Goal: Task Accomplishment & Management: Manage account settings

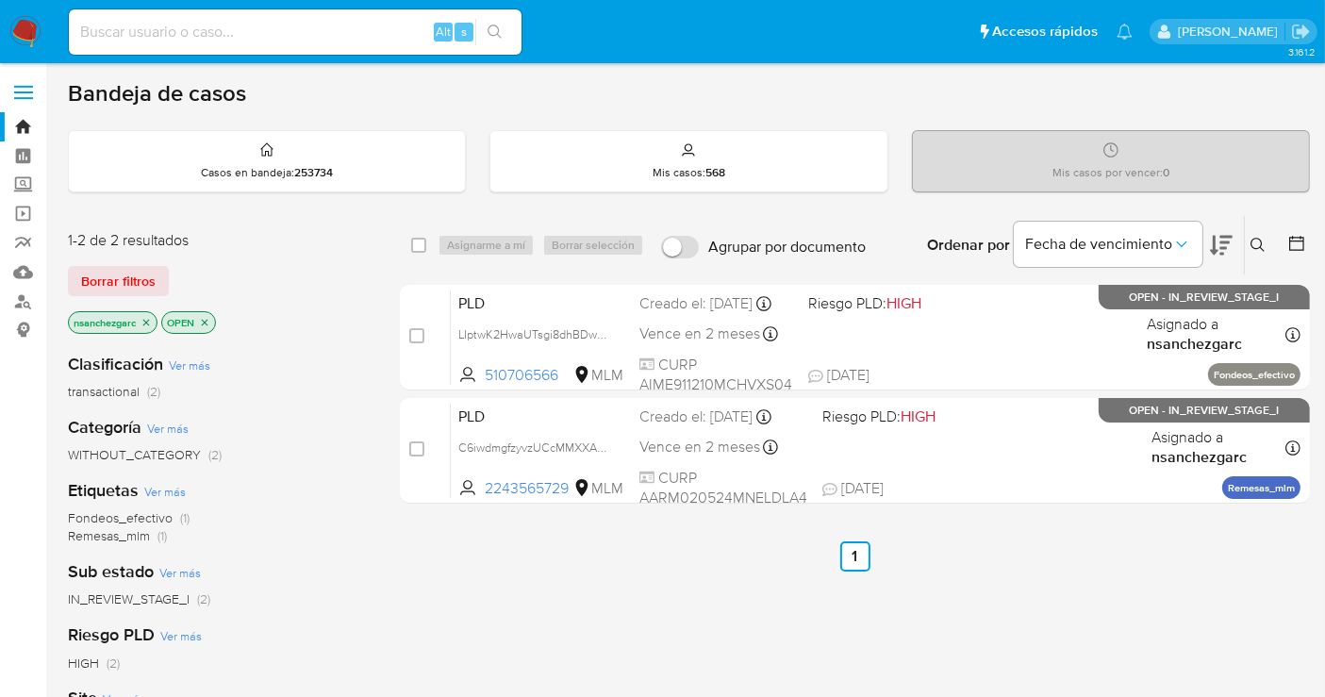
click at [151, 321] on icon "close-filter" at bounding box center [146, 322] width 11 height 11
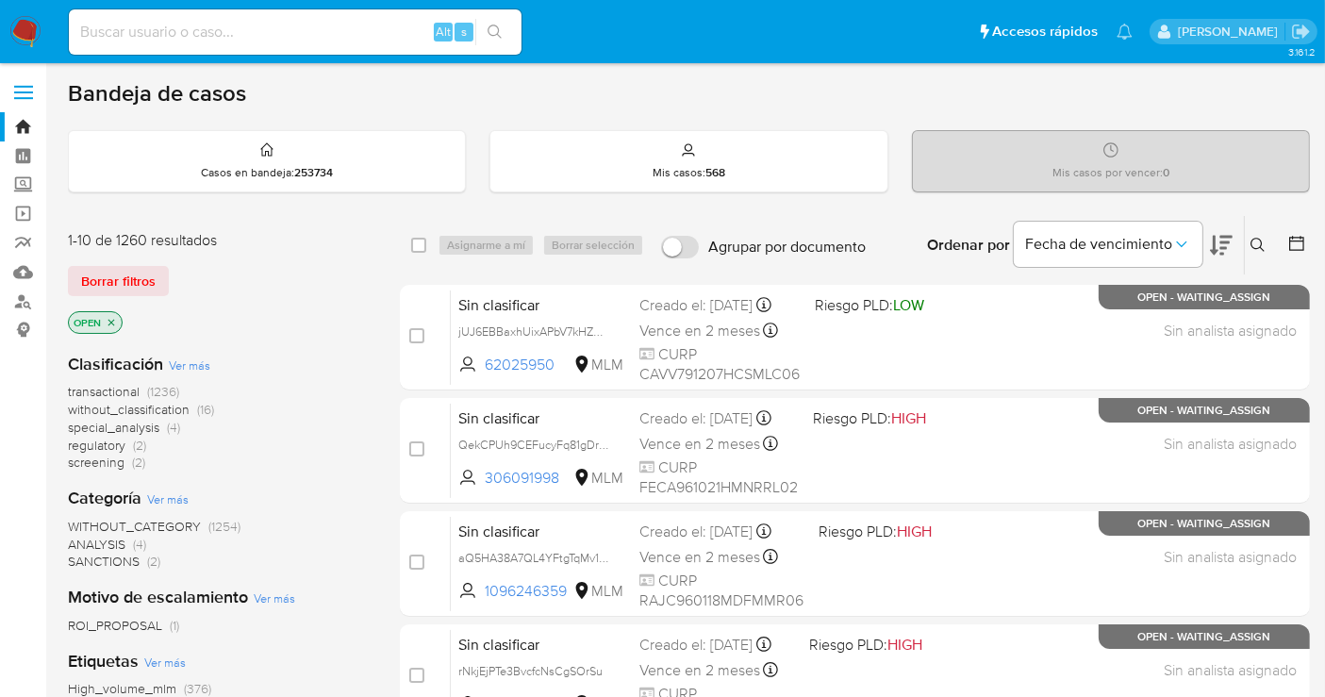
click at [173, 407] on span "without_classification" at bounding box center [129, 409] width 122 height 19
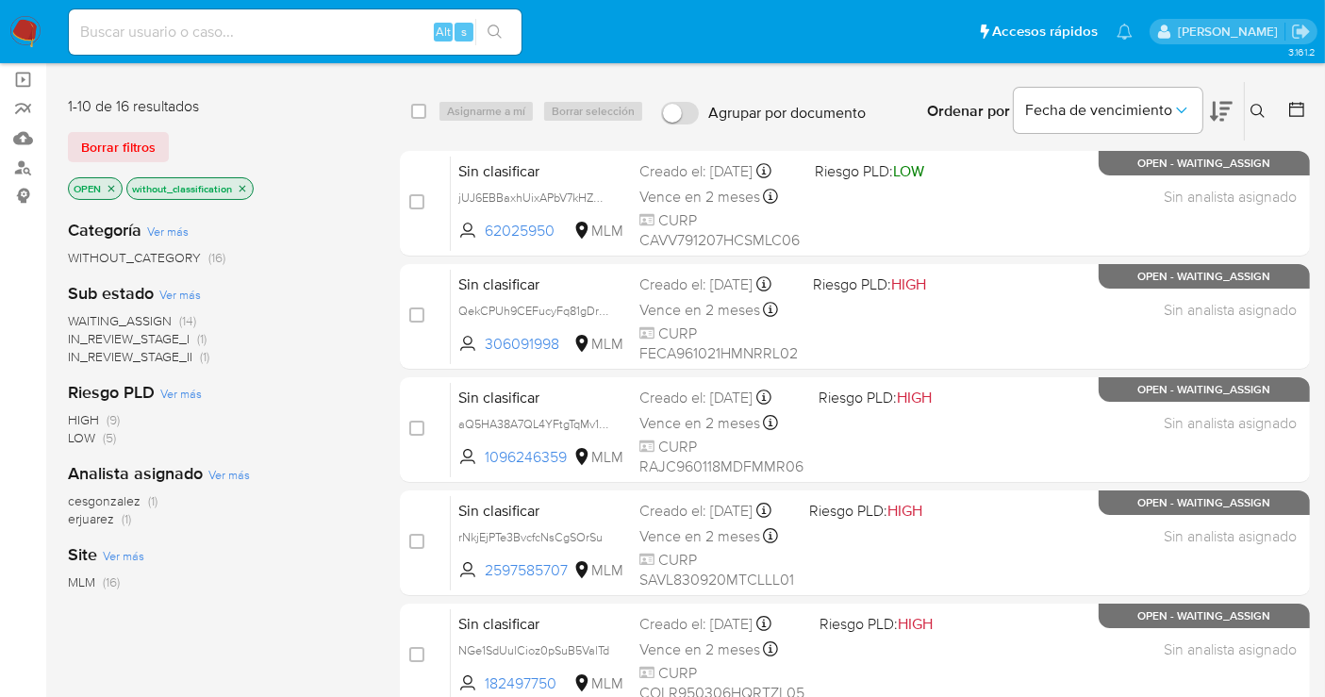
scroll to position [105, 0]
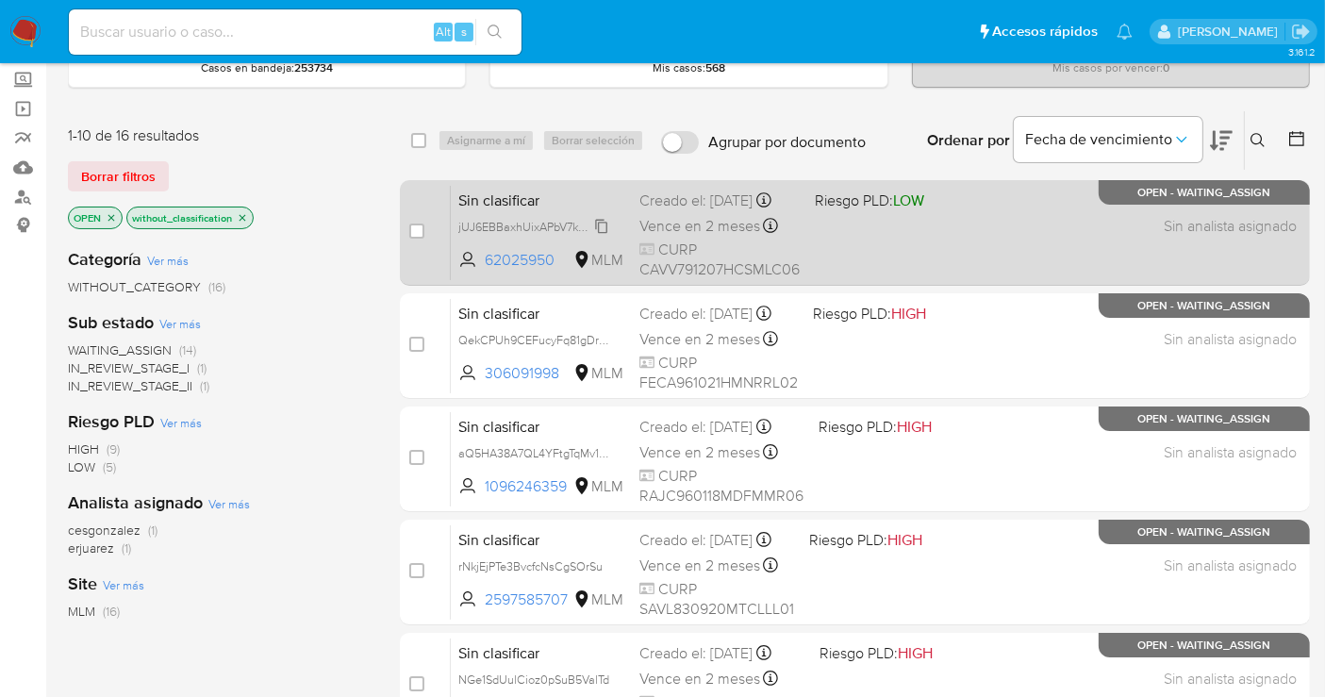
click at [598, 236] on span "jUJ6EBBaxhUixAPbV7kHZ9XM" at bounding box center [537, 225] width 158 height 21
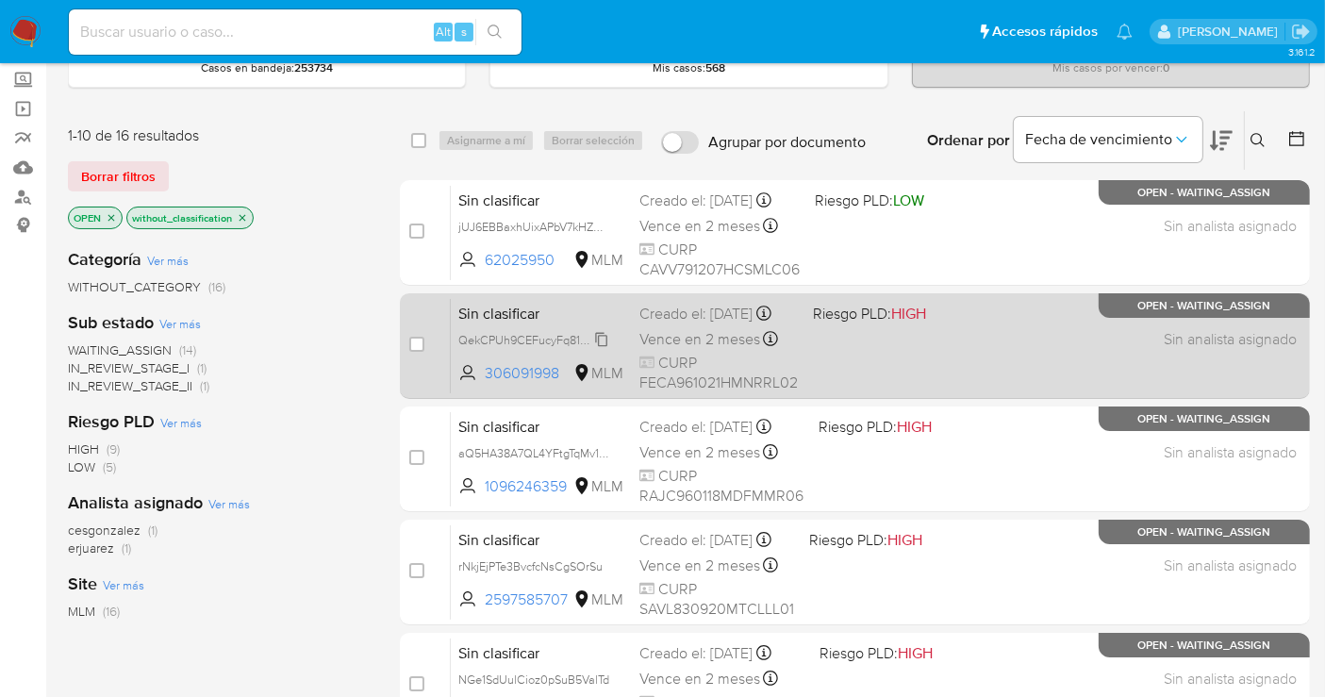
click at [604, 349] on span "QekCPUh9CEFucyFq81gDrMkn" at bounding box center [539, 338] width 162 height 21
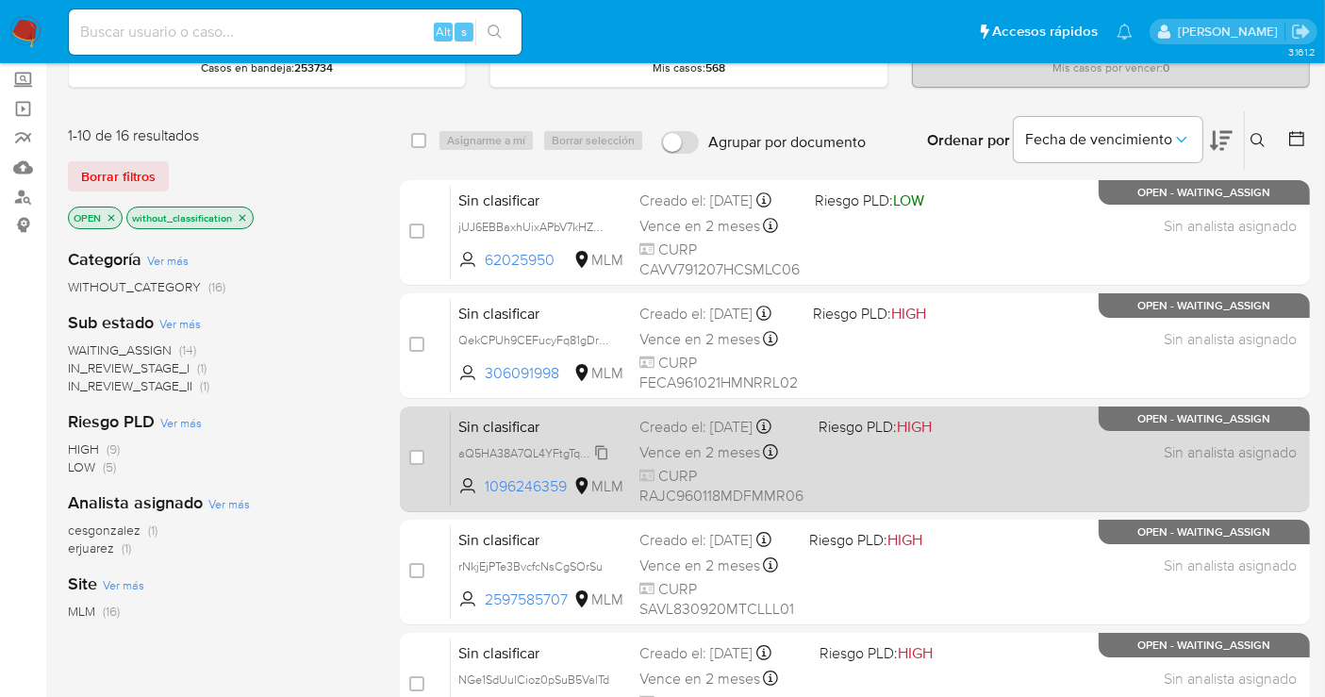
click at [601, 458] on span "aQ5HA38A7QL4YFtgTqMv1eFF" at bounding box center [538, 451] width 160 height 21
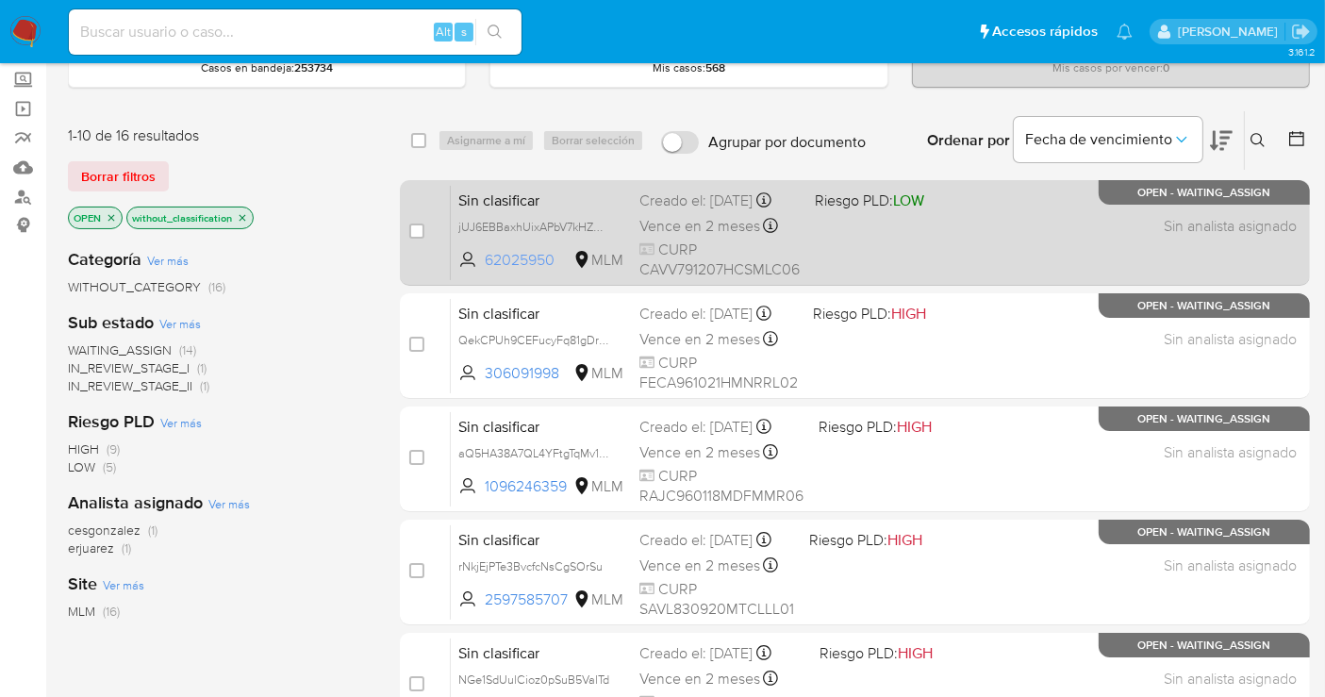
drag, startPoint x: 564, startPoint y: 271, endPoint x: 486, endPoint y: 278, distance: 78.6
click at [486, 271] on span "62025950" at bounding box center [527, 260] width 85 height 21
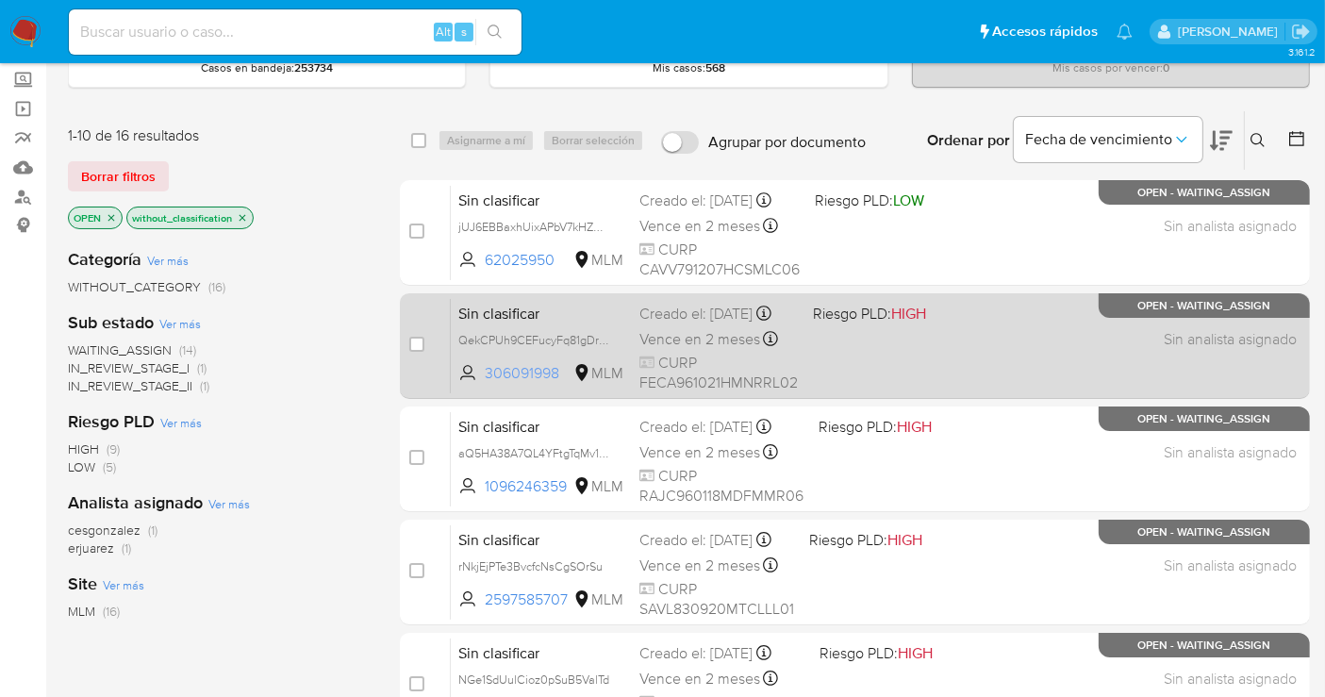
drag, startPoint x: 566, startPoint y: 386, endPoint x: 479, endPoint y: 384, distance: 86.8
click at [479, 384] on span "306091998 MLM" at bounding box center [541, 373] width 166 height 21
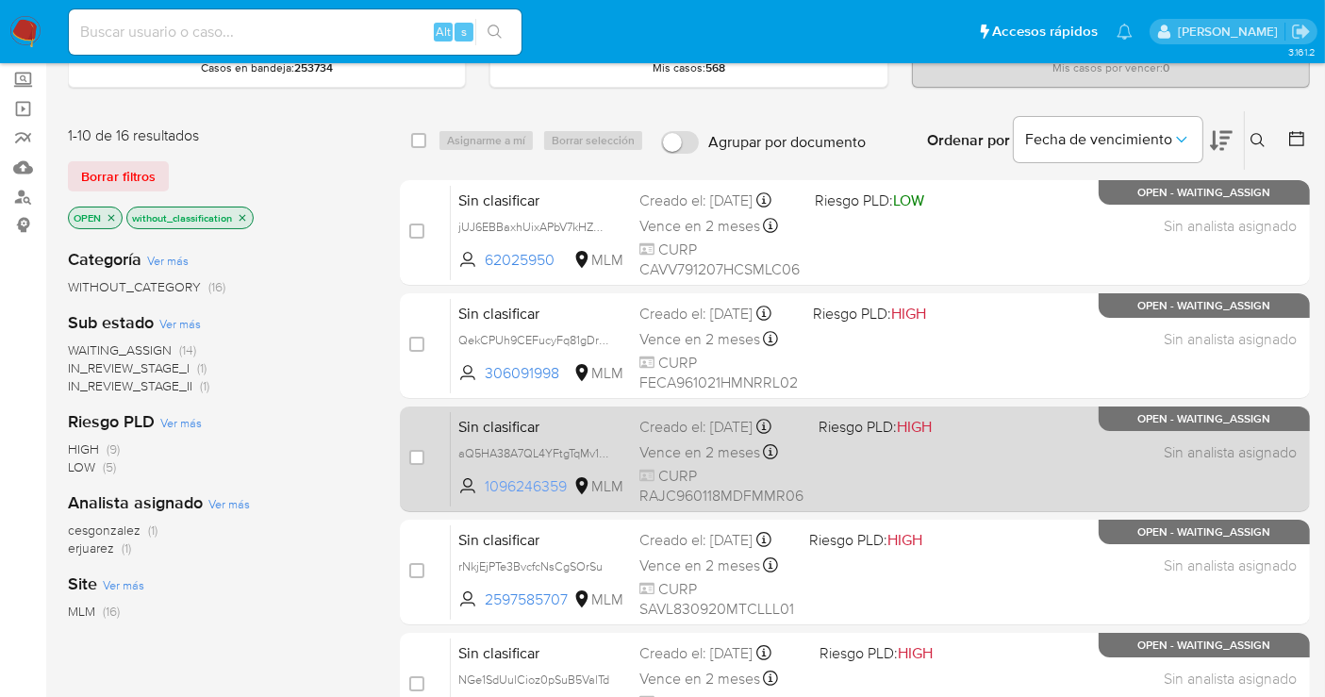
drag, startPoint x: 568, startPoint y: 497, endPoint x: 484, endPoint y: 501, distance: 84.0
click at [484, 497] on span "1096246359 MLM" at bounding box center [541, 486] width 166 height 21
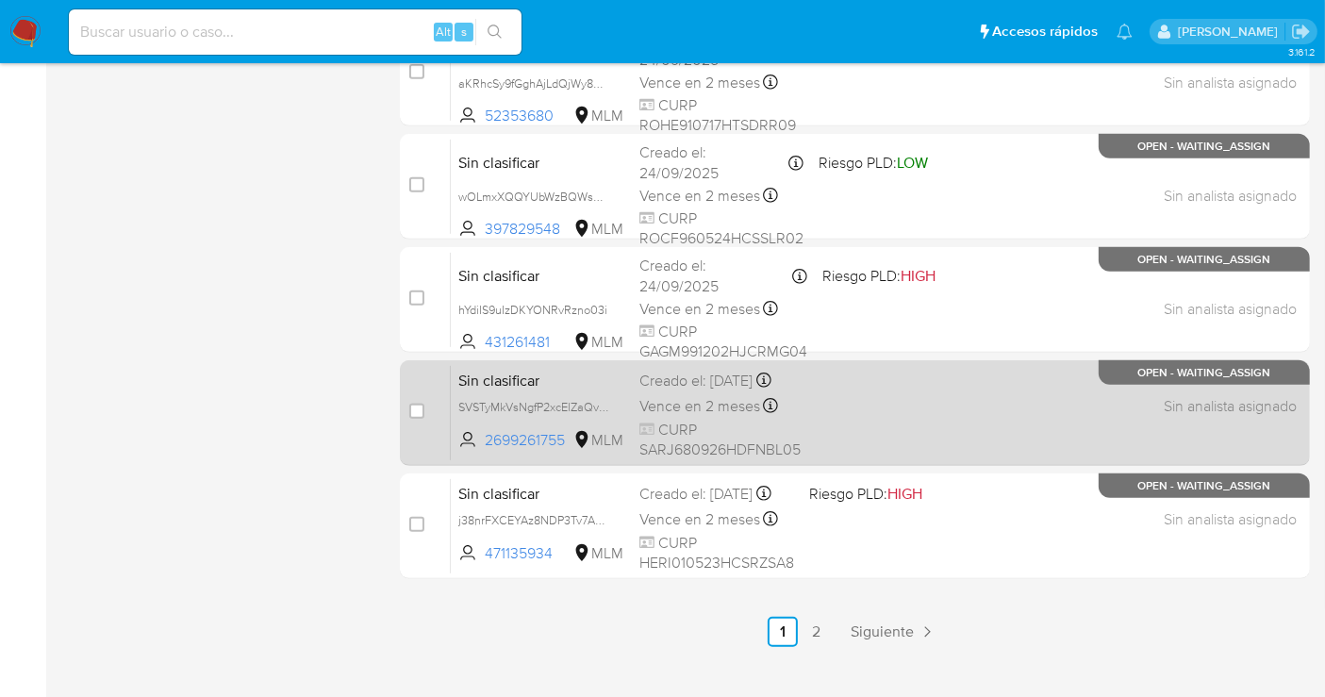
scroll to position [857, 0]
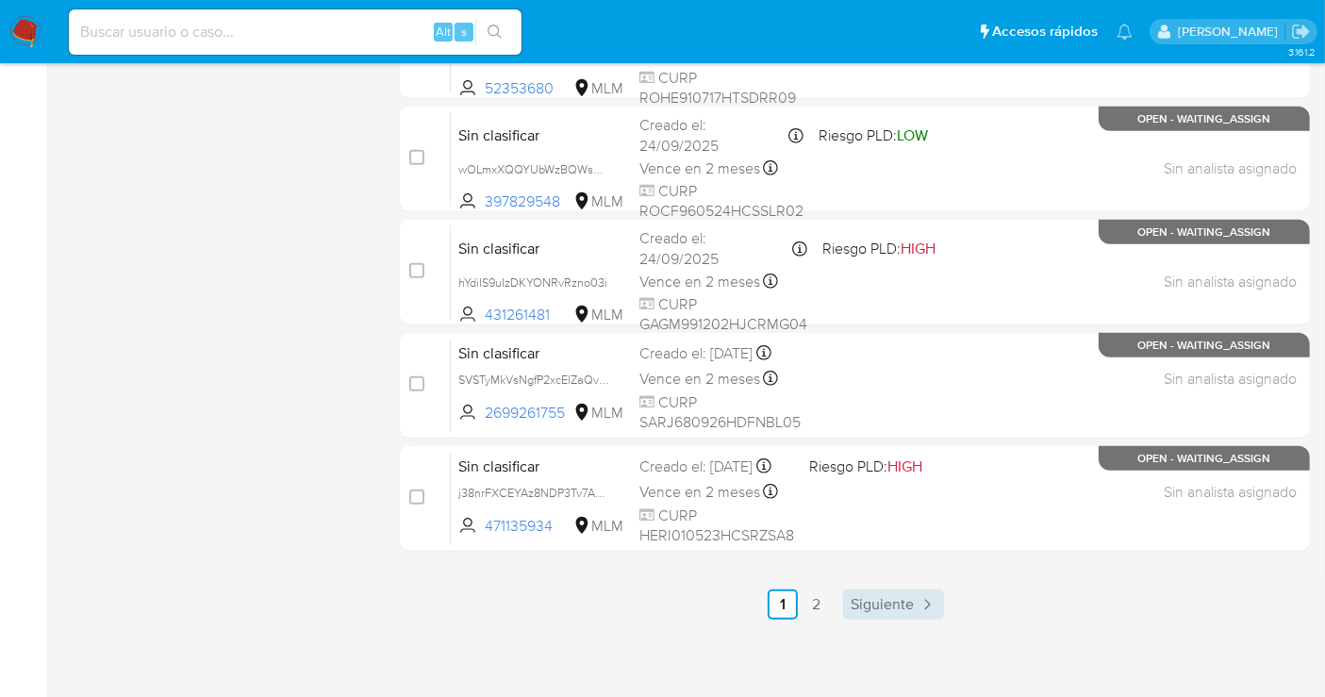
click at [884, 599] on span "Siguiente" at bounding box center [882, 604] width 63 height 15
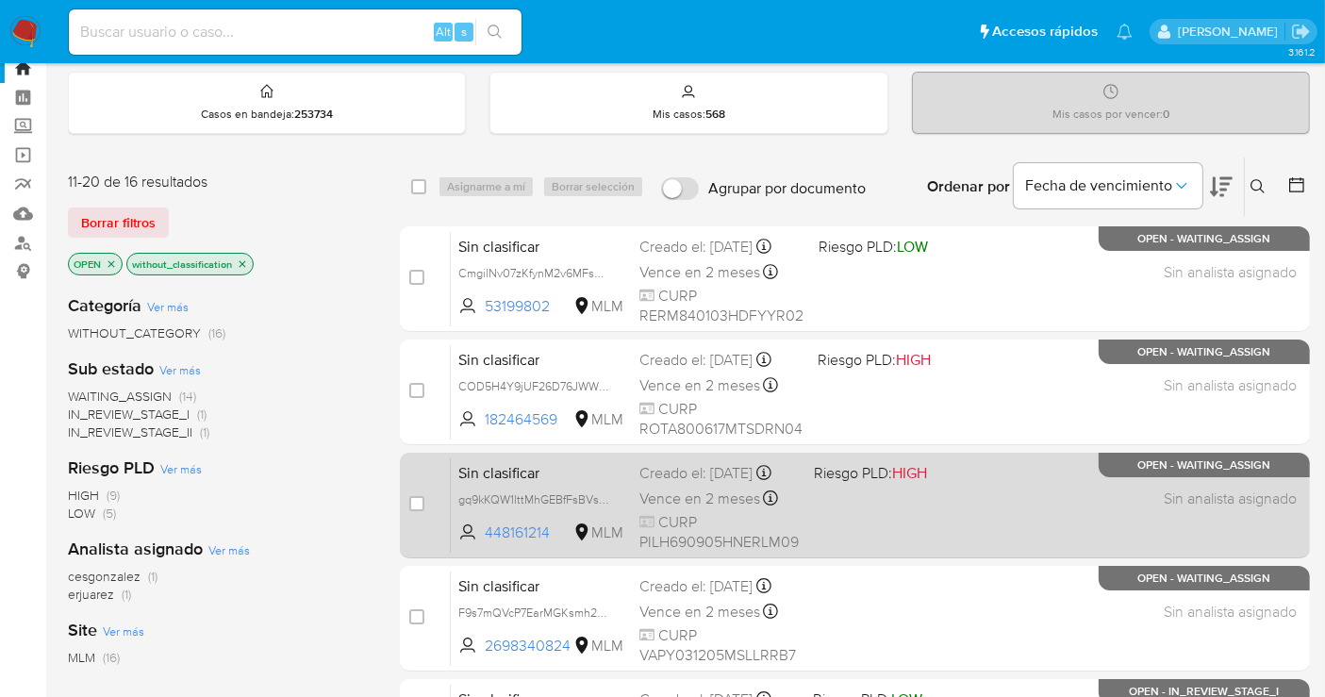
scroll to position [105, 0]
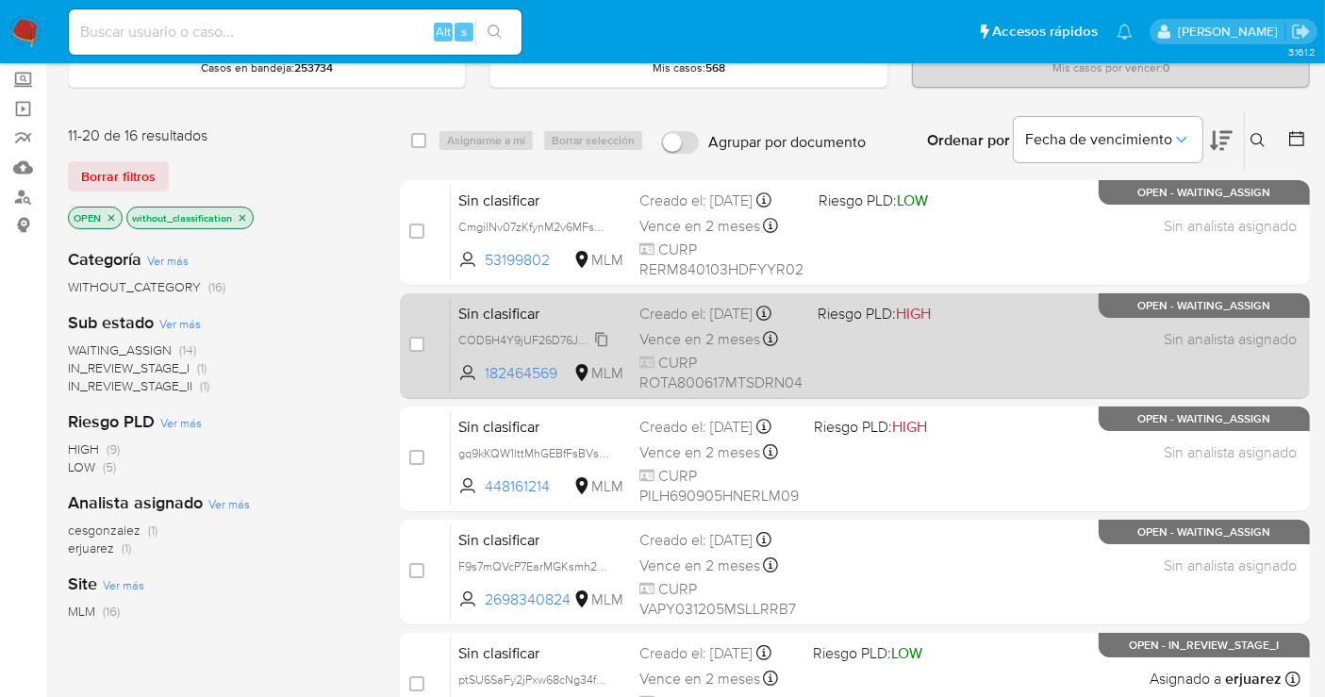
click at [601, 349] on span "COD5H4Y9jUF26D76JWWBqppc" at bounding box center [545, 338] width 174 height 21
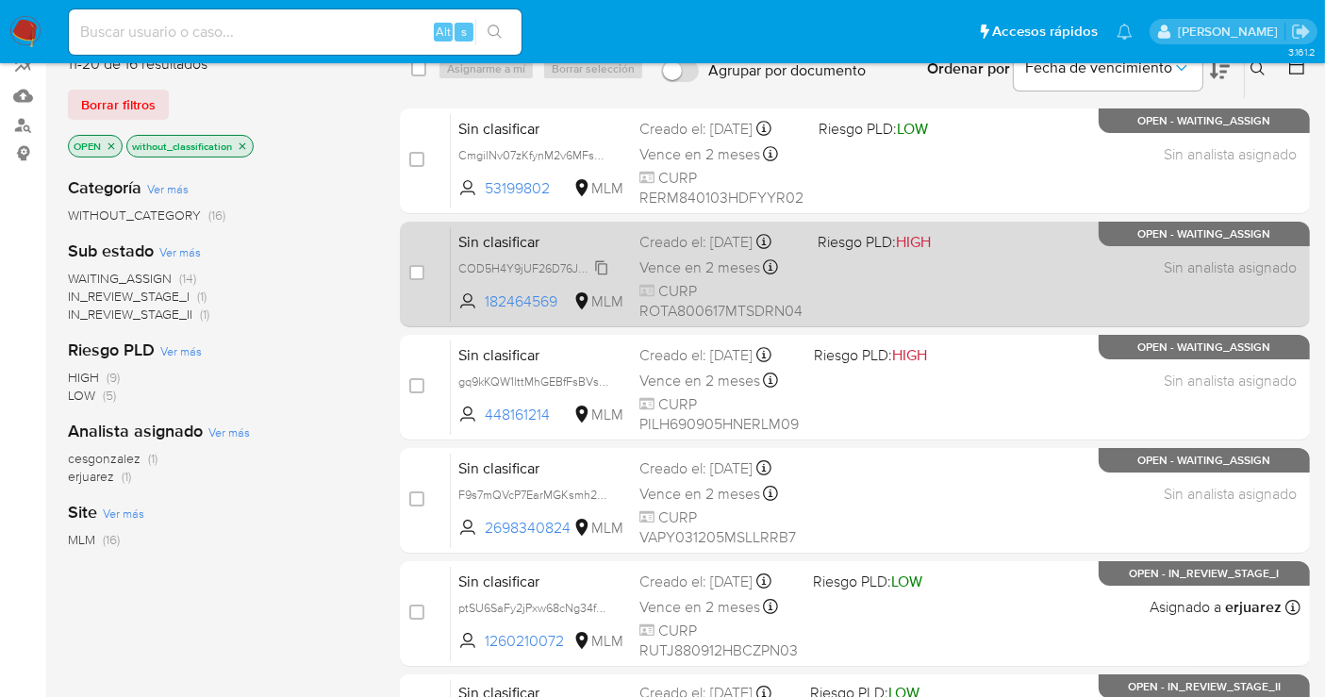
scroll to position [209, 0]
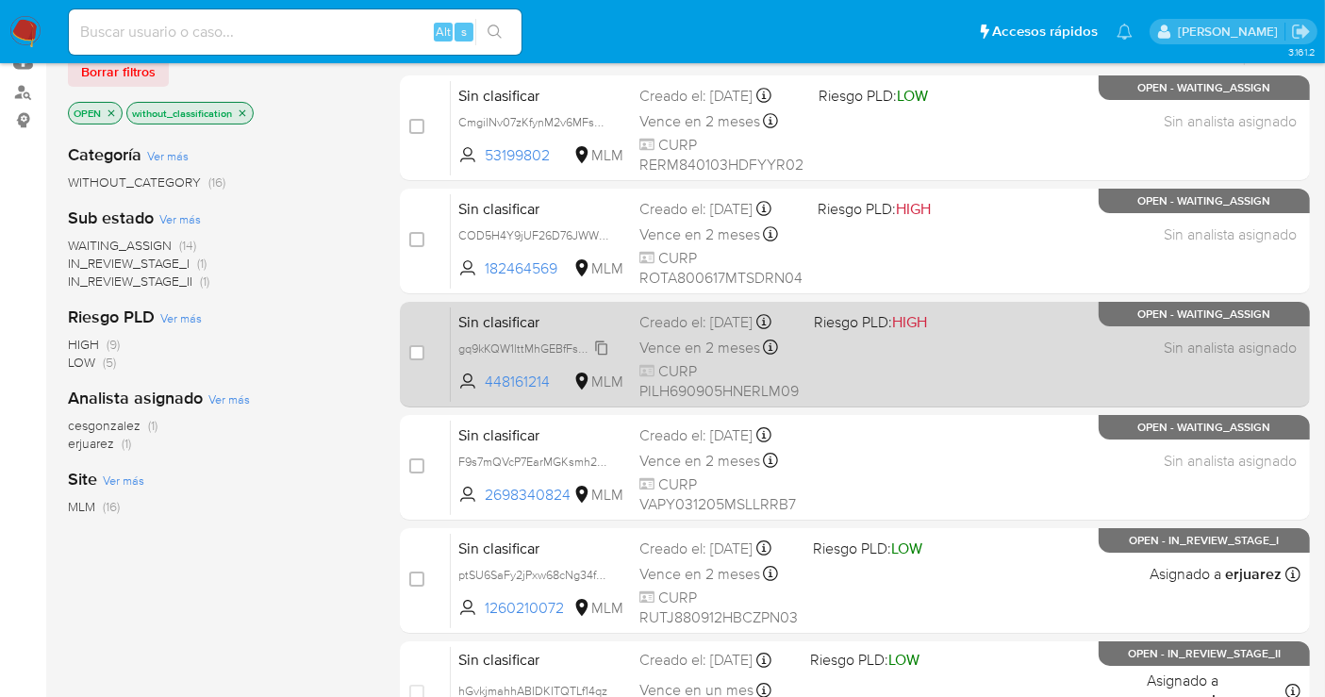
click at [604, 356] on span "gq9kKQW1lttMhGEBfFsBVsQY" at bounding box center [536, 347] width 157 height 21
click at [601, 357] on span "gq9kKQW1lttMhGEBfFsBVsQY" at bounding box center [536, 347] width 157 height 21
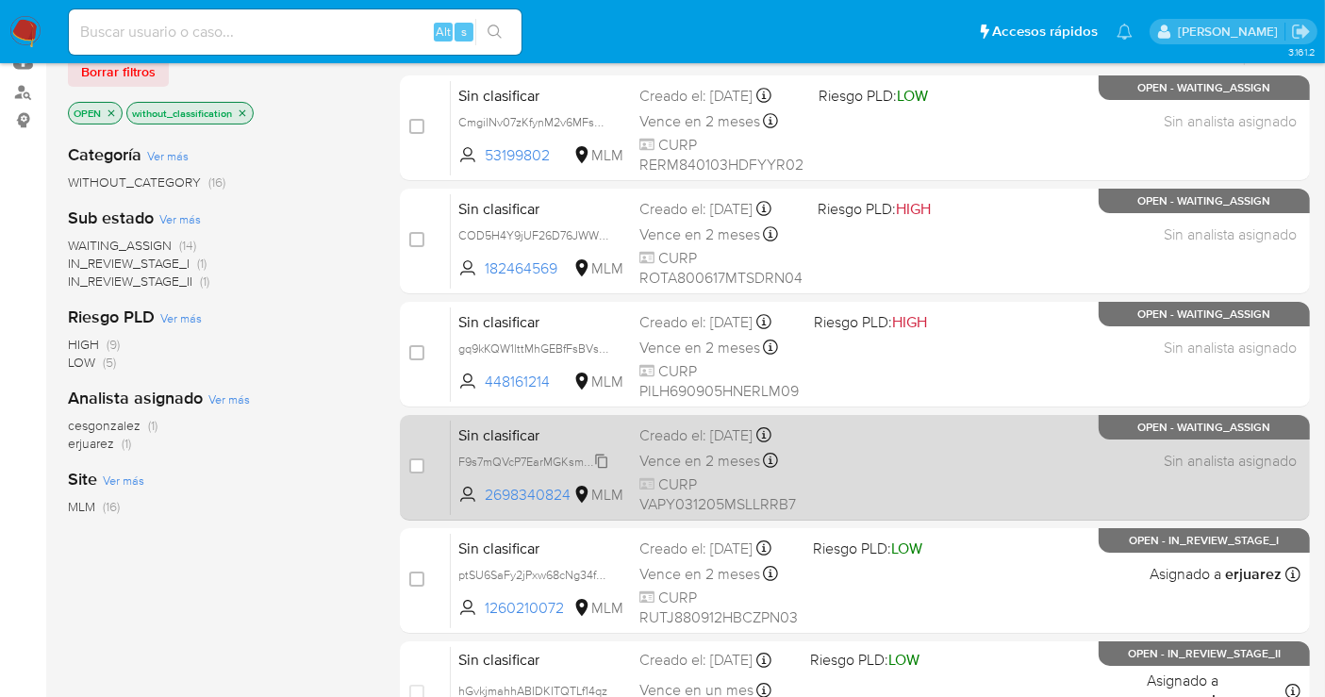
click at [603, 471] on span "F9s7mQVcP7EarMGKsmh2C4Gc" at bounding box center [542, 460] width 168 height 21
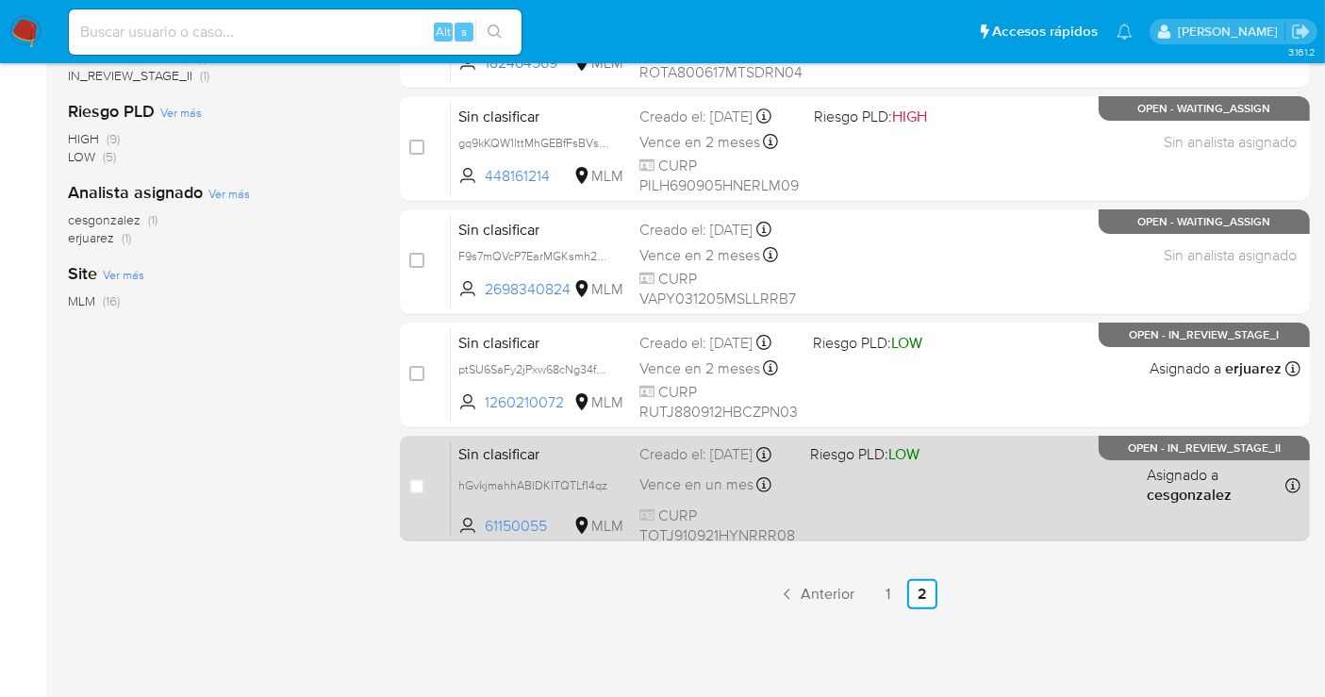
scroll to position [419, 0]
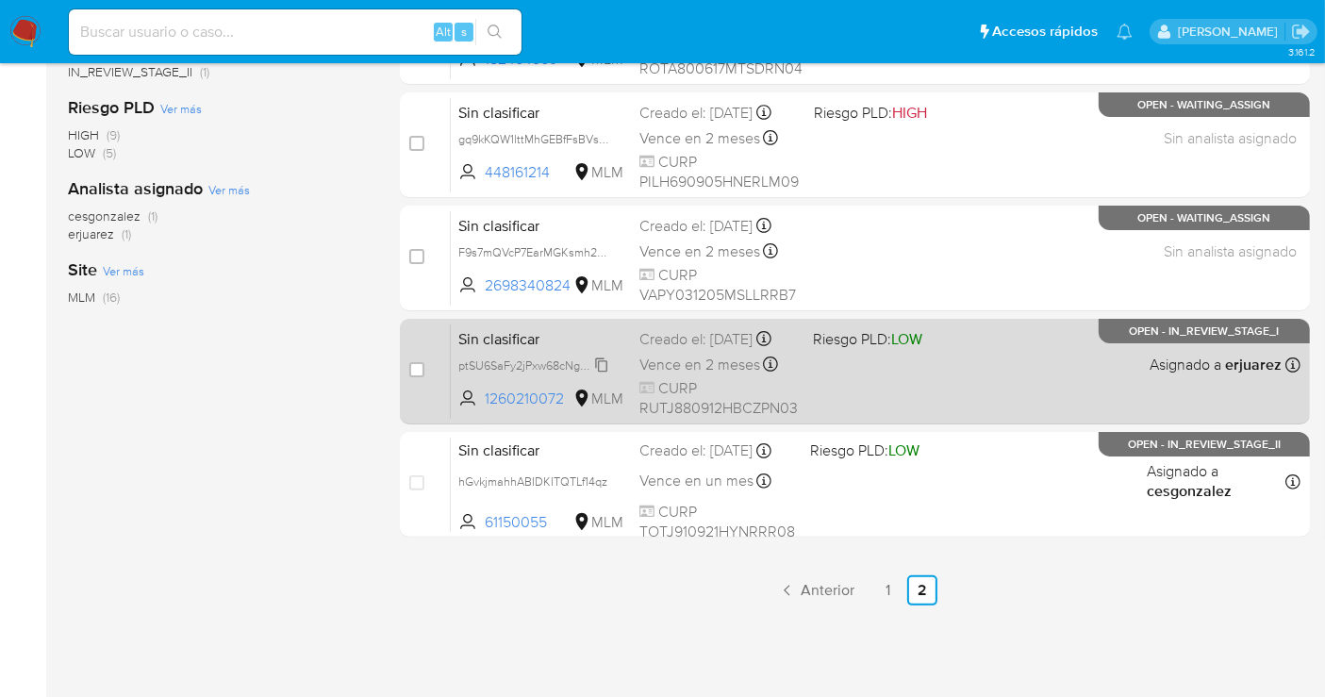
click at [601, 374] on span "ptSU6SaFy2jPxw68cNg34fGa" at bounding box center [534, 364] width 153 height 21
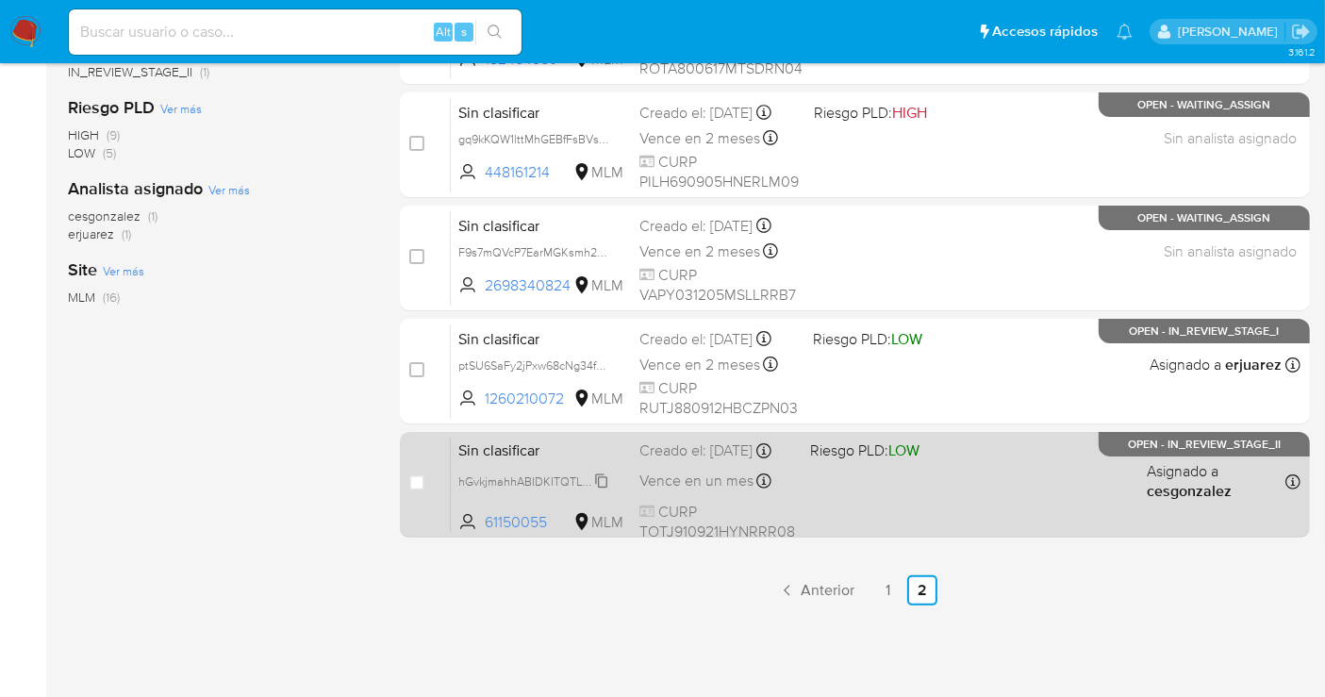
click at [601, 490] on span "hGvkjmahhABIDKITQTLf14qz" at bounding box center [532, 480] width 149 height 21
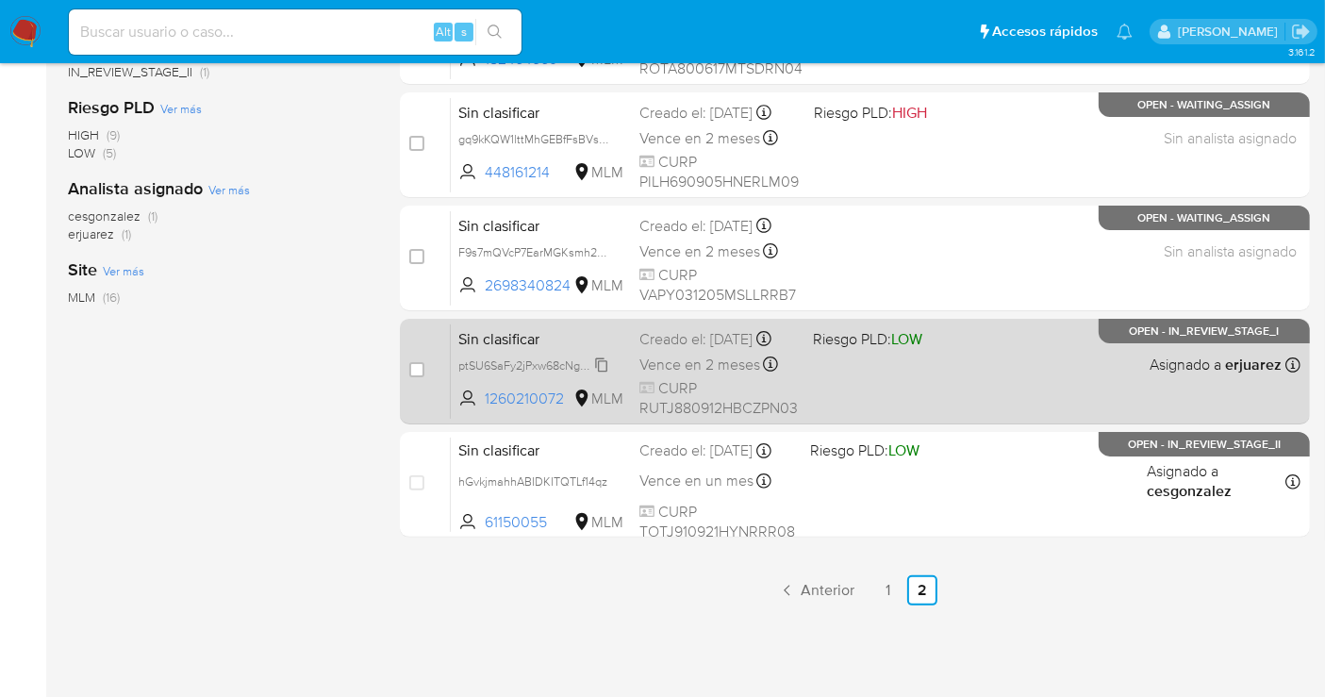
click at [603, 372] on span "ptSU6SaFy2jPxw68cNg34fGa" at bounding box center [534, 364] width 153 height 21
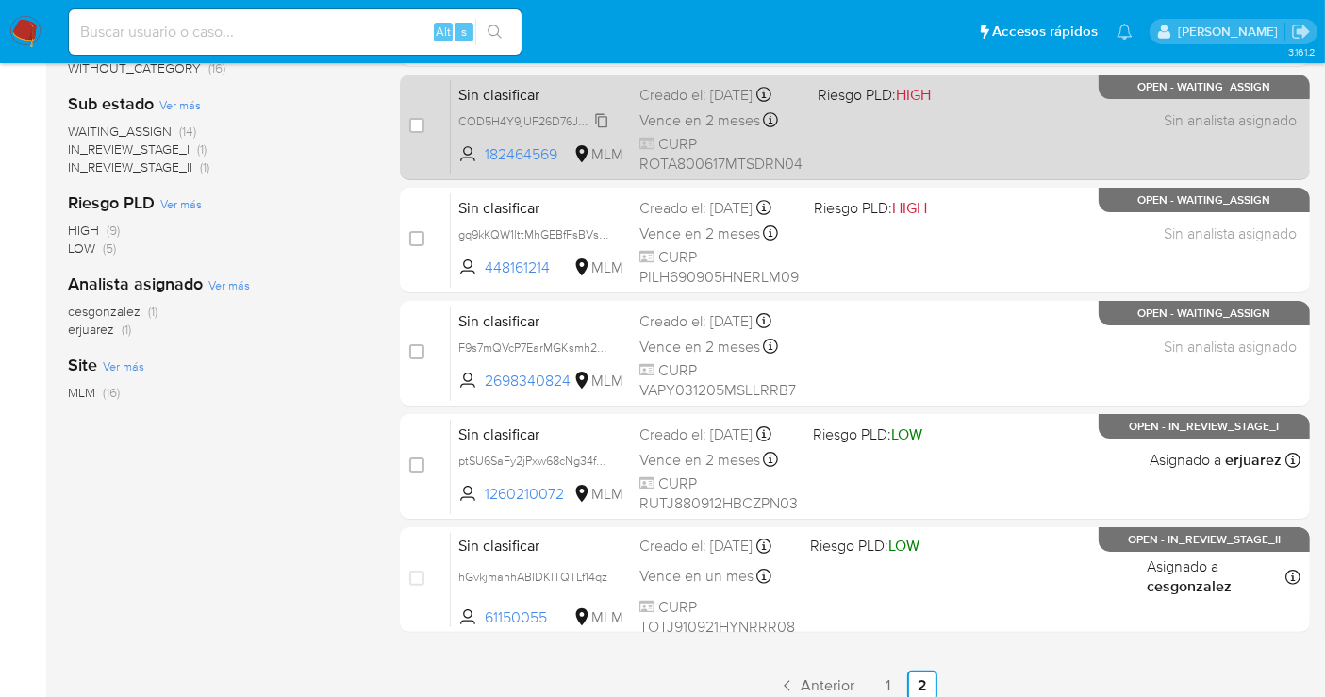
scroll to position [450, 0]
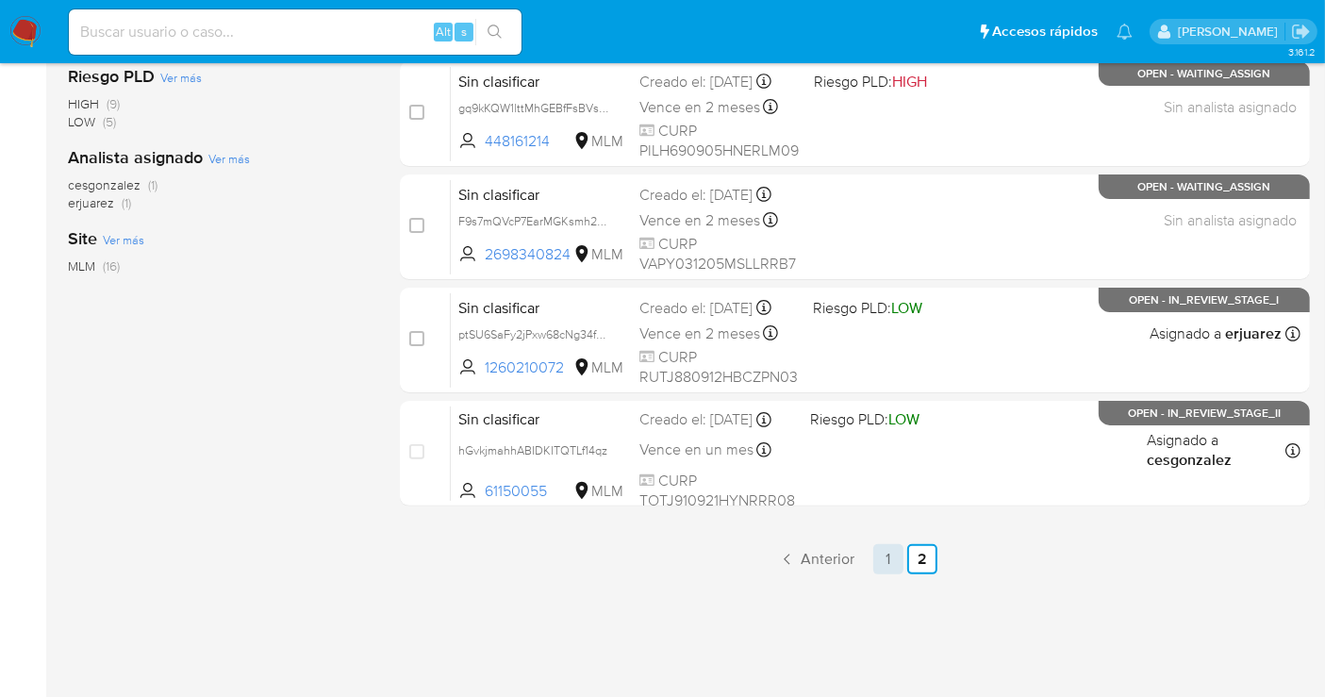
click at [881, 559] on link "1" at bounding box center [888, 559] width 30 height 30
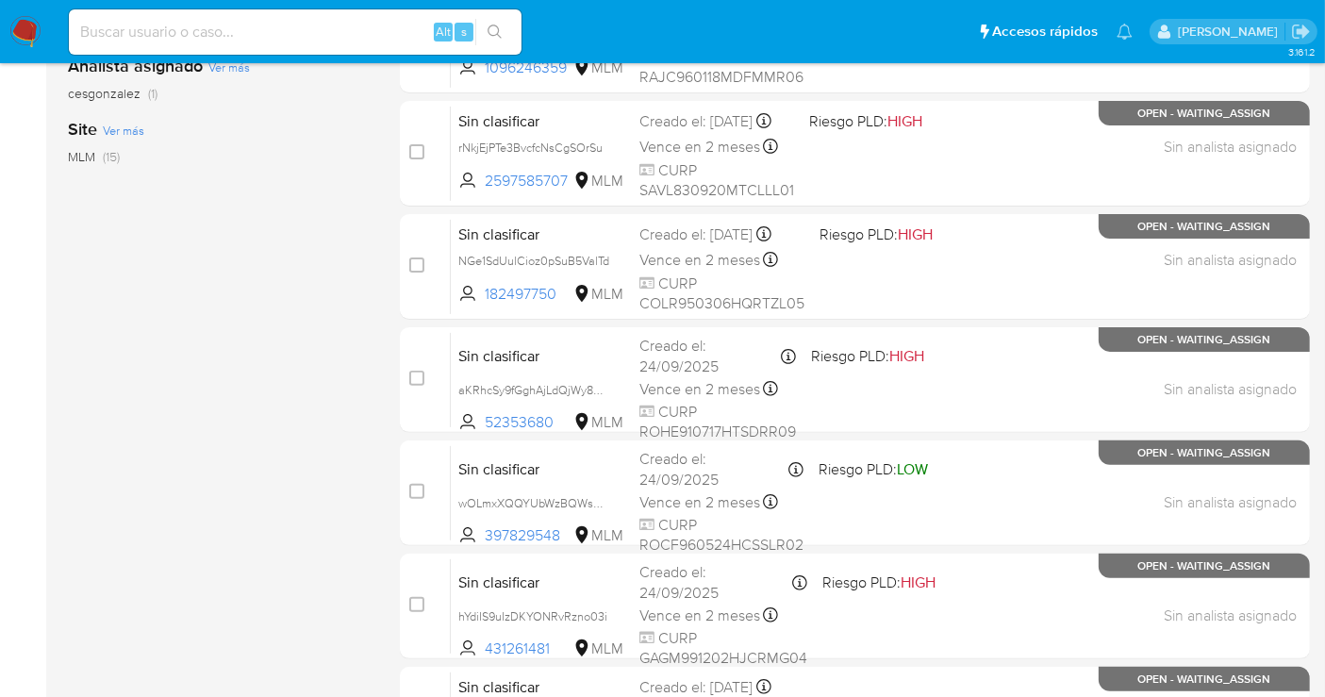
scroll to position [857, 0]
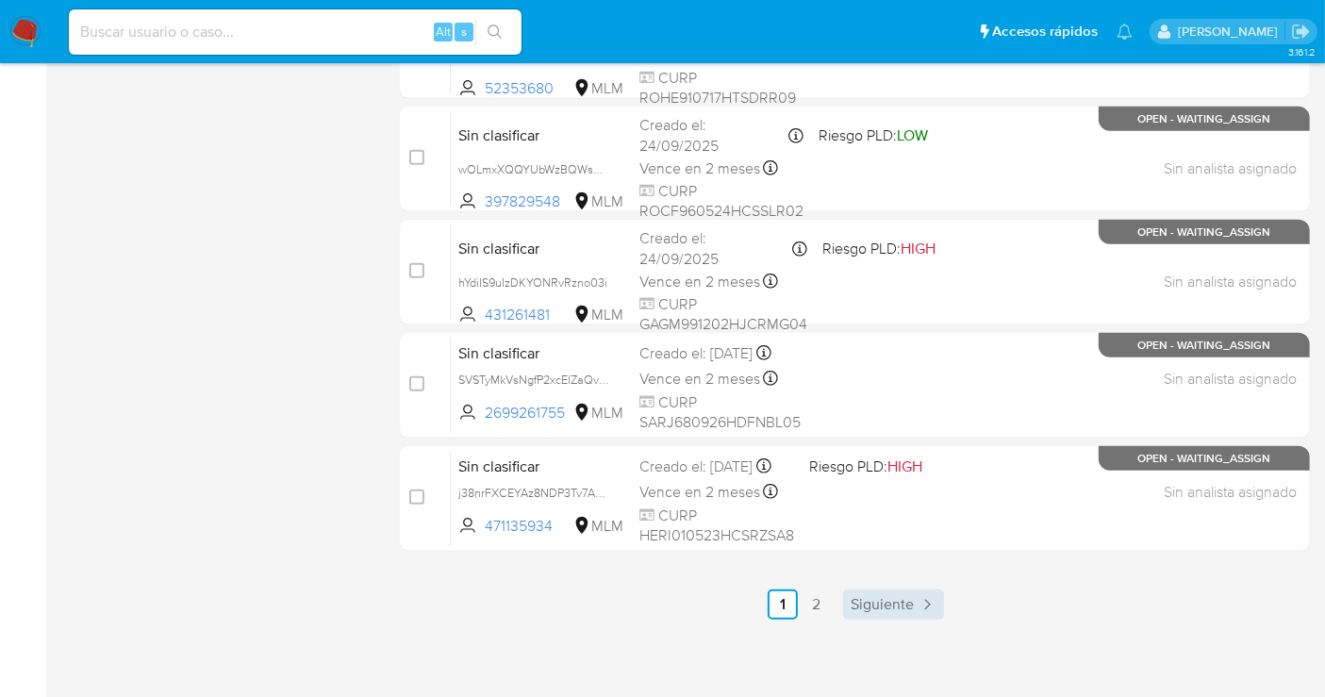
click at [898, 597] on span "Siguiente" at bounding box center [882, 604] width 63 height 15
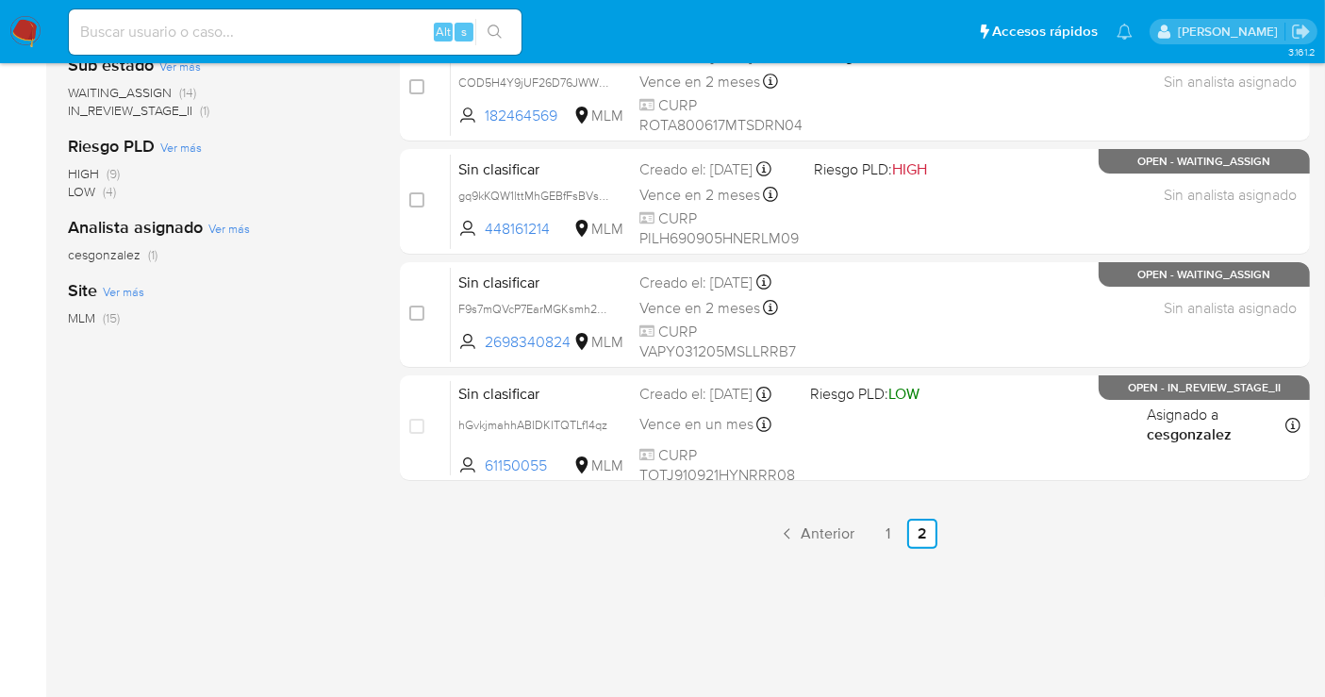
scroll to position [450, 0]
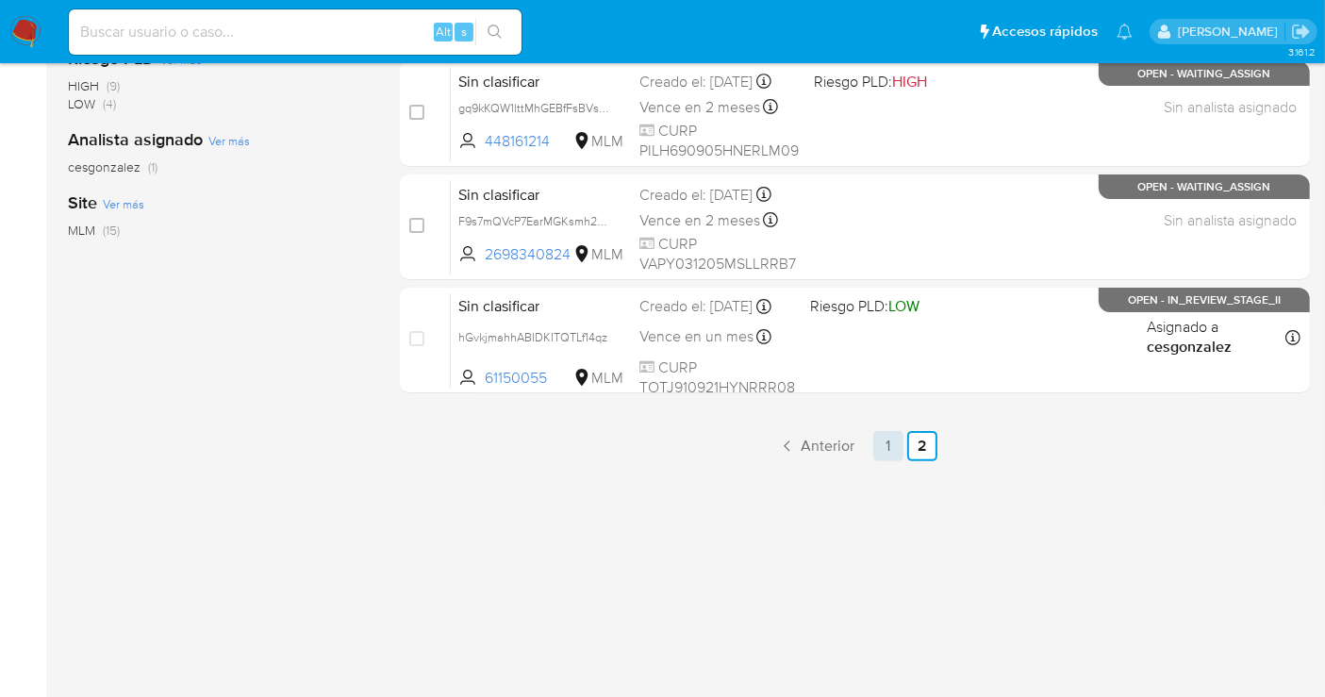
click at [887, 444] on link "1" at bounding box center [888, 446] width 30 height 30
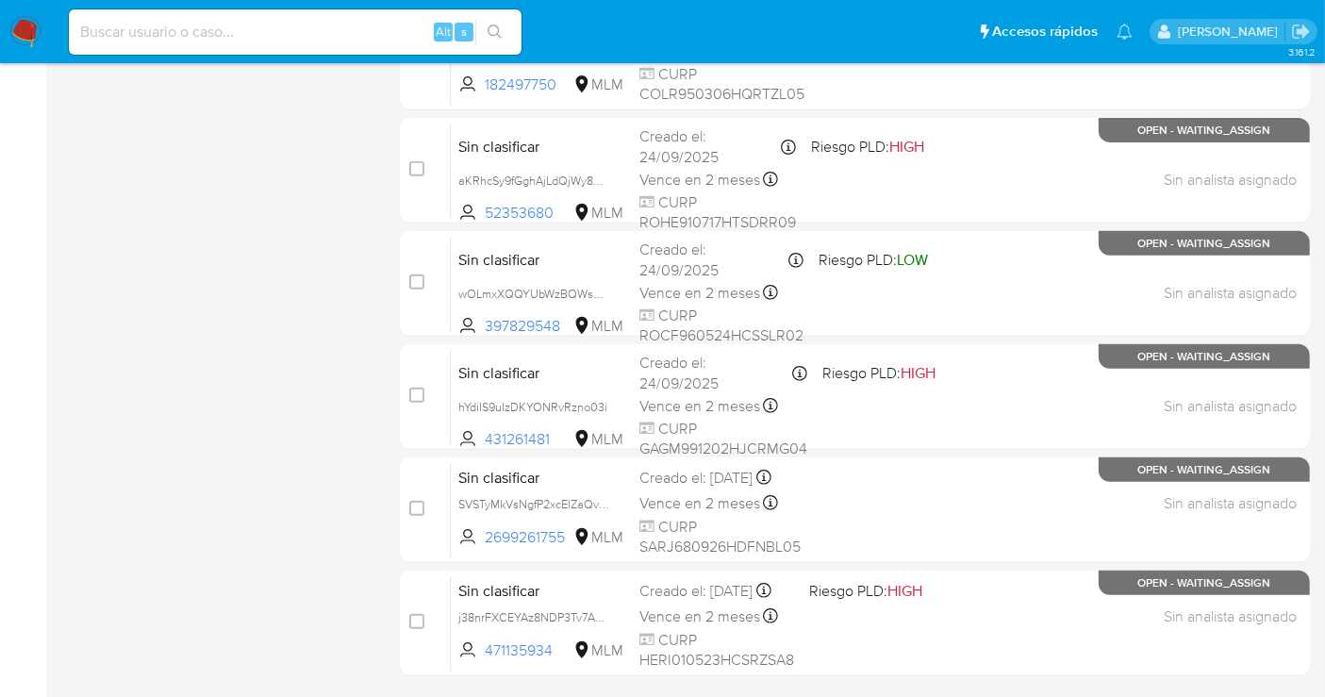
scroll to position [837, 0]
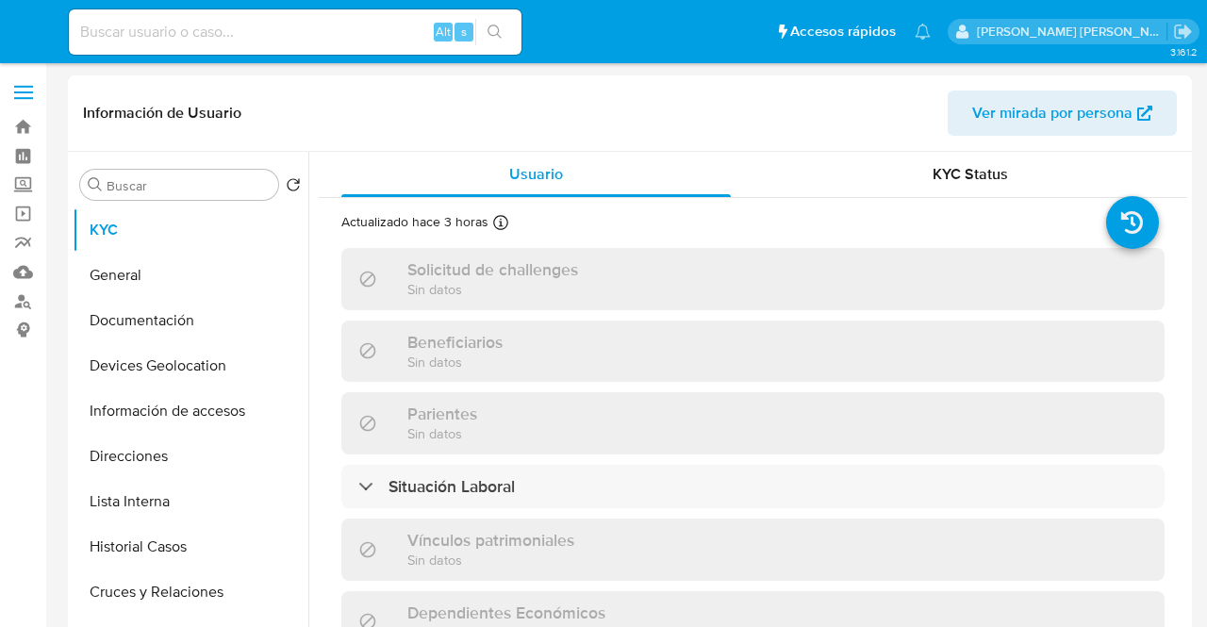
select select "10"
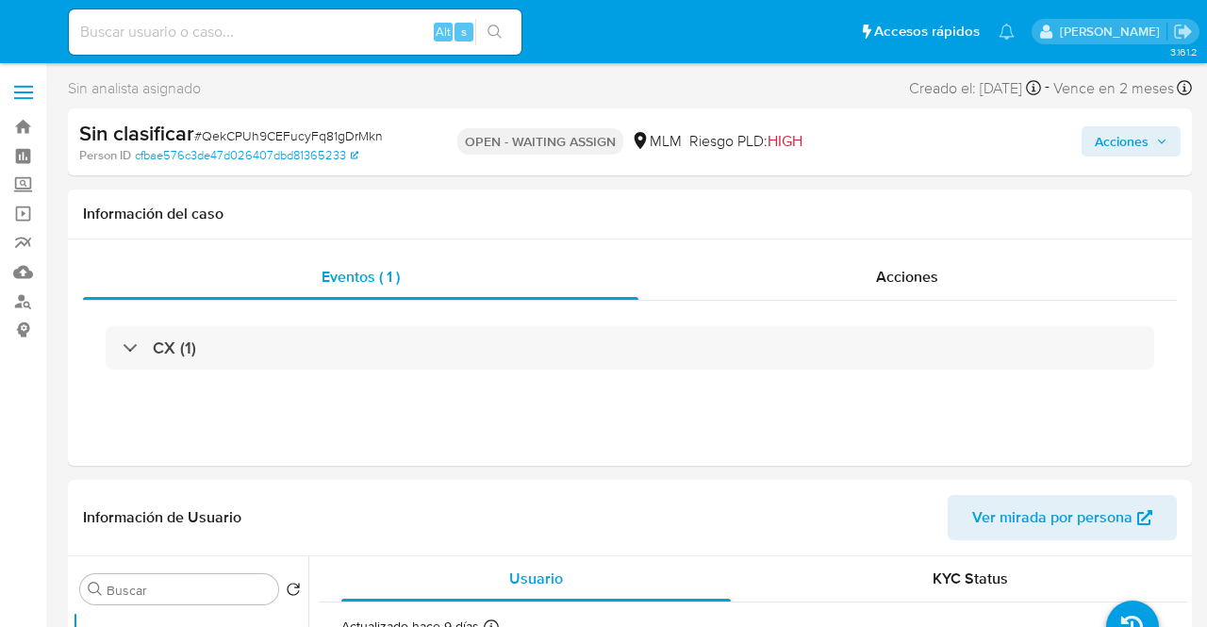
select select "10"
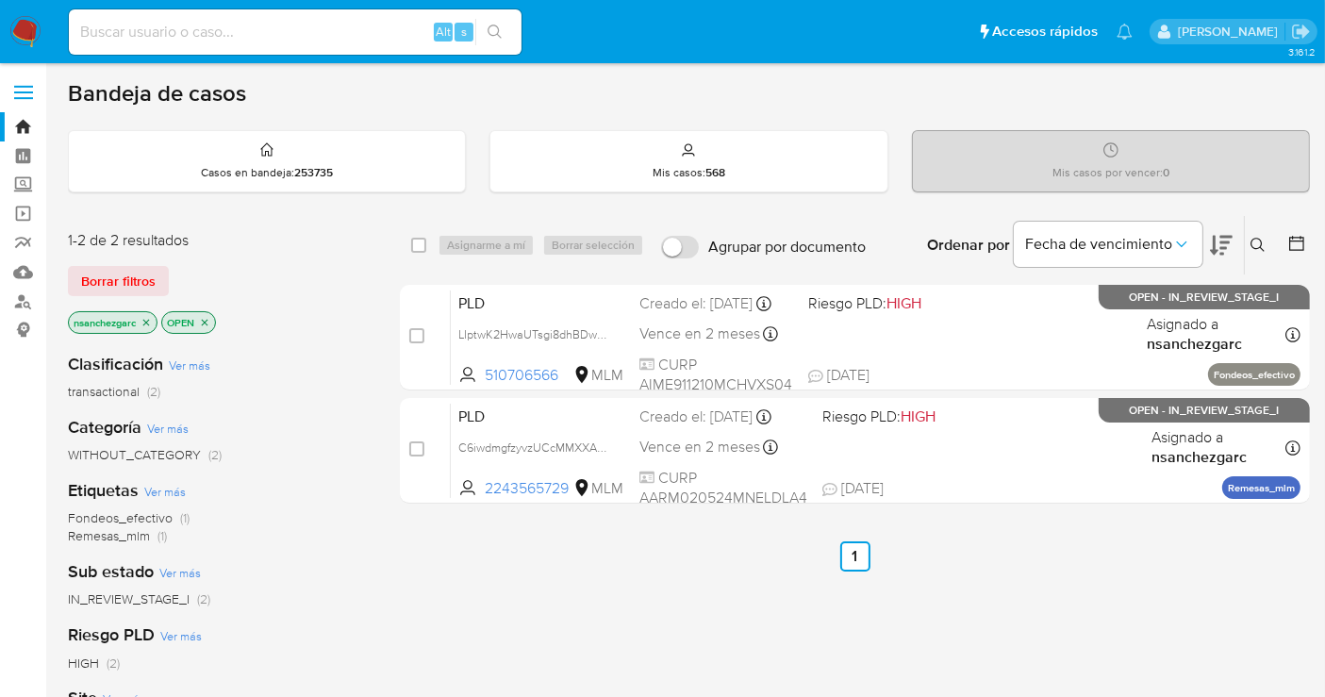
click at [151, 319] on icon "close-filter" at bounding box center [146, 322] width 11 height 11
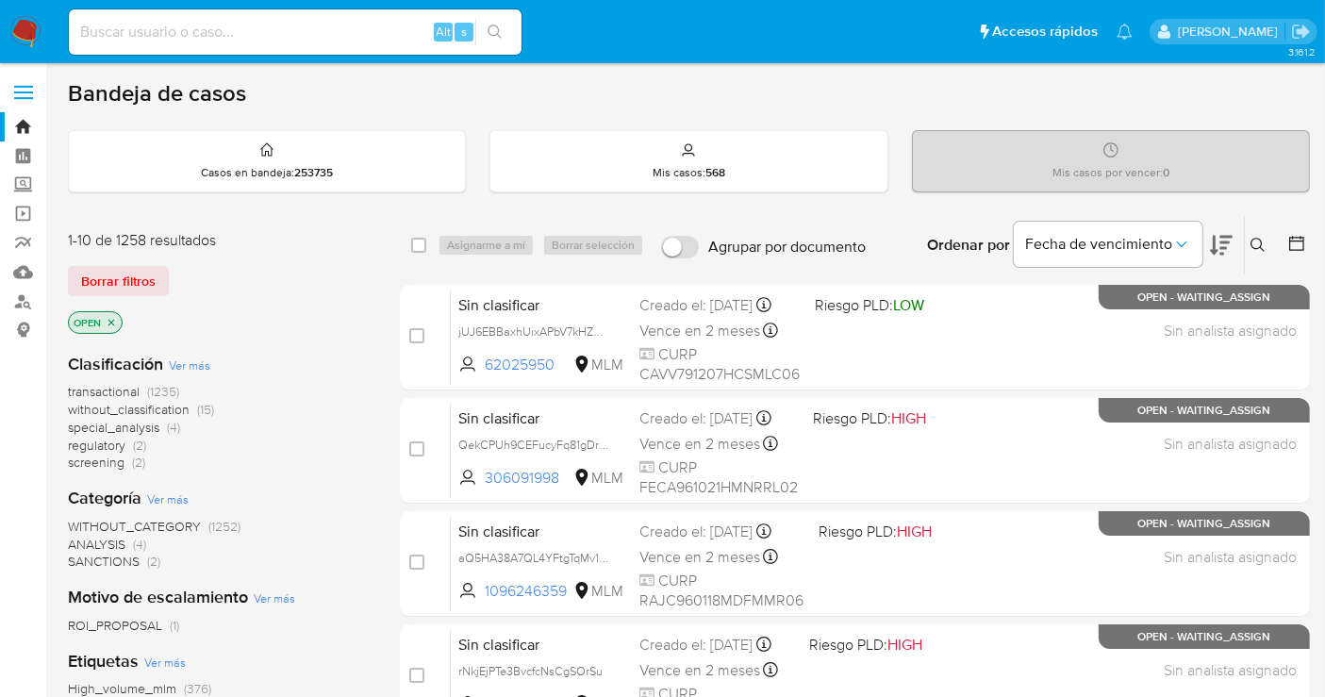
click at [145, 406] on span "without_classification" at bounding box center [129, 409] width 122 height 19
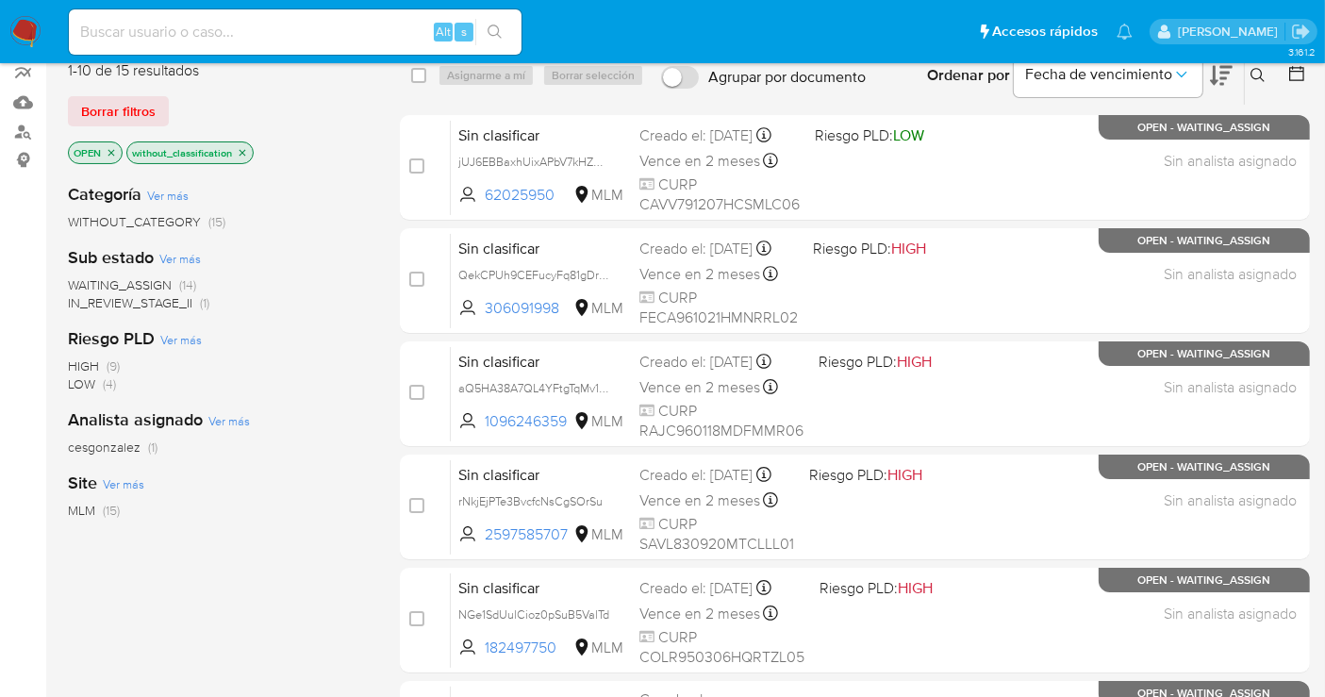
scroll to position [124, 0]
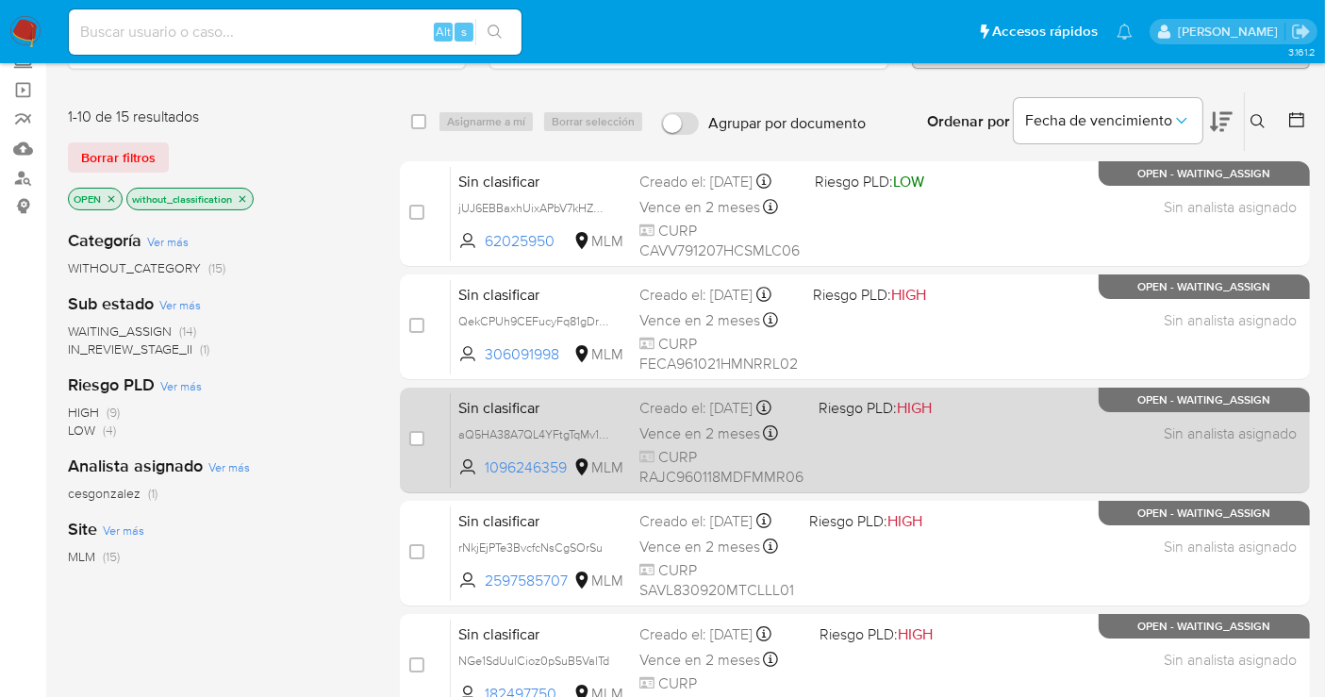
click at [701, 419] on div "Creado el: 25/09/2025 Creado el: 25/09/2025 16:38:28" at bounding box center [721, 408] width 164 height 21
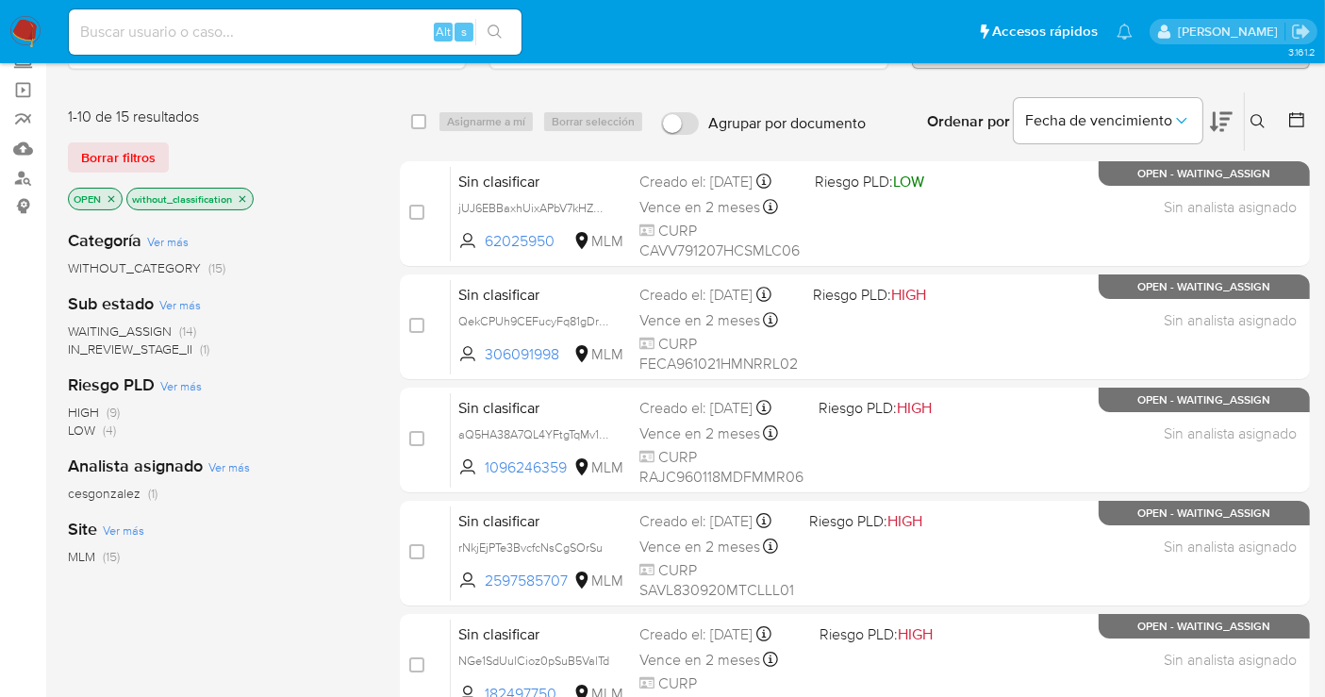
click at [24, 28] on img at bounding box center [25, 32] width 32 height 32
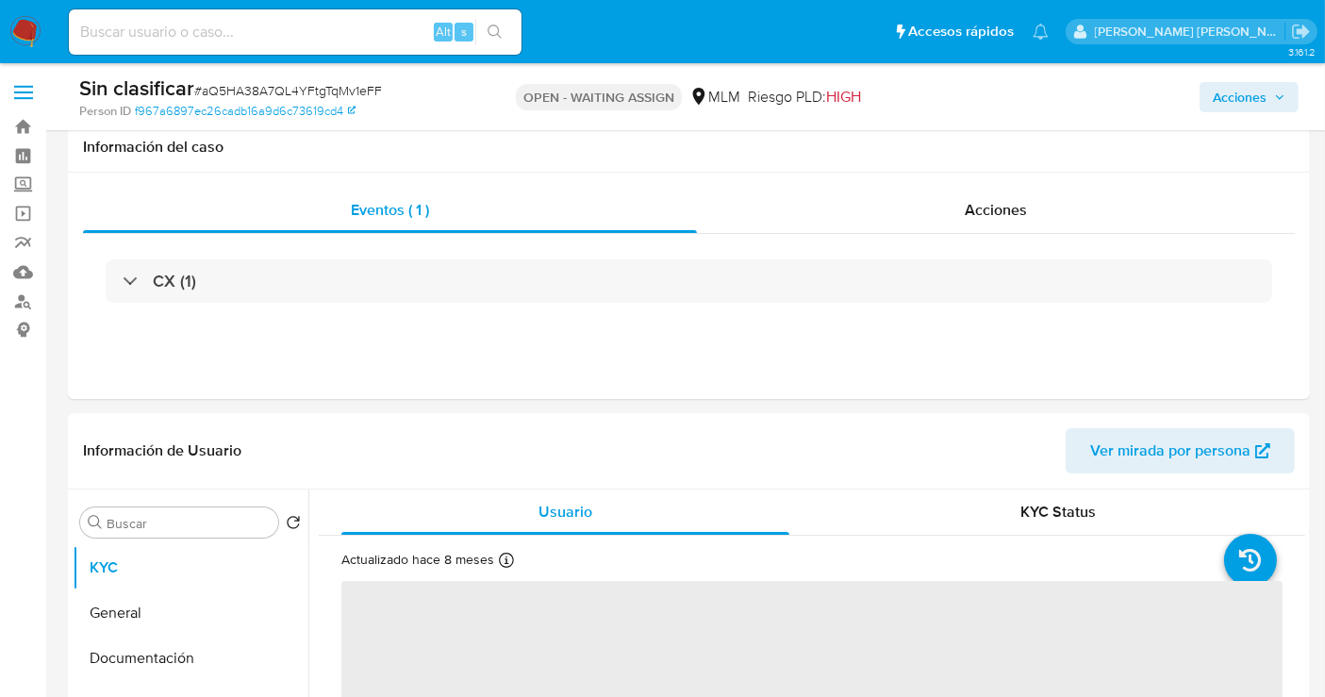
scroll to position [523, 0]
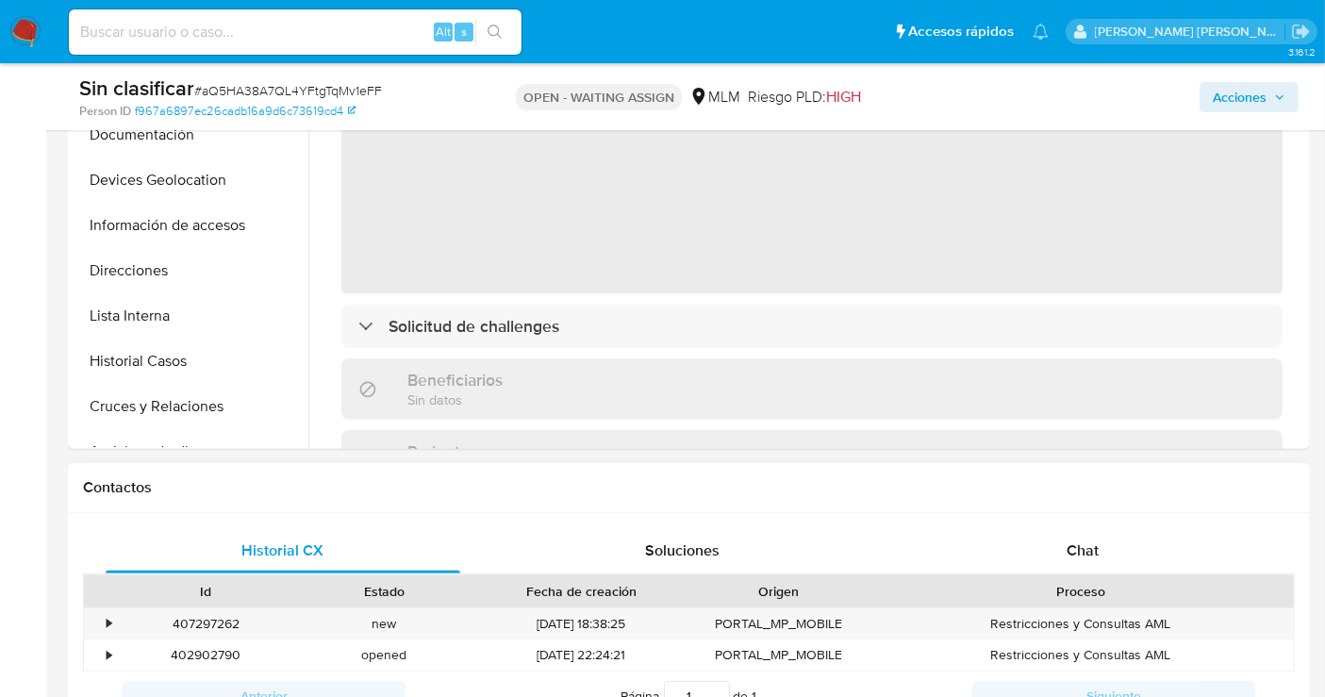
select select "10"
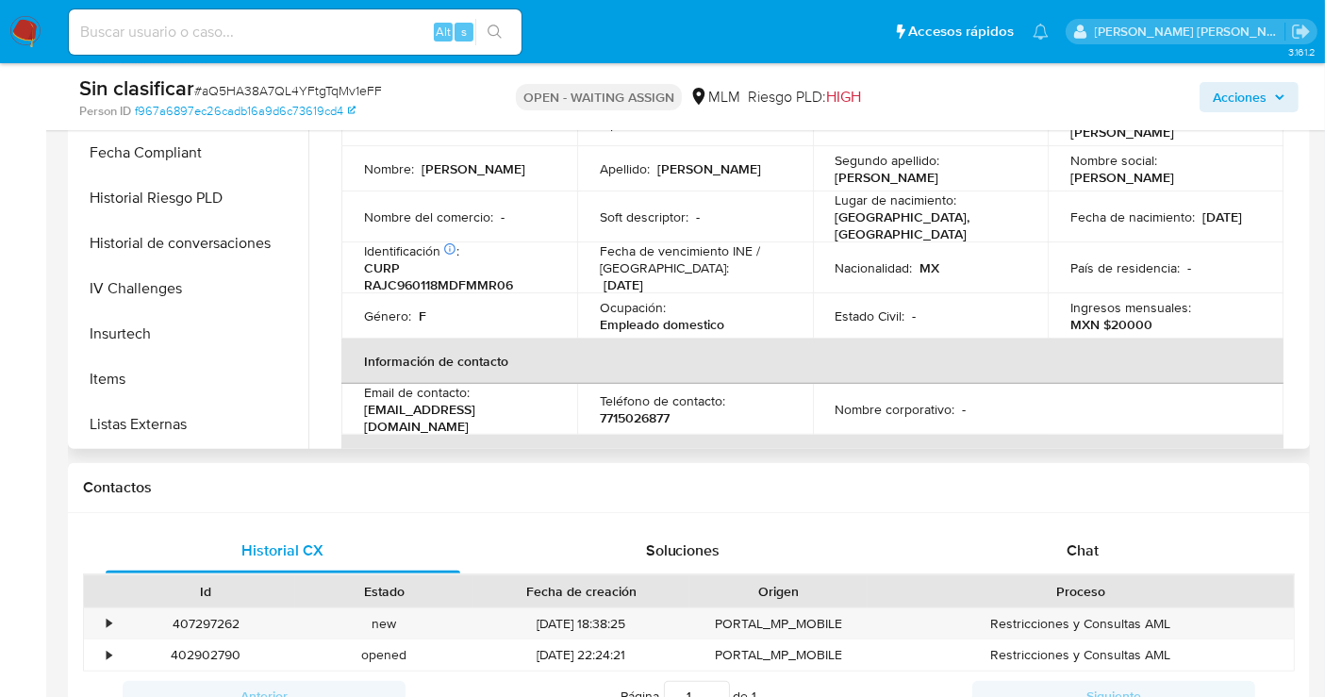
scroll to position [837, 0]
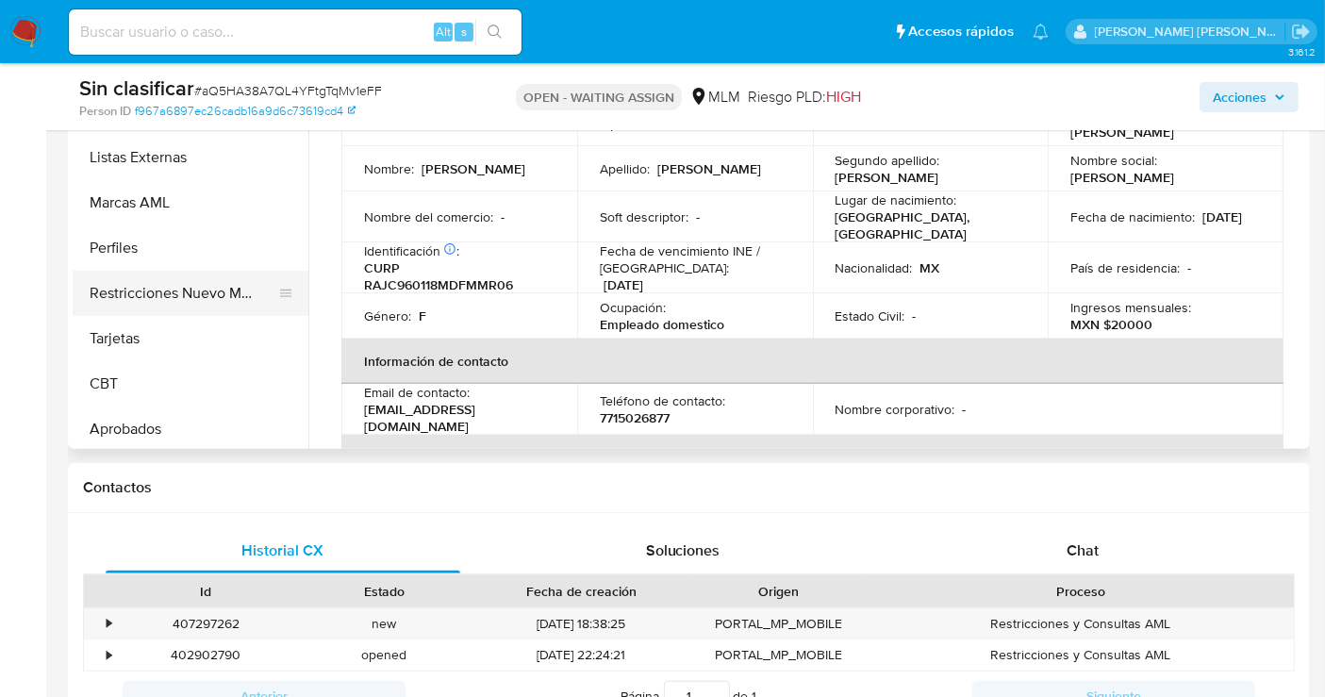
click at [191, 307] on button "Restricciones Nuevo Mundo" at bounding box center [183, 293] width 221 height 45
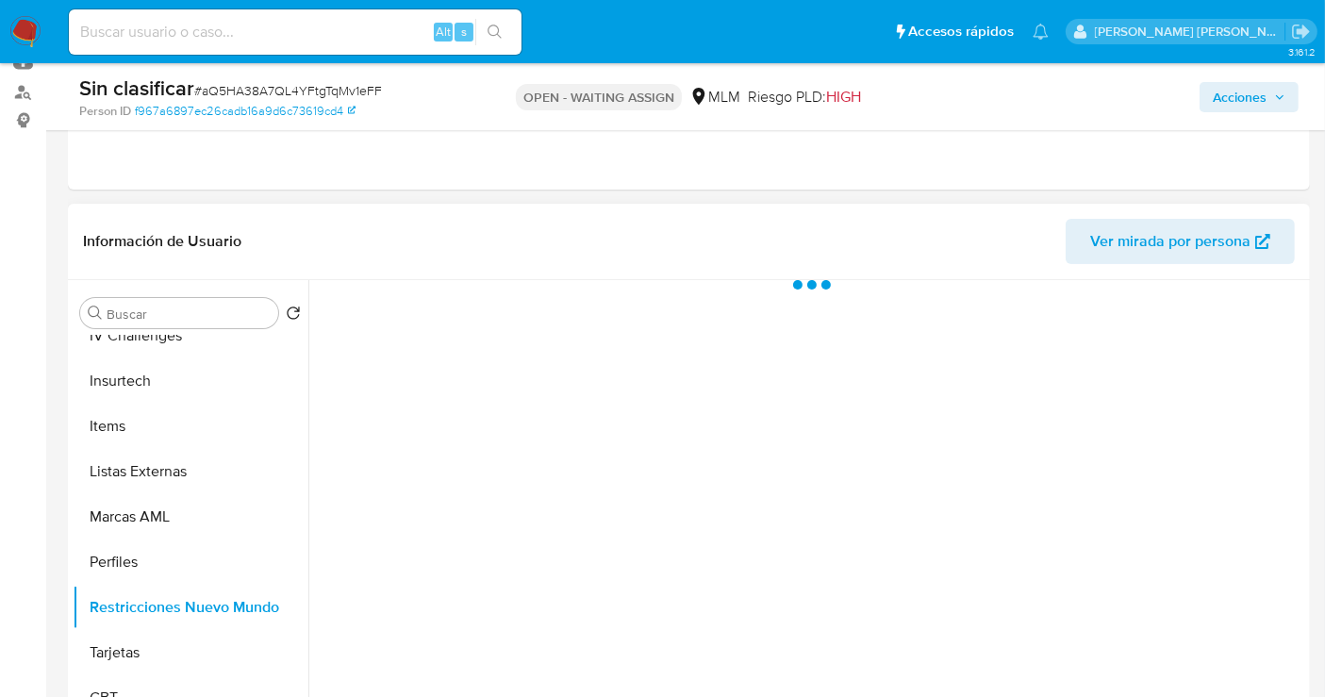
scroll to position [314, 0]
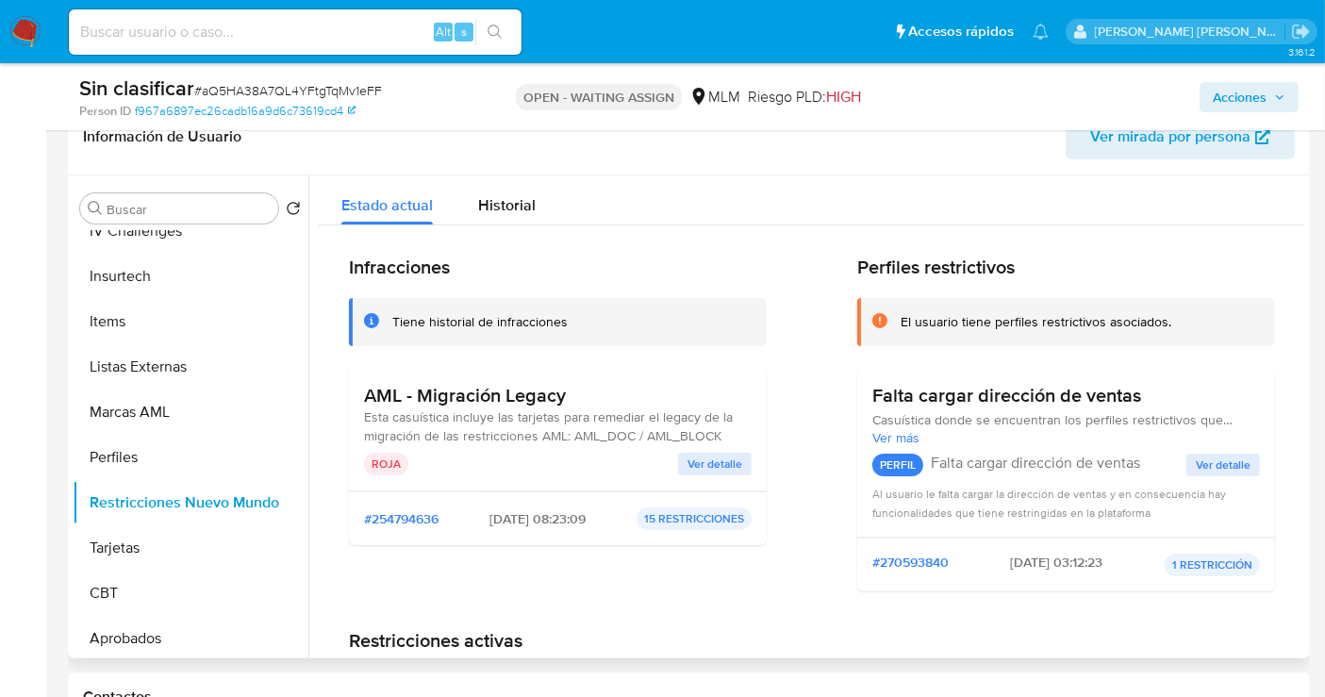
click at [732, 456] on span "Ver detalle" at bounding box center [715, 464] width 55 height 19
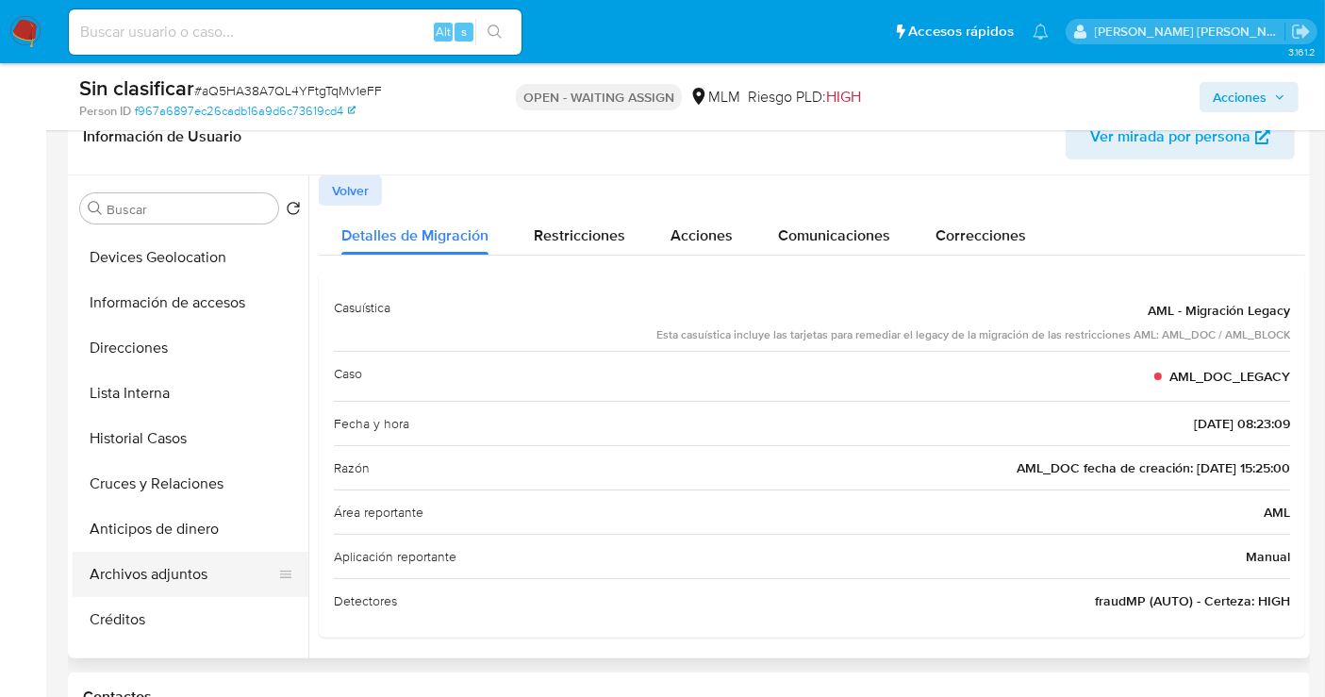
scroll to position [105, 0]
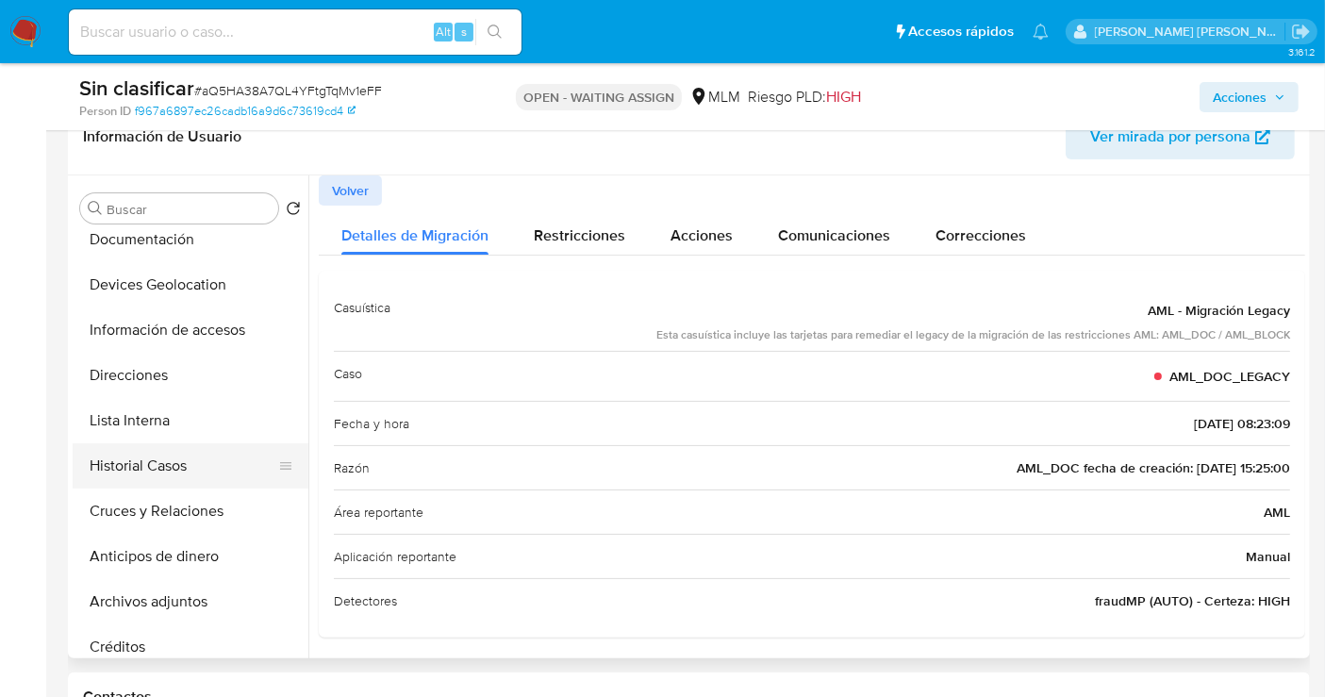
click at [147, 452] on button "Historial Casos" at bounding box center [183, 465] width 221 height 45
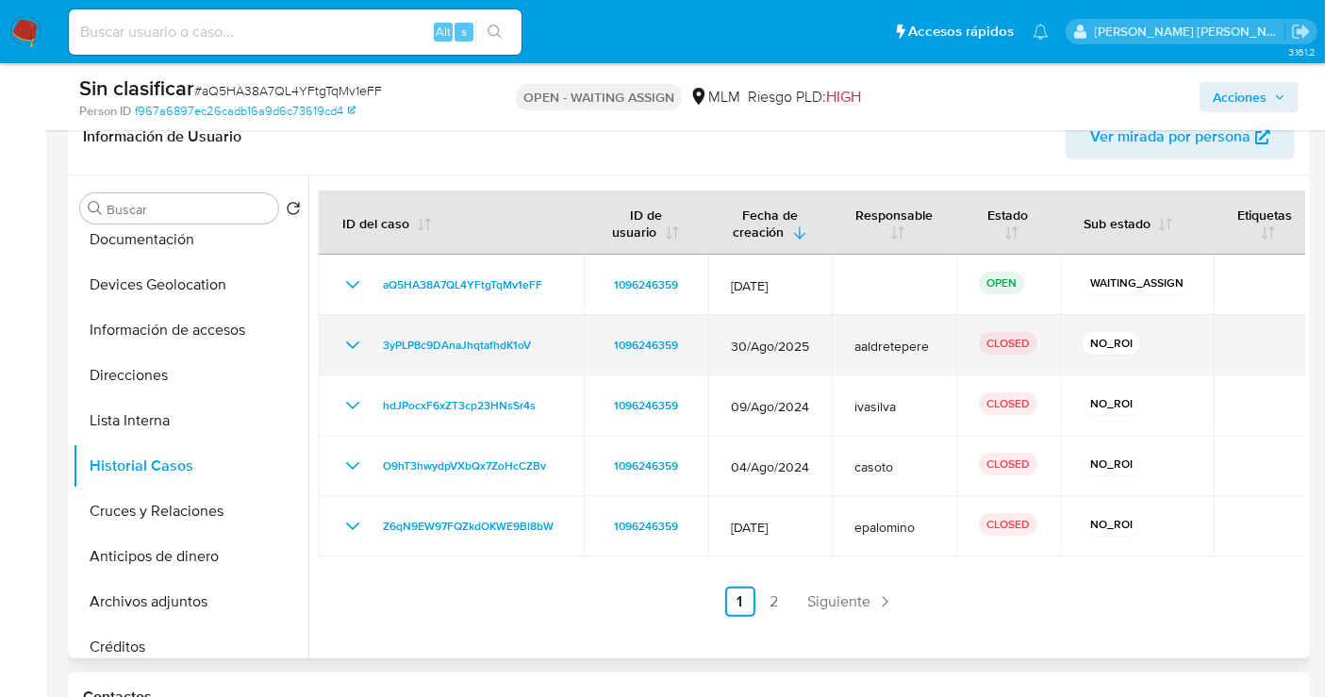
click at [352, 349] on icon "Mostrar/Ocultar" at bounding box center [352, 345] width 23 height 23
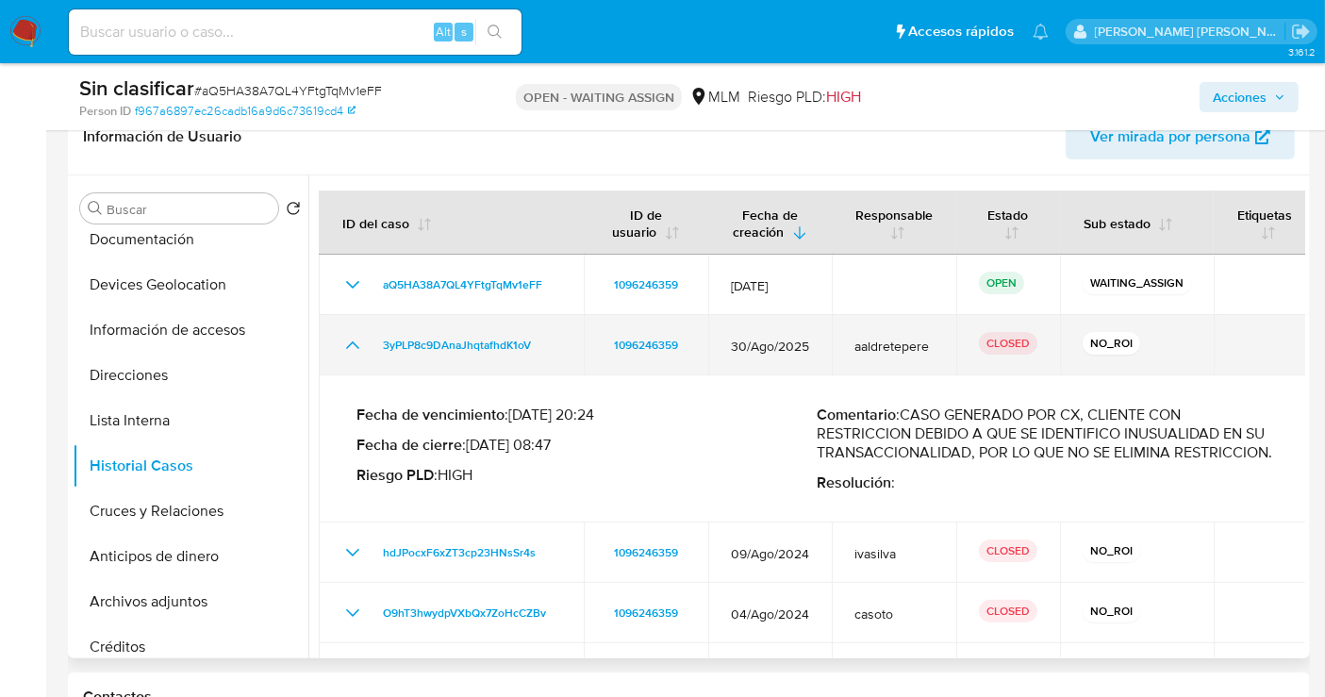
click at [396, 367] on td "3yPLP8c9DAnaJhqtafhdK1oV" at bounding box center [451, 345] width 265 height 60
click at [353, 343] on icon "Mostrar/Ocultar" at bounding box center [352, 345] width 23 height 23
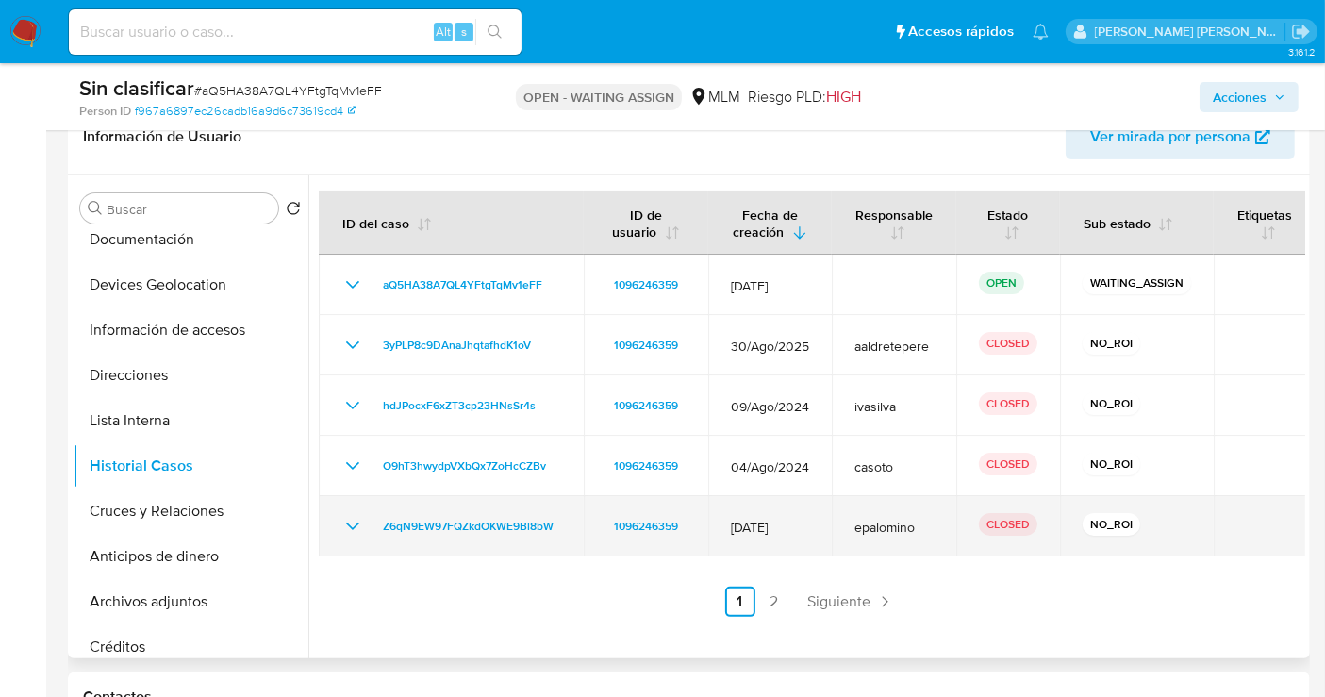
click at [342, 521] on icon "Mostrar/Ocultar" at bounding box center [352, 526] width 23 height 23
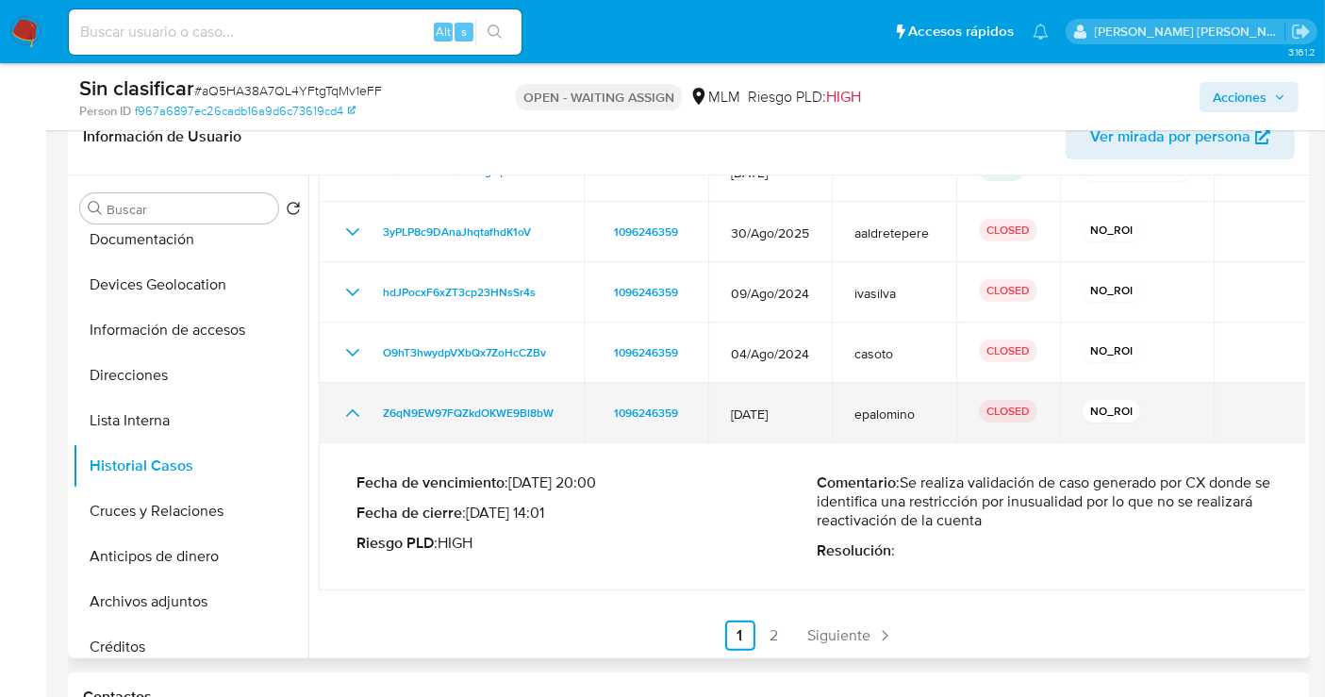
scroll to position [115, 0]
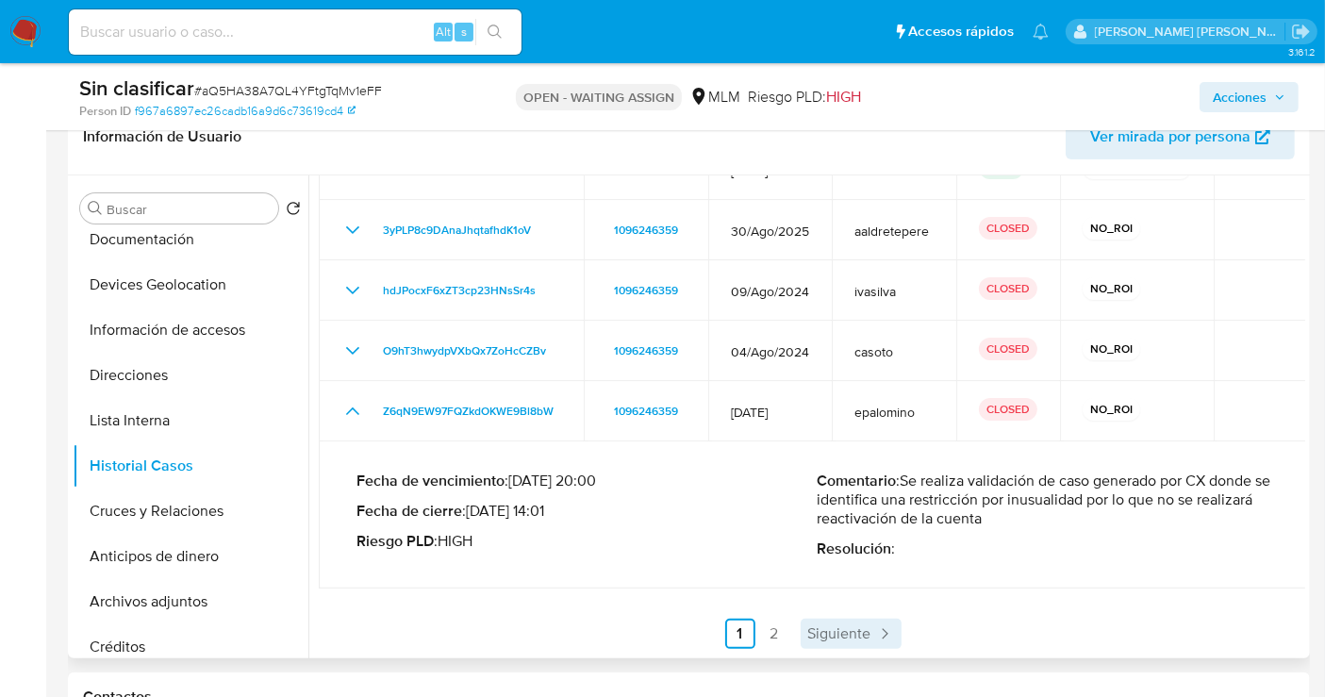
click at [829, 638] on span "Siguiente" at bounding box center [839, 633] width 63 height 15
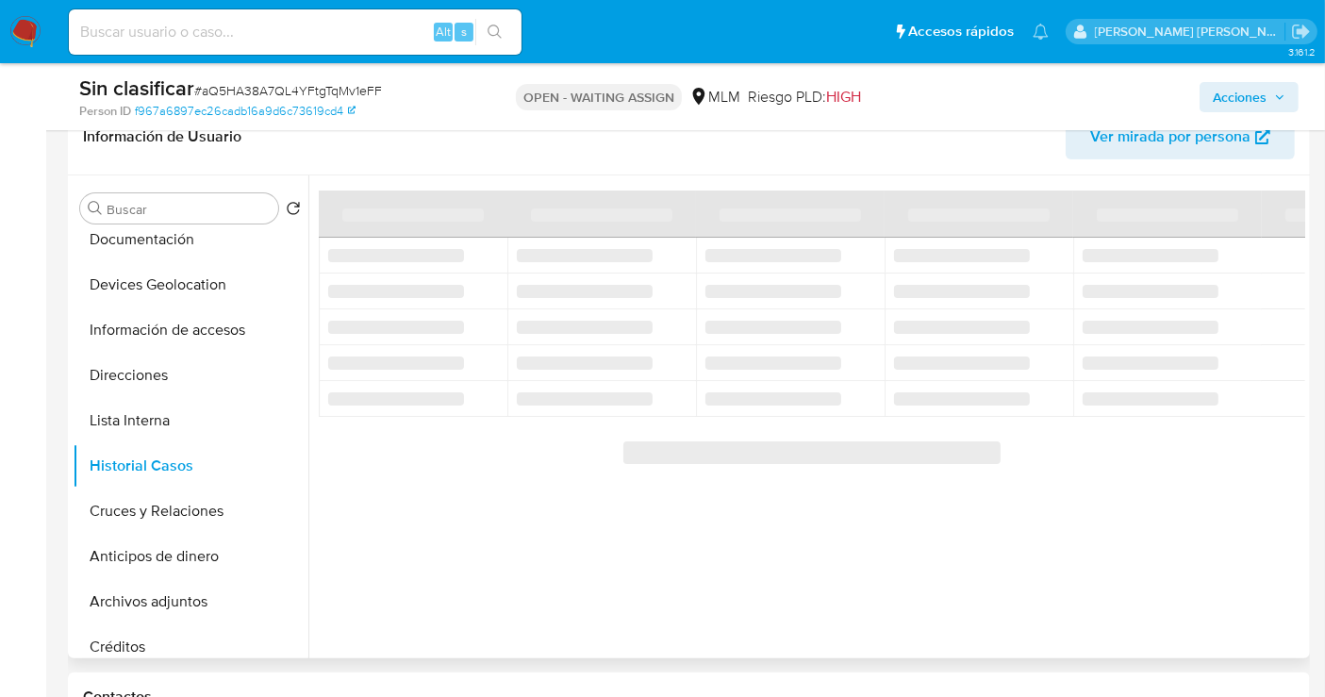
scroll to position [0, 0]
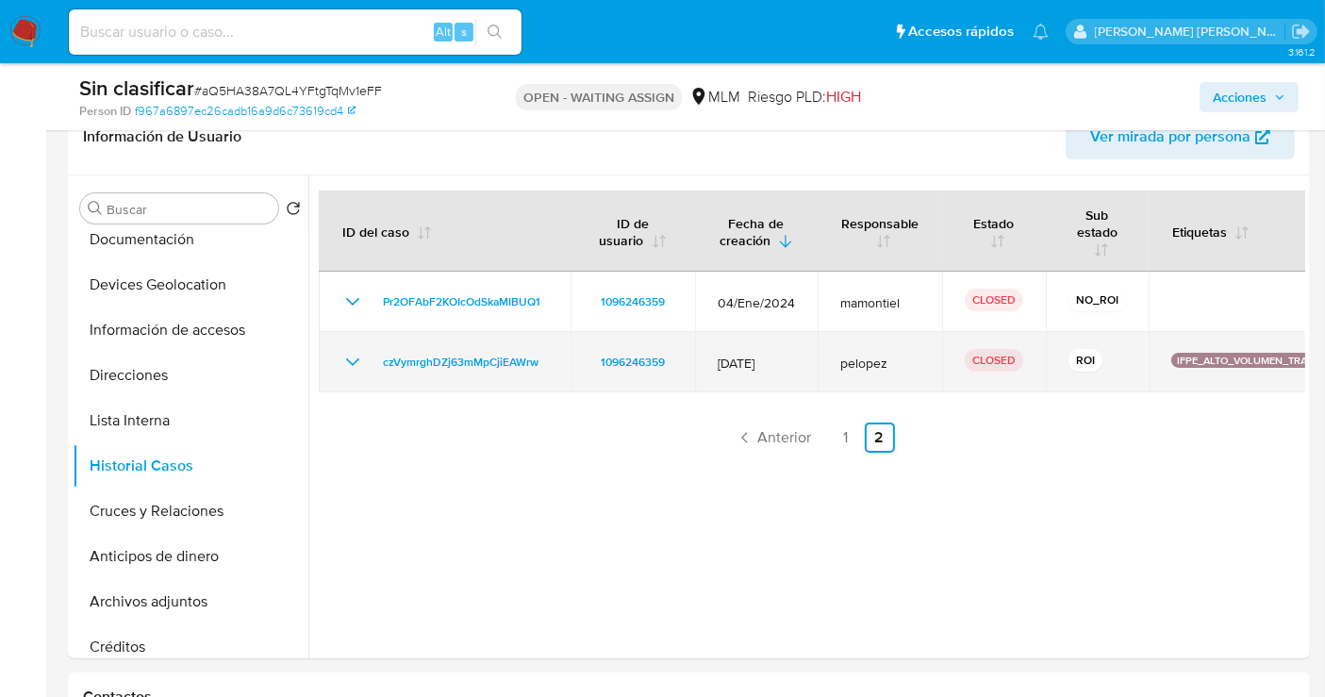
click at [345, 360] on icon "Mostrar/Ocultar" at bounding box center [352, 362] width 23 height 23
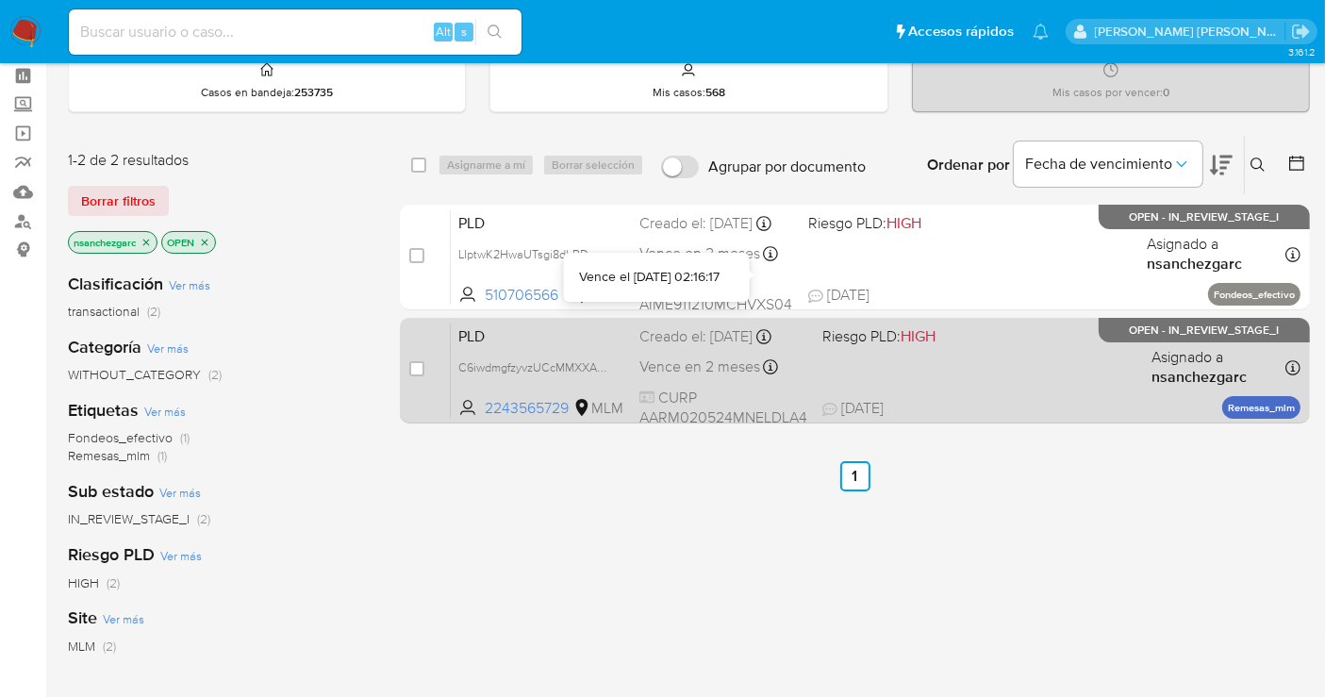
scroll to position [105, 0]
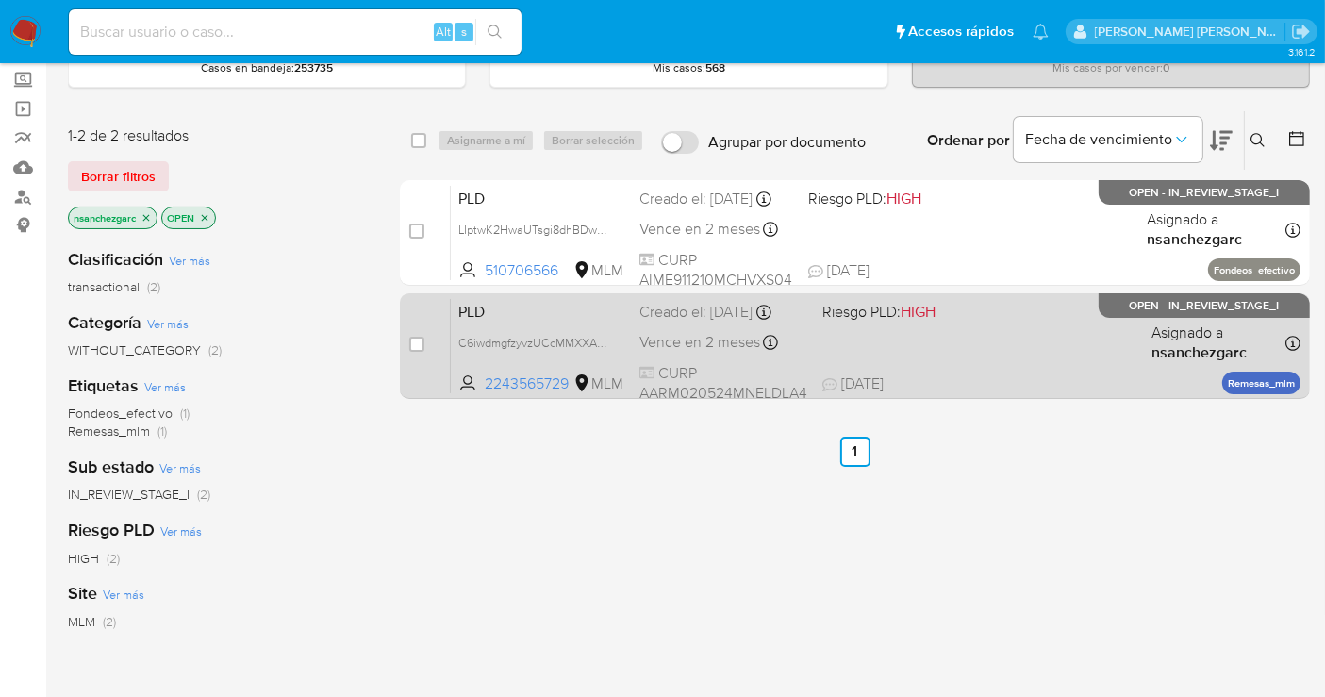
click at [700, 343] on span "Vence en 2 meses" at bounding box center [699, 342] width 121 height 21
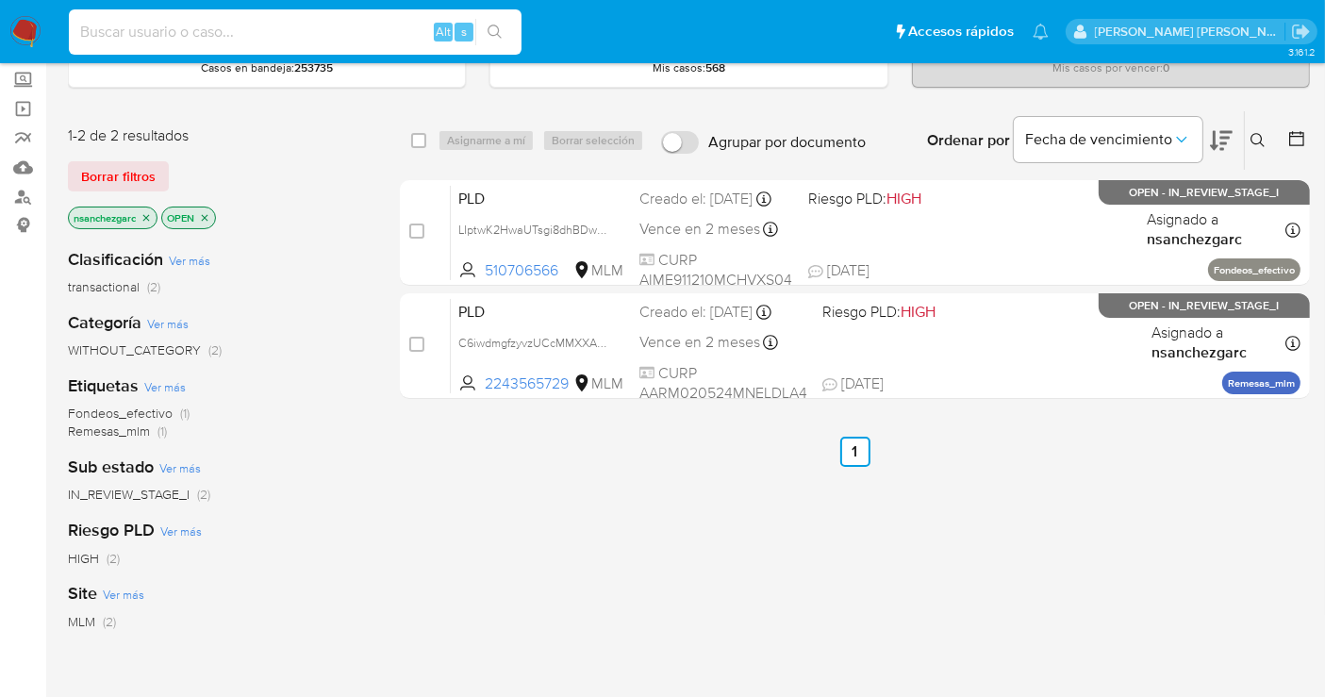
click at [124, 28] on input at bounding box center [295, 32] width 453 height 25
paste input "454965036"
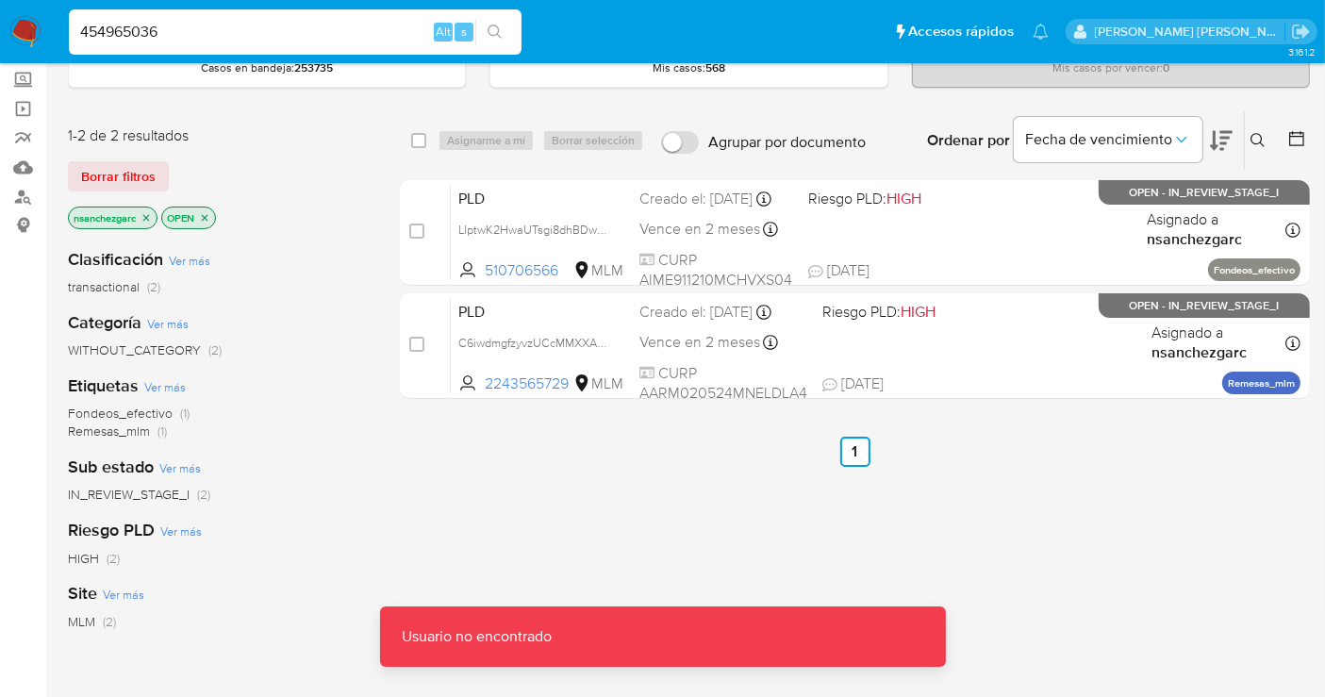
click at [189, 26] on input "454965036" at bounding box center [295, 32] width 453 height 25
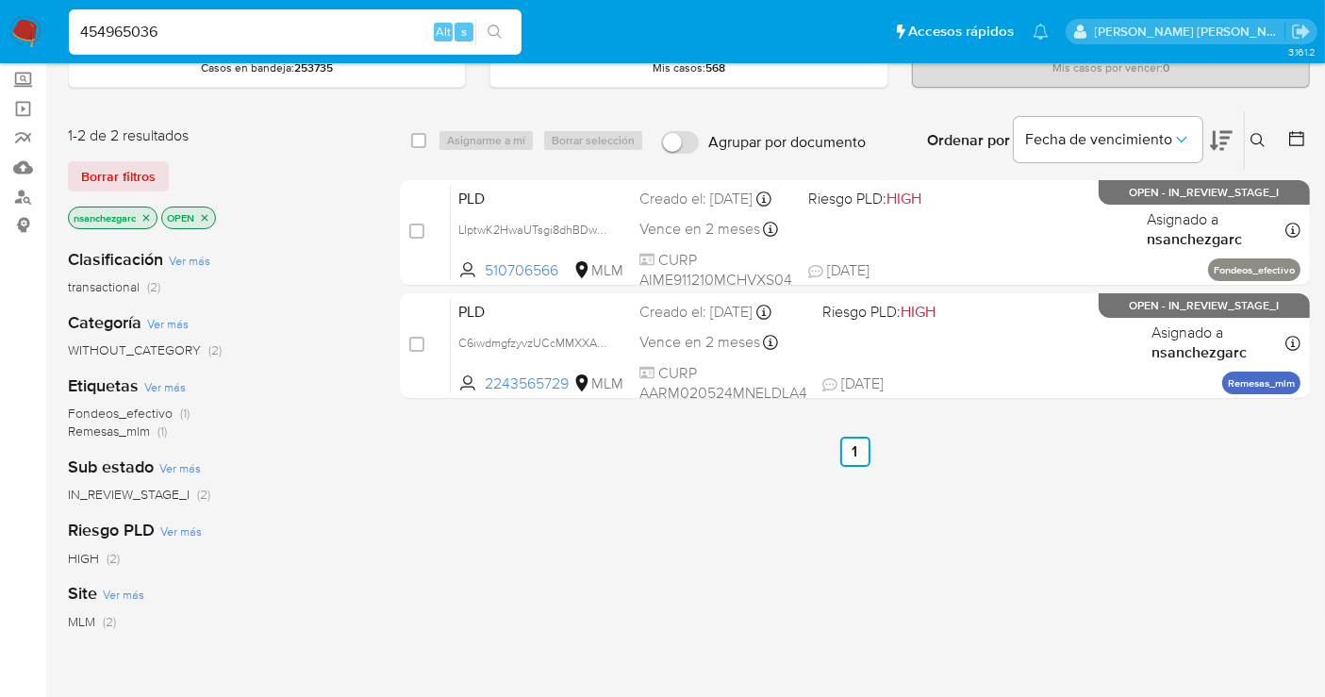
type input "454965036"
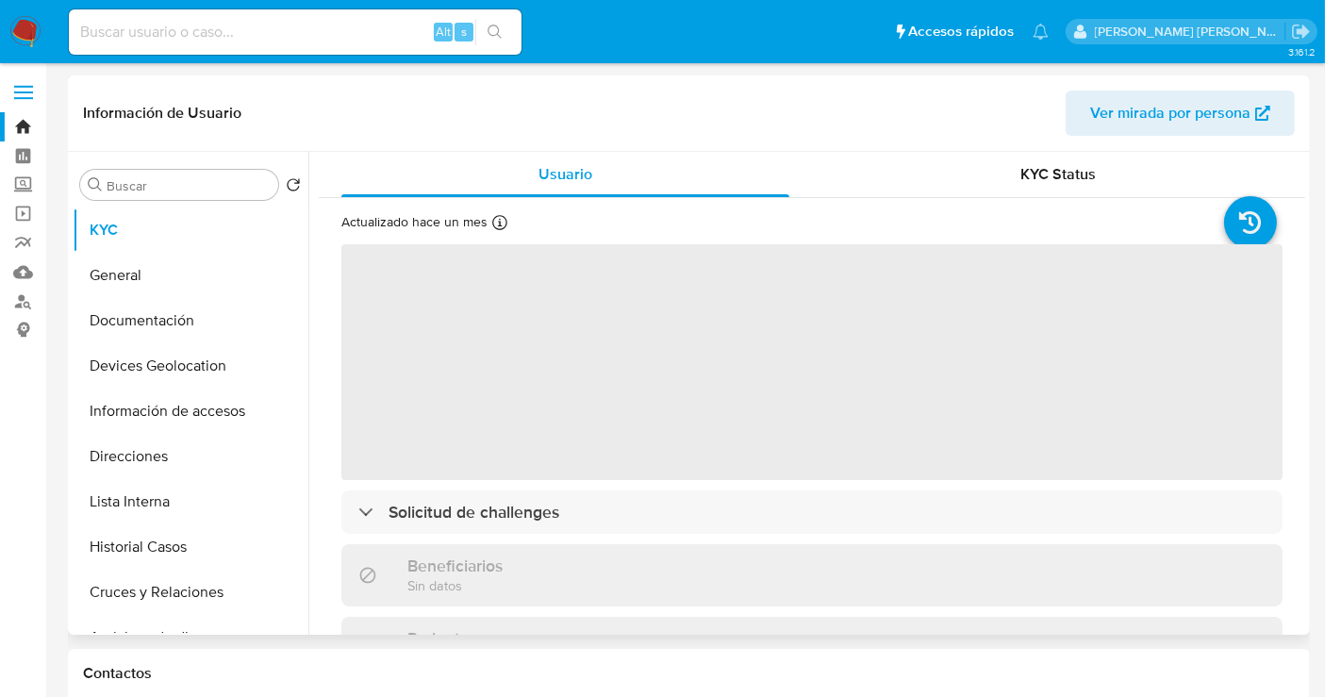
select select "10"
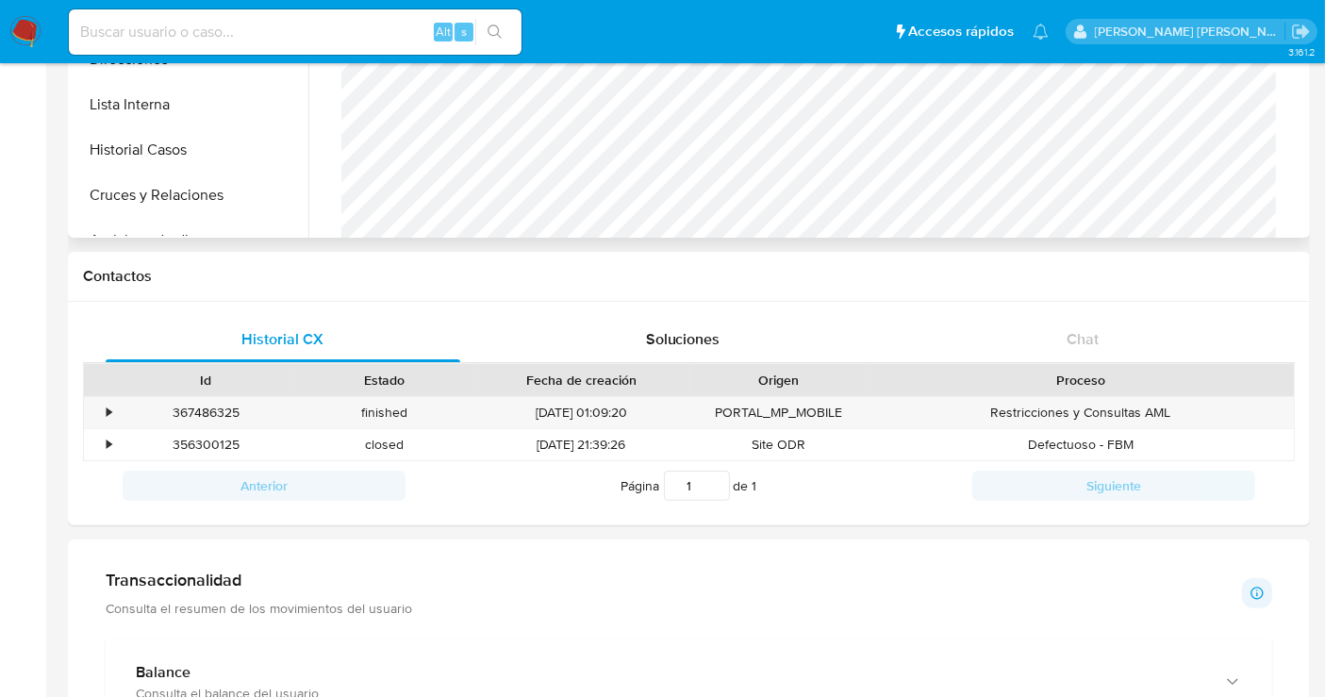
scroll to position [419, 0]
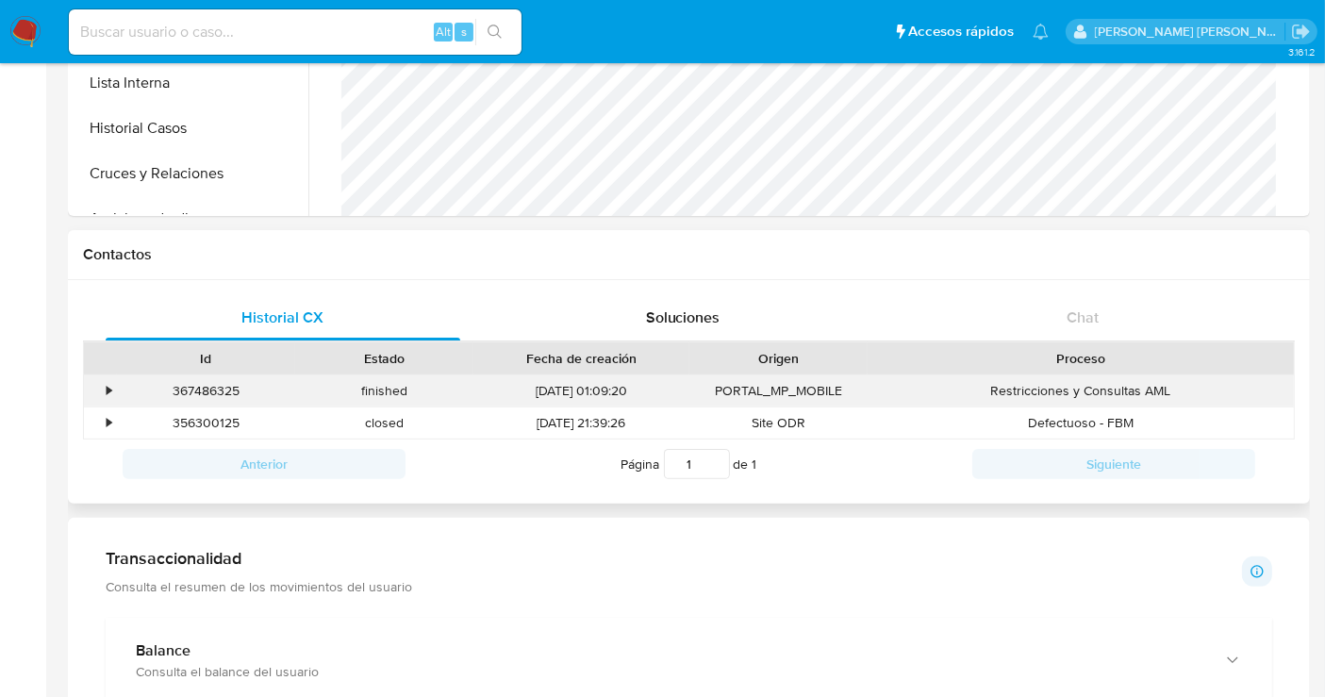
click at [104, 387] on div "•" at bounding box center [100, 390] width 33 height 31
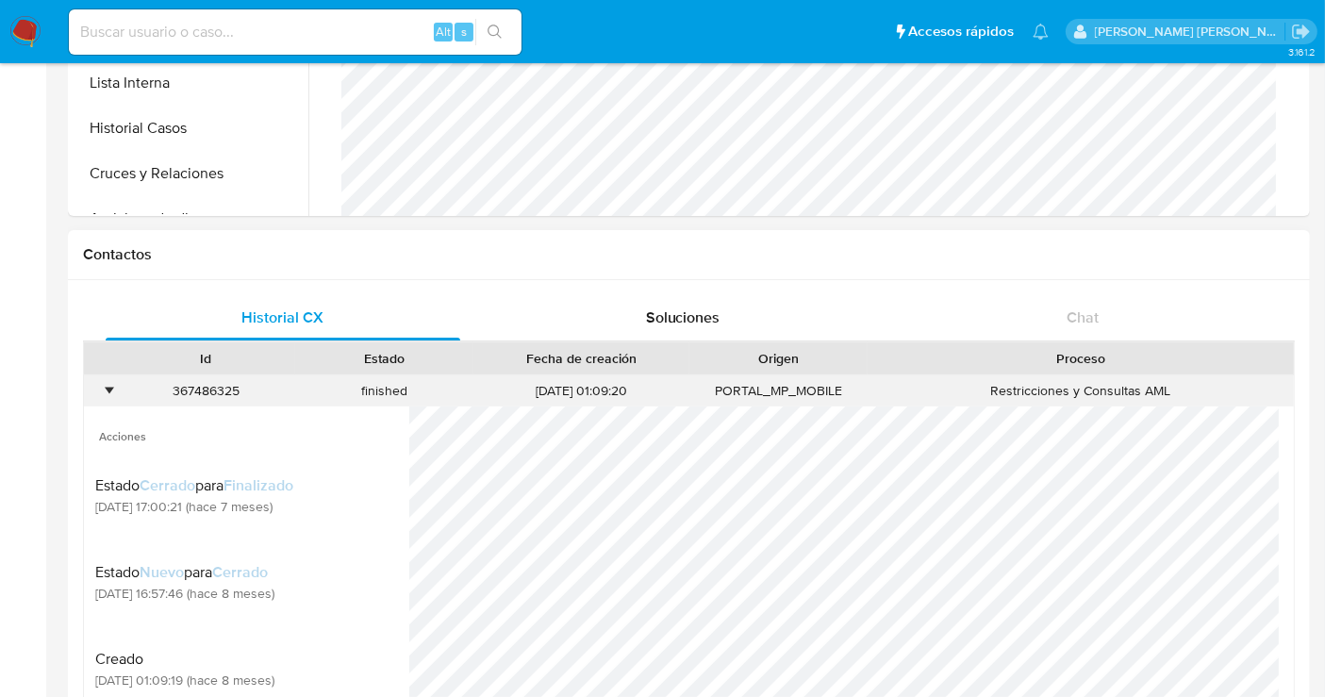
click at [107, 387] on div "•" at bounding box center [109, 391] width 5 height 18
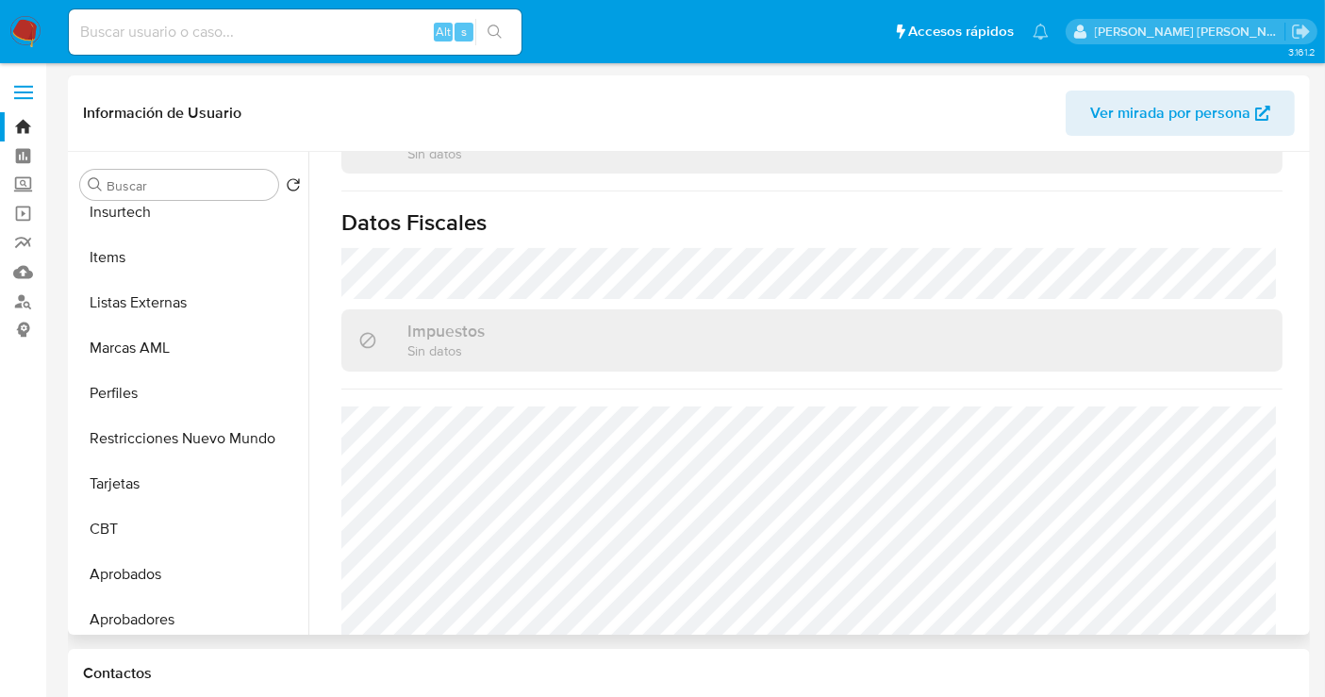
scroll to position [887, 0]
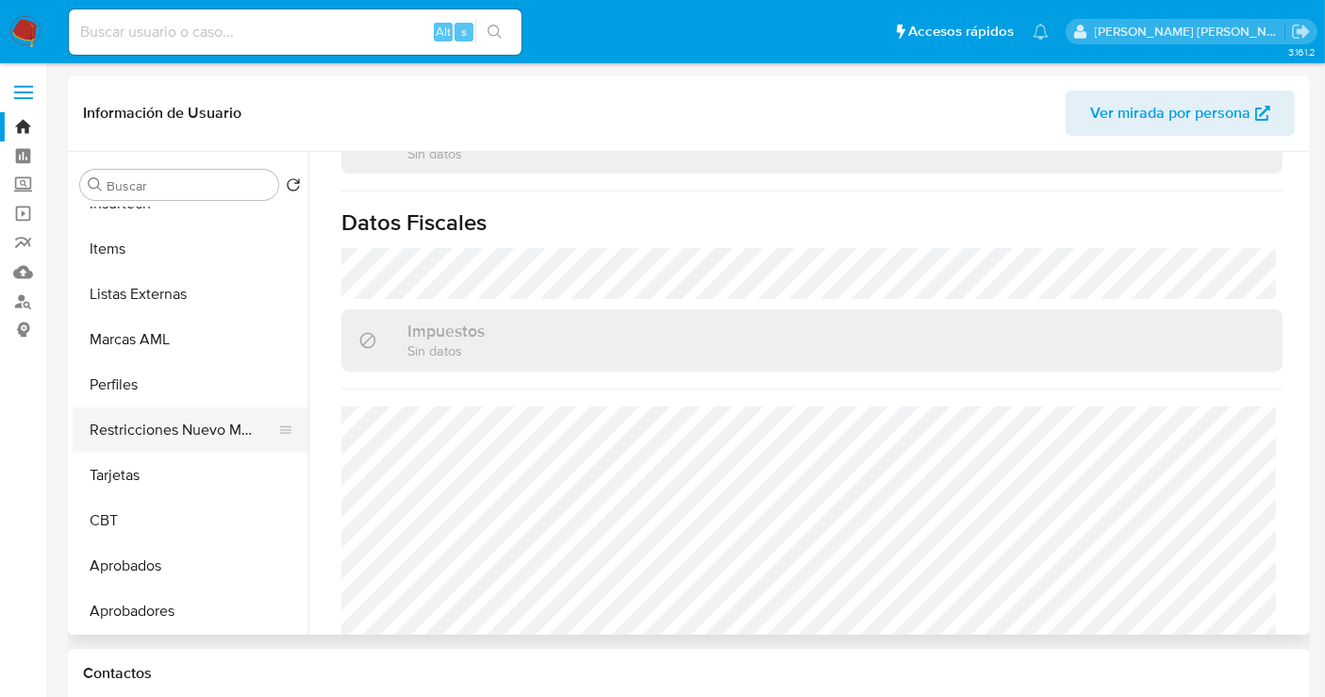
click at [167, 443] on button "Restricciones Nuevo Mundo" at bounding box center [183, 429] width 221 height 45
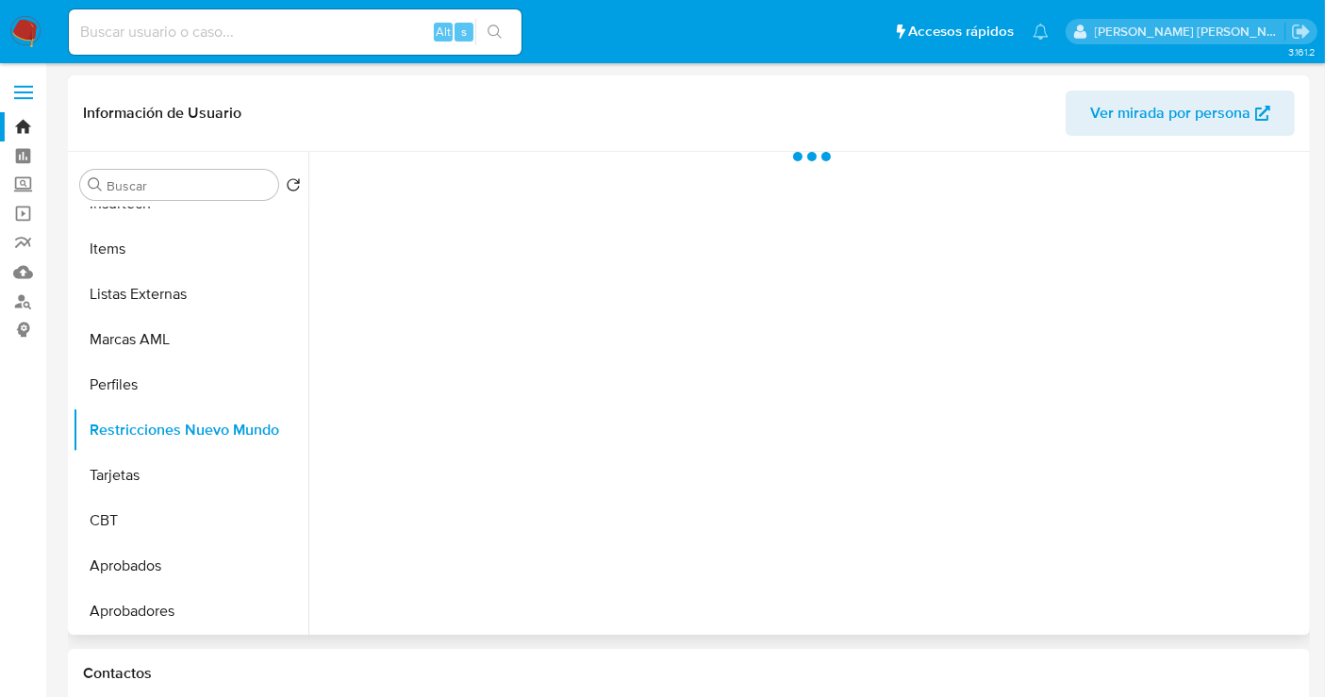
scroll to position [0, 0]
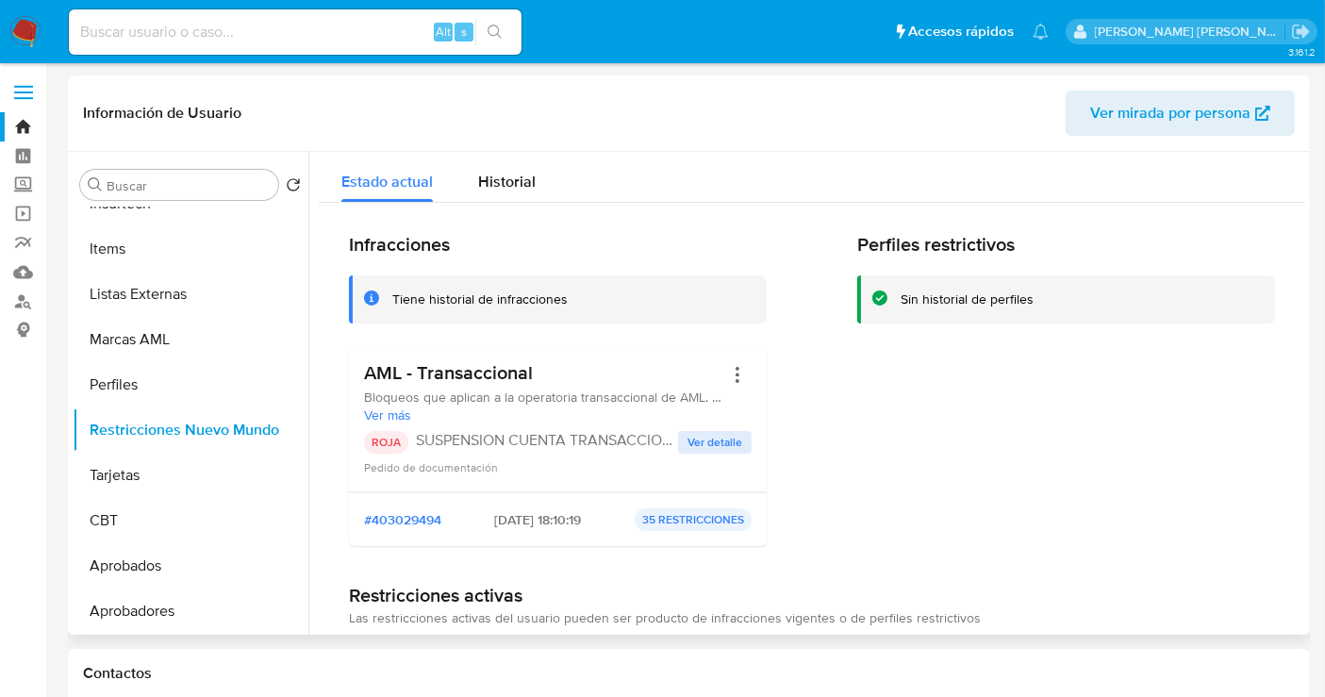
click at [705, 433] on span "Ver detalle" at bounding box center [715, 442] width 55 height 19
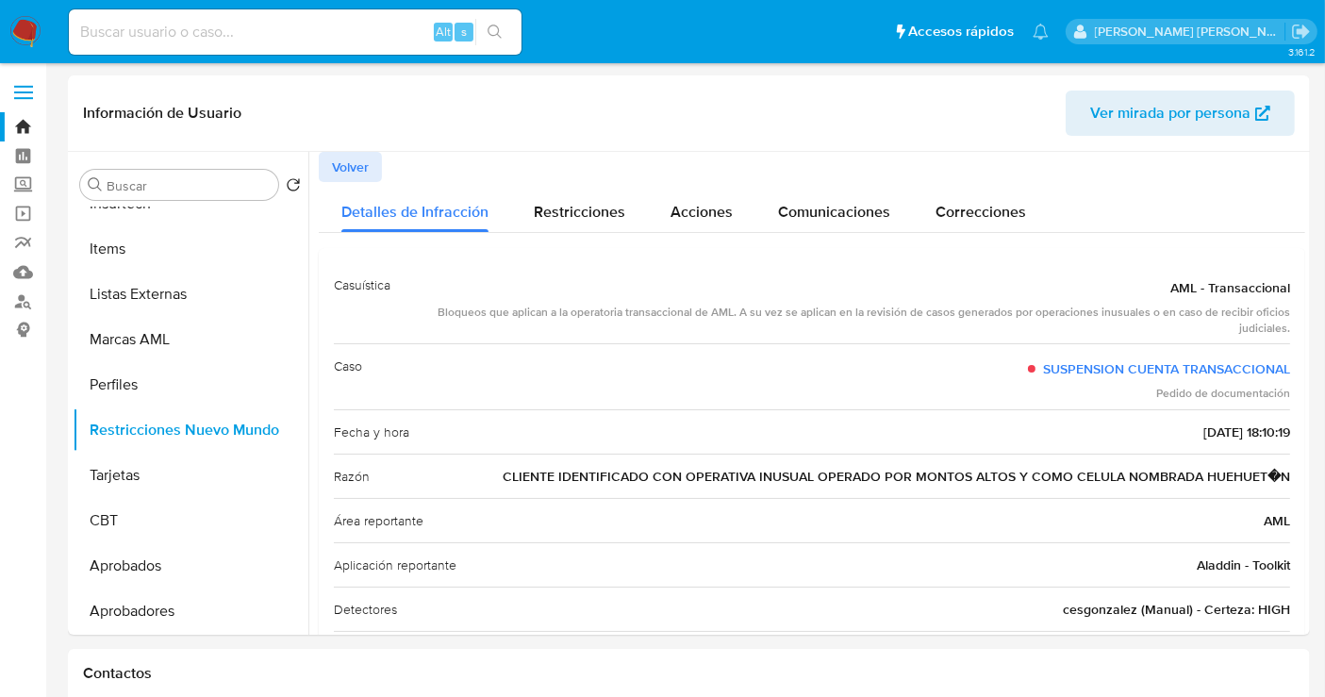
click at [37, 25] on img at bounding box center [25, 32] width 32 height 32
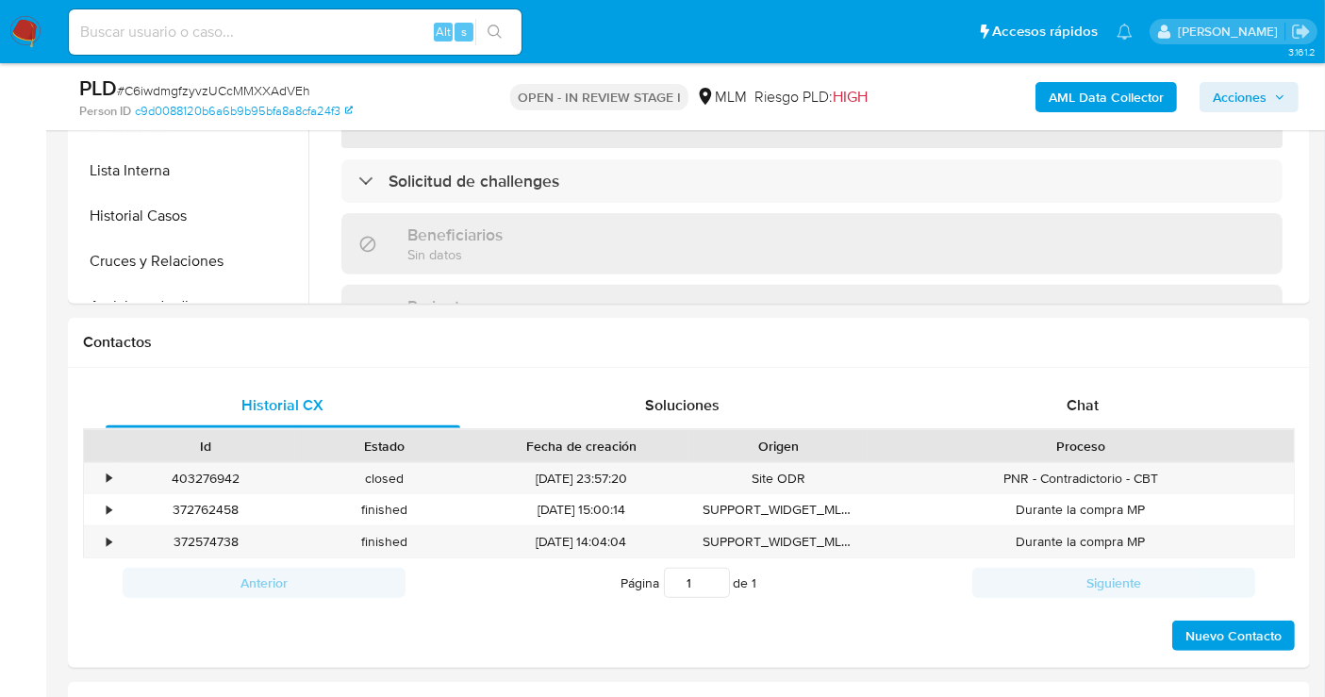
select select "10"
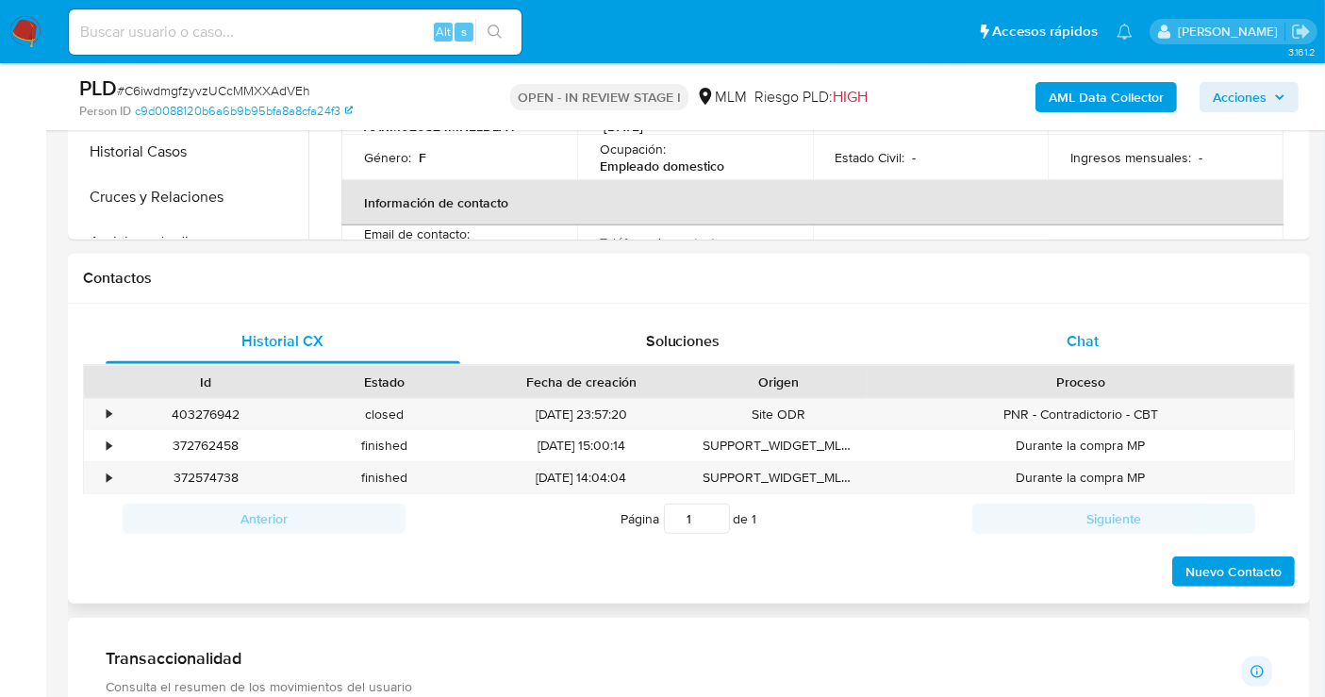
click at [1091, 344] on span "Chat" at bounding box center [1083, 341] width 32 height 22
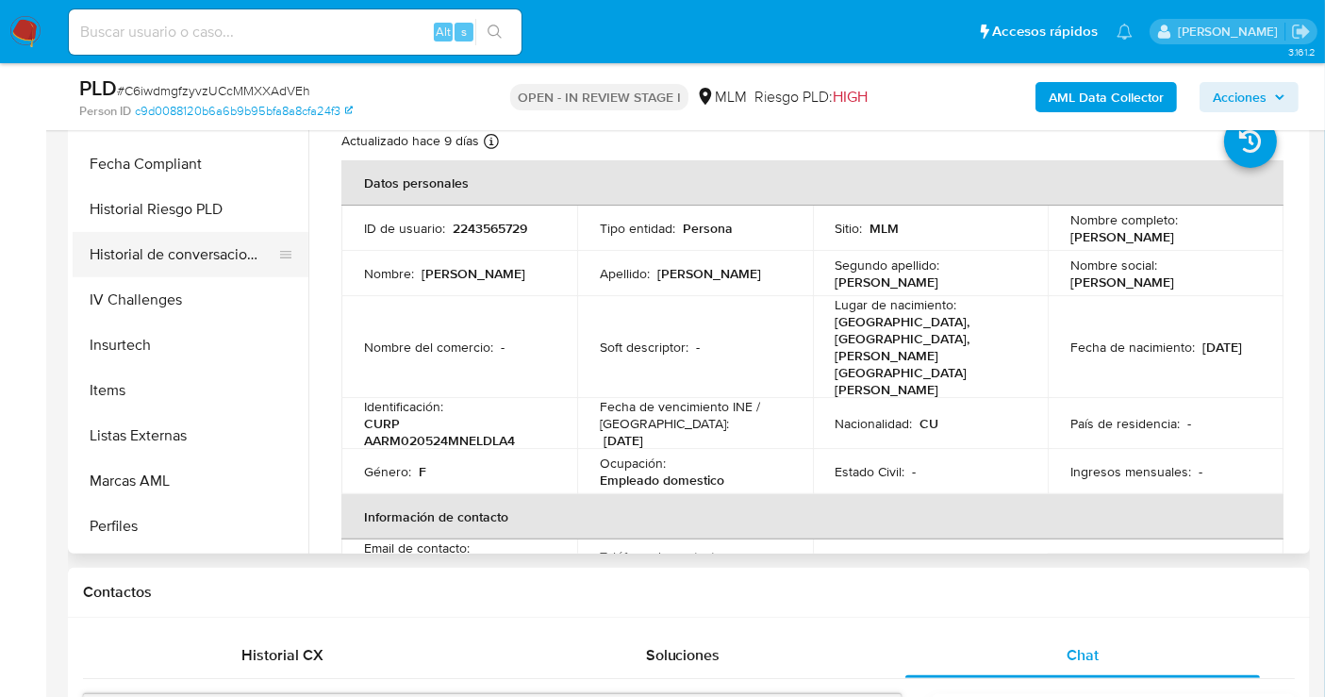
scroll to position [837, 0]
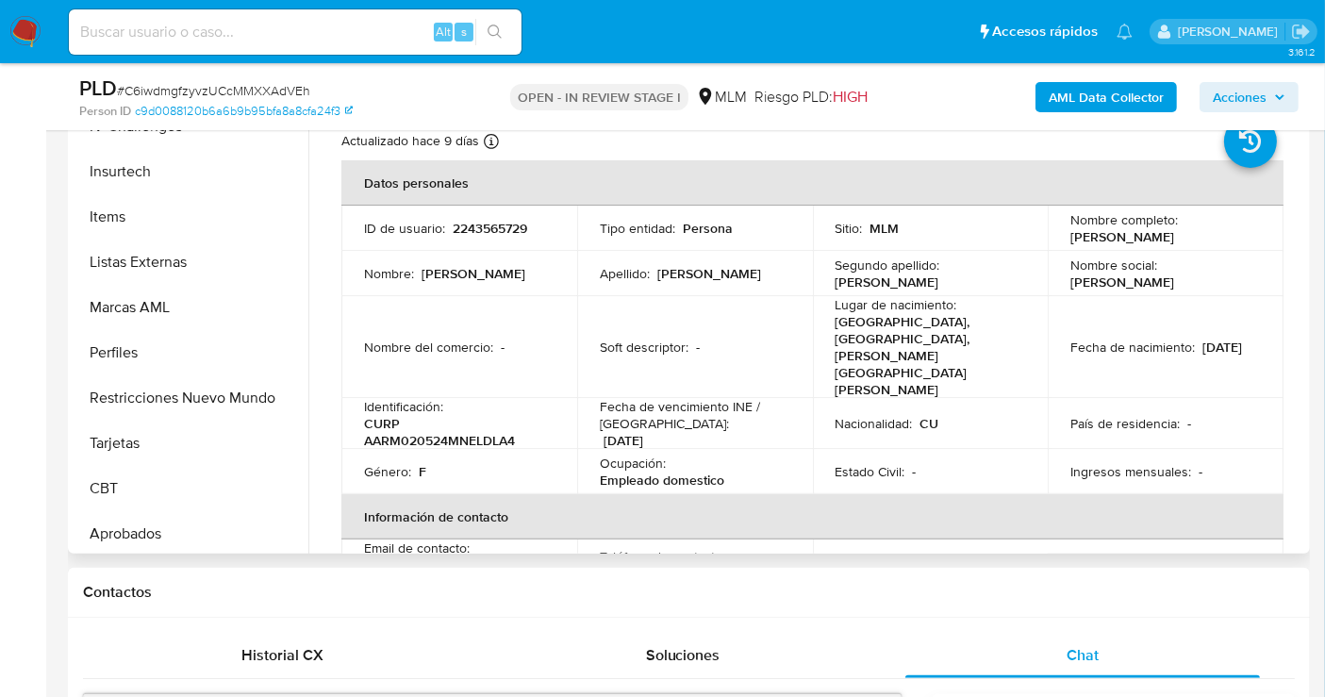
click at [174, 392] on button "Restricciones Nuevo Mundo" at bounding box center [191, 397] width 236 height 45
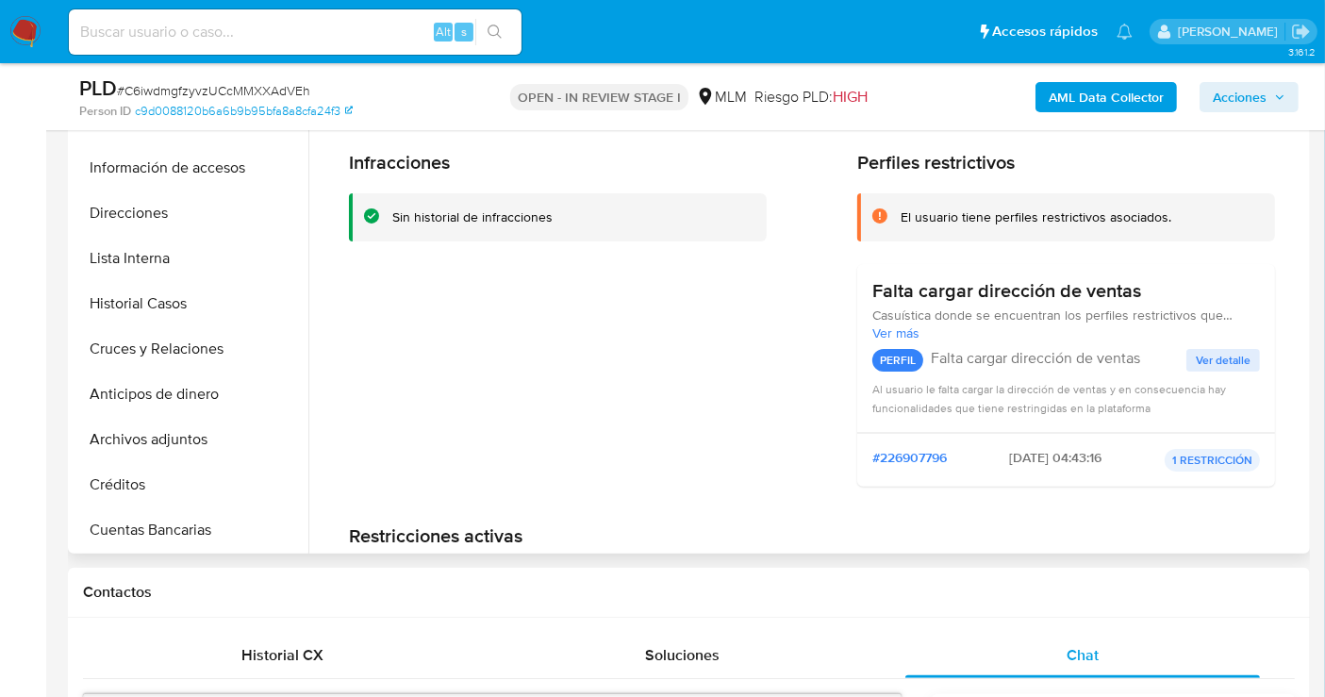
scroll to position [153, 0]
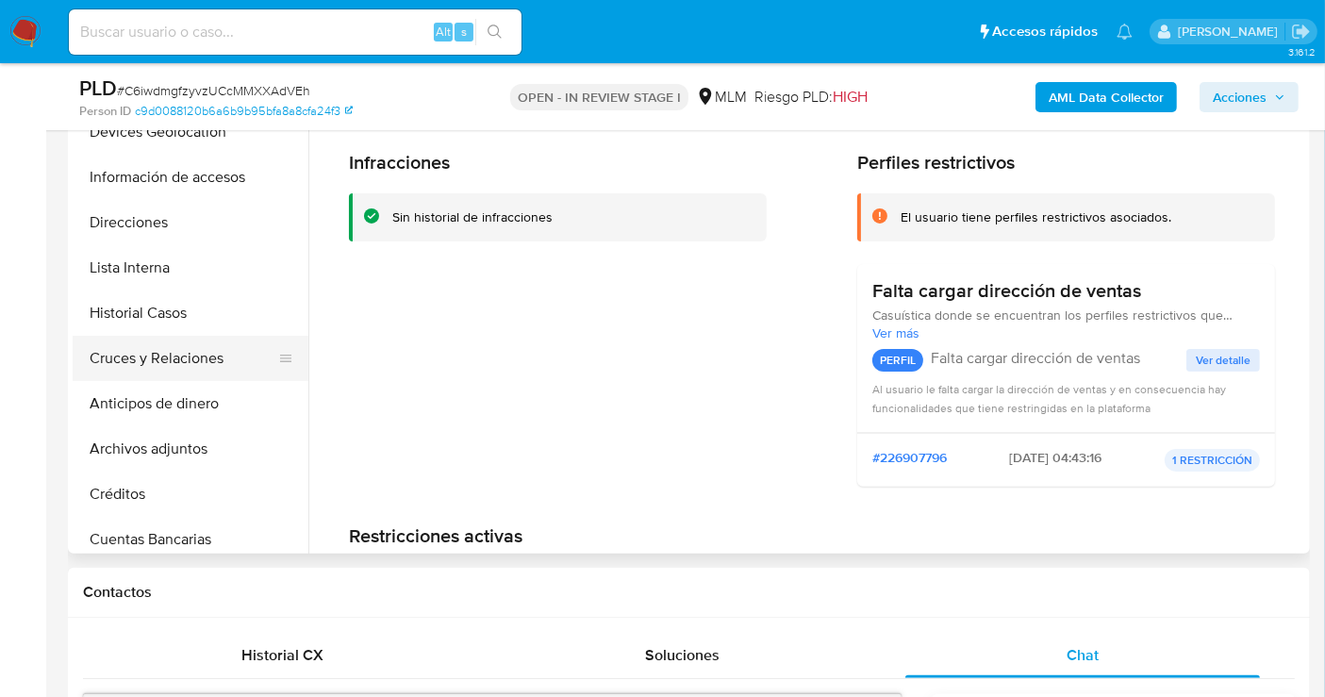
click at [162, 355] on button "Cruces y Relaciones" at bounding box center [183, 358] width 221 height 45
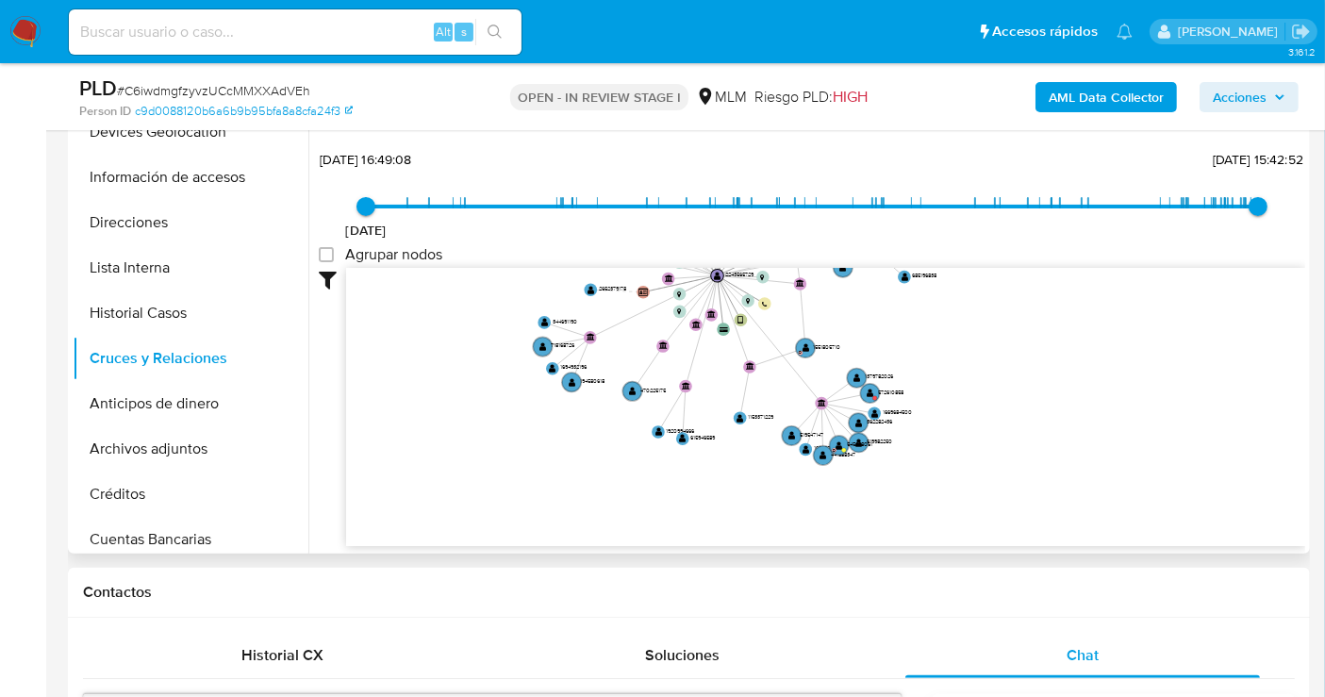
drag, startPoint x: 1260, startPoint y: 434, endPoint x: 1254, endPoint y: 274, distance: 160.4
click at [1254, 274] on icon "device-679ef17a169b8f7bd1b74c26  user-2243565729  2243565729 card-DNXRYLVYIML…" at bounding box center [825, 405] width 959 height 274
click at [882, 391] on text "572610858" at bounding box center [891, 393] width 26 height 8
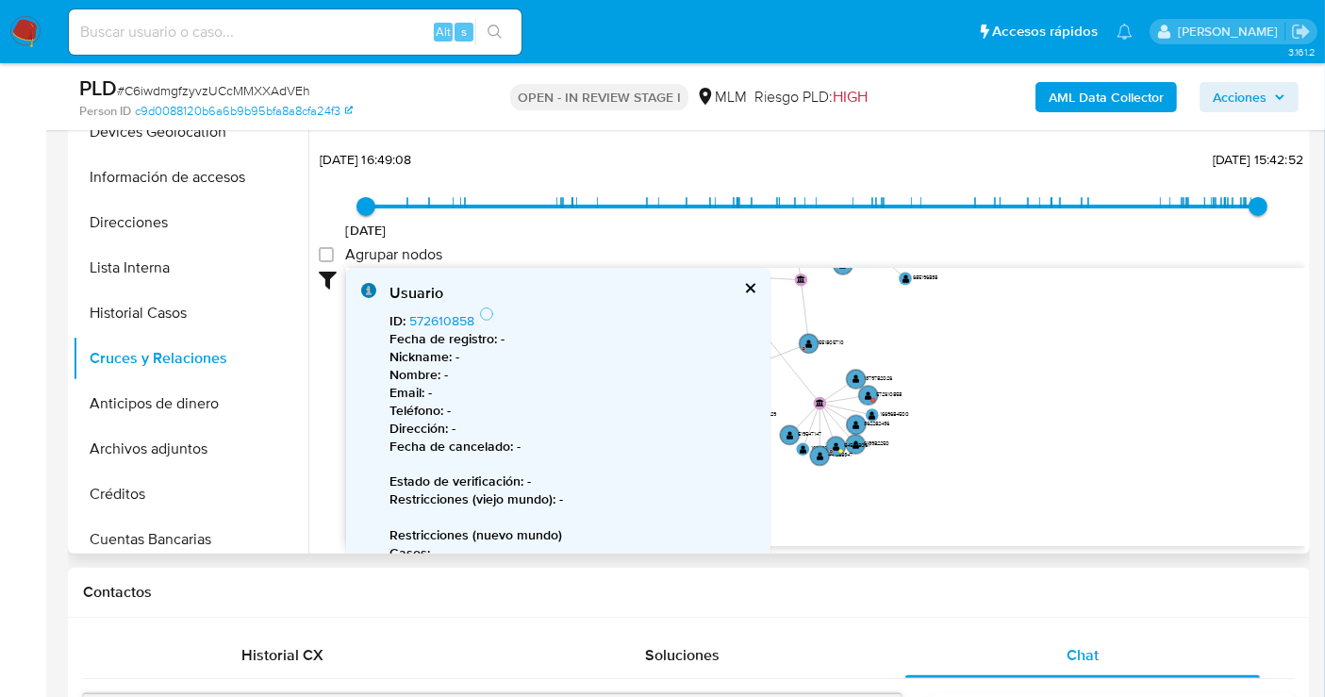
click at [448, 329] on b "Fecha de registro :" at bounding box center [444, 338] width 108 height 19
click at [444, 322] on link "572610858" at bounding box center [441, 320] width 65 height 19
click at [750, 283] on button "cerrar" at bounding box center [749, 288] width 12 height 12
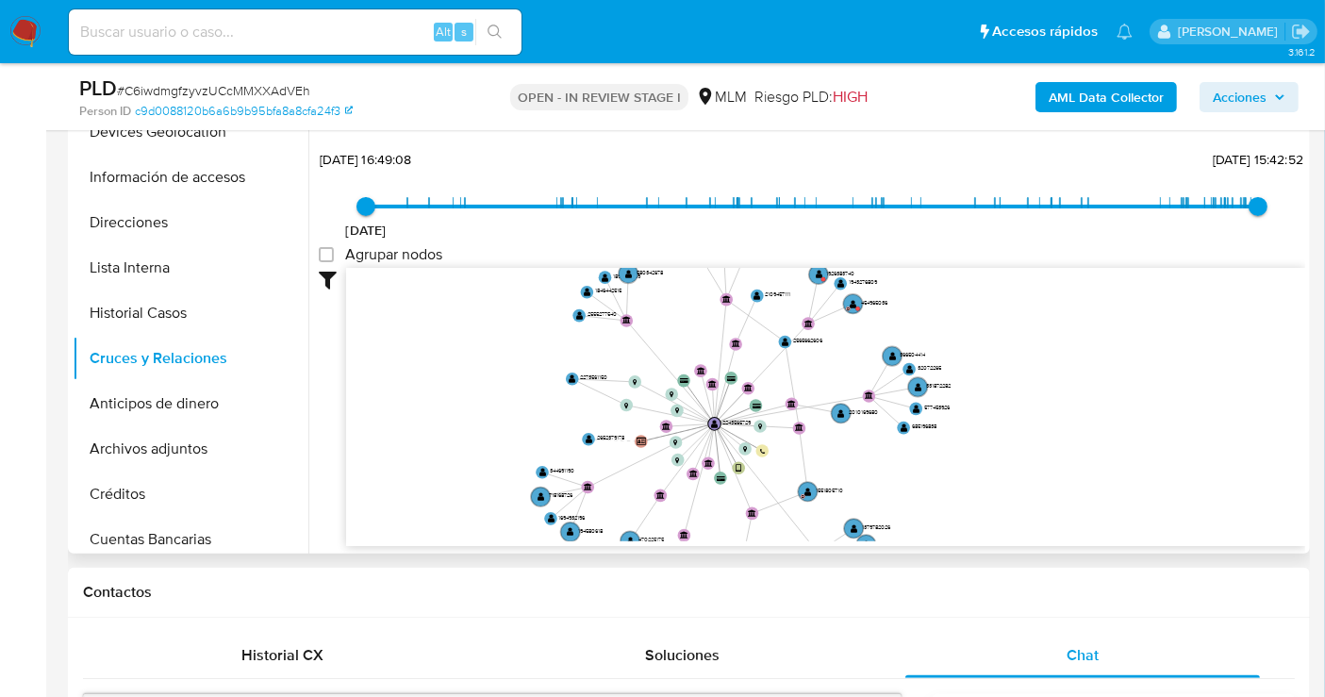
drag, startPoint x: 994, startPoint y: 363, endPoint x: 984, endPoint y: 504, distance: 140.9
click at [983, 531] on icon "device-679ef17a169b8f7bd1b74c26  user-2243565729  2243565729 card-DNXRYLVYIML…" at bounding box center [825, 405] width 959 height 274
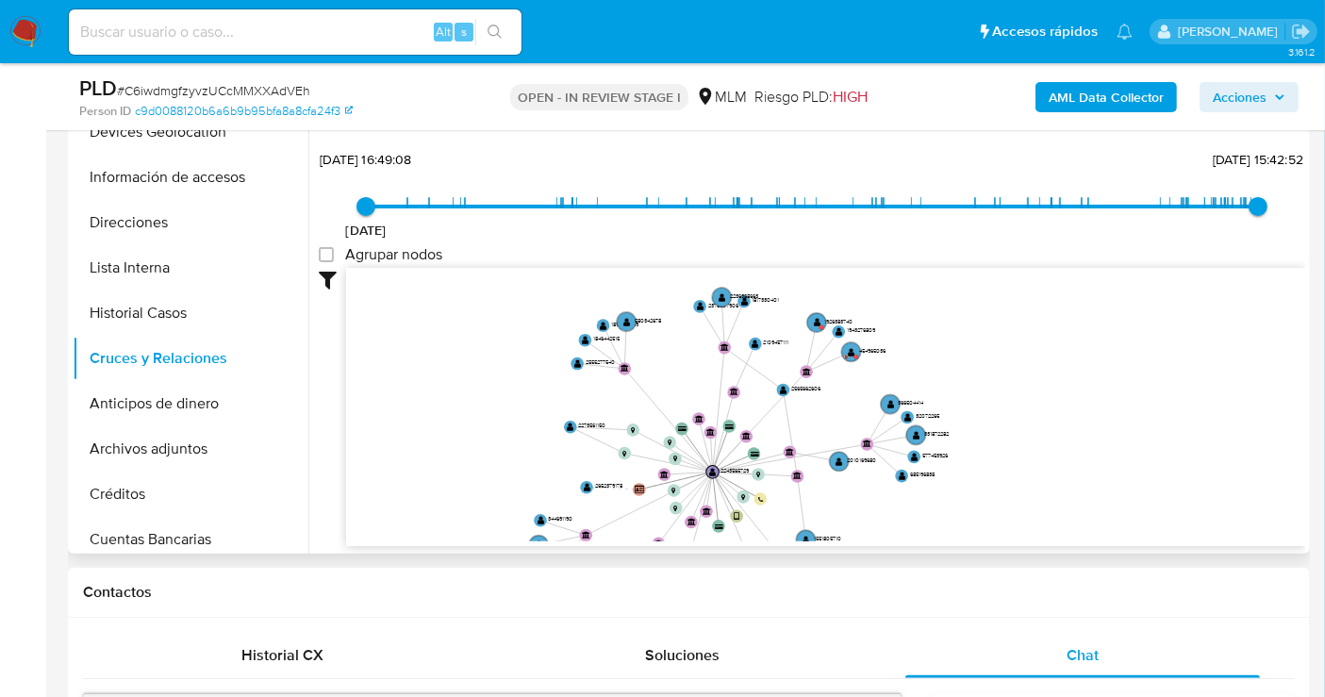
drag, startPoint x: 1064, startPoint y: 373, endPoint x: 1071, endPoint y: 402, distance: 30.2
click at [1071, 402] on icon "device-679ef17a169b8f7bd1b74c26  user-2243565729  2243565729 card-DNXRYLVYIML…" at bounding box center [825, 405] width 959 height 274
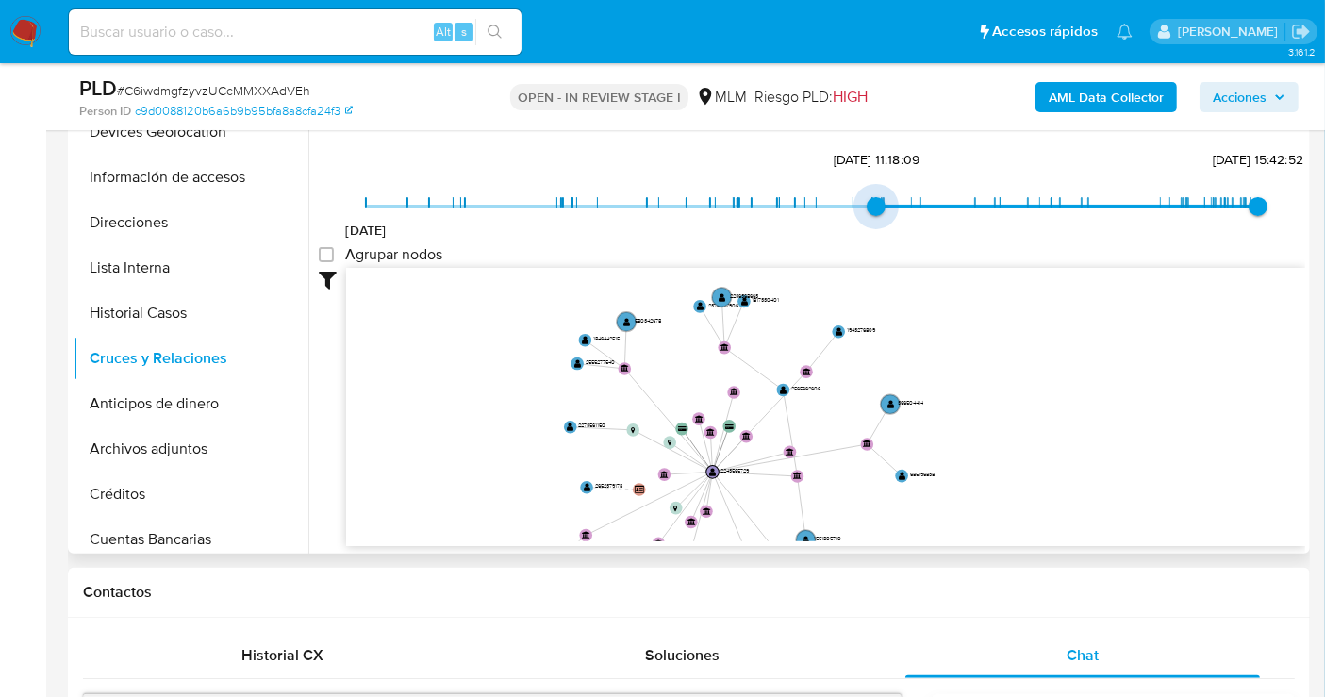
type input "1744496989000"
drag, startPoint x: 364, startPoint y: 202, endPoint x: 870, endPoint y: 224, distance: 506.0
click at [870, 216] on span "12/4/2025, 16:29:49" at bounding box center [872, 206] width 19 height 19
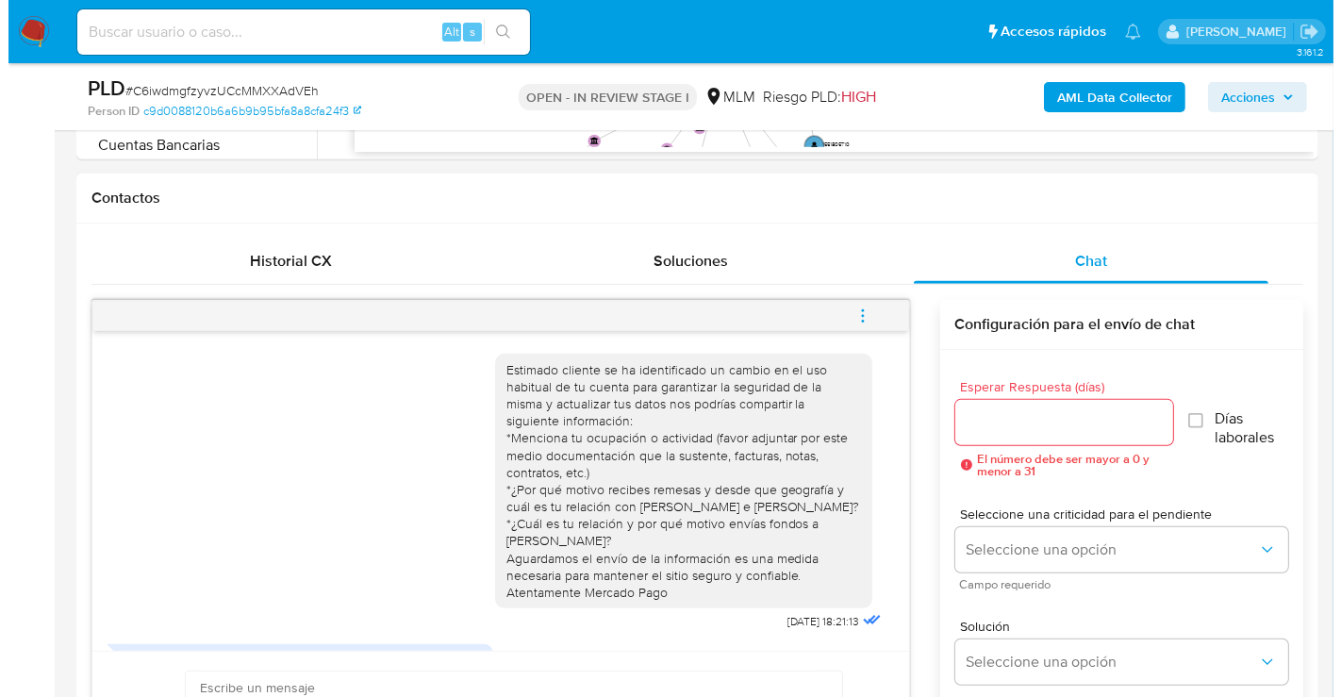
scroll to position [1048, 0]
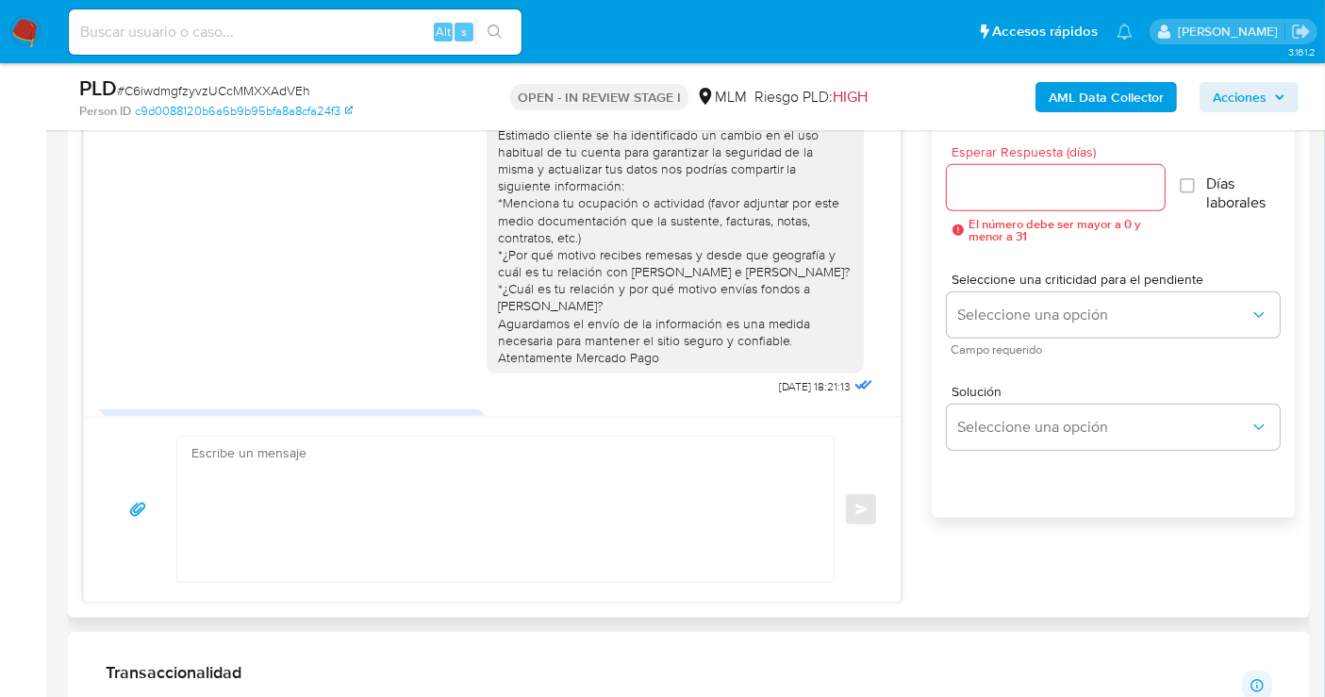
click at [1000, 189] on input "Esperar Respuesta (días)" at bounding box center [1056, 187] width 218 height 25
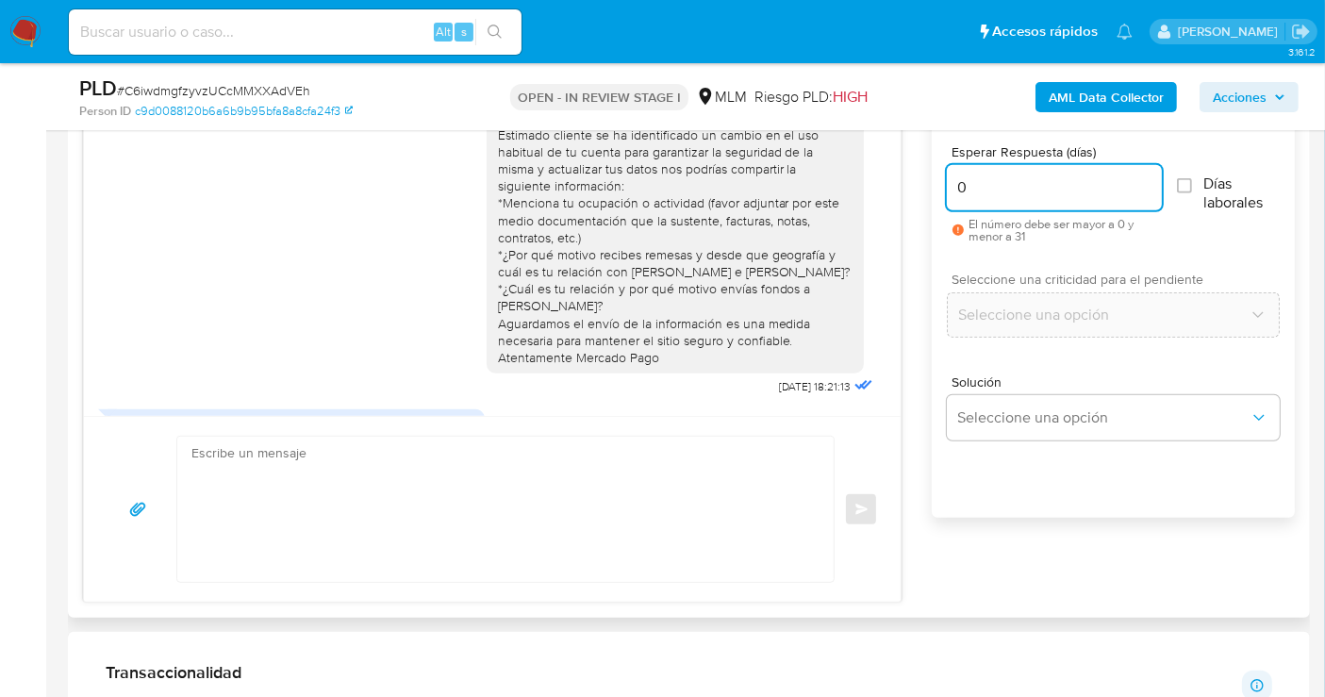
type input "0"
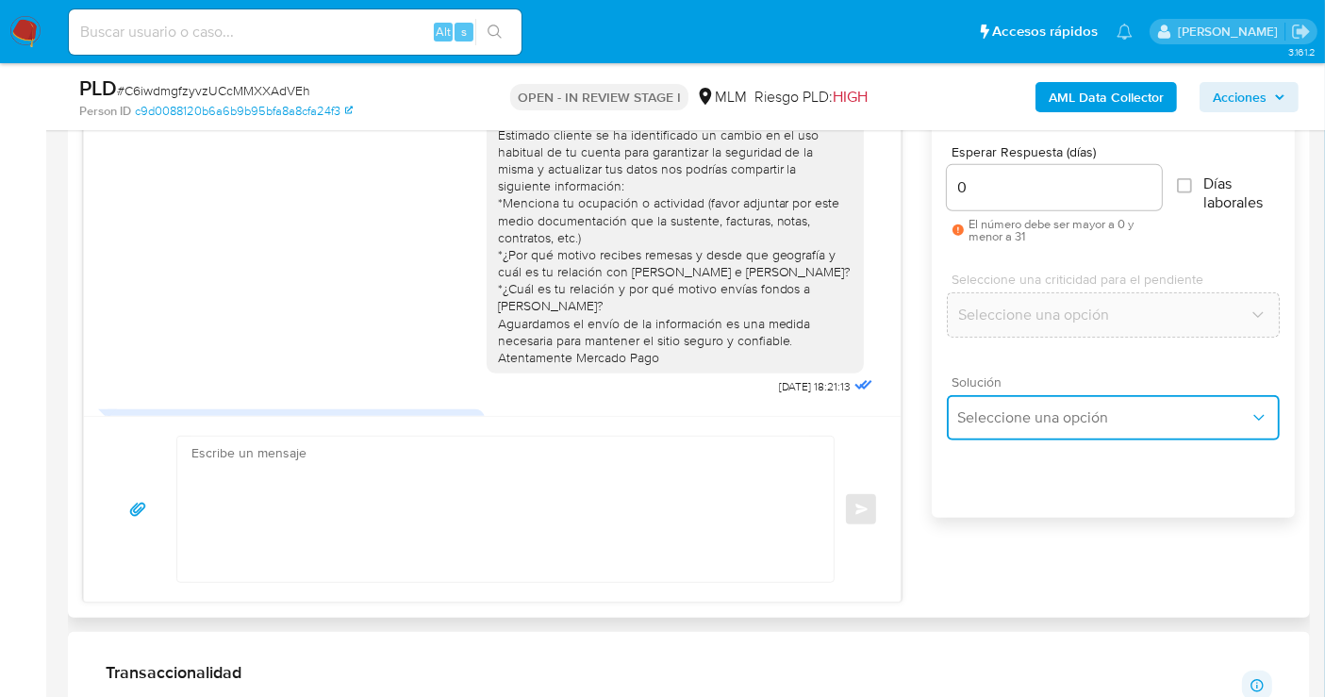
click at [1002, 409] on span "Seleccione una opción" at bounding box center [1103, 417] width 291 height 19
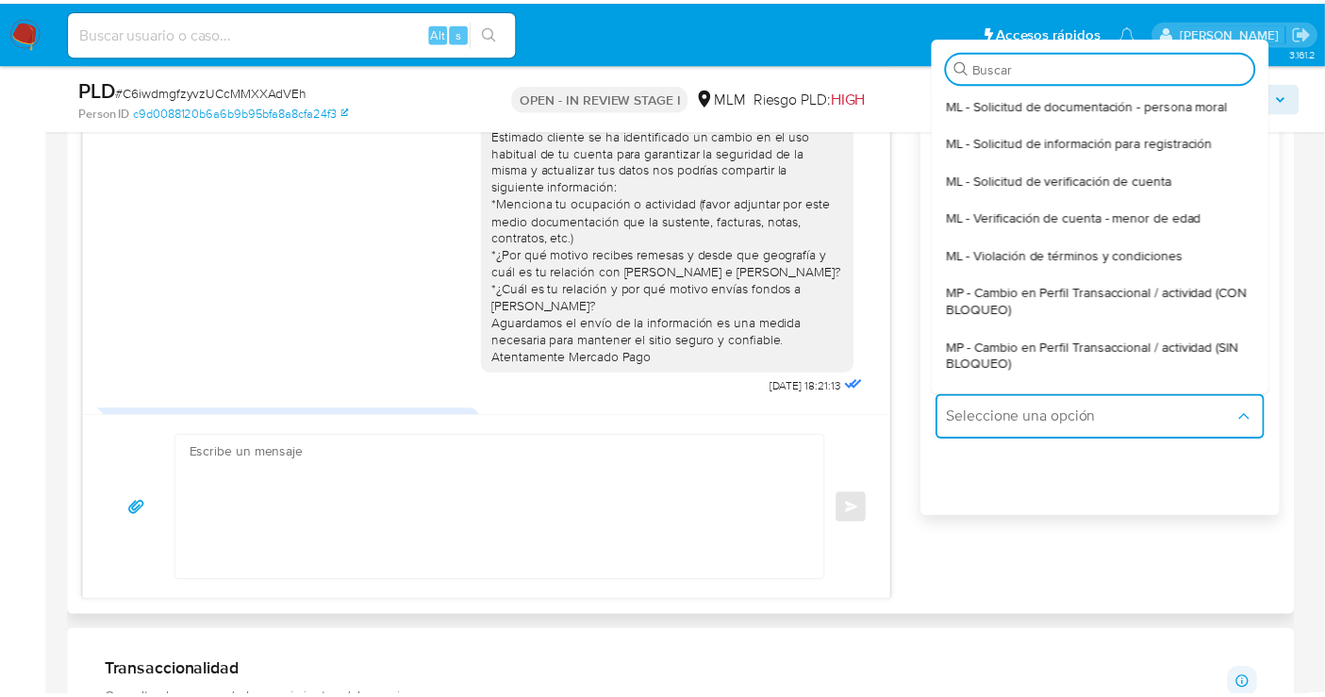
scroll to position [102, 0]
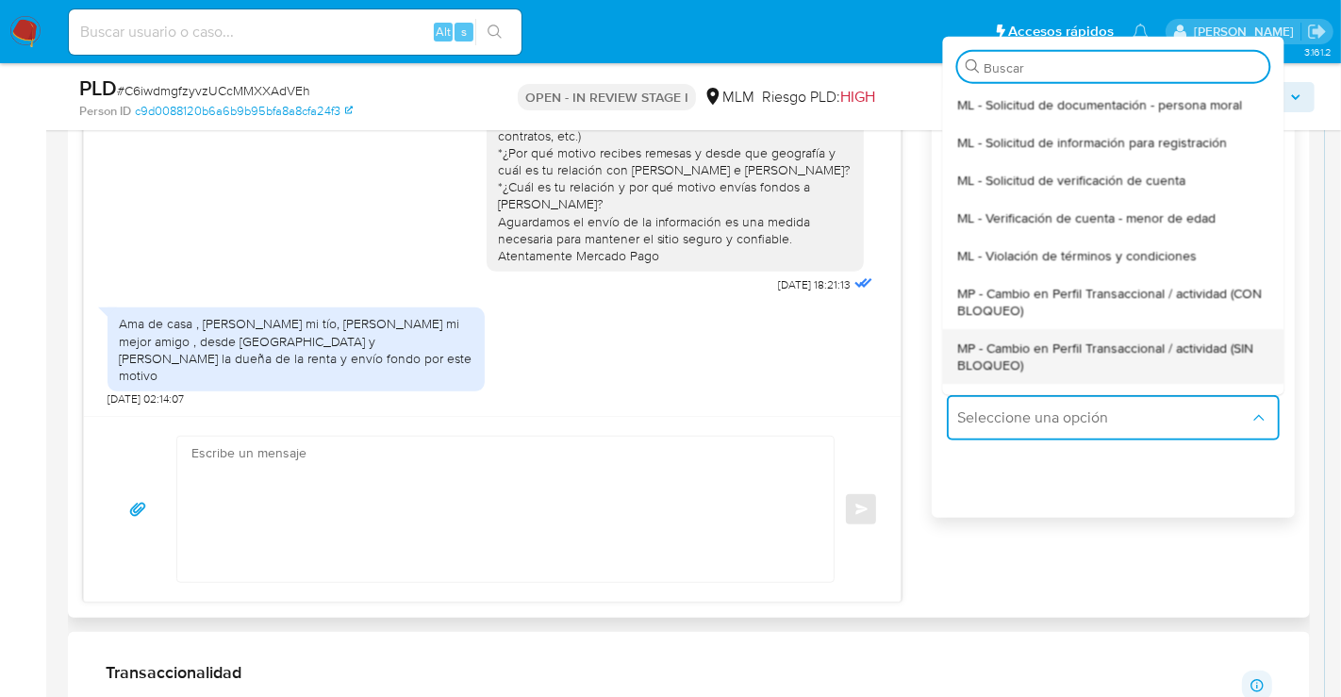
click at [1009, 354] on span "MP - Cambio en Perfil Transaccional / actividad (SIN BLOQUEO)" at bounding box center [1112, 356] width 311 height 34
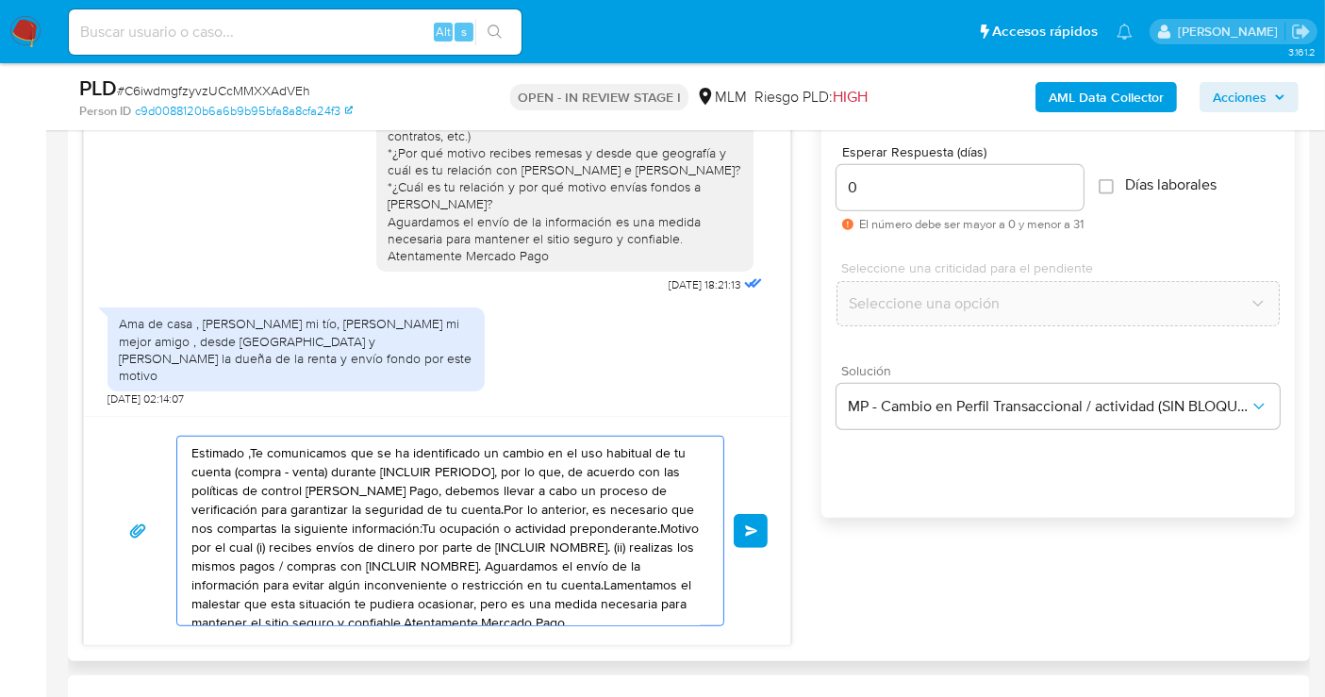
click at [456, 511] on textarea "Estimado ,Te comunicamos que se ha identificado un cambio en el uso habitual de…" at bounding box center [445, 531] width 508 height 189
paste textarea "Cliente, agradecemos tu pronta respuesta. Lamentamos cualquier malestar ocasion…"
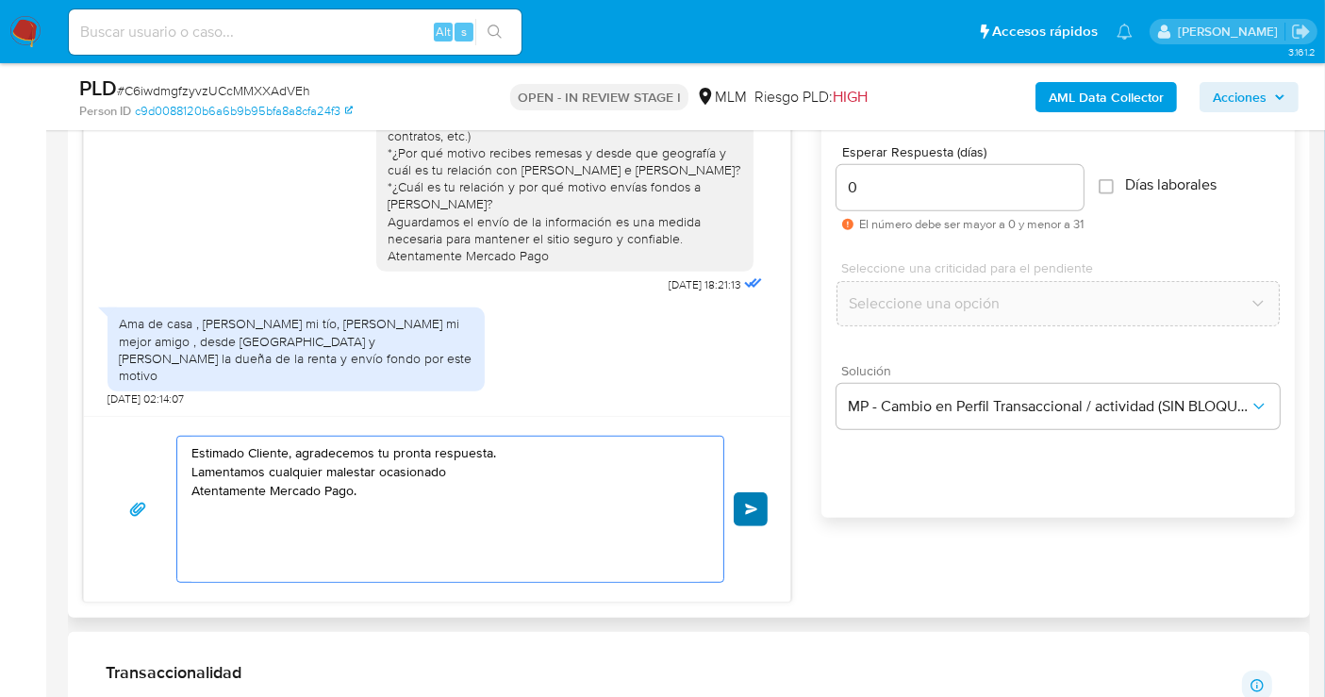
type textarea "Estimado Cliente, agradecemos tu pronta respuesta. Lamentamos cualquier malesta…"
click at [747, 505] on span "Enviar" at bounding box center [751, 509] width 13 height 11
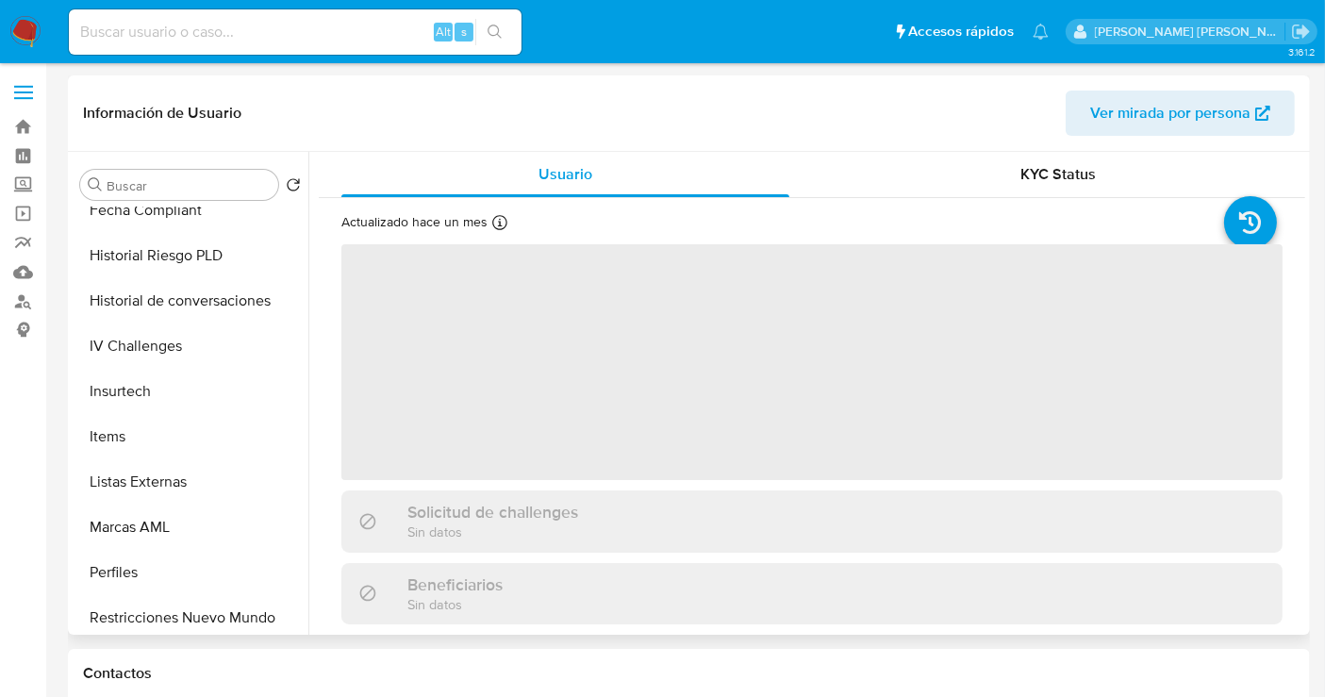
scroll to position [887, 0]
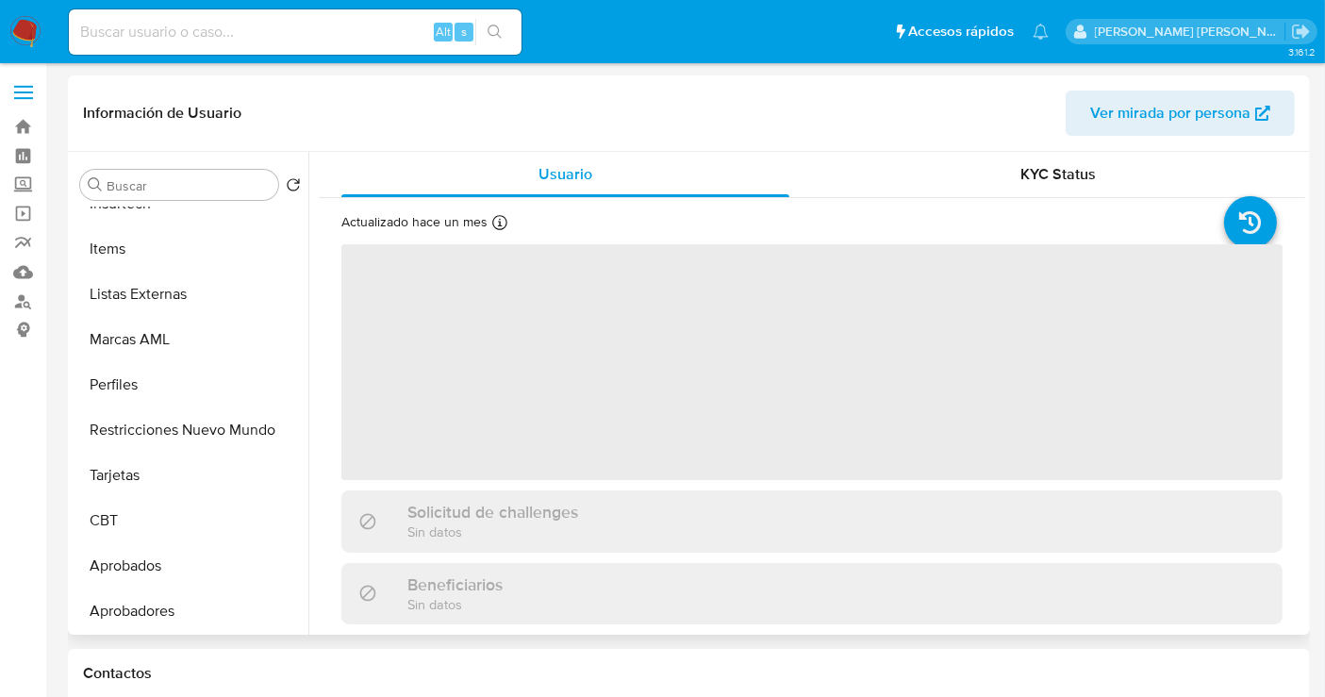
select select "10"
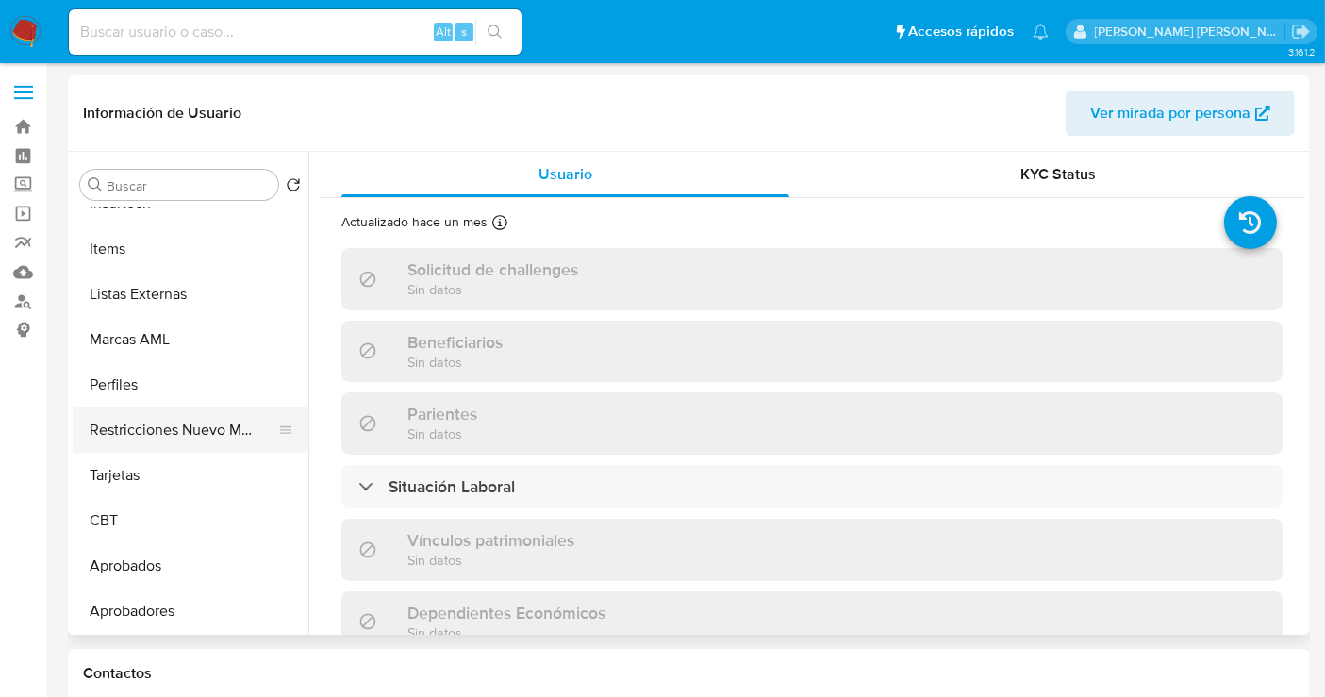
click at [172, 408] on button "Restricciones Nuevo Mundo" at bounding box center [183, 429] width 221 height 45
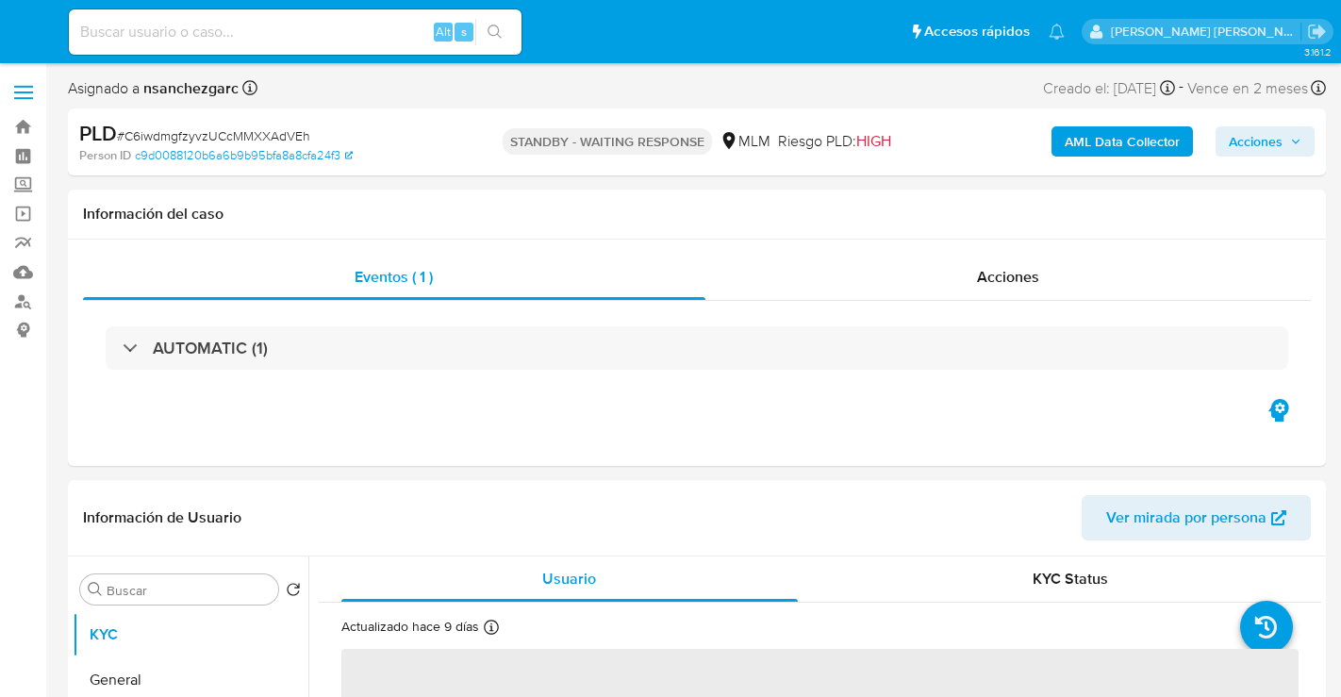
select select "10"
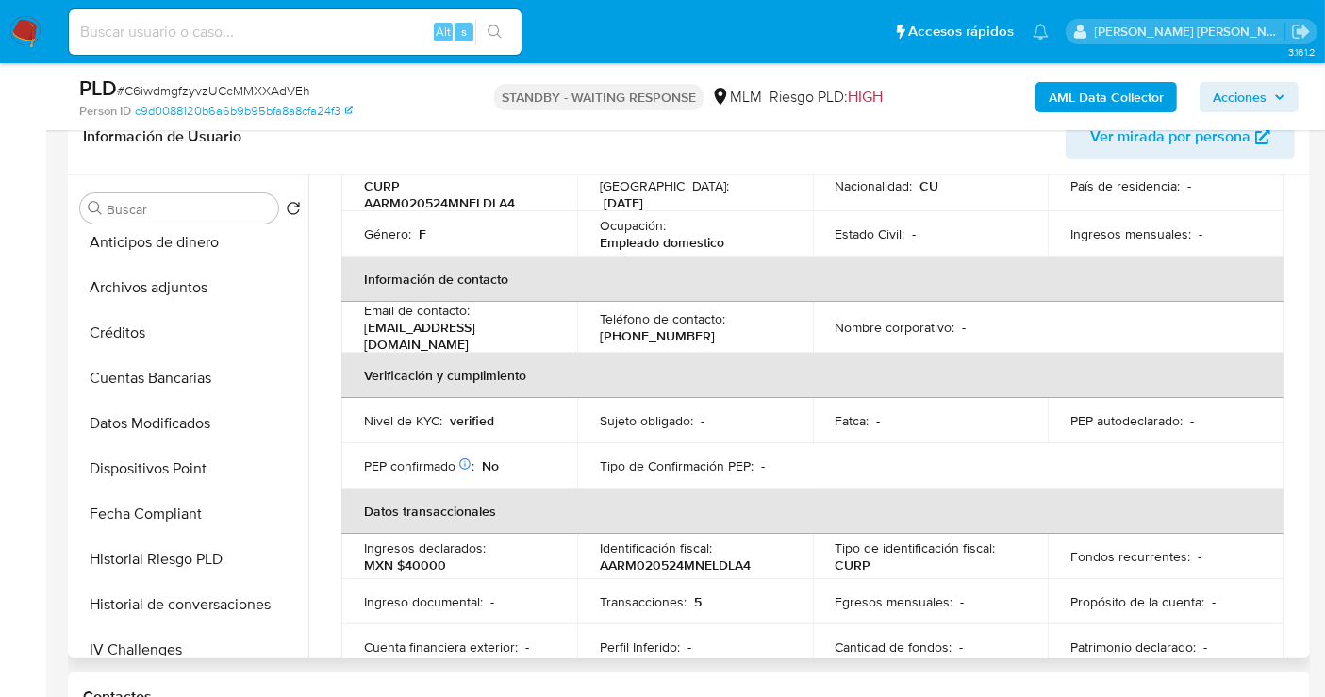
scroll to position [314, 0]
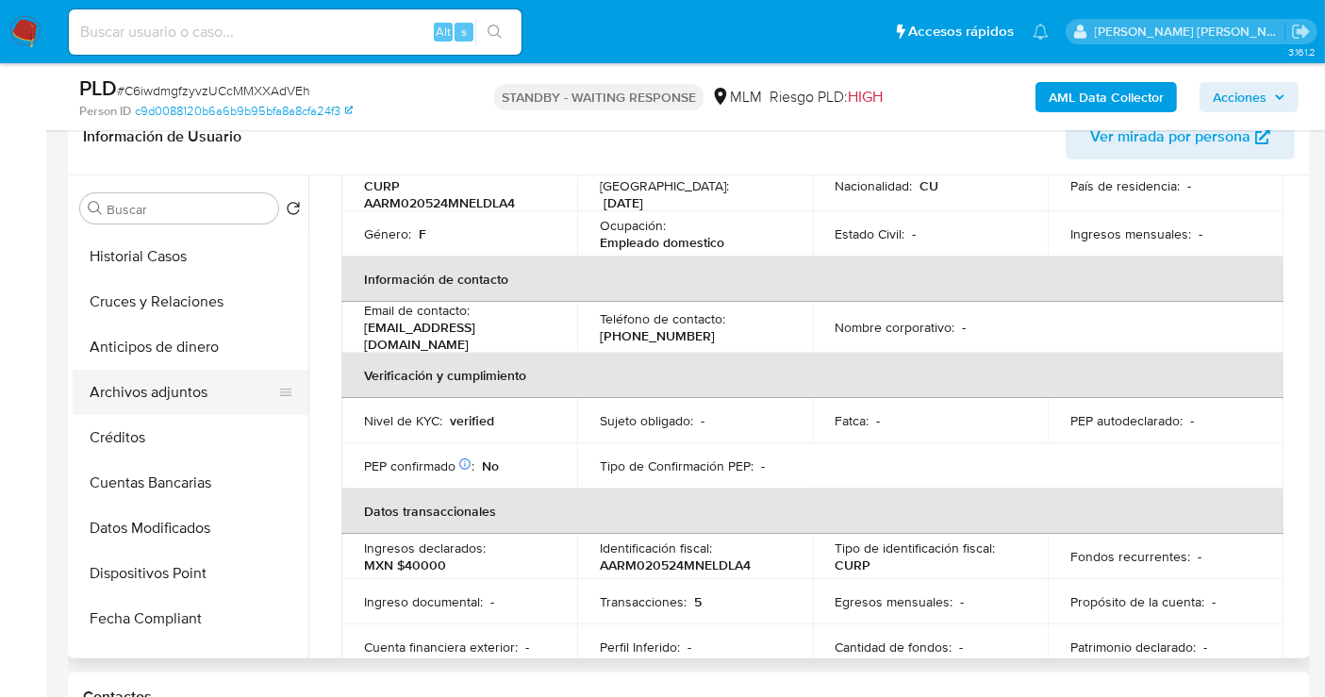
click at [165, 392] on button "Archivos adjuntos" at bounding box center [183, 392] width 221 height 45
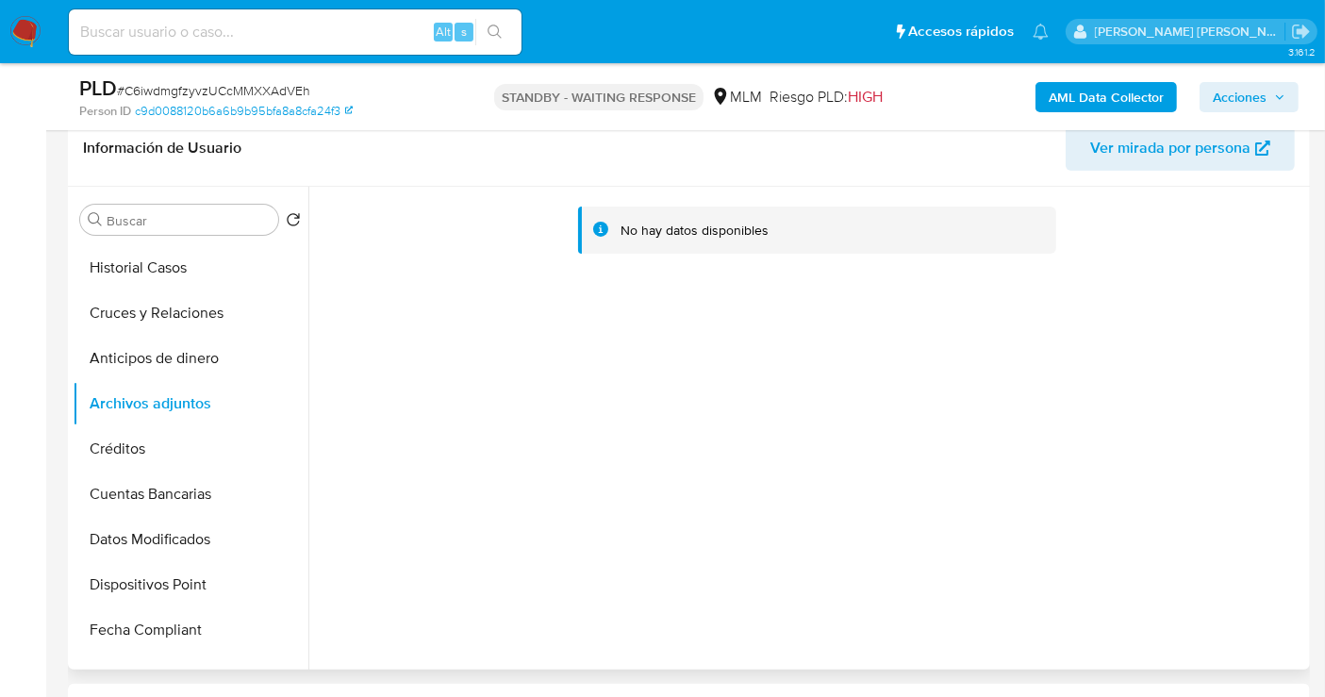
scroll to position [419, 0]
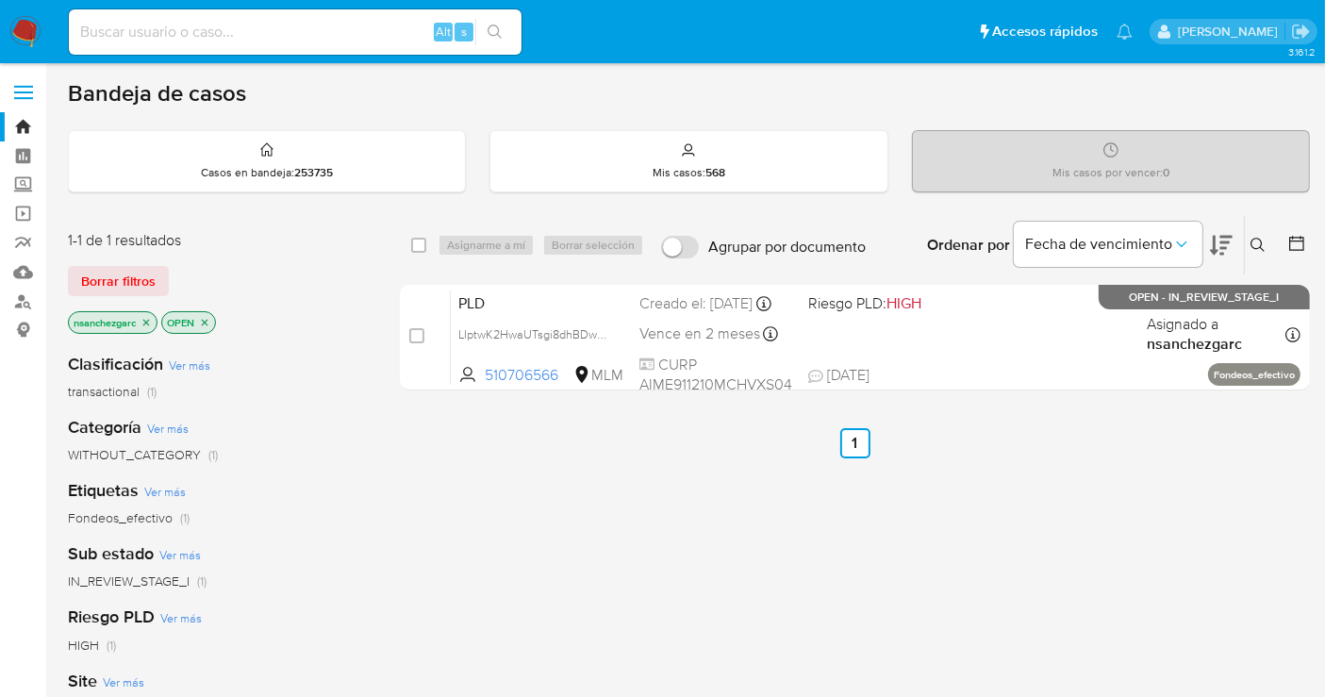
click at [1258, 238] on icon at bounding box center [1258, 245] width 14 height 14
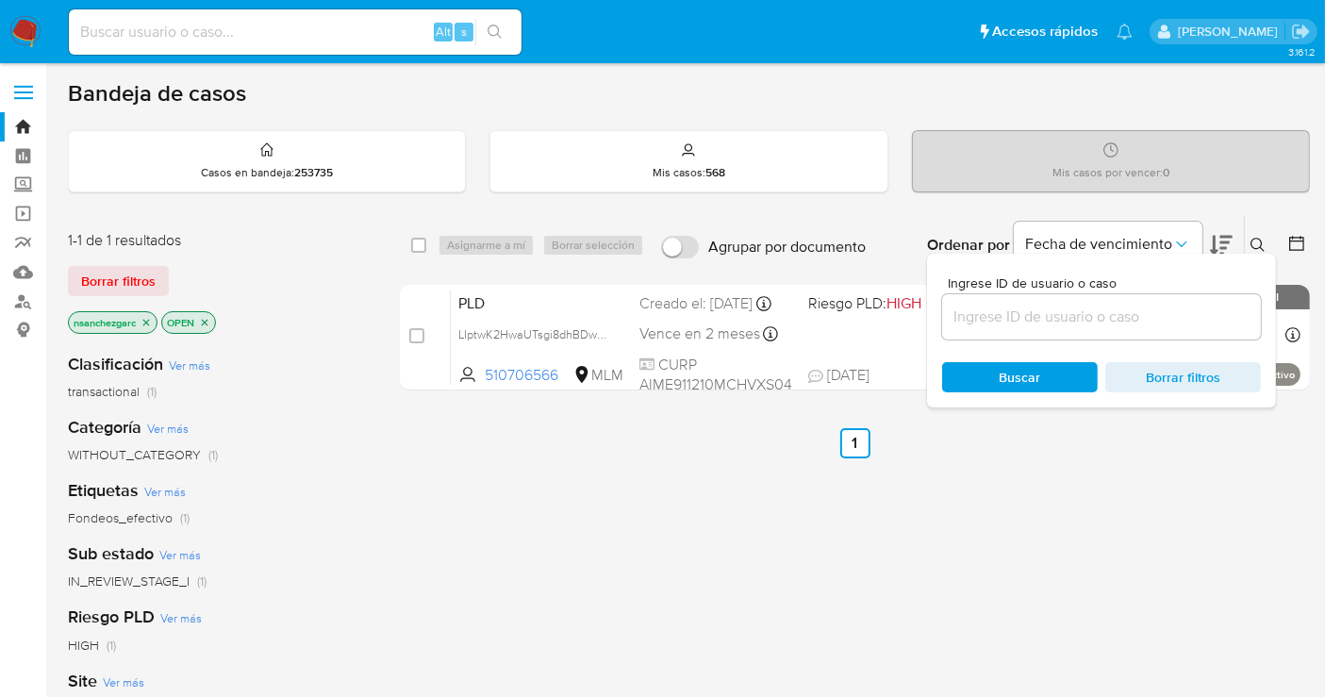
click at [1016, 311] on input at bounding box center [1101, 317] width 319 height 25
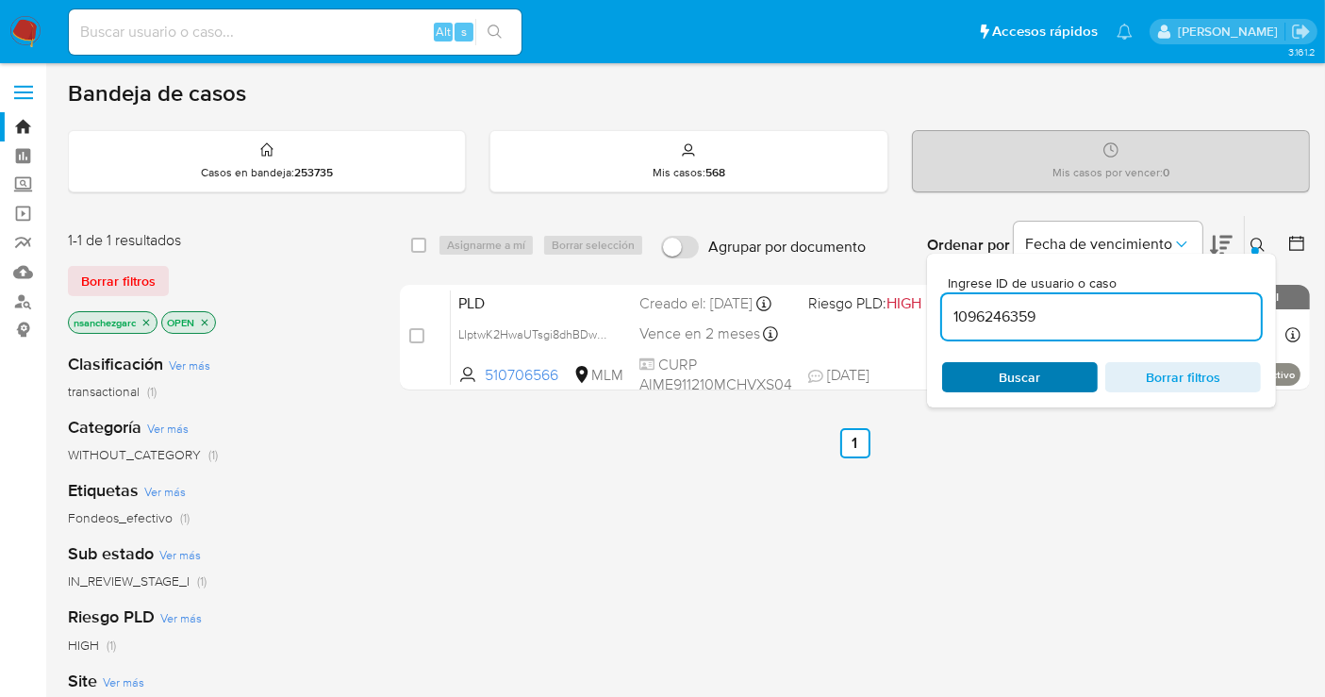
type input "1096246359"
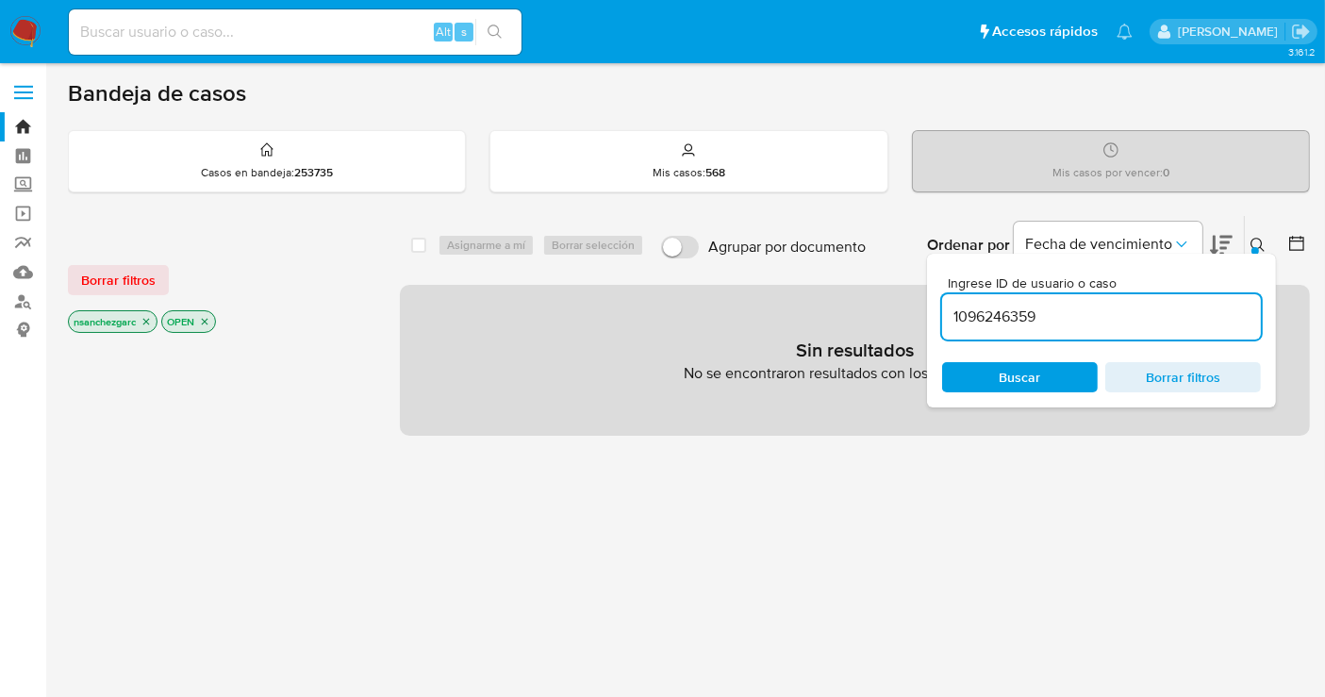
click at [1027, 367] on span "Buscar" at bounding box center [1020, 377] width 41 height 30
click at [150, 319] on icon "close-filter" at bounding box center [146, 321] width 11 height 11
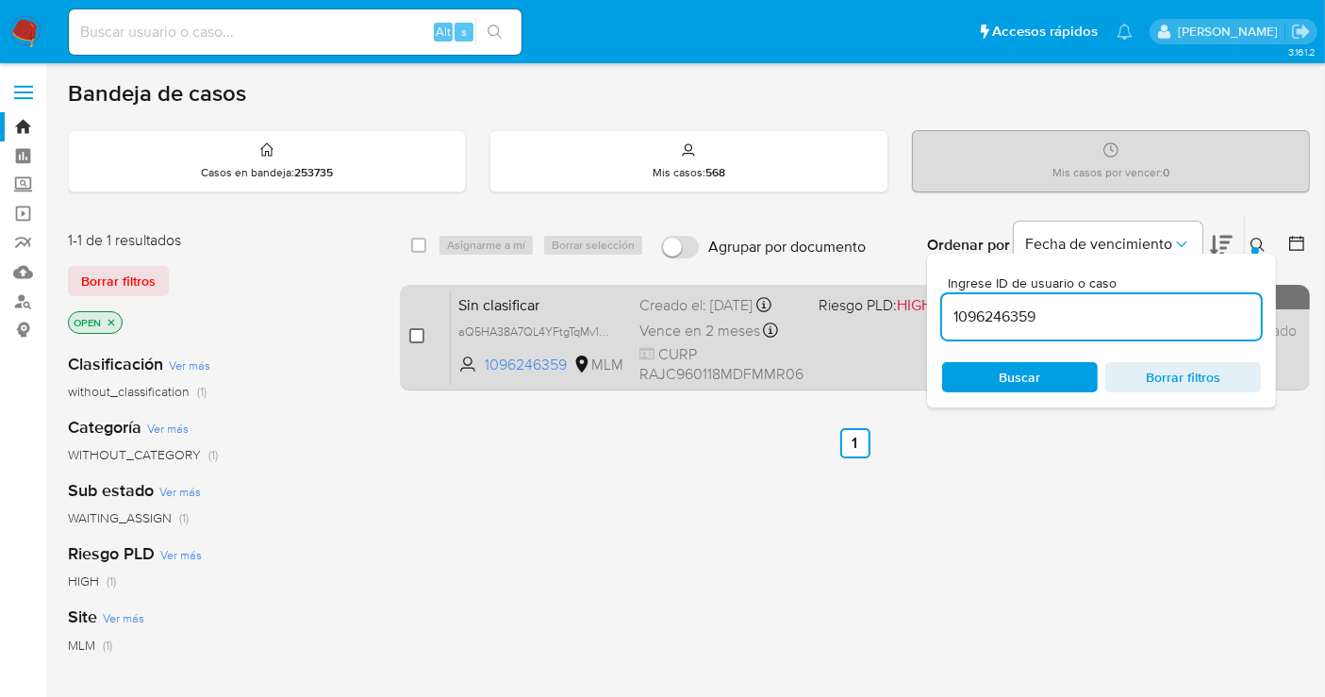
click at [409, 334] on input "checkbox" at bounding box center [416, 335] width 15 height 15
checkbox input "true"
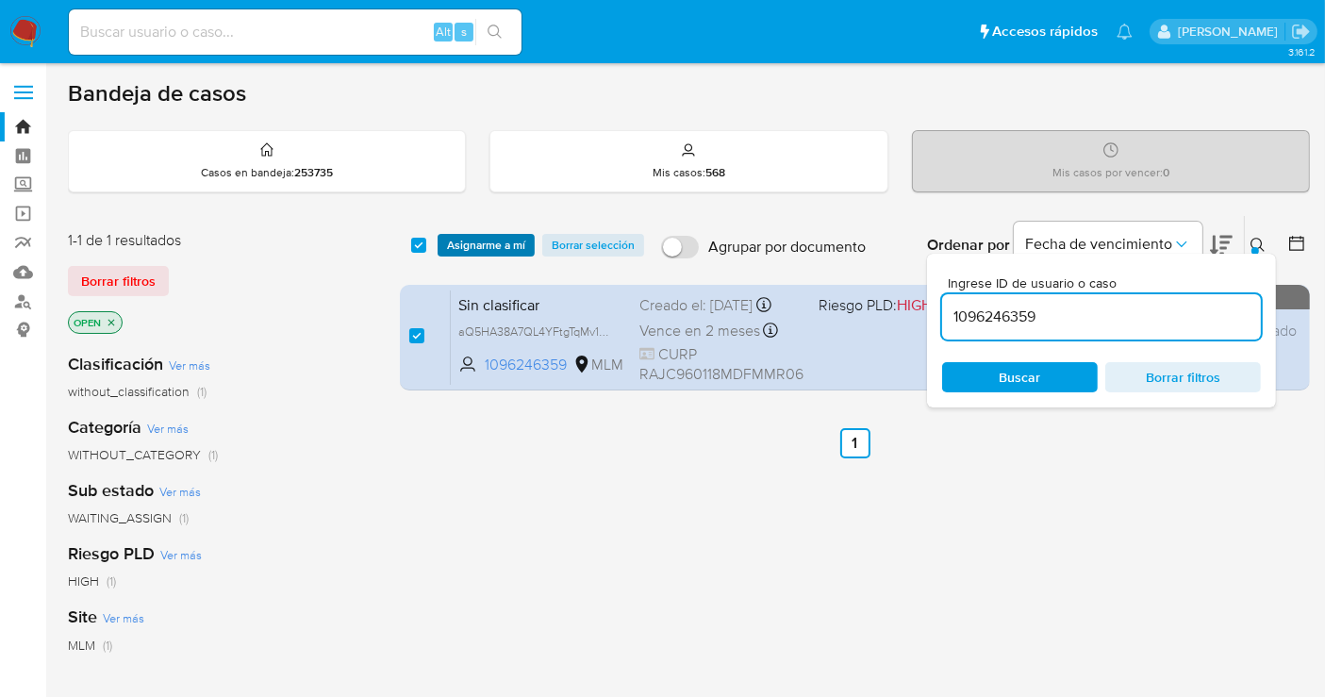
click at [467, 243] on span "Asignarme a mí" at bounding box center [486, 245] width 78 height 19
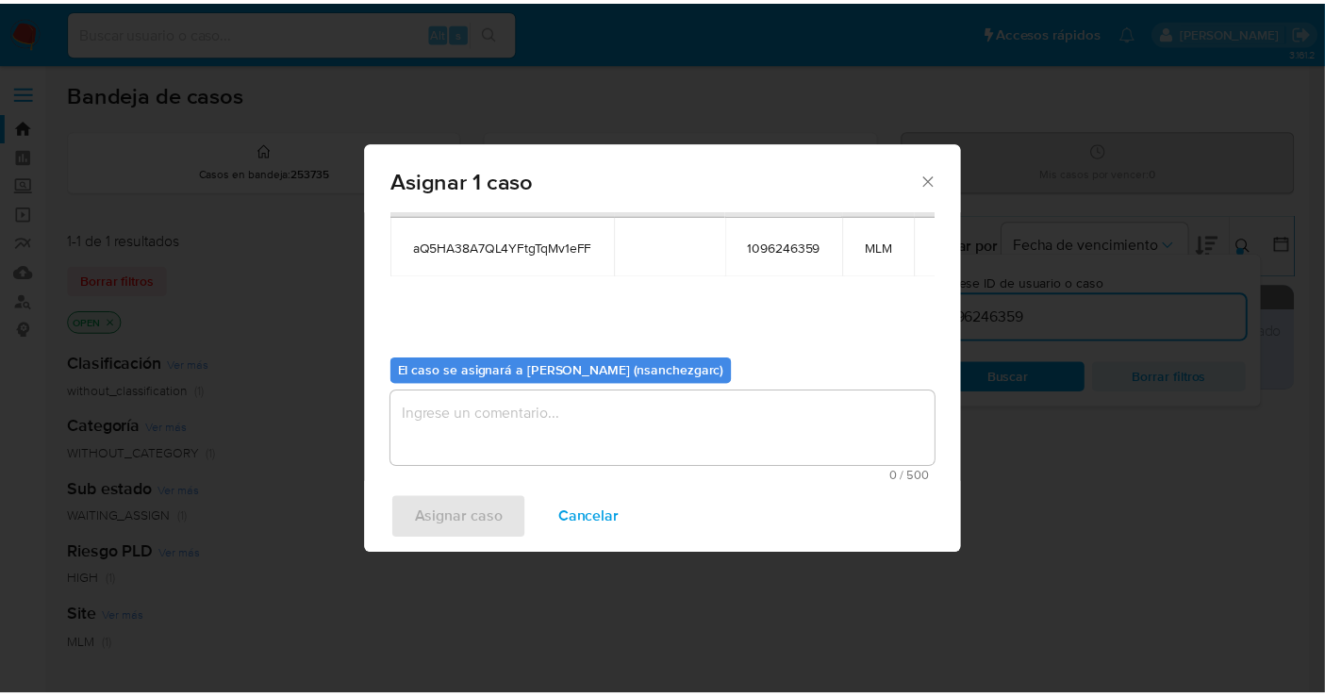
scroll to position [96, 0]
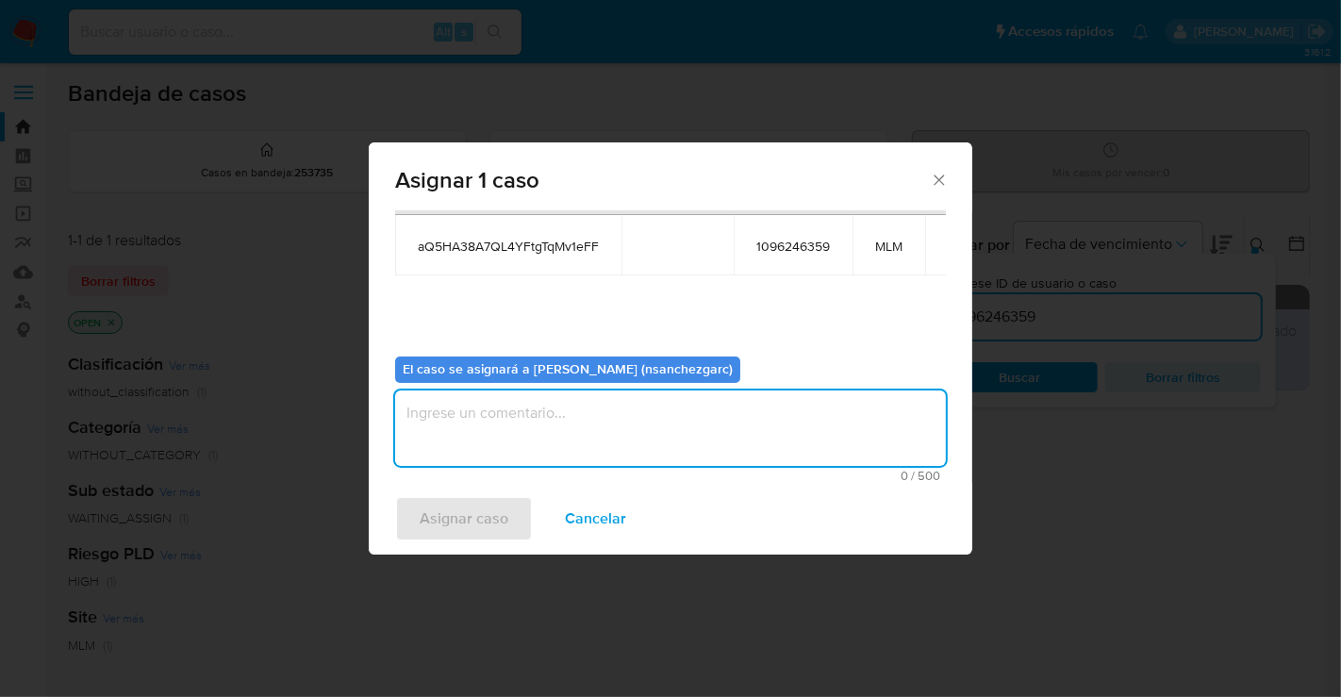
click at [488, 410] on textarea "assign-modal" at bounding box center [670, 427] width 551 height 75
type textarea "nesg"
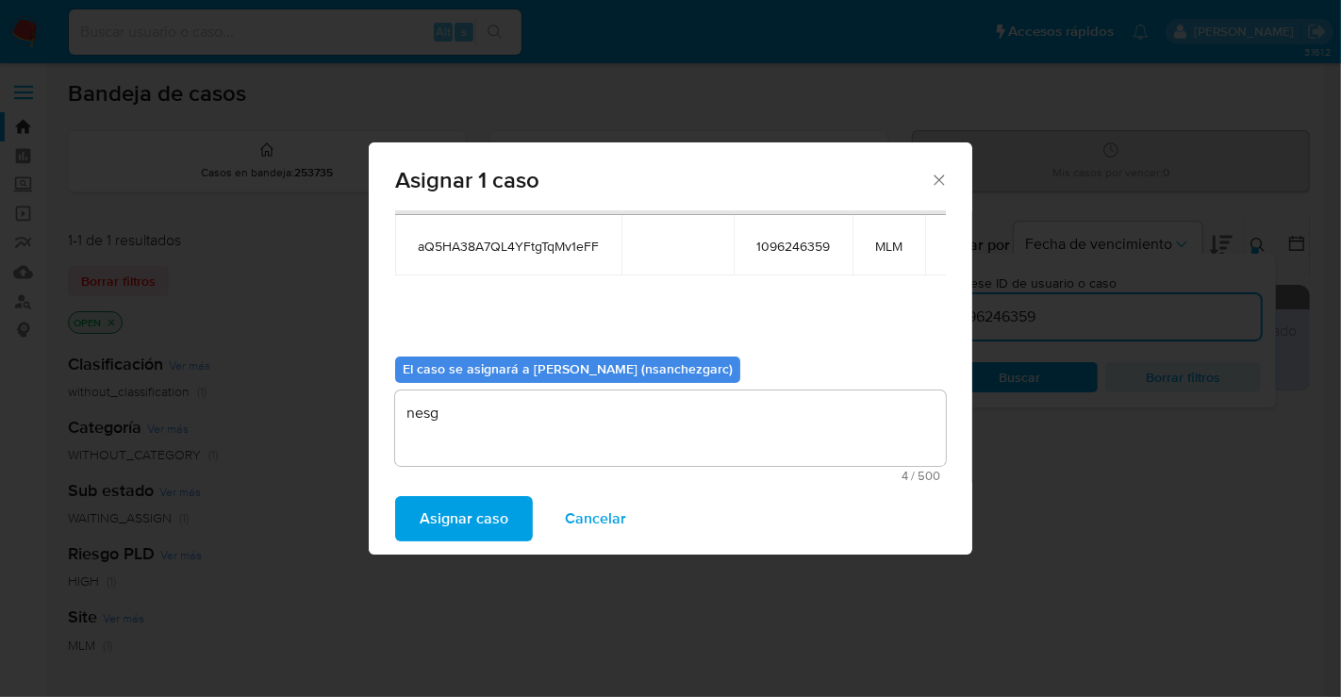
click at [447, 511] on span "Asignar caso" at bounding box center [464, 518] width 89 height 41
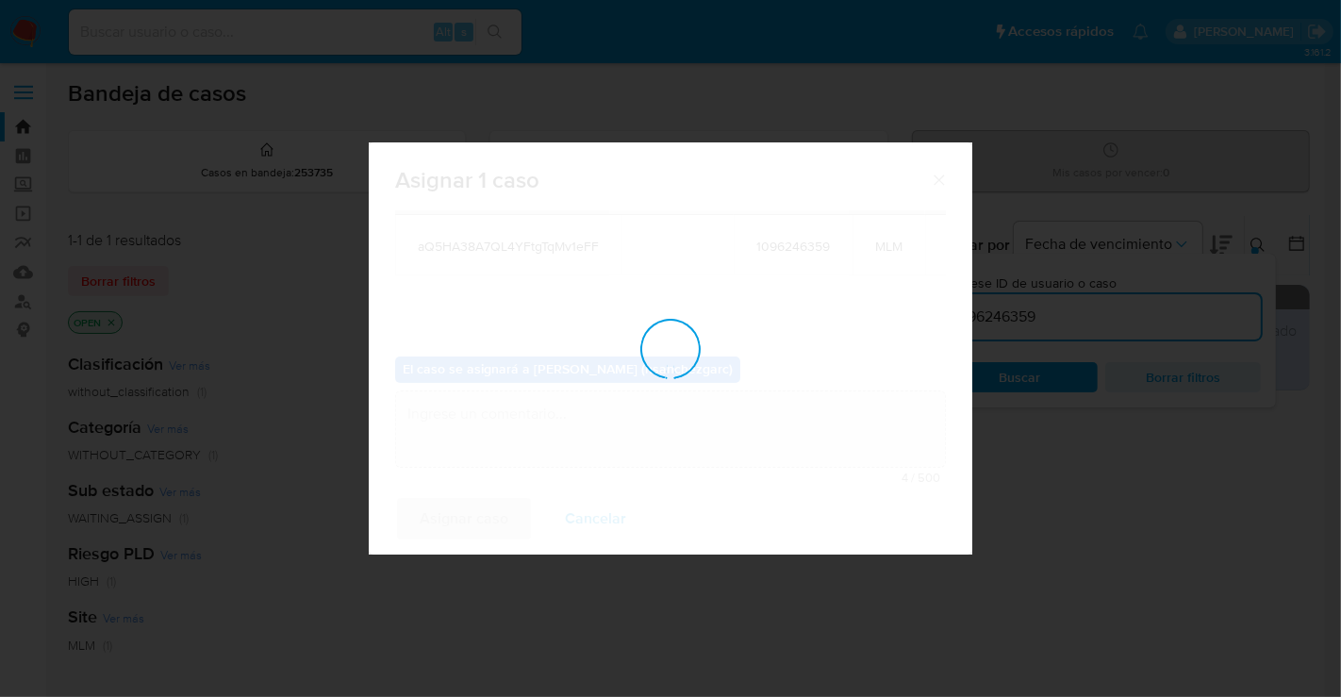
checkbox input "false"
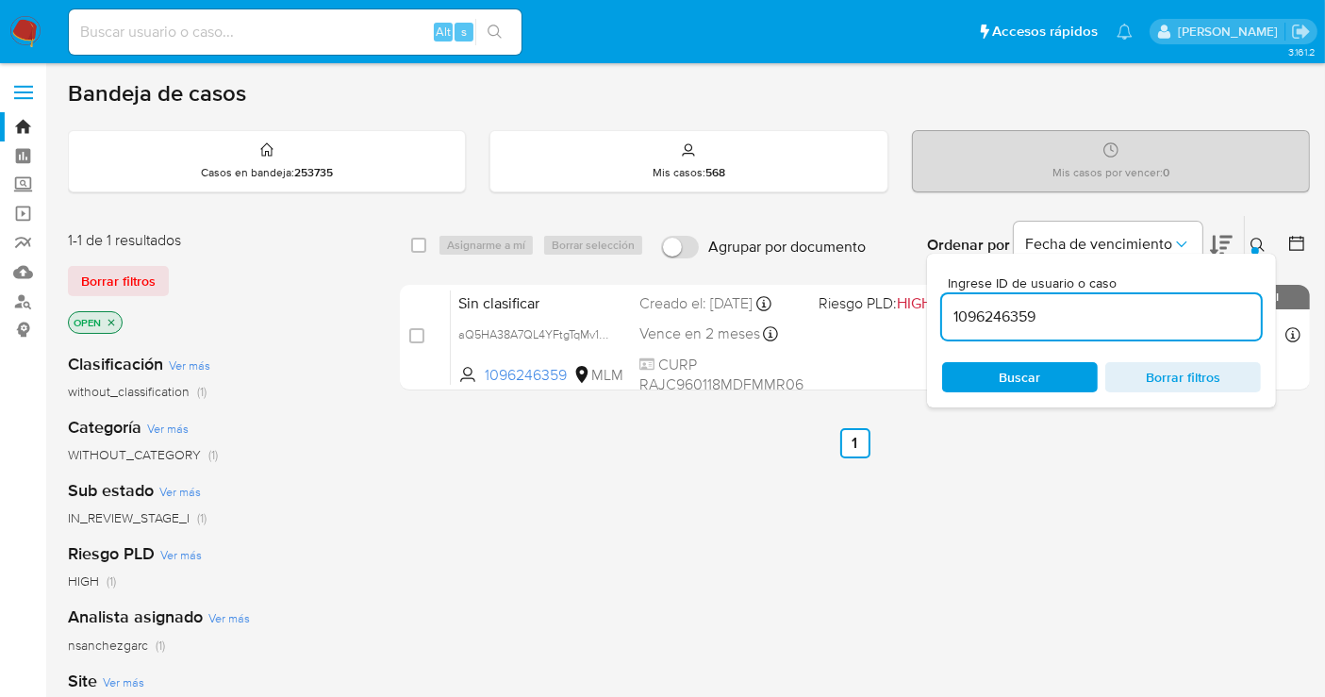
click at [1252, 240] on icon at bounding box center [1258, 245] width 15 height 15
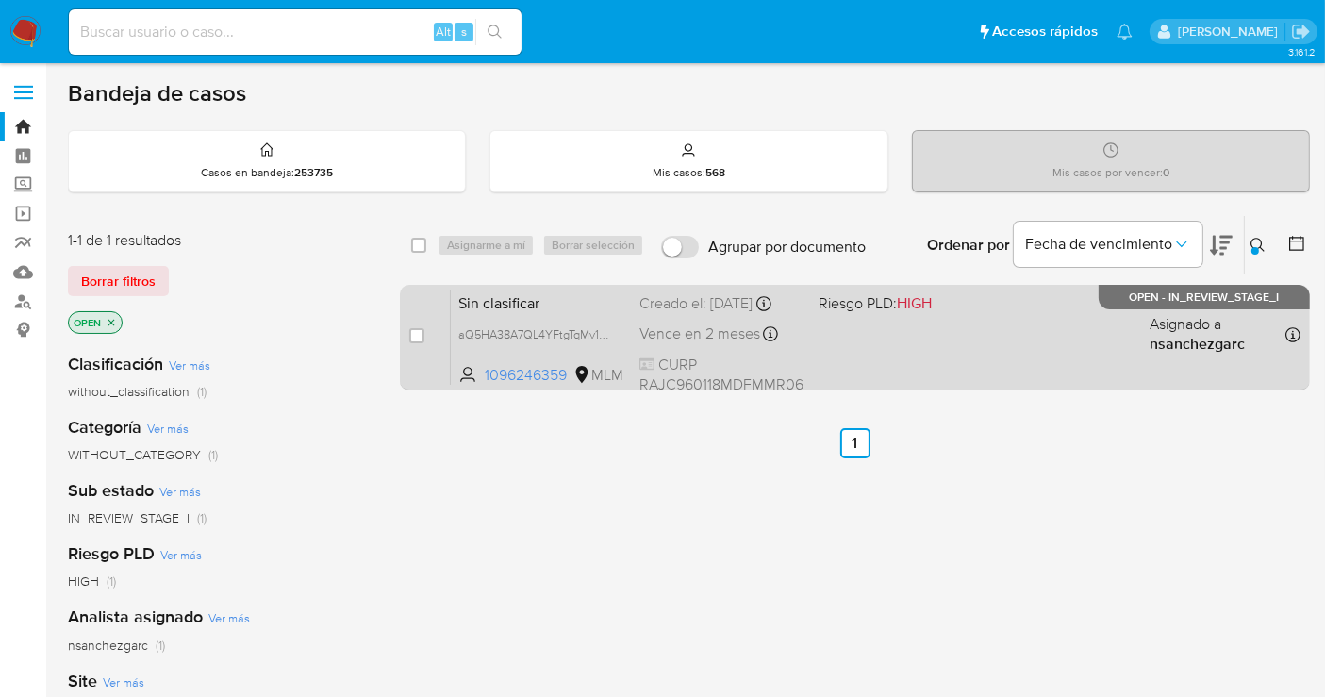
click at [736, 308] on div "Creado el: 25/09/2025 Creado el: 25/09/2025 16:38:28" at bounding box center [721, 303] width 164 height 21
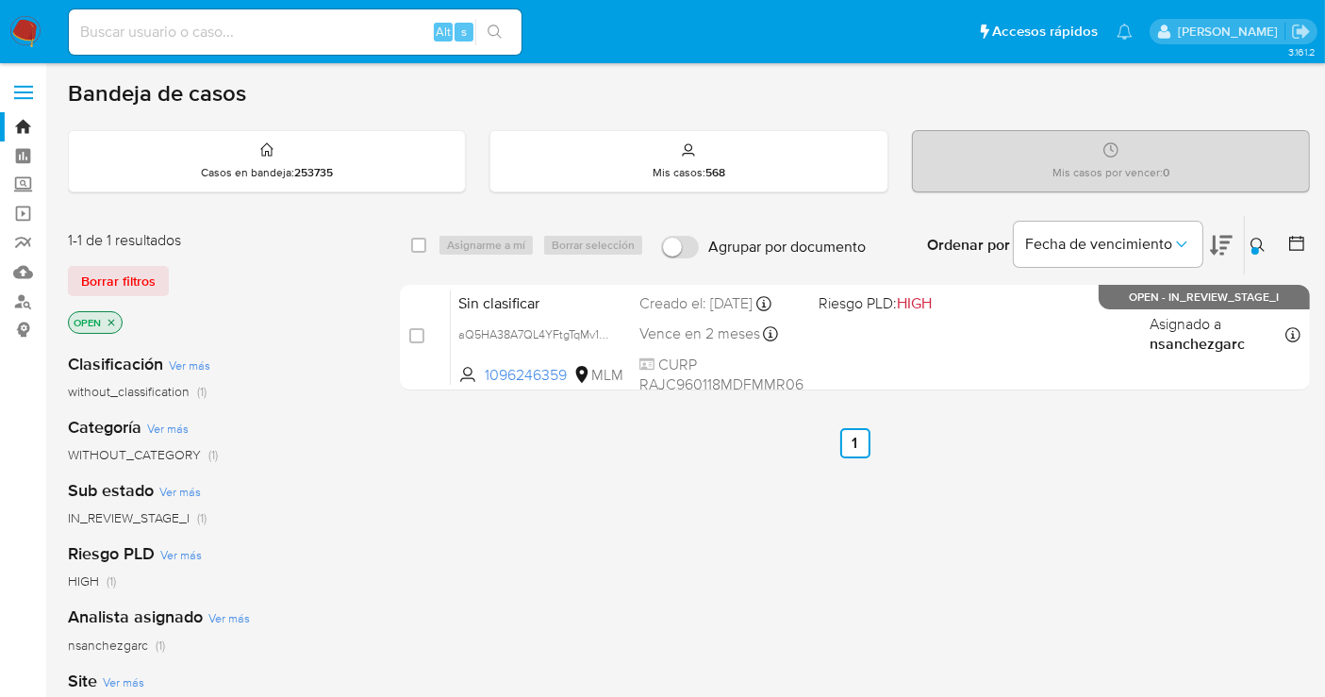
click at [163, 454] on span "WITHOUT_CATEGORY" at bounding box center [134, 454] width 133 height 19
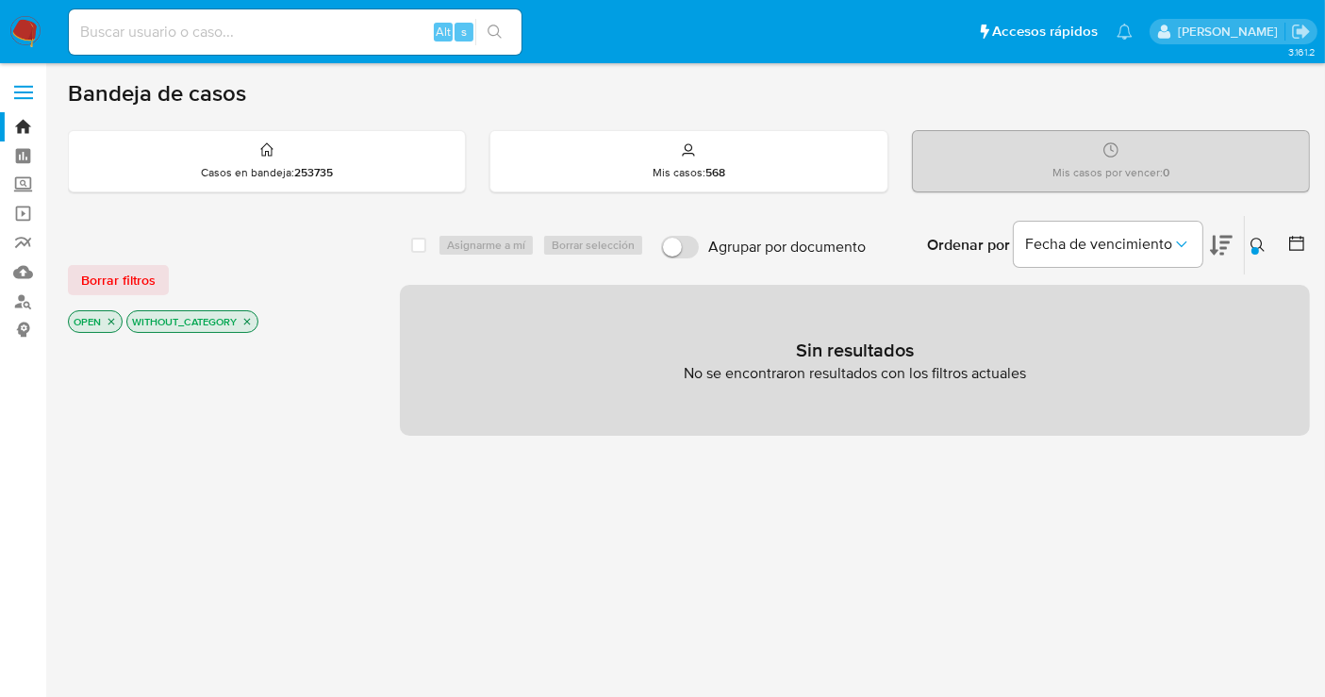
click at [23, 33] on img at bounding box center [25, 32] width 32 height 32
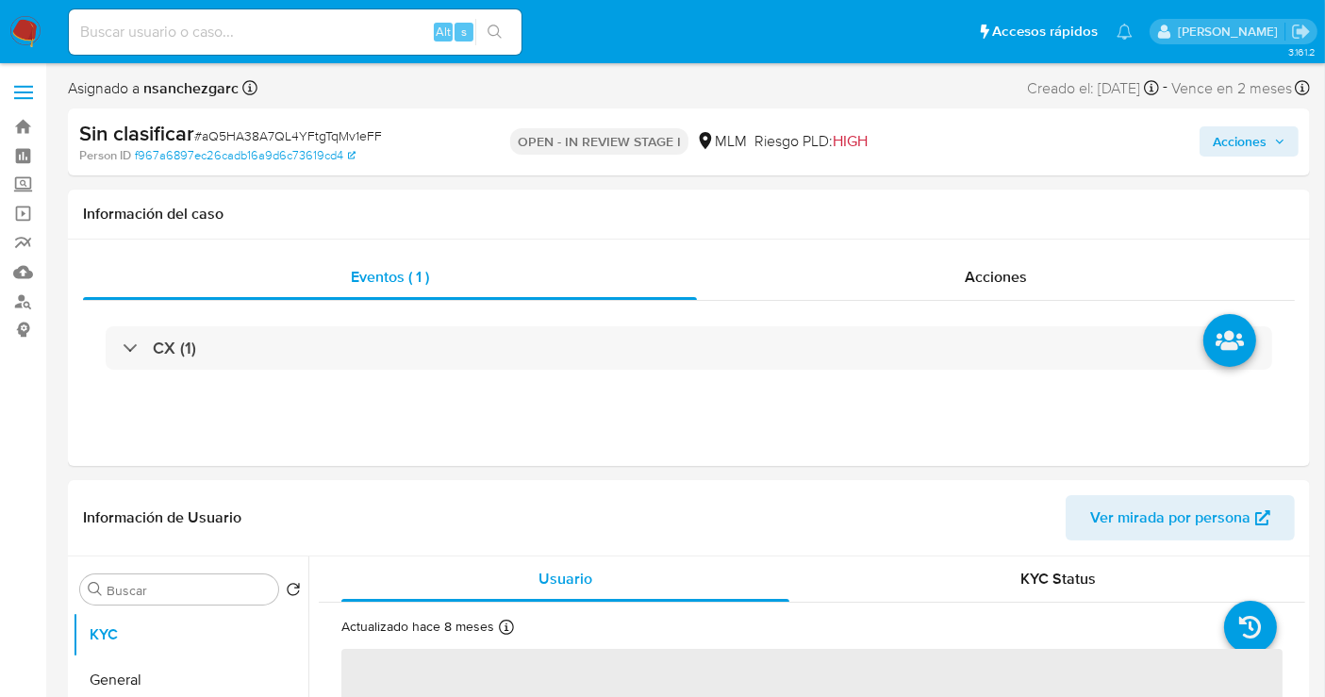
select select "10"
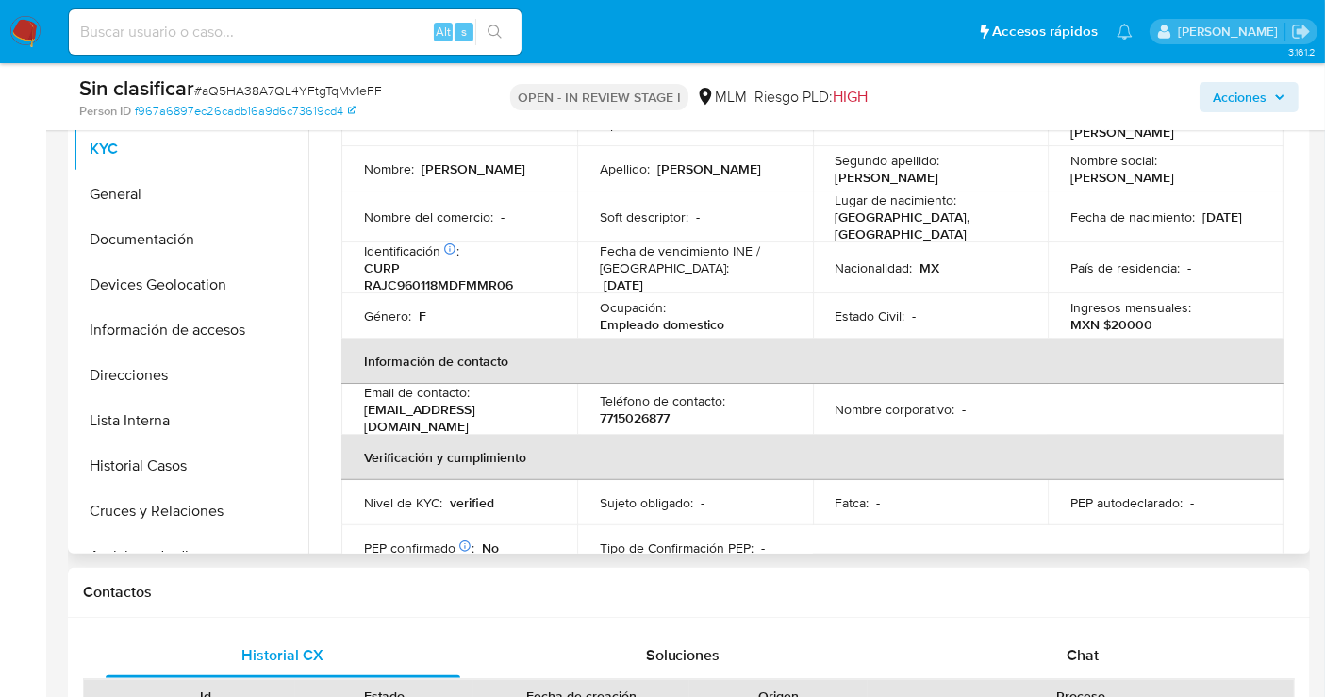
scroll to position [628, 0]
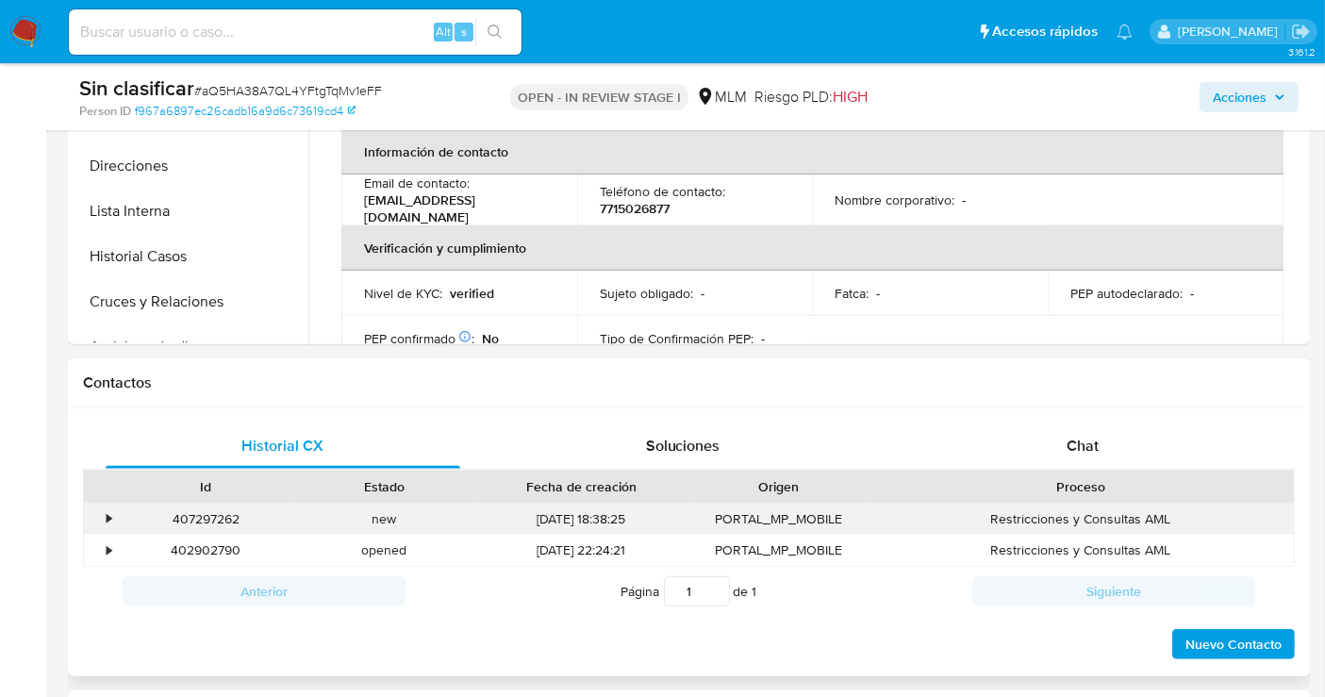
click at [97, 516] on div "•" at bounding box center [100, 519] width 33 height 31
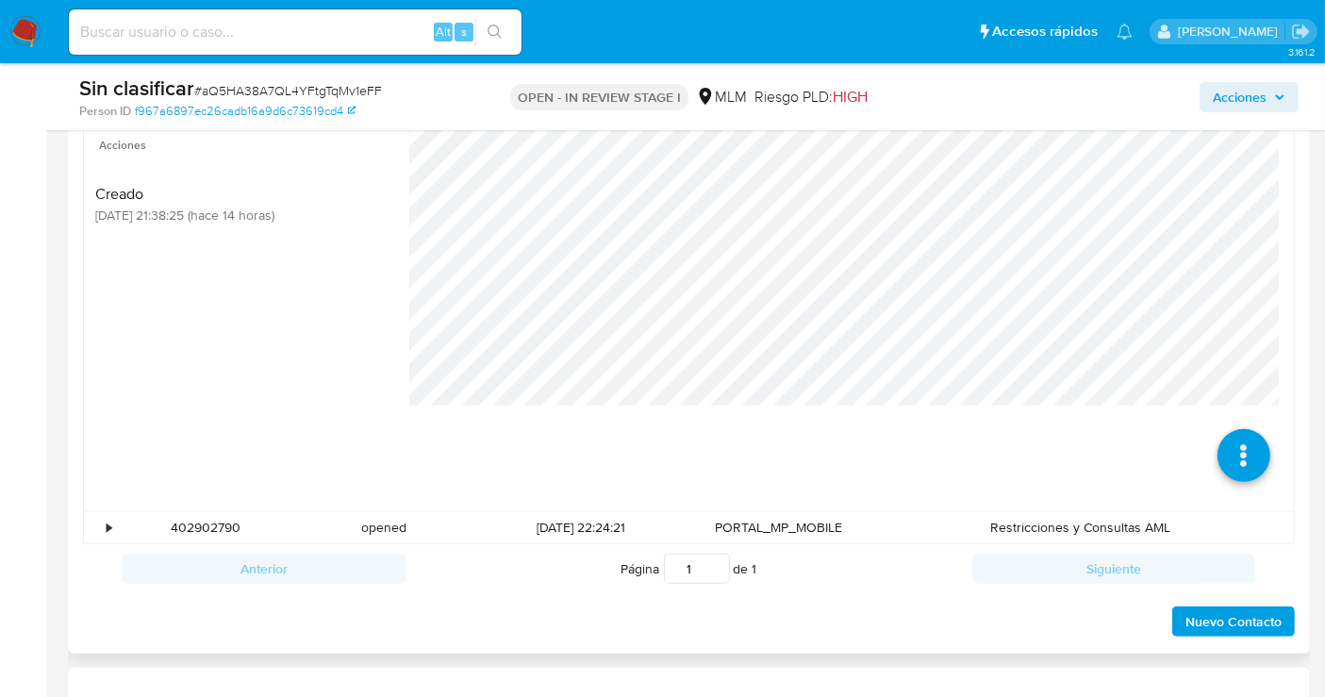
scroll to position [1048, 0]
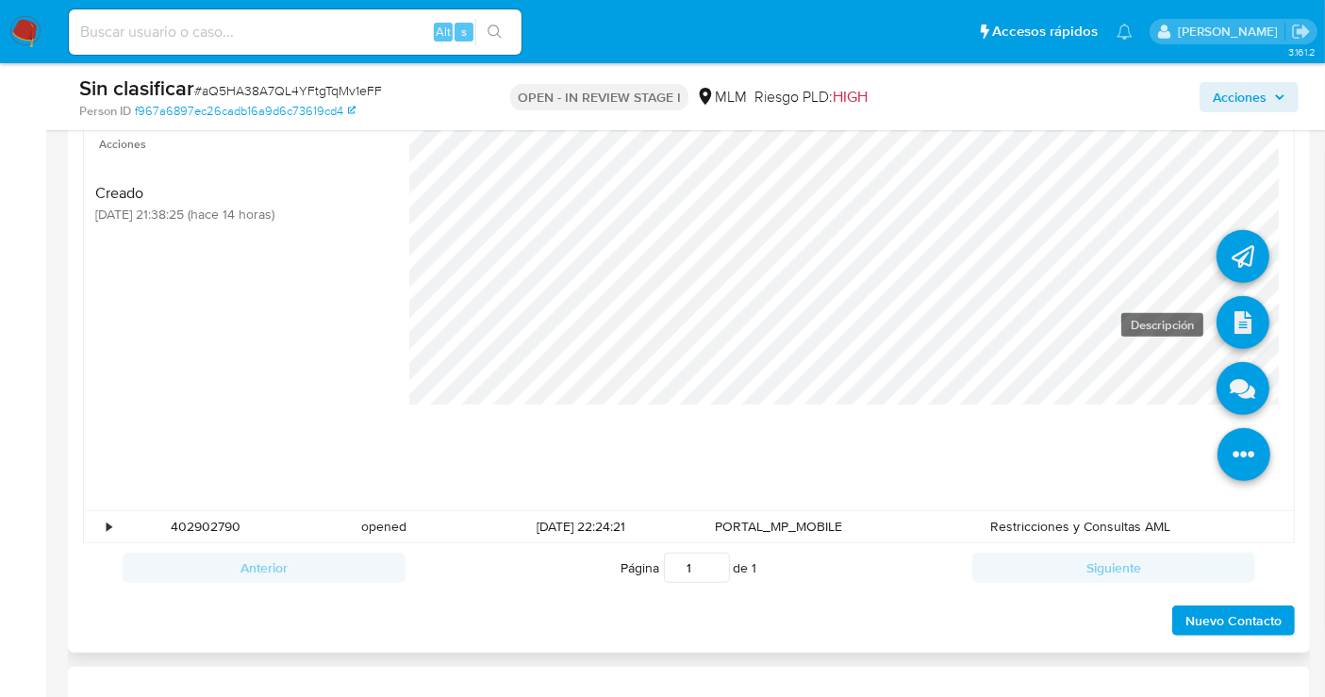
click at [1230, 329] on icon at bounding box center [1243, 322] width 53 height 53
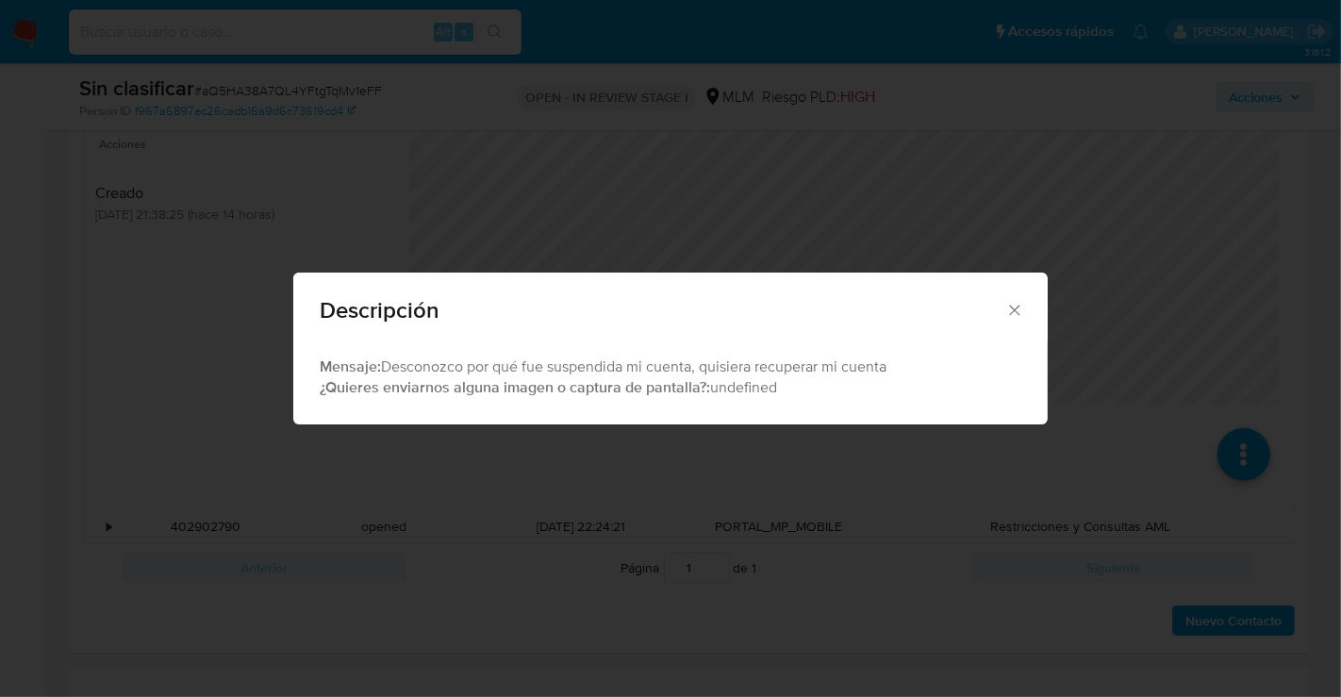
click at [1014, 306] on icon "Cerrar" at bounding box center [1014, 310] width 19 height 19
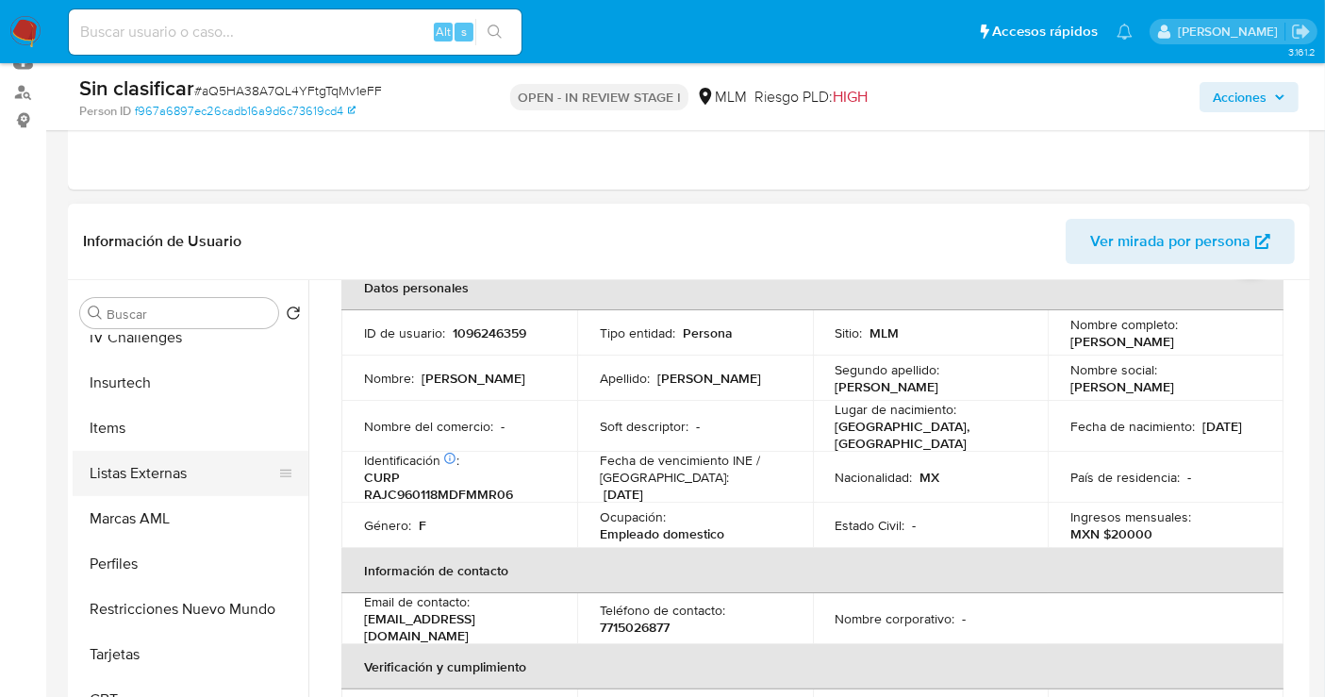
scroll to position [887, 0]
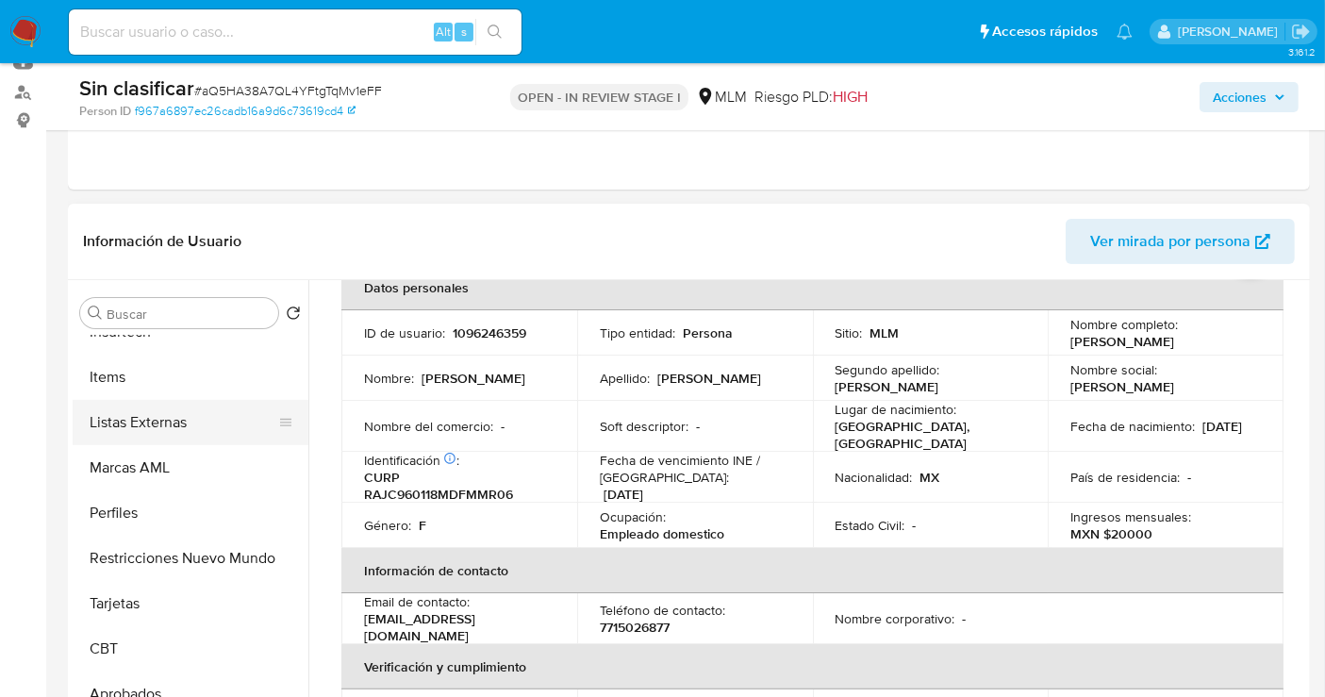
click at [190, 558] on button "Restricciones Nuevo Mundo" at bounding box center [191, 558] width 236 height 45
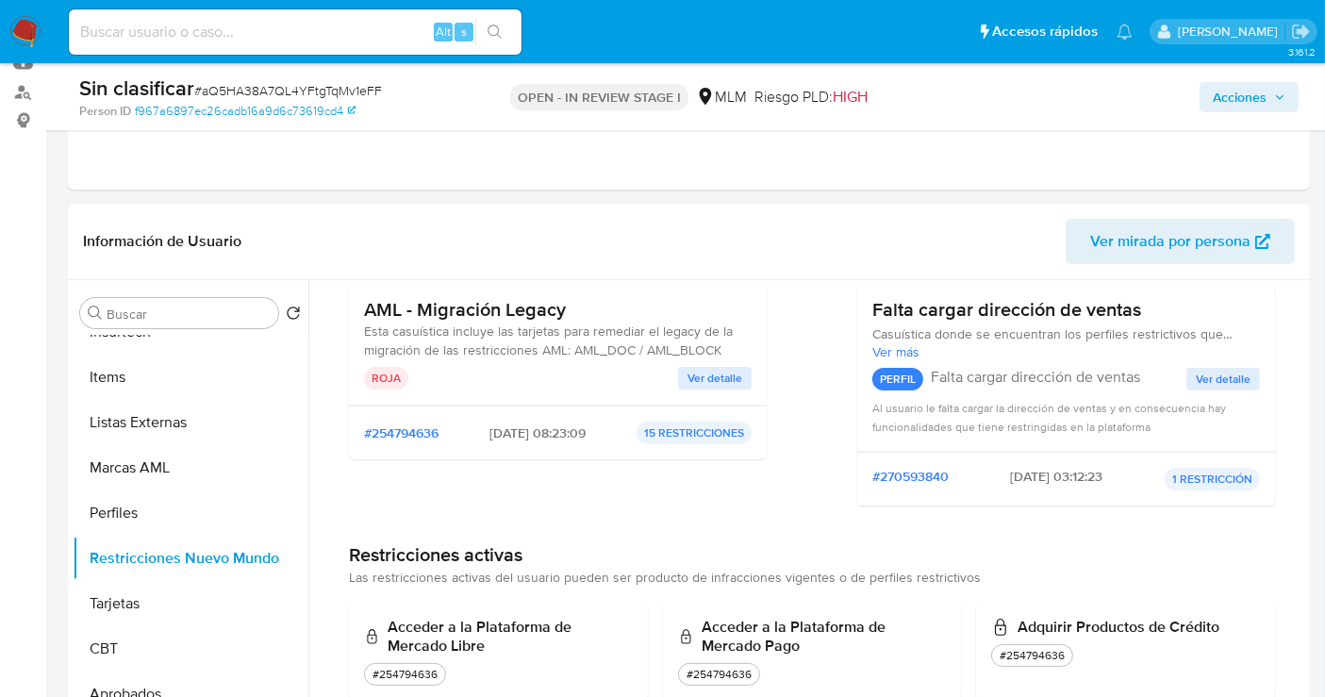
scroll to position [209, 0]
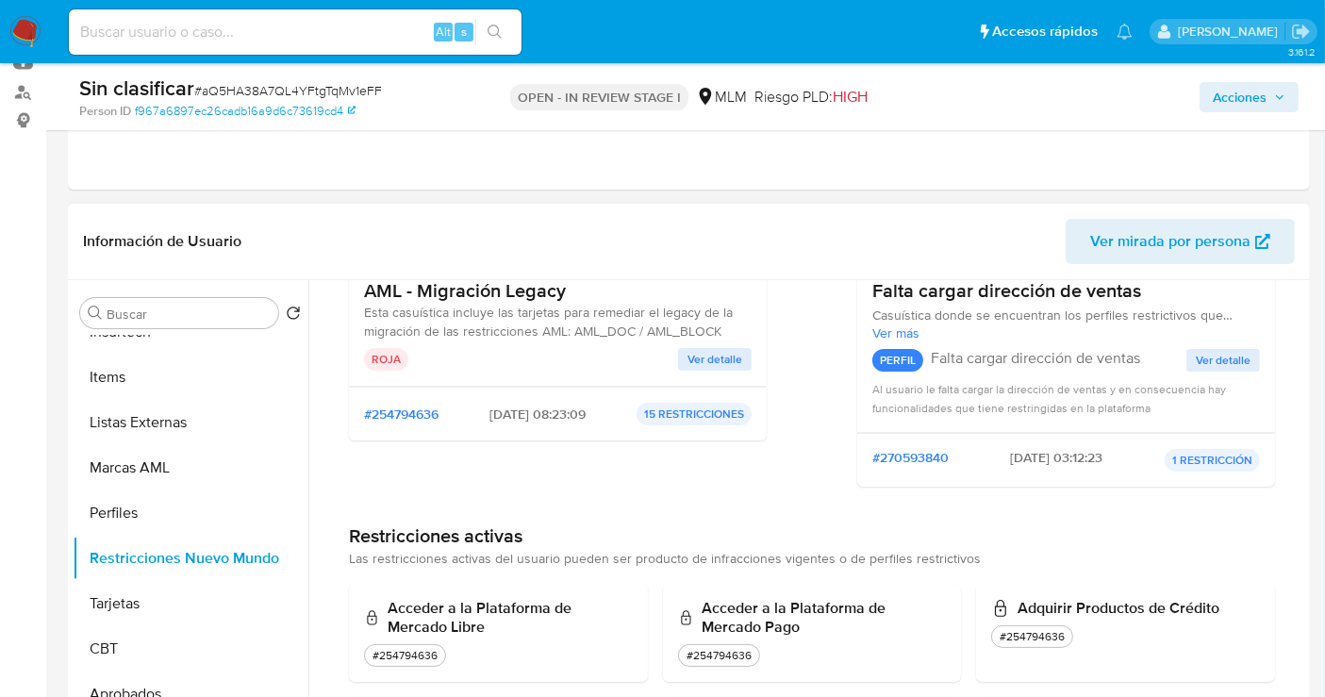
click at [694, 351] on span "Ver detalle" at bounding box center [715, 359] width 55 height 19
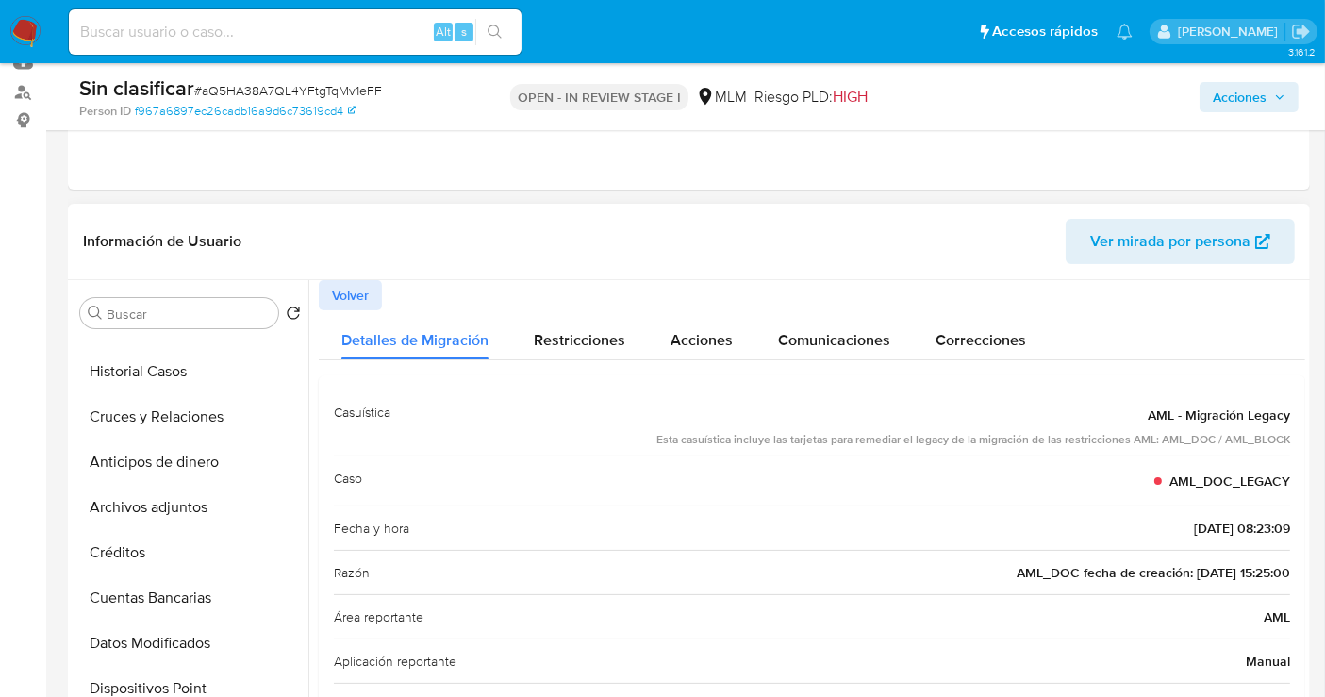
scroll to position [258, 0]
click at [136, 428] on button "Historial Casos" at bounding box center [183, 416] width 221 height 45
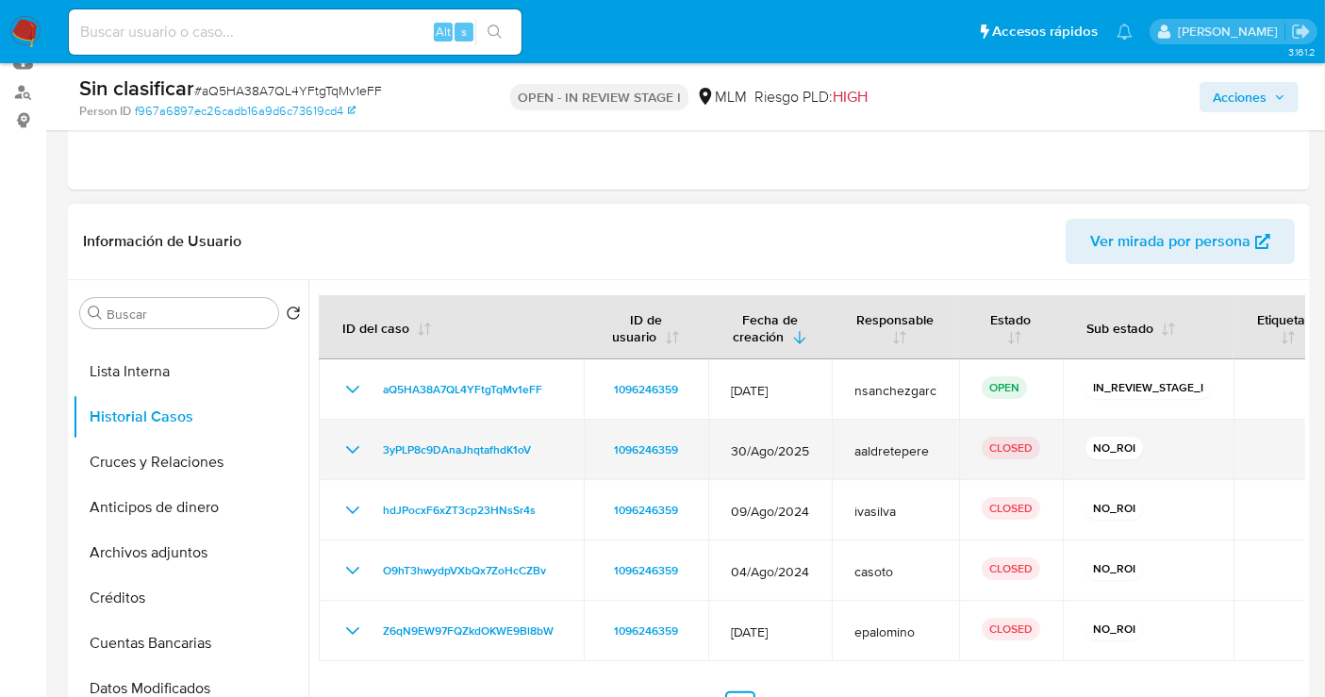
click at [361, 440] on icon "Mostrar/Ocultar" at bounding box center [352, 450] width 23 height 23
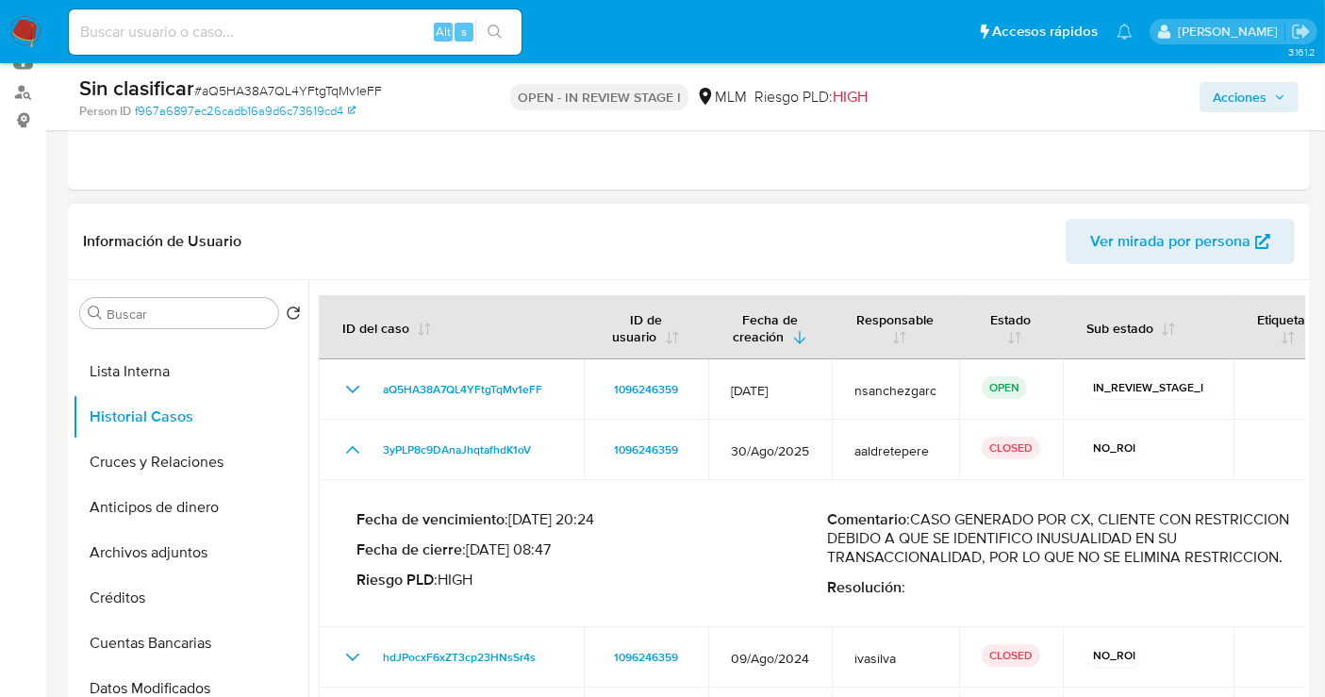
scroll to position [115, 0]
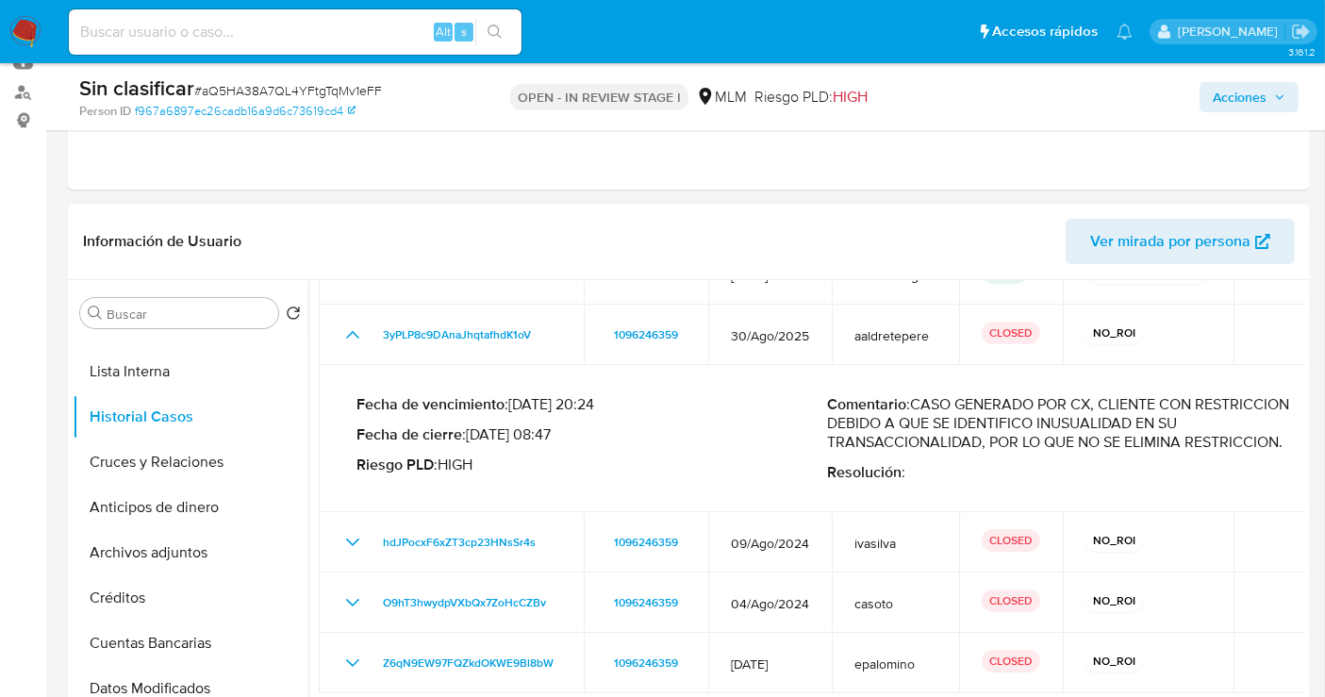
drag, startPoint x: 1288, startPoint y: 440, endPoint x: 921, endPoint y: 407, distance: 368.3
click at [921, 407] on p "Comentario : CASO GENERADO POR CX, CLIENTE CON RESTRICCION DEBIDO A QUE SE IDEN…" at bounding box center [1062, 423] width 471 height 57
click at [1264, 95] on span "Acciones" at bounding box center [1240, 97] width 54 height 30
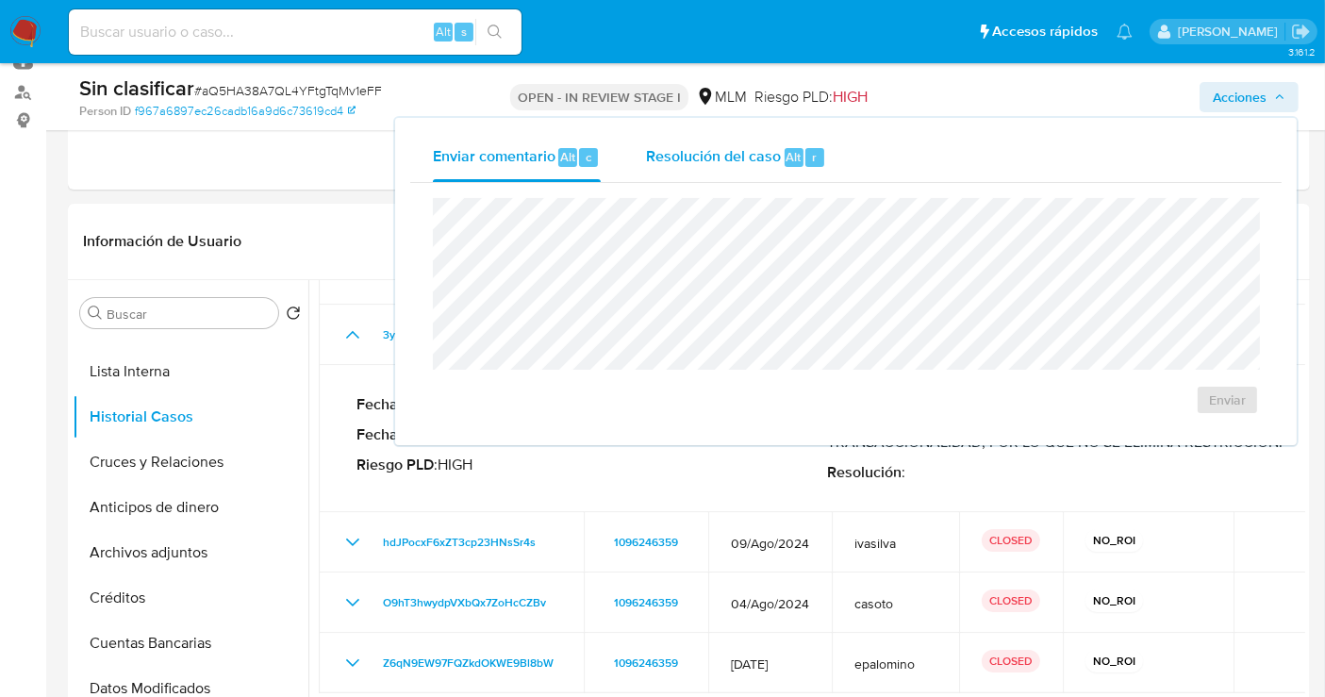
click at [757, 154] on span "Resolución del caso" at bounding box center [713, 156] width 135 height 22
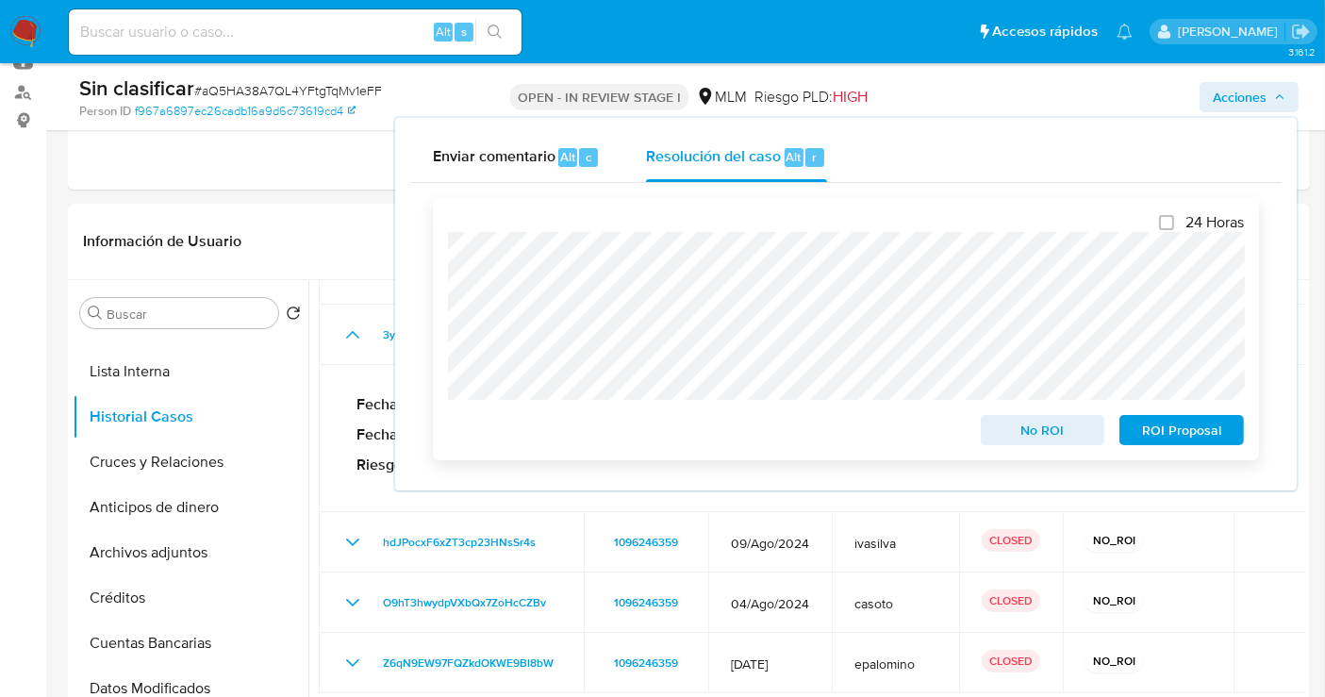
click at [1019, 439] on span "No ROI" at bounding box center [1043, 430] width 98 height 26
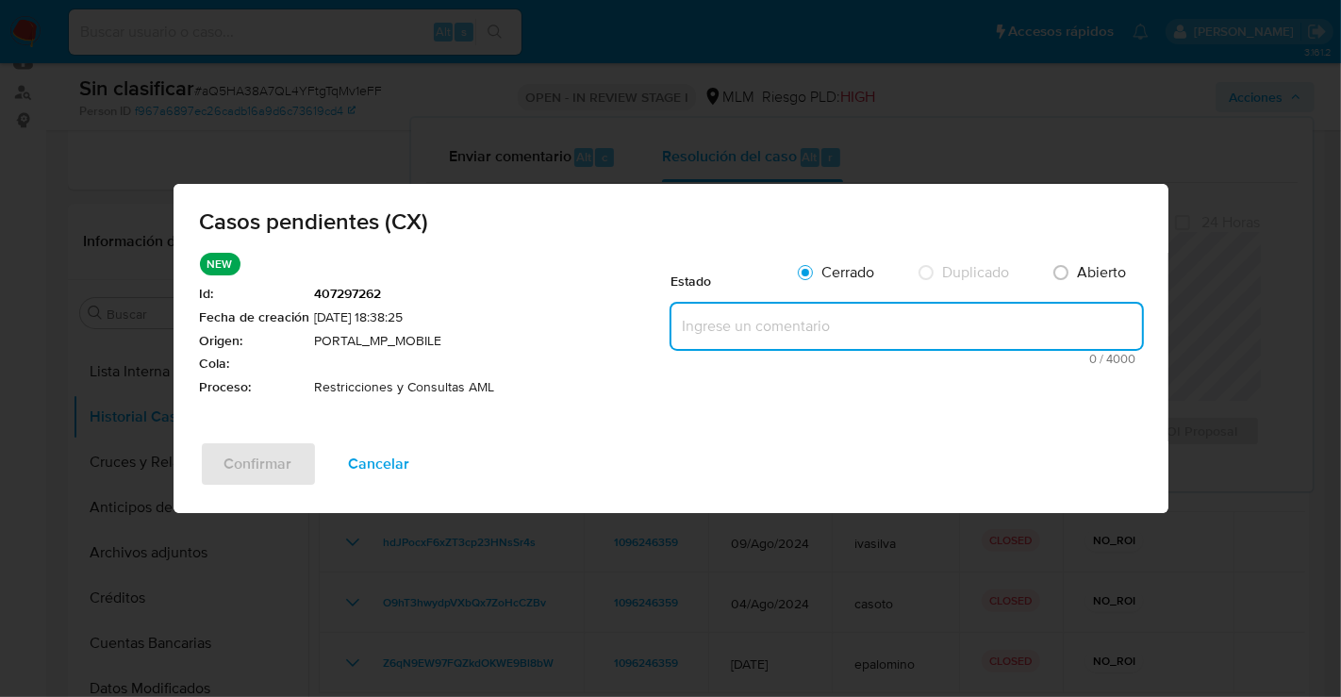
click at [724, 323] on textarea at bounding box center [906, 326] width 471 height 45
paste textarea "CASO GENERADO POR CX, CLIENTE CON RESTRICCION DEBIDO A QUE SE IDENTIFICO INUSUA…"
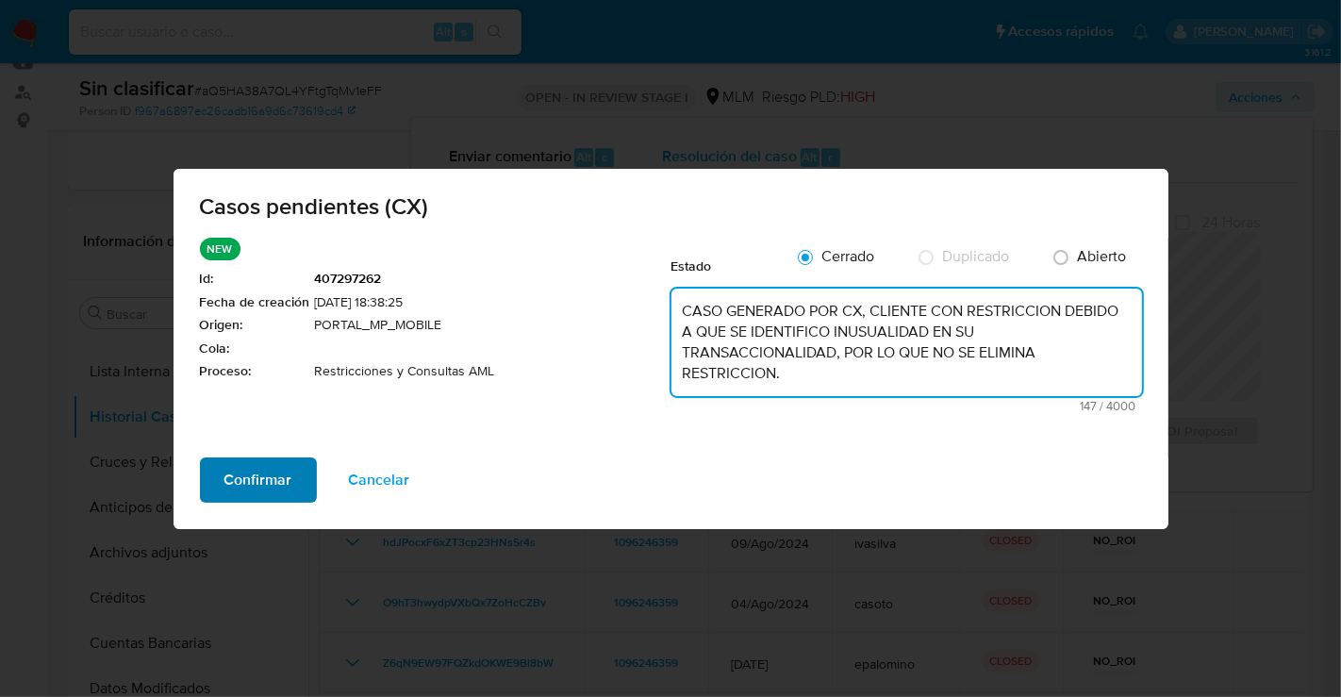
type textarea "CASO GENERADO POR CX, CLIENTE CON RESTRICCION DEBIDO A QUE SE IDENTIFICO INUSUA…"
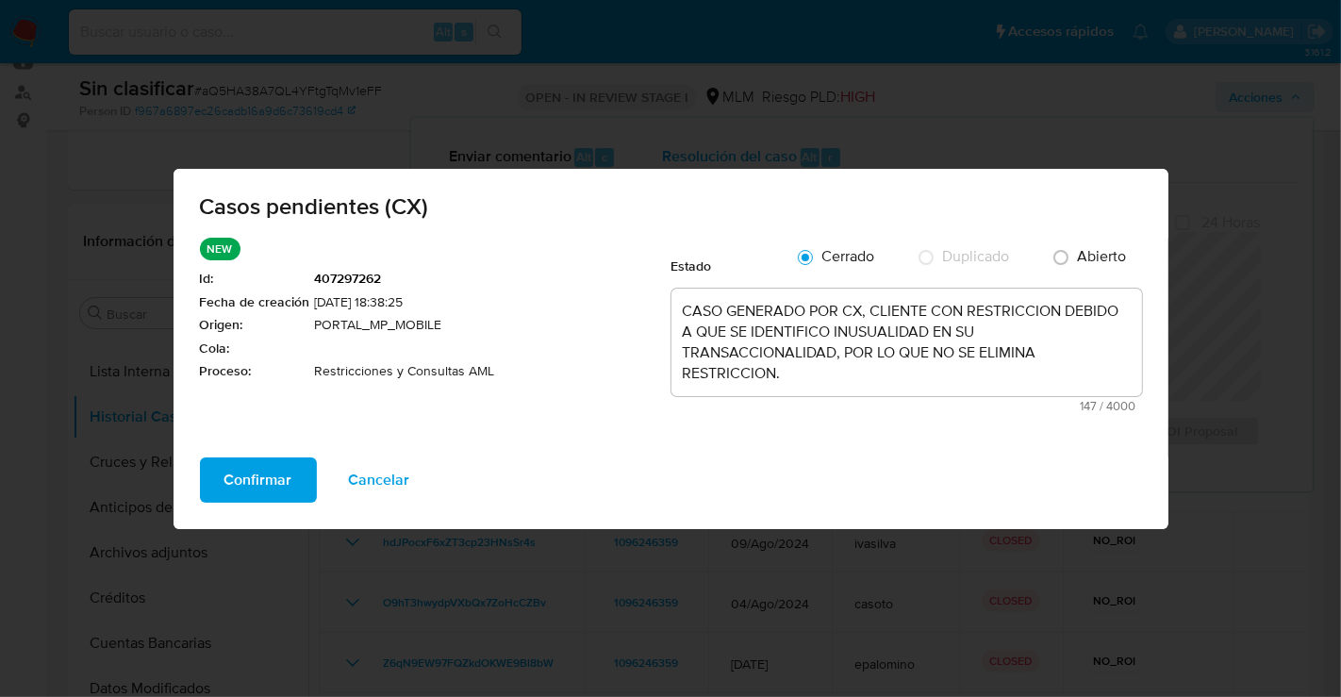
click at [256, 474] on span "Confirmar" at bounding box center [258, 479] width 68 height 41
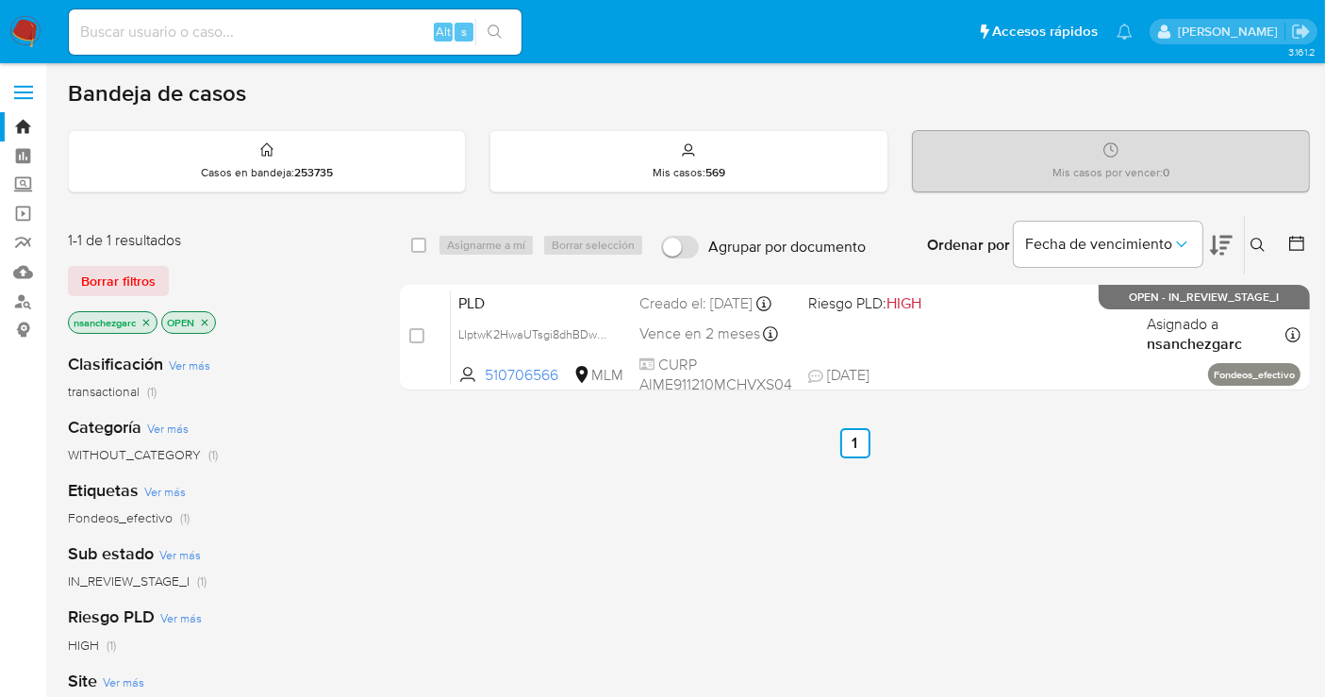
click at [148, 323] on icon "close-filter" at bounding box center [146, 322] width 11 height 11
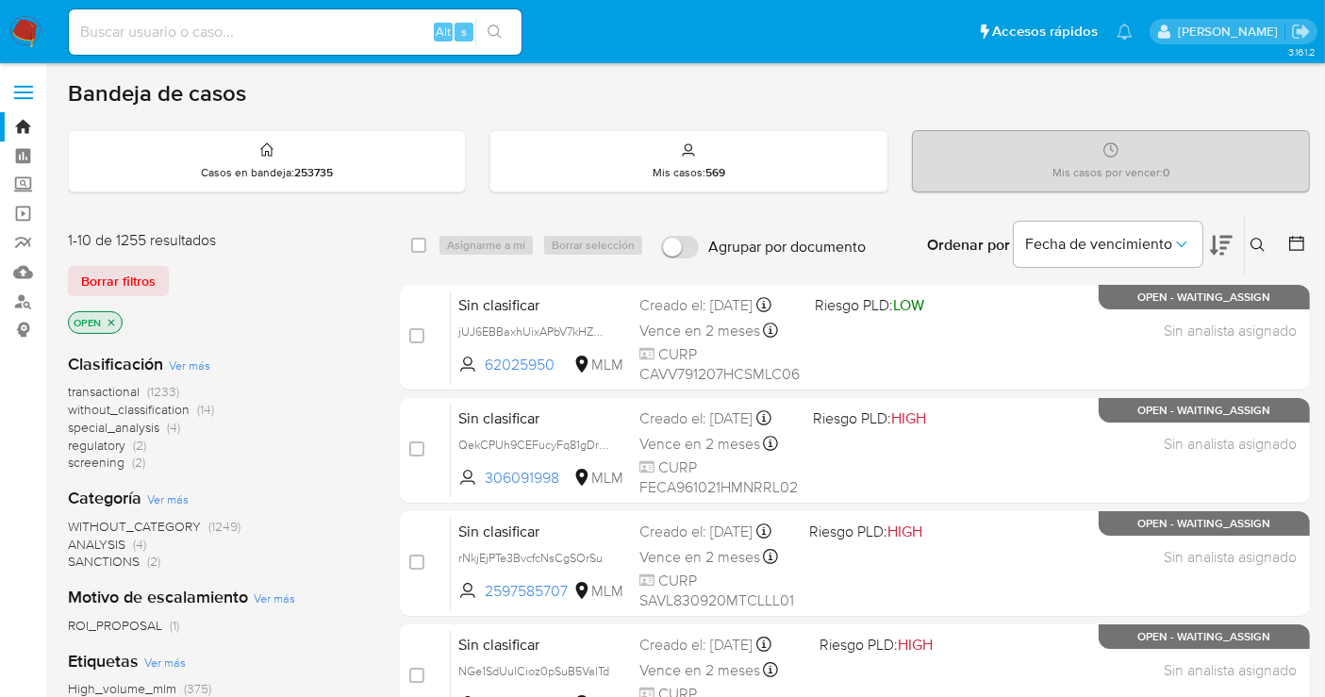
click at [170, 403] on span "without_classification" at bounding box center [129, 409] width 122 height 19
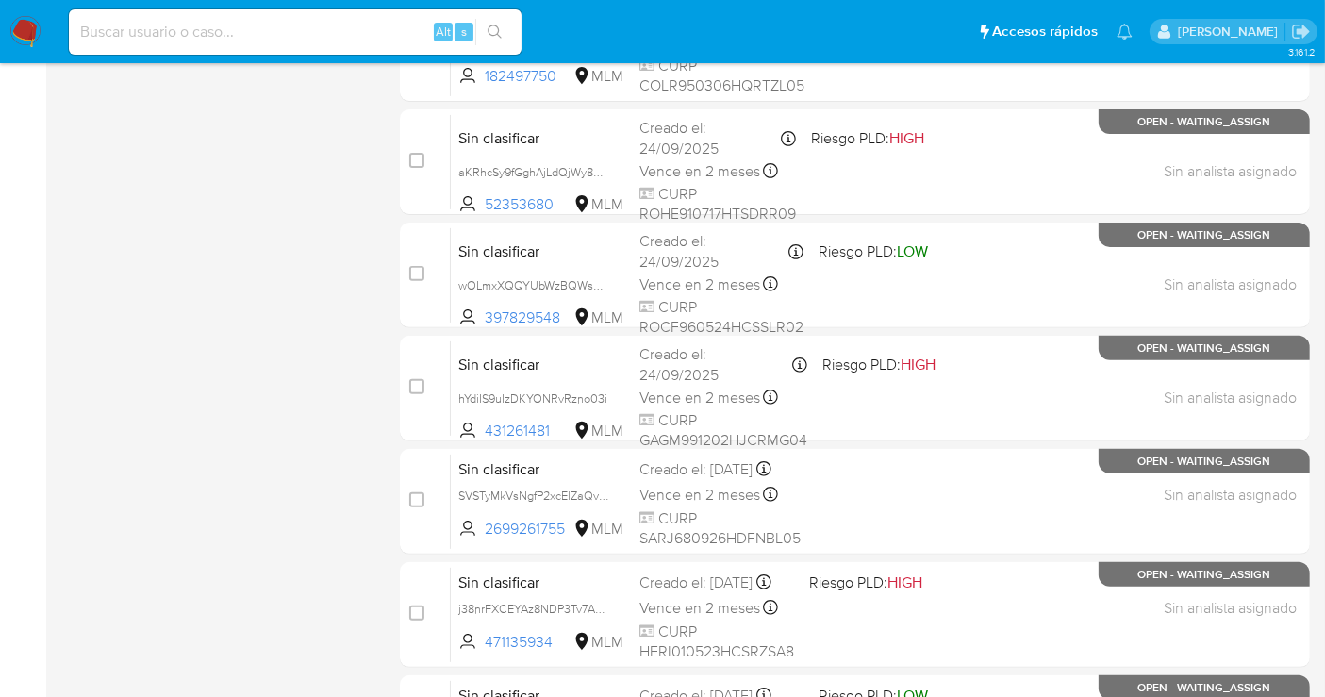
scroll to position [857, 0]
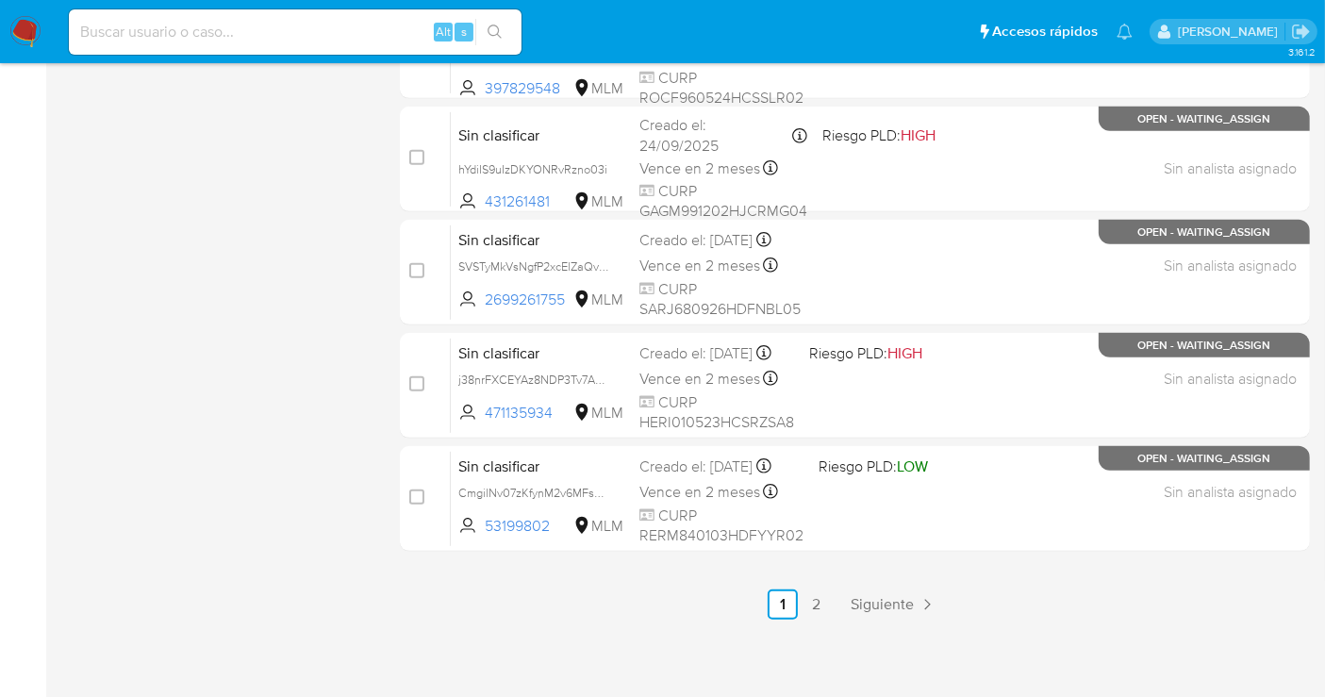
click at [877, 589] on link "Siguiente" at bounding box center [893, 604] width 101 height 30
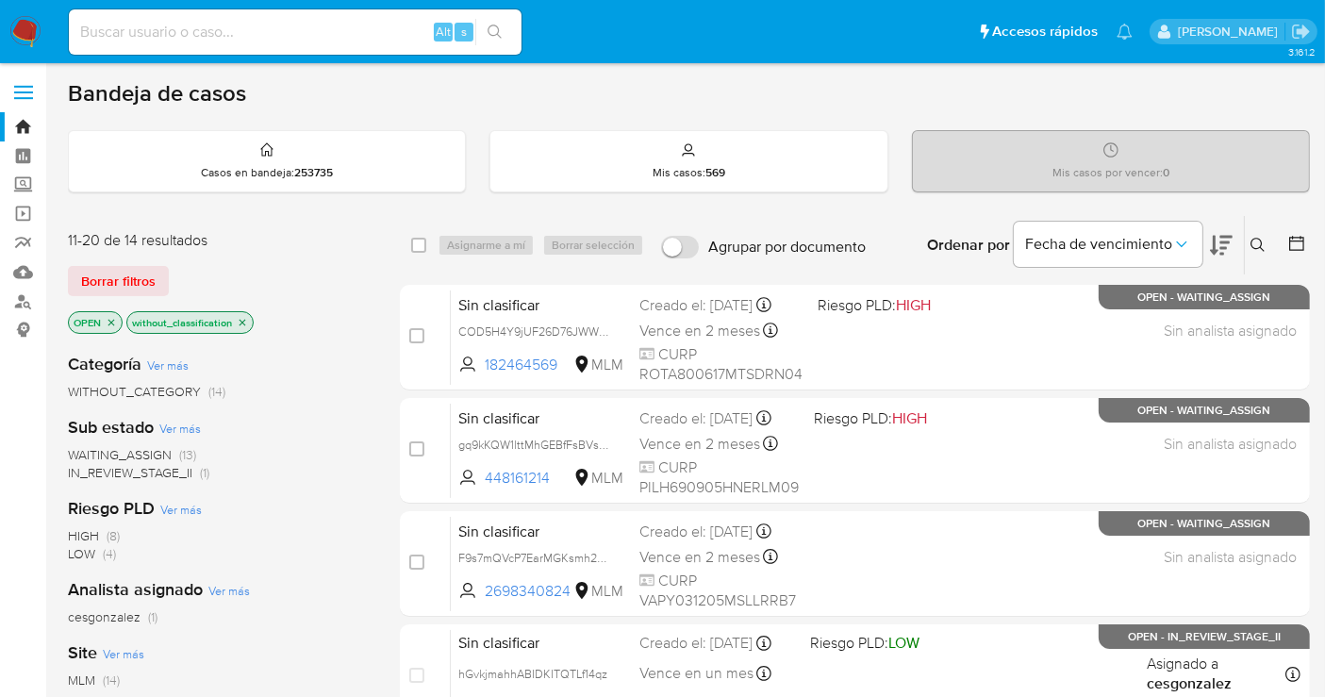
click at [23, 41] on img at bounding box center [25, 32] width 32 height 32
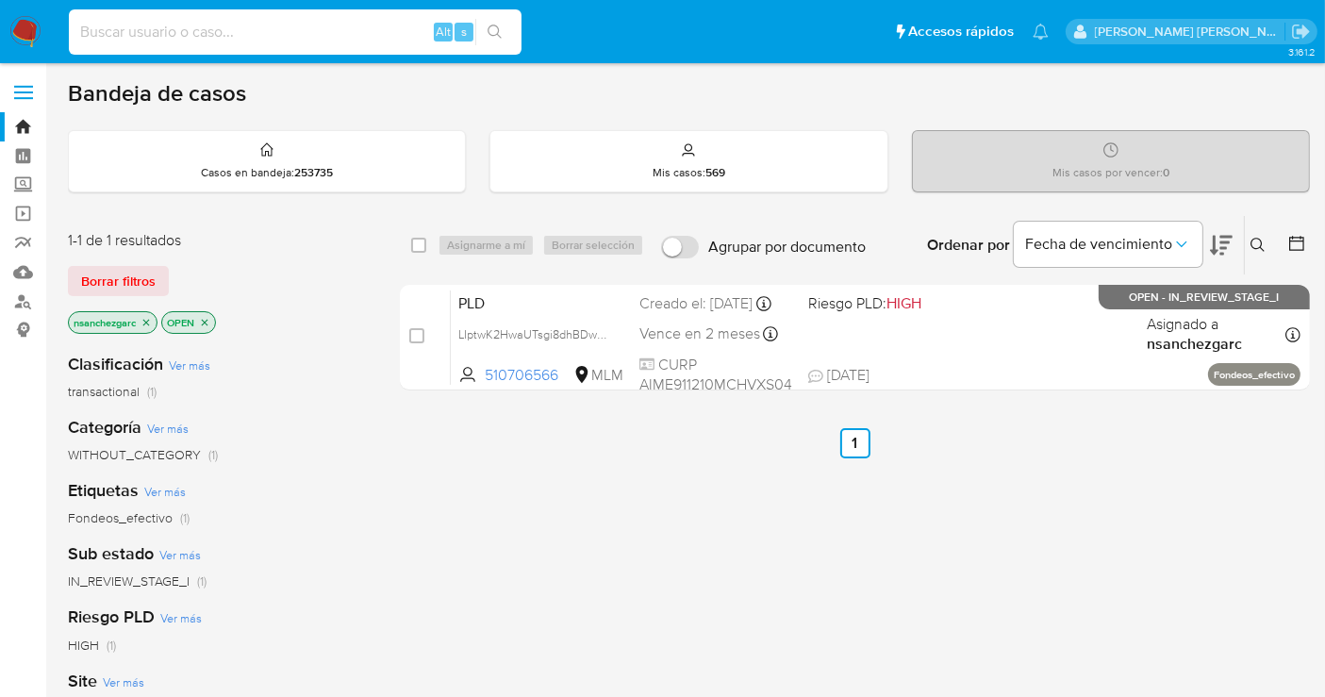
click at [157, 33] on input at bounding box center [295, 32] width 453 height 25
paste input "823892145"
type input "823892145"
click at [99, 25] on input "823892145" at bounding box center [295, 32] width 453 height 25
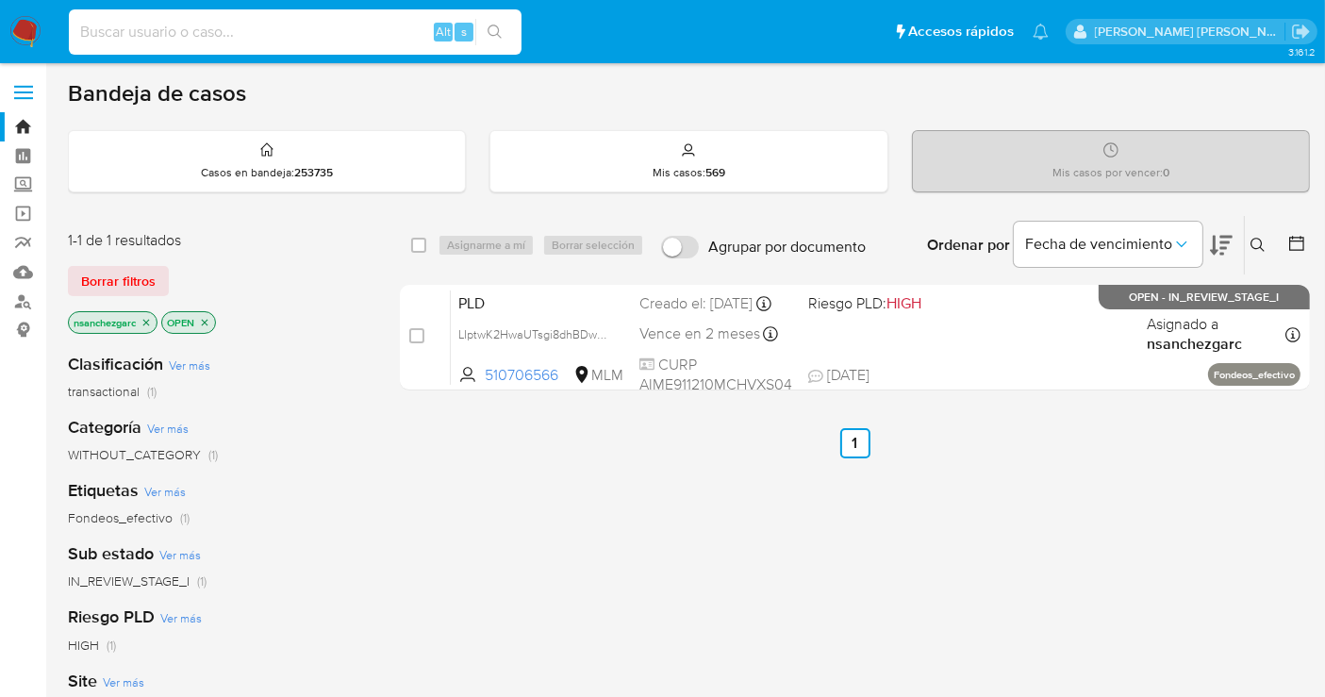
click at [773, 464] on div "select-all-cases-checkbox Asignarme a mí Borrar selección Agrupar por documento…" at bounding box center [855, 642] width 910 height 854
click at [1253, 245] on icon at bounding box center [1258, 245] width 15 height 15
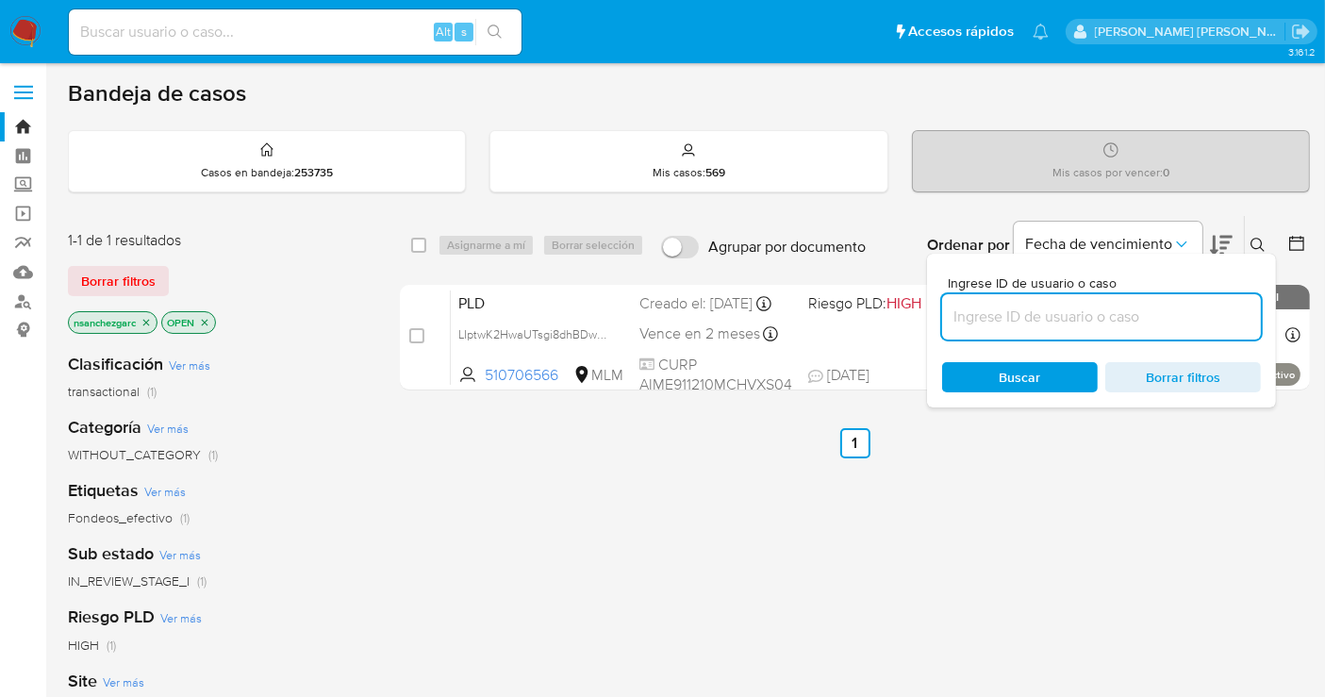
click at [966, 313] on input at bounding box center [1101, 317] width 319 height 25
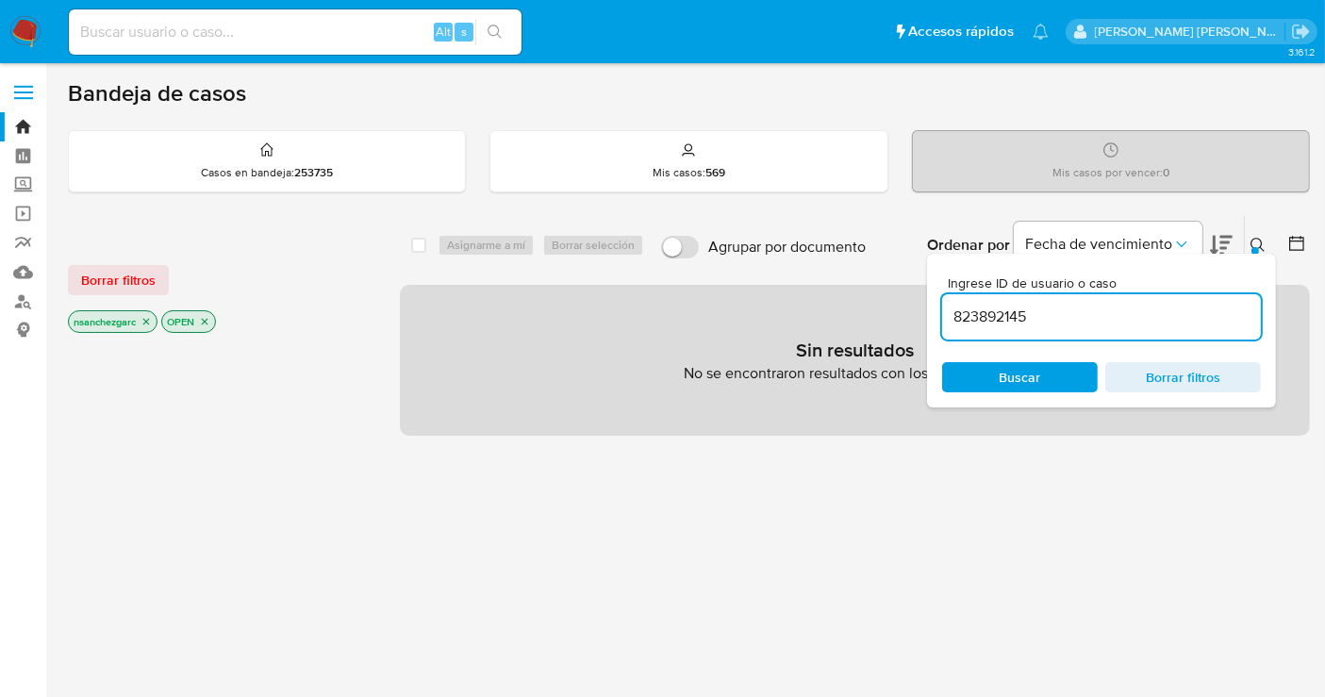
click at [985, 318] on input "823892145" at bounding box center [1101, 317] width 319 height 25
paste input "194267571"
type input "194267571"
click at [167, 41] on input at bounding box center [295, 32] width 453 height 25
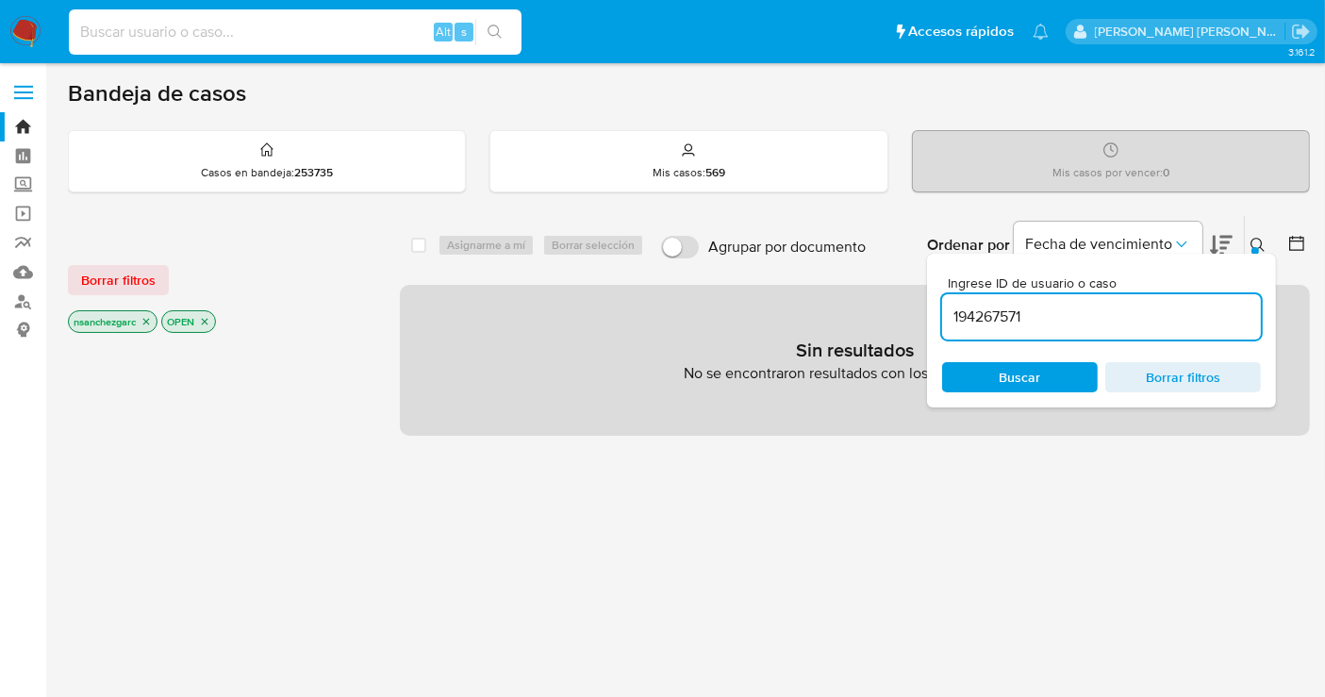
paste input "194267571"
type input "194267571"
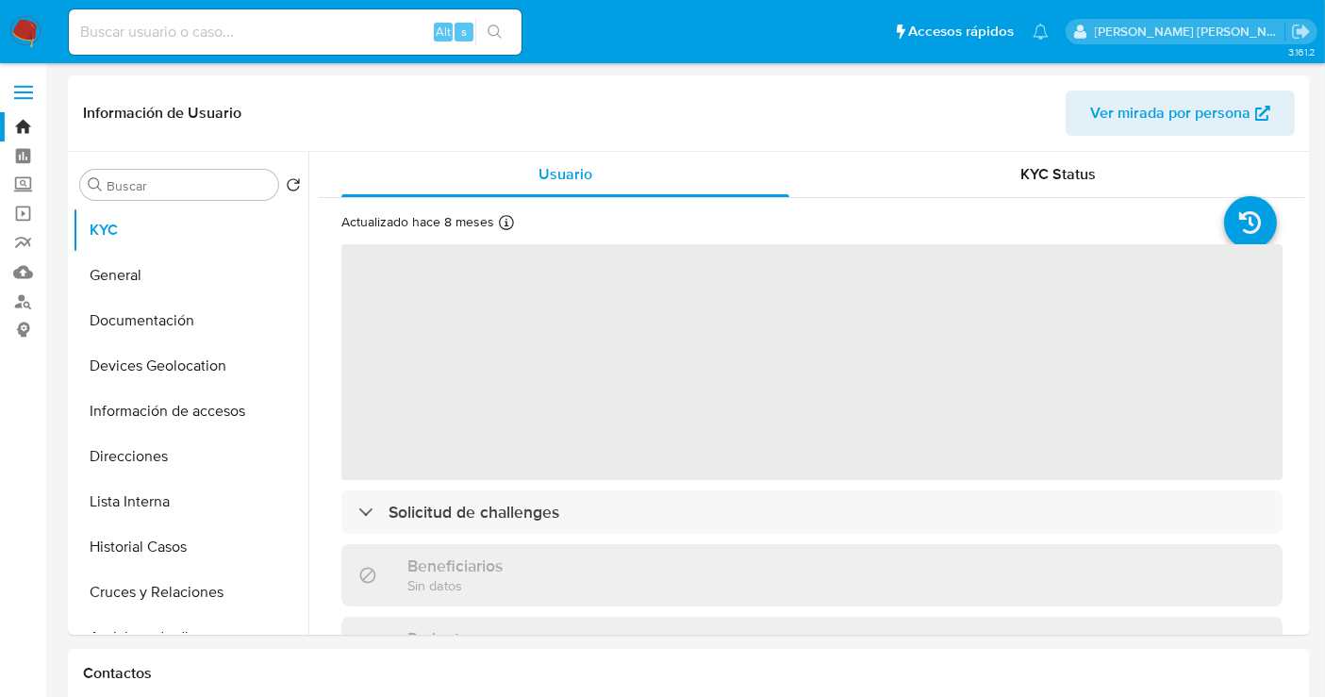
select select "10"
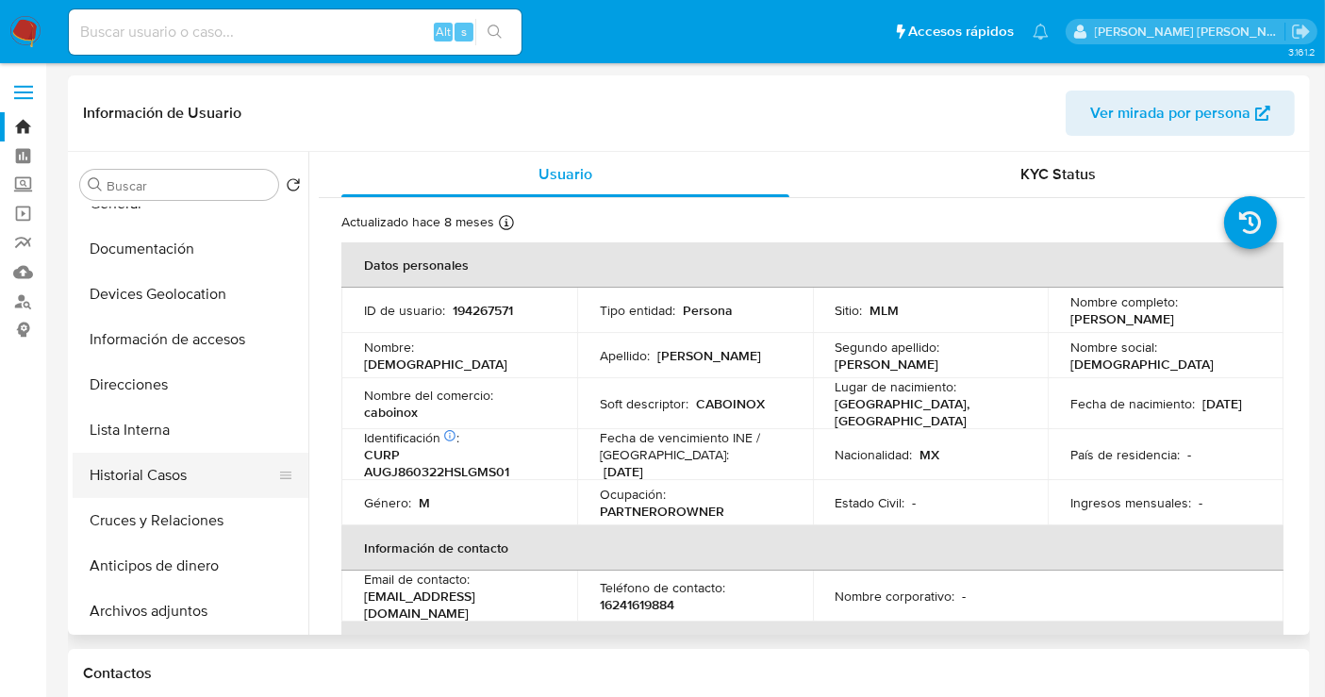
scroll to position [105, 0]
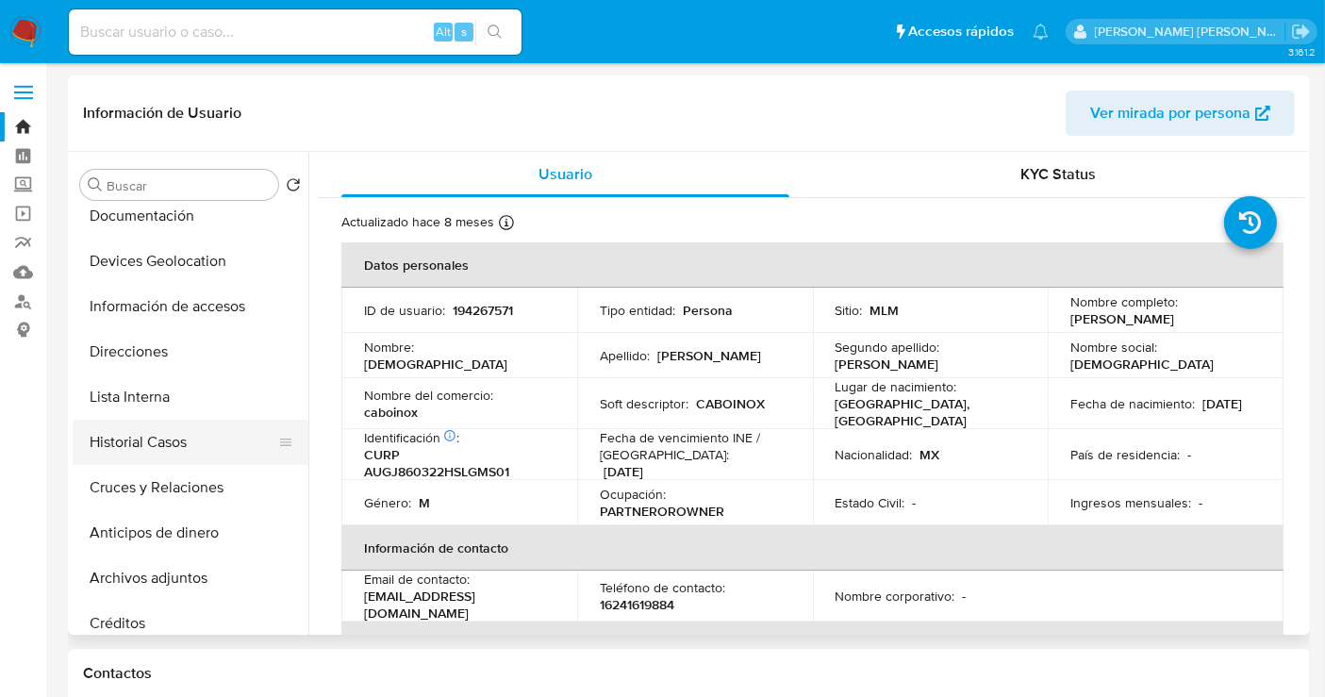
click at [158, 441] on button "Historial Casos" at bounding box center [183, 442] width 221 height 45
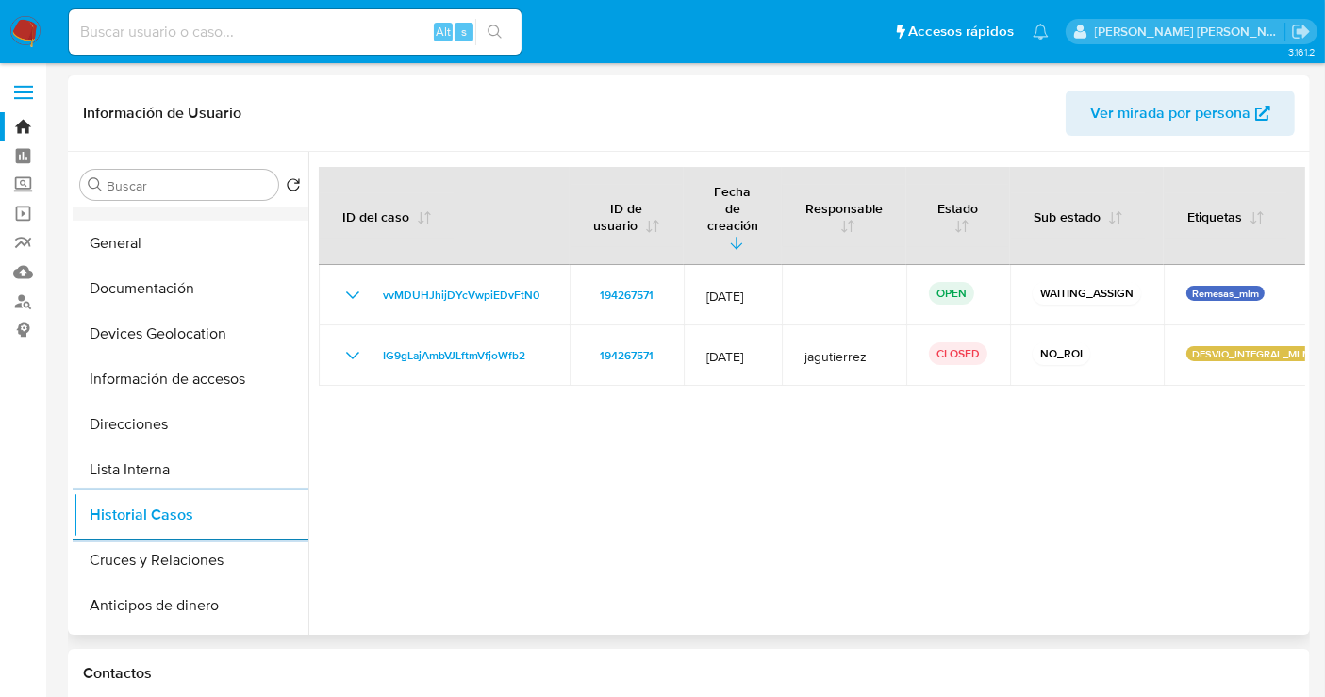
scroll to position [0, 0]
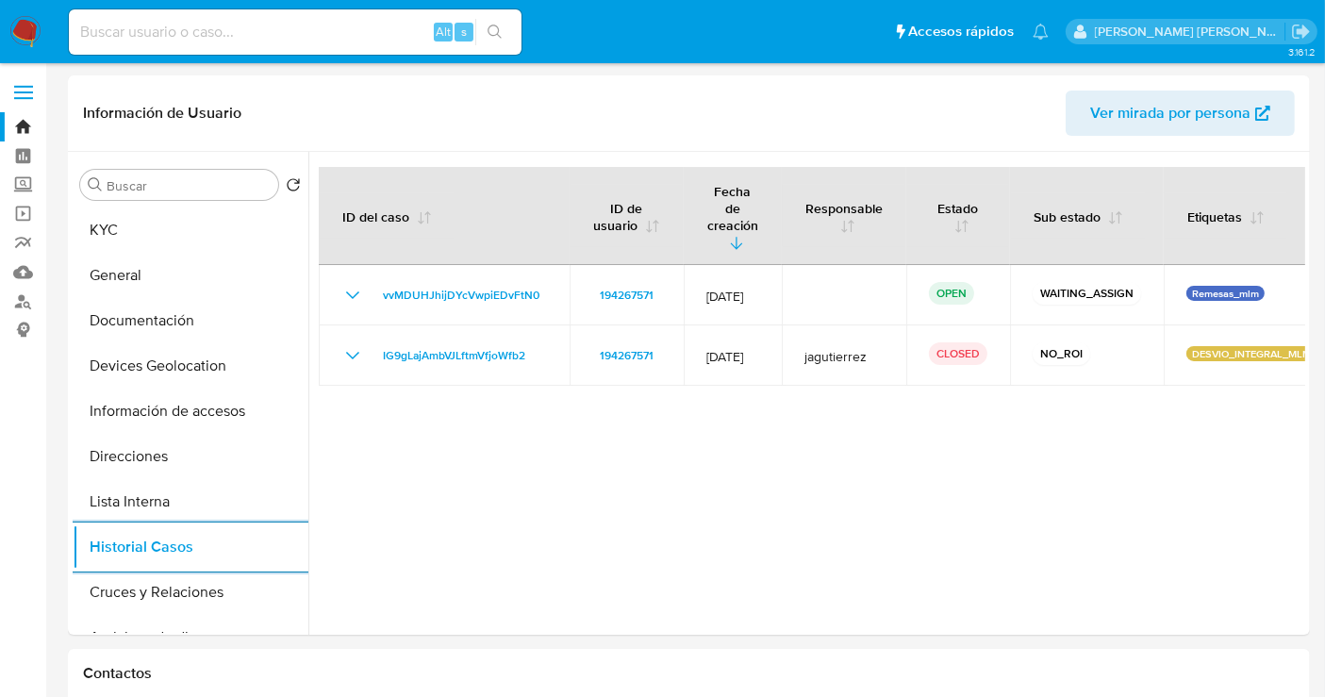
click at [133, 28] on input at bounding box center [295, 32] width 453 height 25
click at [188, 28] on input at bounding box center [295, 32] width 453 height 25
paste input "194267571"
click at [205, 38] on input "194267571" at bounding box center [295, 32] width 453 height 25
drag, startPoint x: 97, startPoint y: 17, endPoint x: 102, endPoint y: 25, distance: 9.7
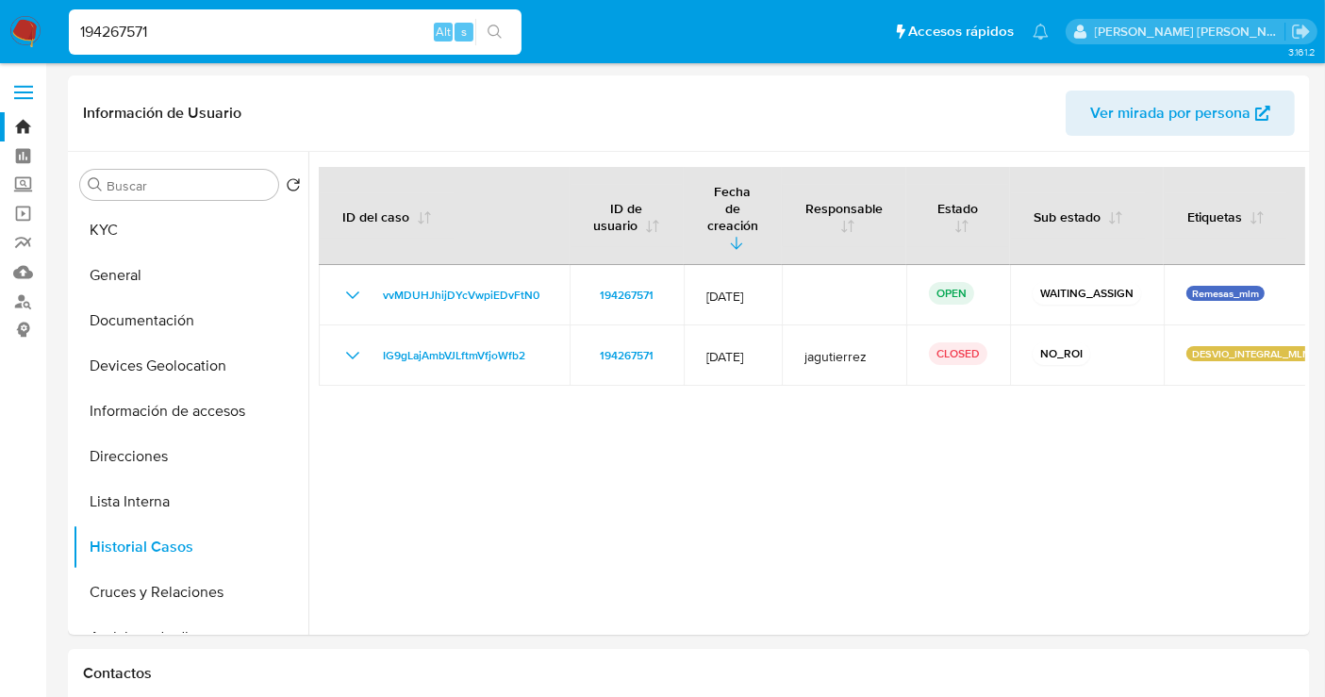
click at [100, 24] on div "194267571 Alt s" at bounding box center [295, 31] width 453 height 45
click at [104, 25] on input "194267571" at bounding box center [295, 32] width 453 height 25
paste input "aQ5HA38A7QL4YFtgTqMv1eFF"
type input "aQ5HA38A7QL4YFtgTqMv1eFF"
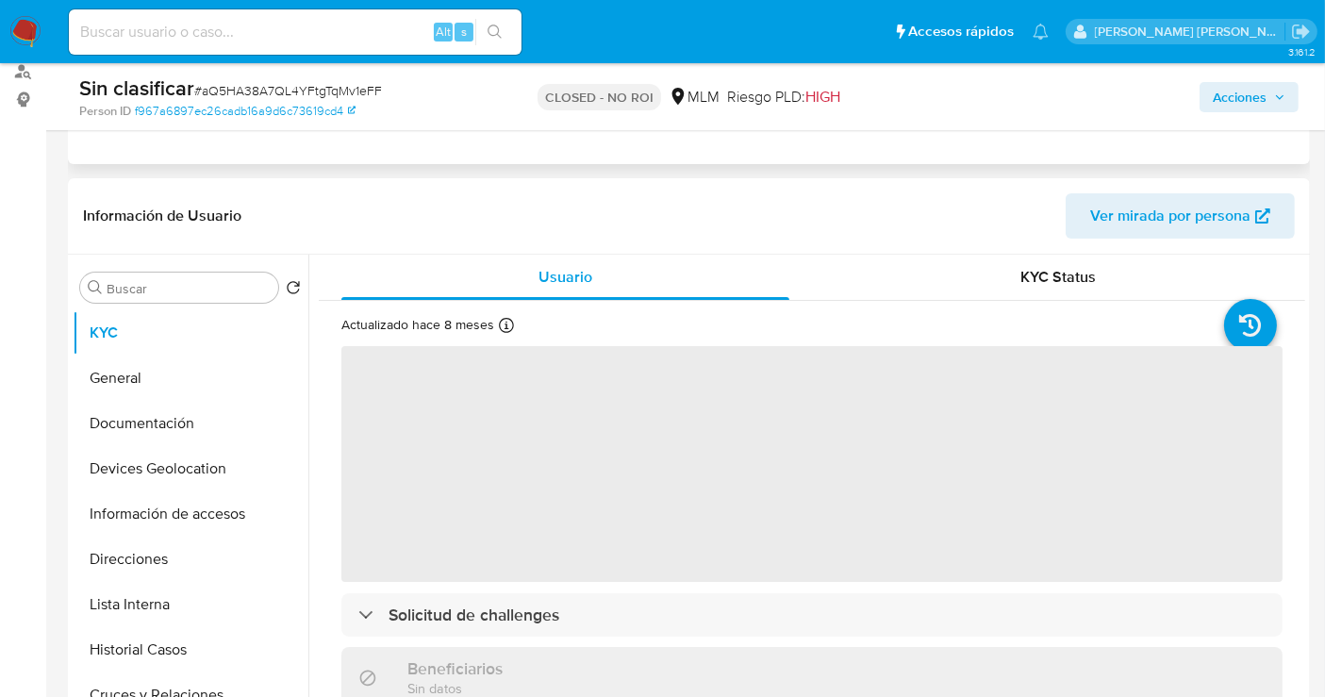
scroll to position [314, 0]
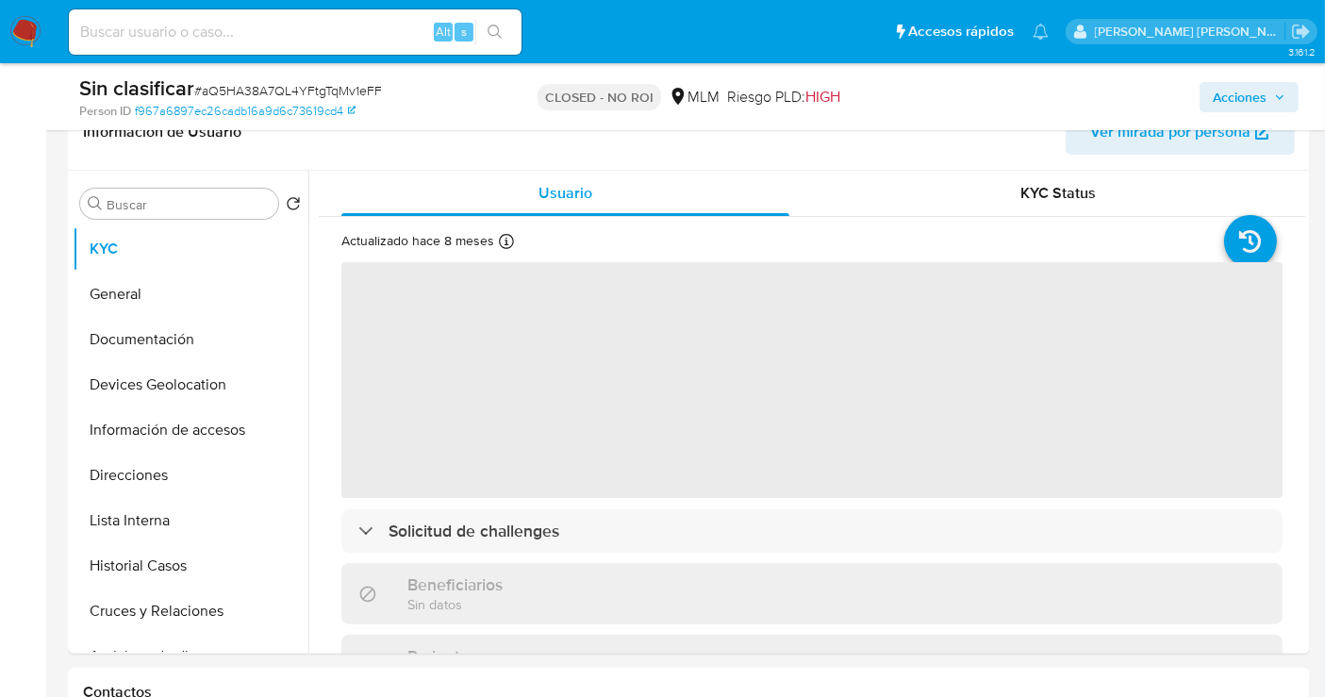
select select "10"
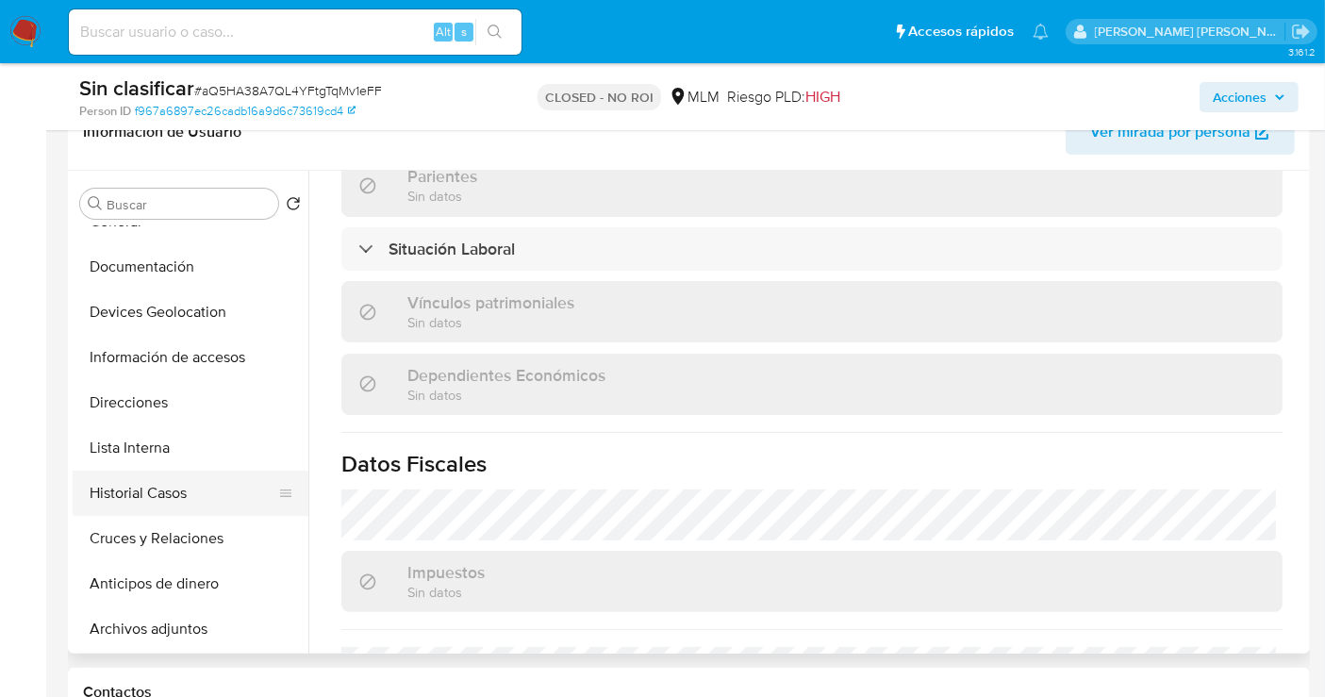
scroll to position [105, 0]
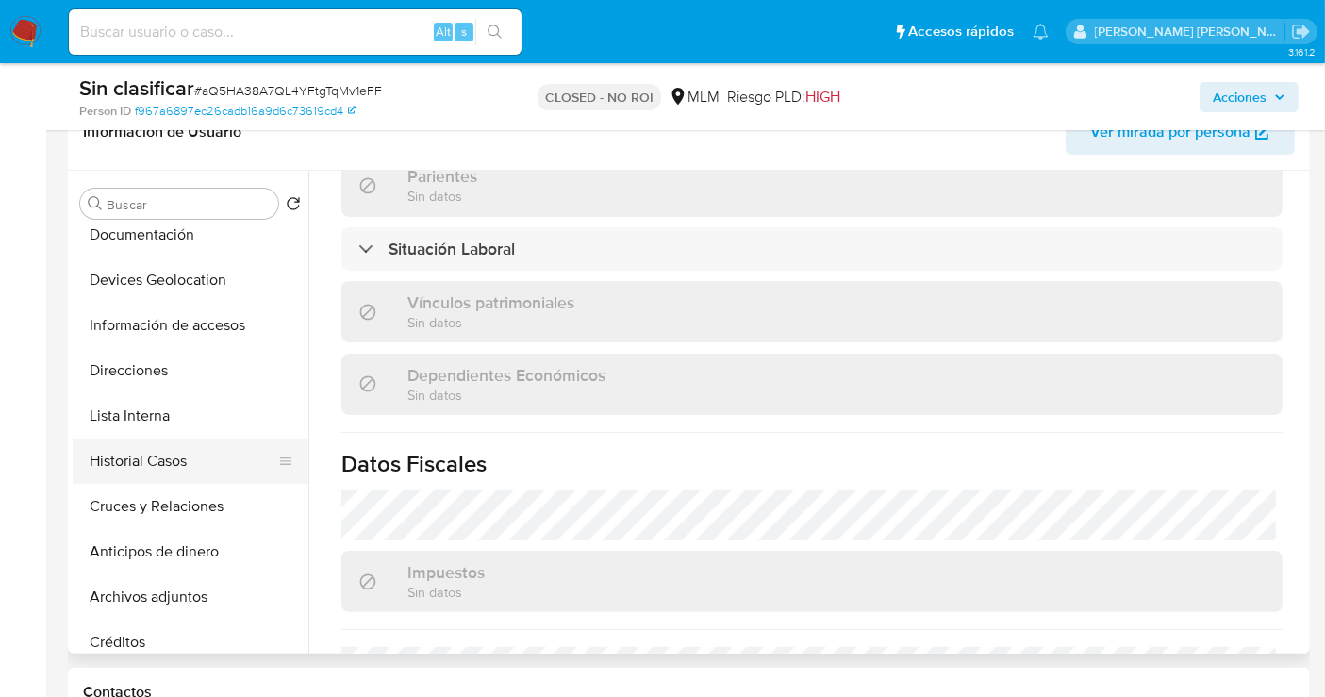
click at [132, 455] on button "Historial Casos" at bounding box center [183, 461] width 221 height 45
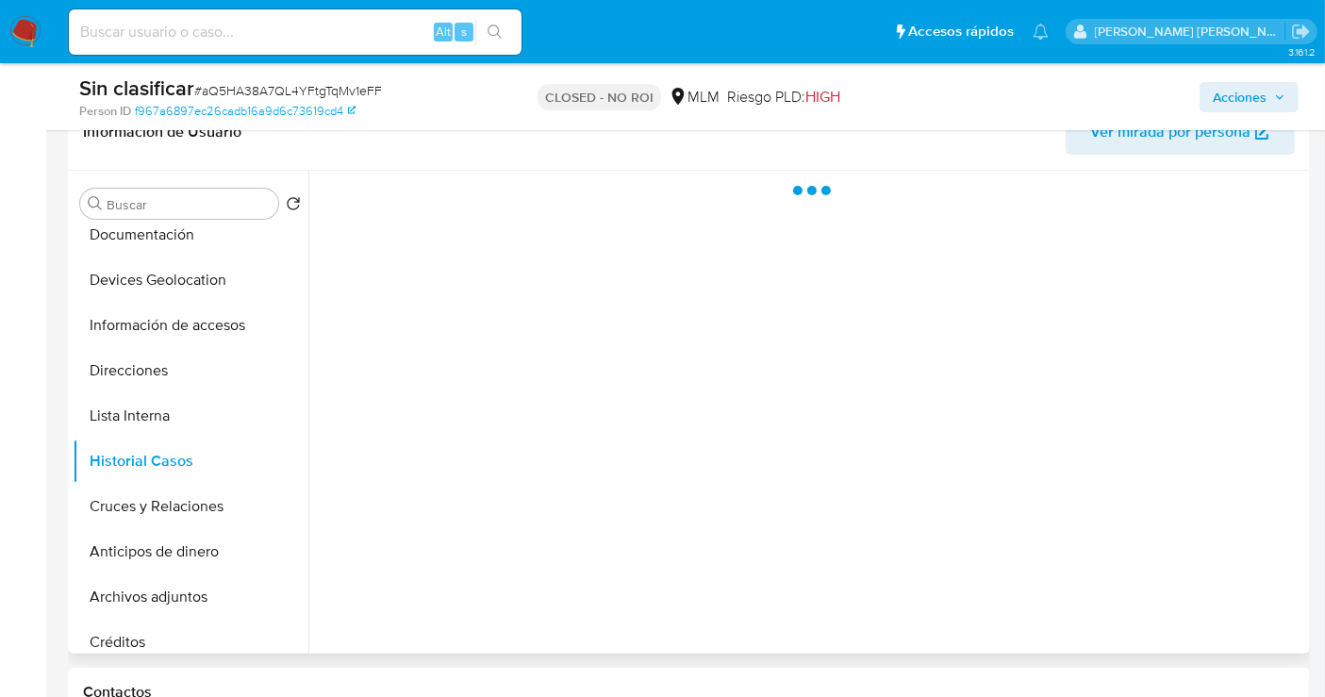
scroll to position [0, 0]
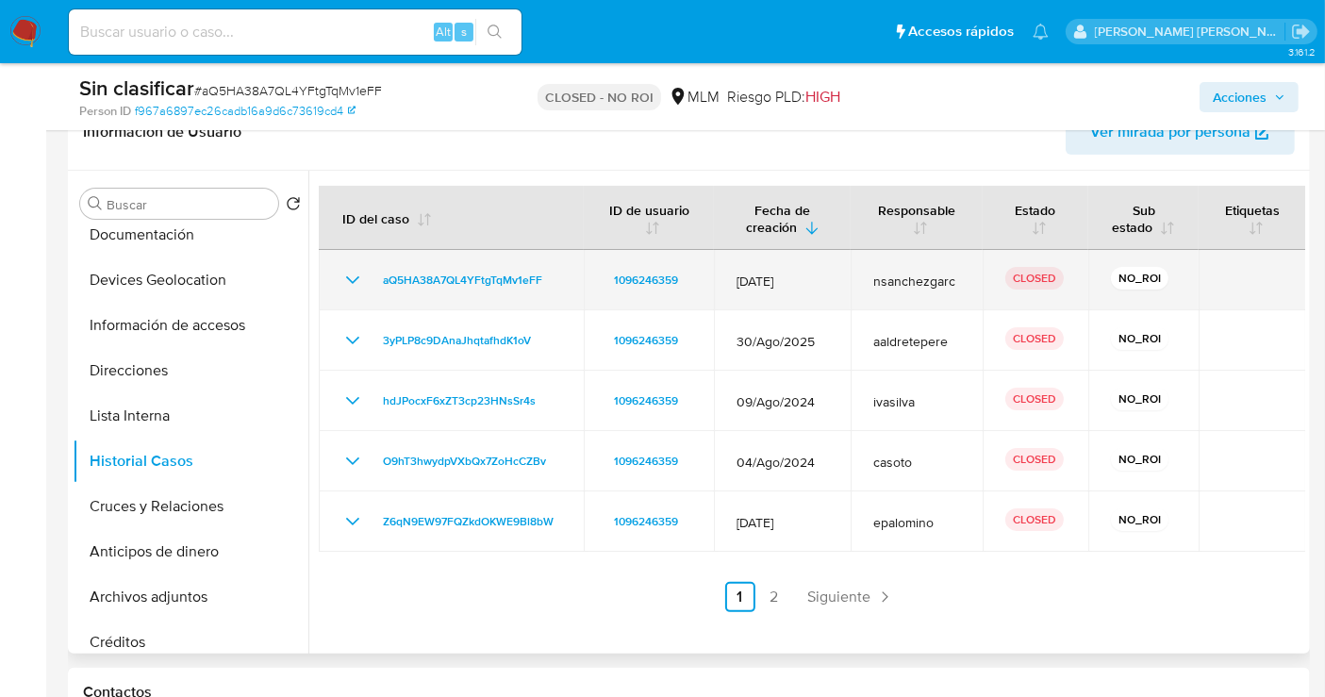
click at [355, 291] on icon "Mostrar/Ocultar" at bounding box center [352, 280] width 23 height 23
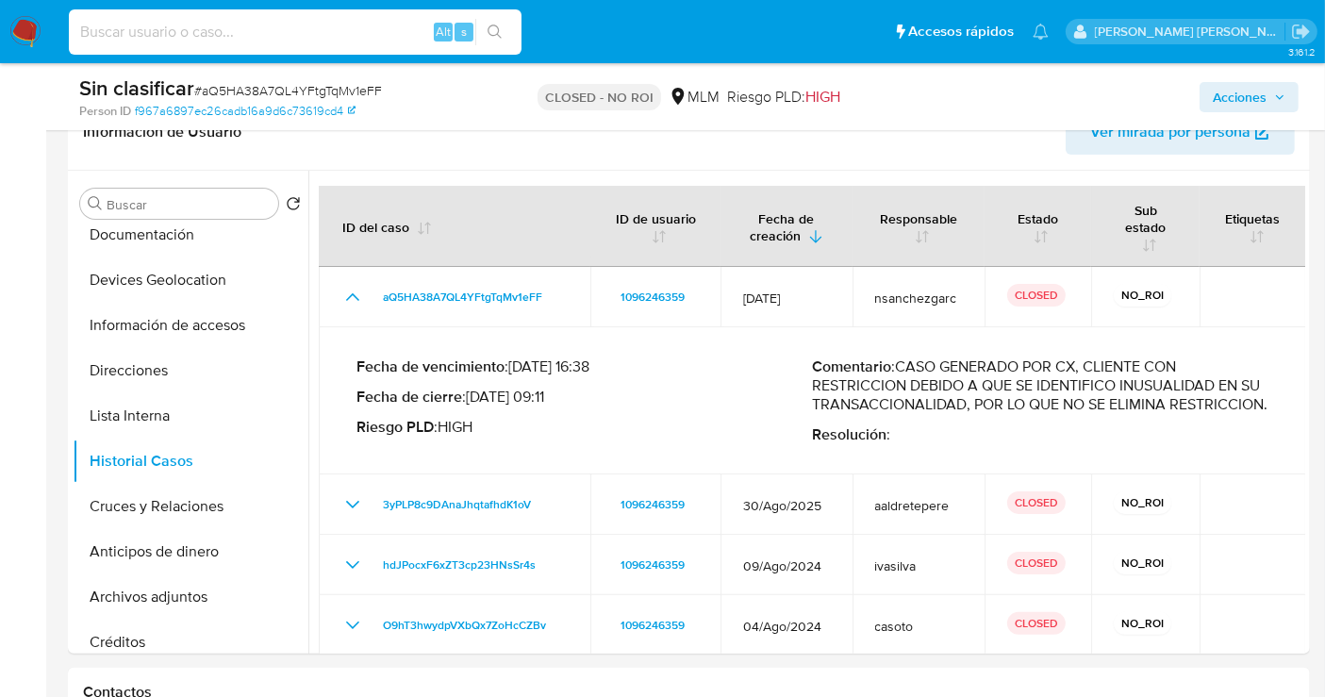
click at [177, 30] on input at bounding box center [295, 32] width 453 height 25
paste input "2558244161"
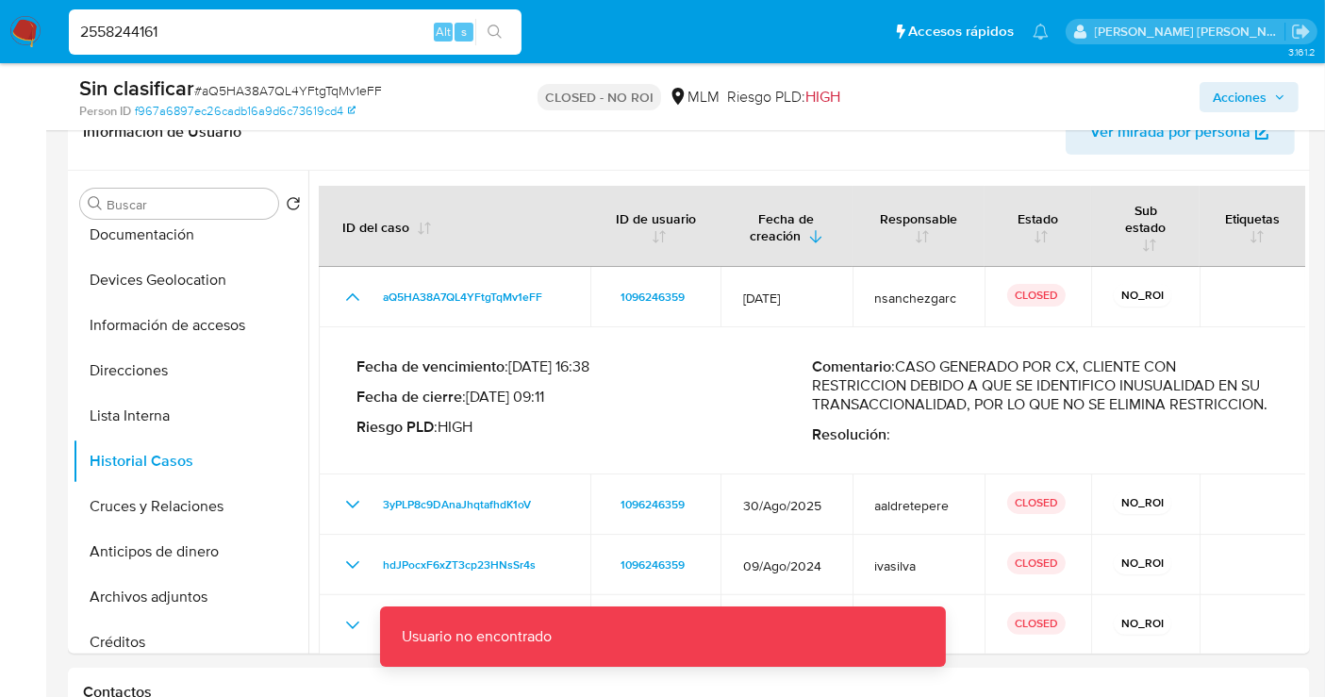
click at [230, 14] on div "2558244161 Alt s" at bounding box center [295, 31] width 453 height 45
click at [225, 49] on div "2558244161 Alt s" at bounding box center [295, 31] width 453 height 45
click at [217, 29] on input "2558244161" at bounding box center [295, 32] width 453 height 25
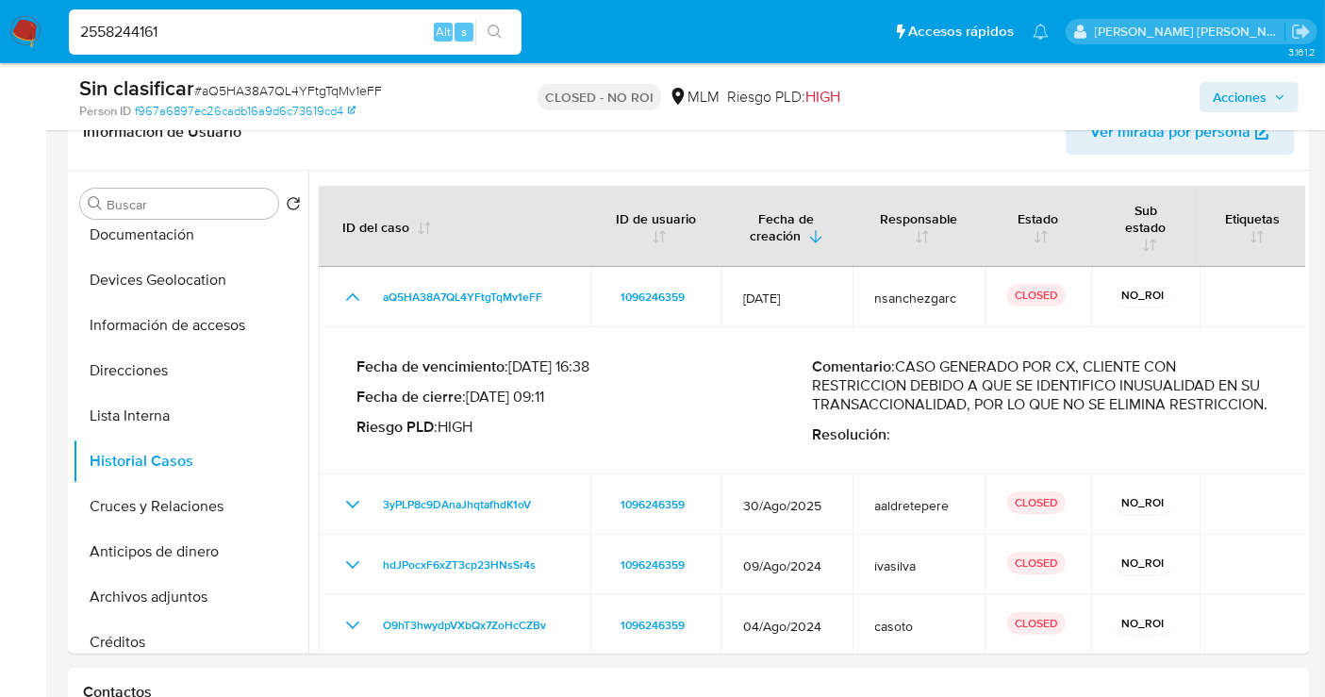
type input "2558244161"
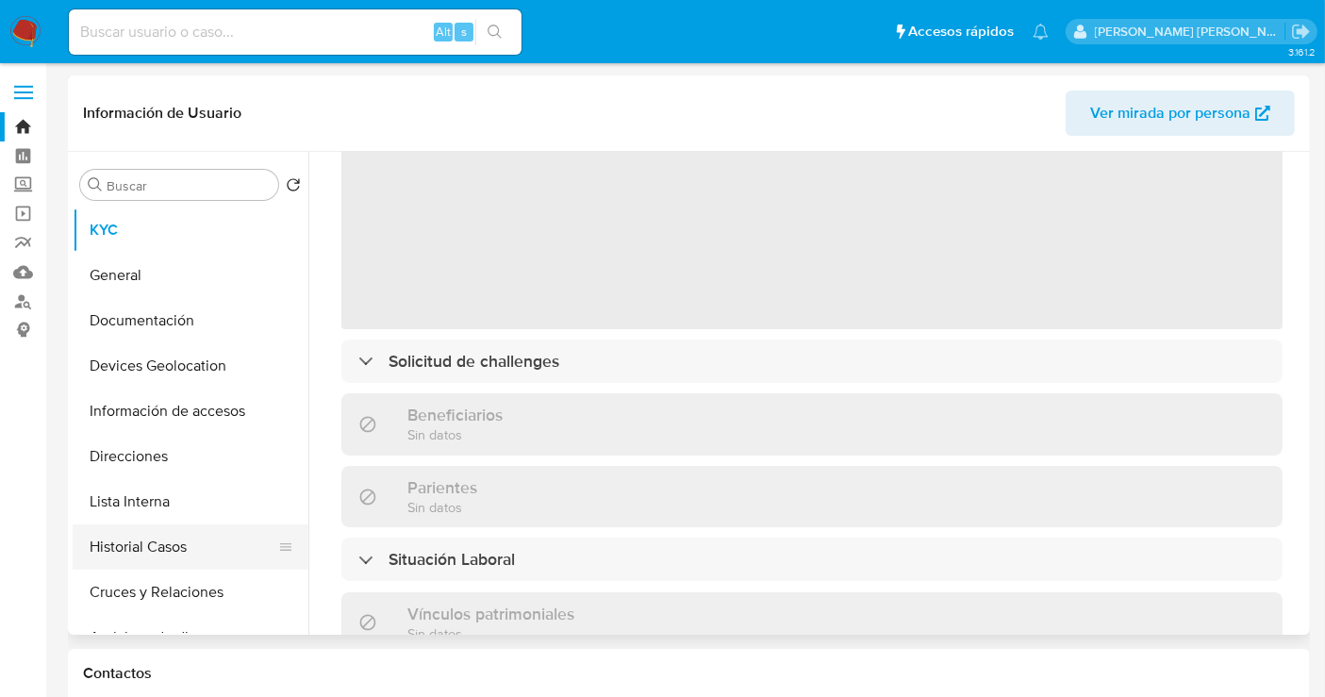
scroll to position [209, 0]
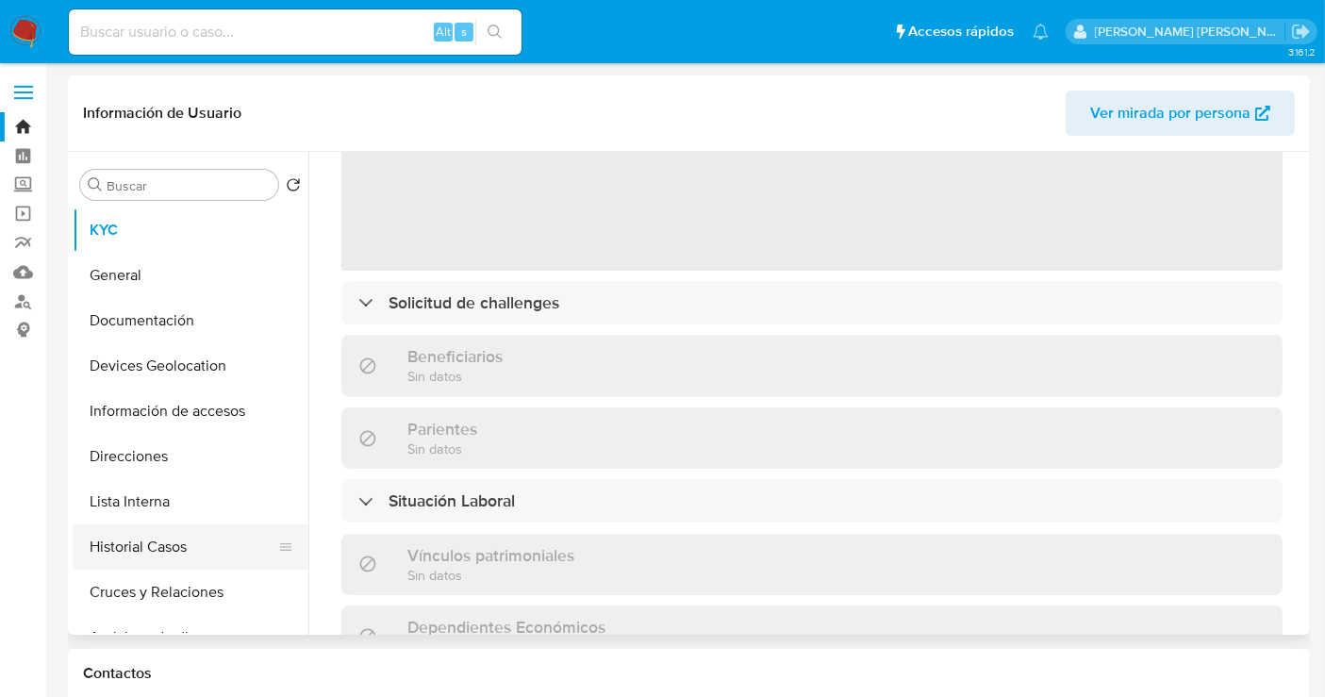
select select "10"
click at [185, 538] on button "Historial Casos" at bounding box center [183, 546] width 221 height 45
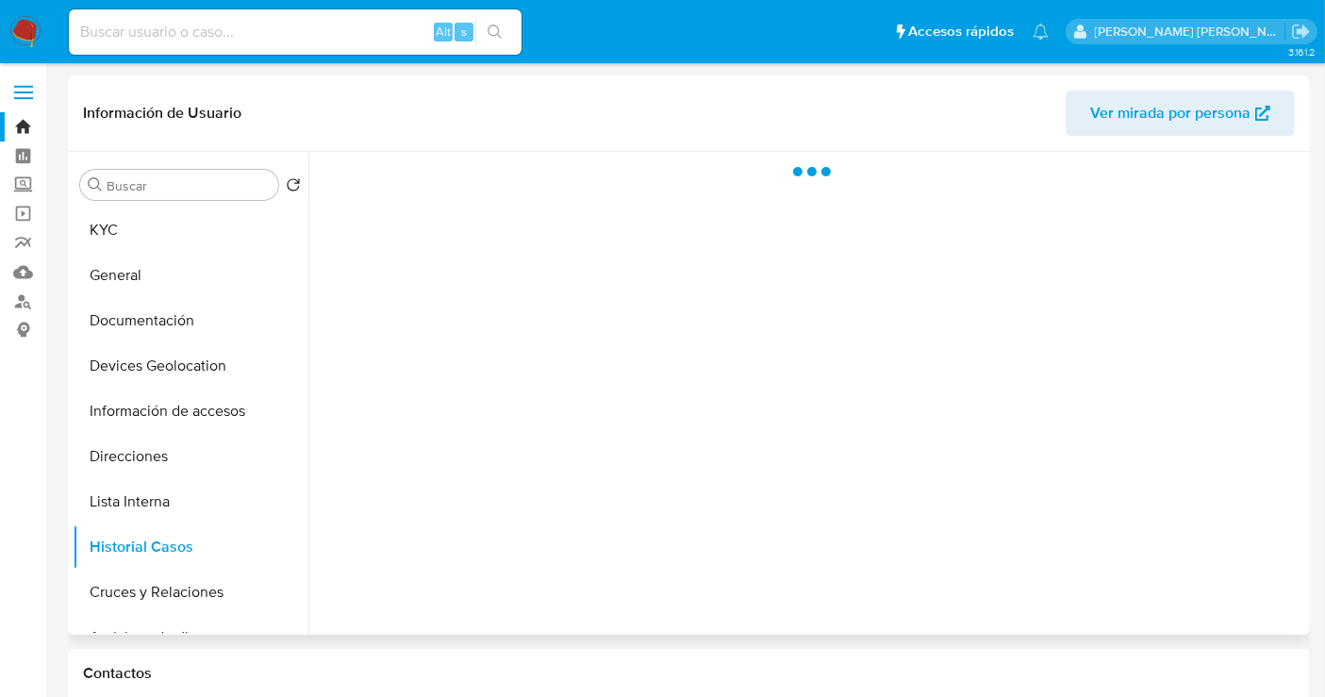
scroll to position [0, 0]
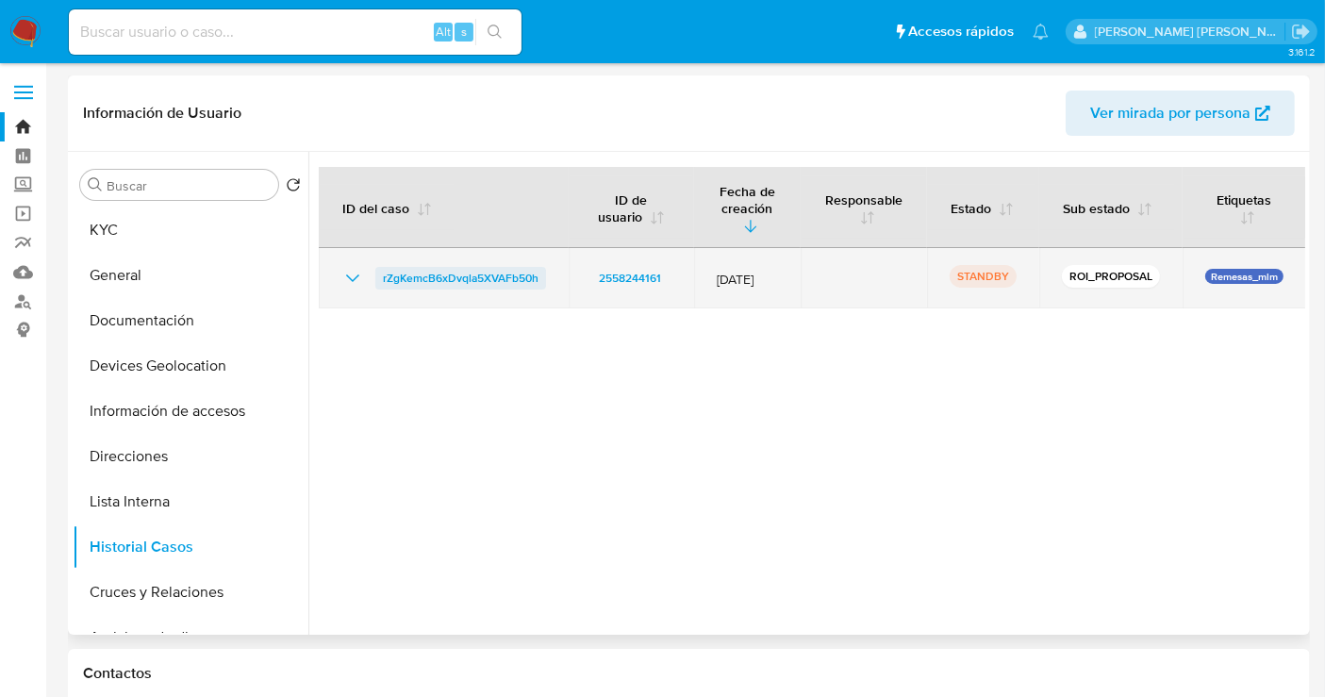
drag, startPoint x: 572, startPoint y: 262, endPoint x: 381, endPoint y: 265, distance: 191.5
click at [381, 265] on tr "rZgKemcB6xDvqla5XVAFb50h 2558244161 12/Sept/2025 STANDBY ROI_PROPOSAL Remesas_m…" at bounding box center [812, 278] width 987 height 60
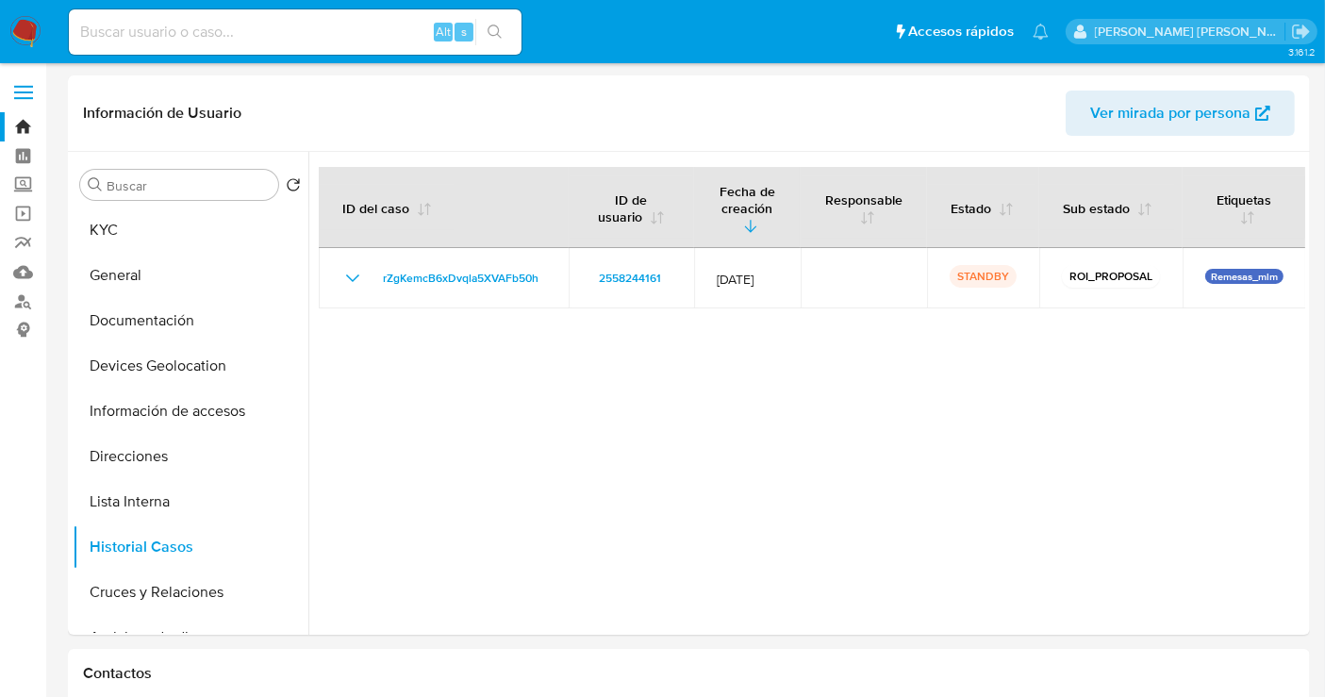
click at [34, 27] on img at bounding box center [25, 32] width 32 height 32
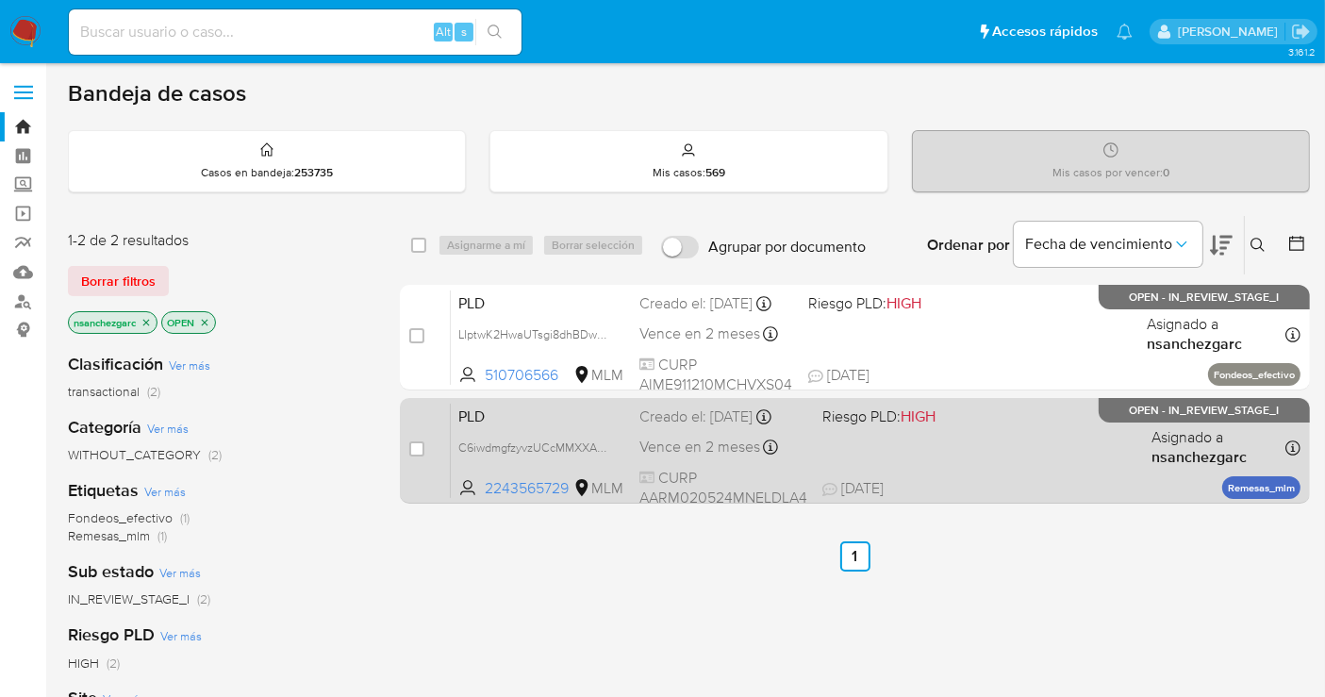
click at [721, 442] on span "Vence en 2 meses" at bounding box center [699, 447] width 121 height 21
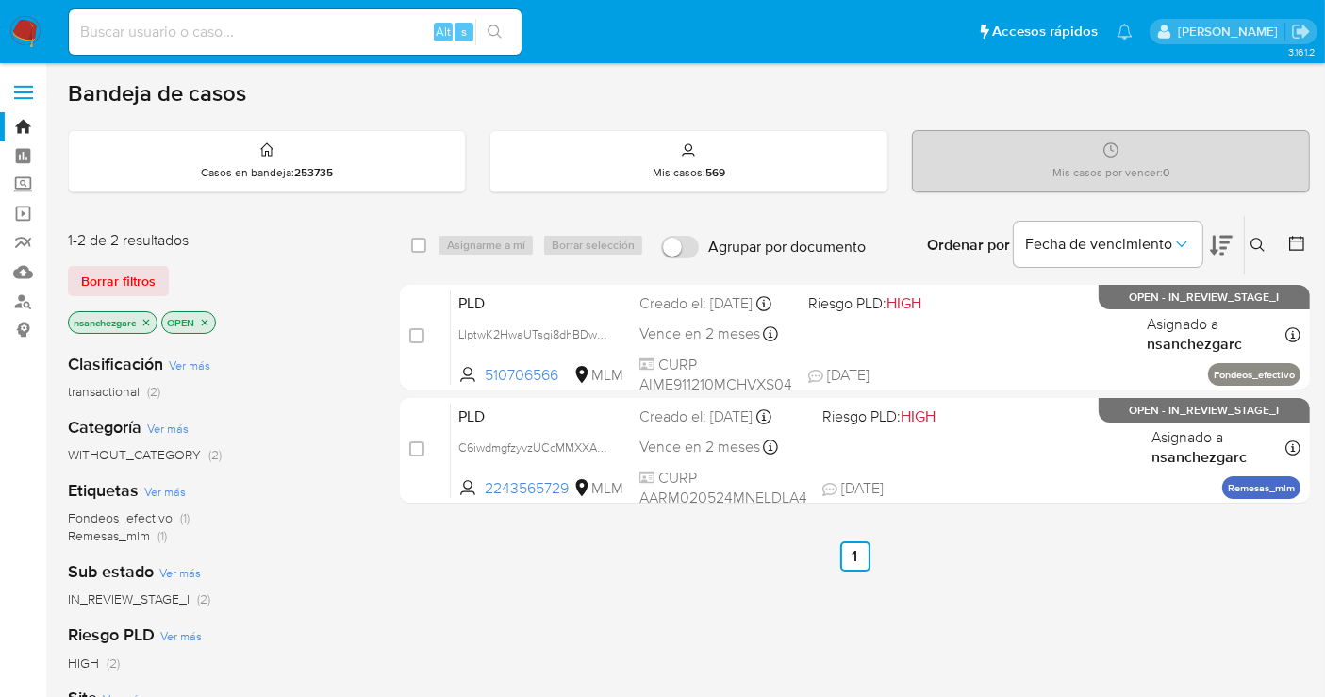
click at [31, 25] on img at bounding box center [25, 32] width 32 height 32
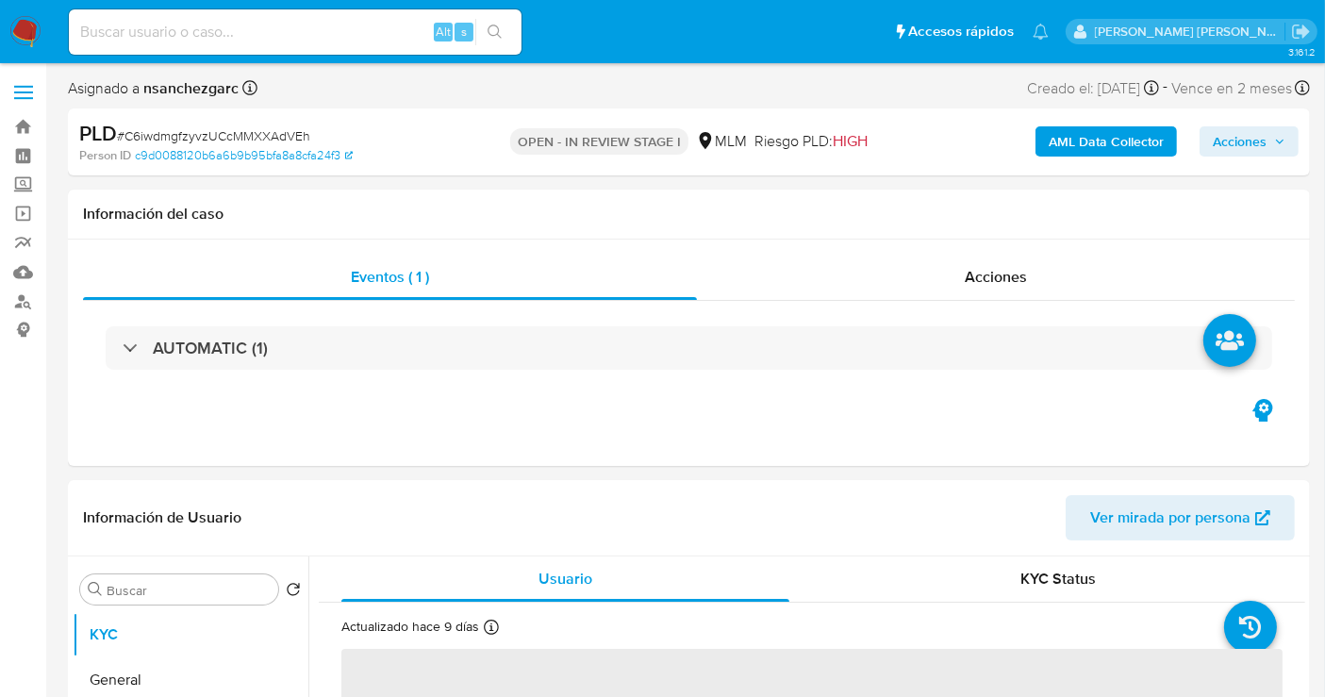
select select "10"
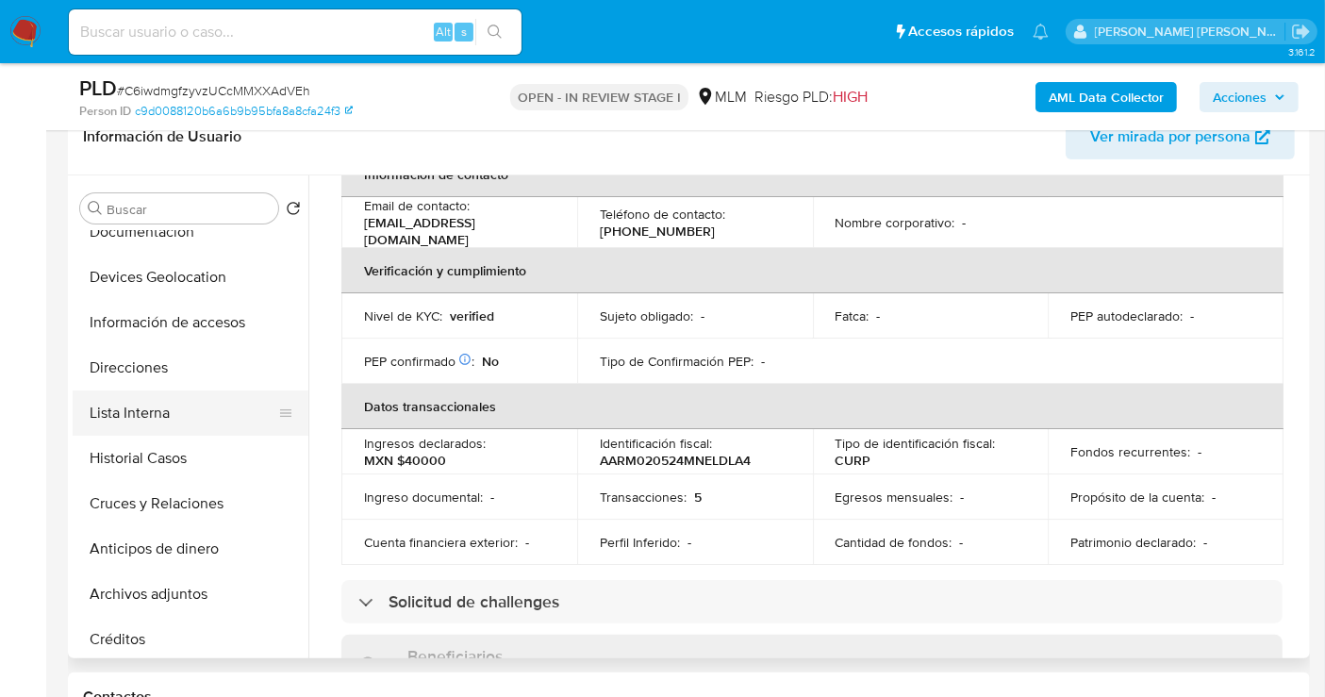
scroll to position [209, 0]
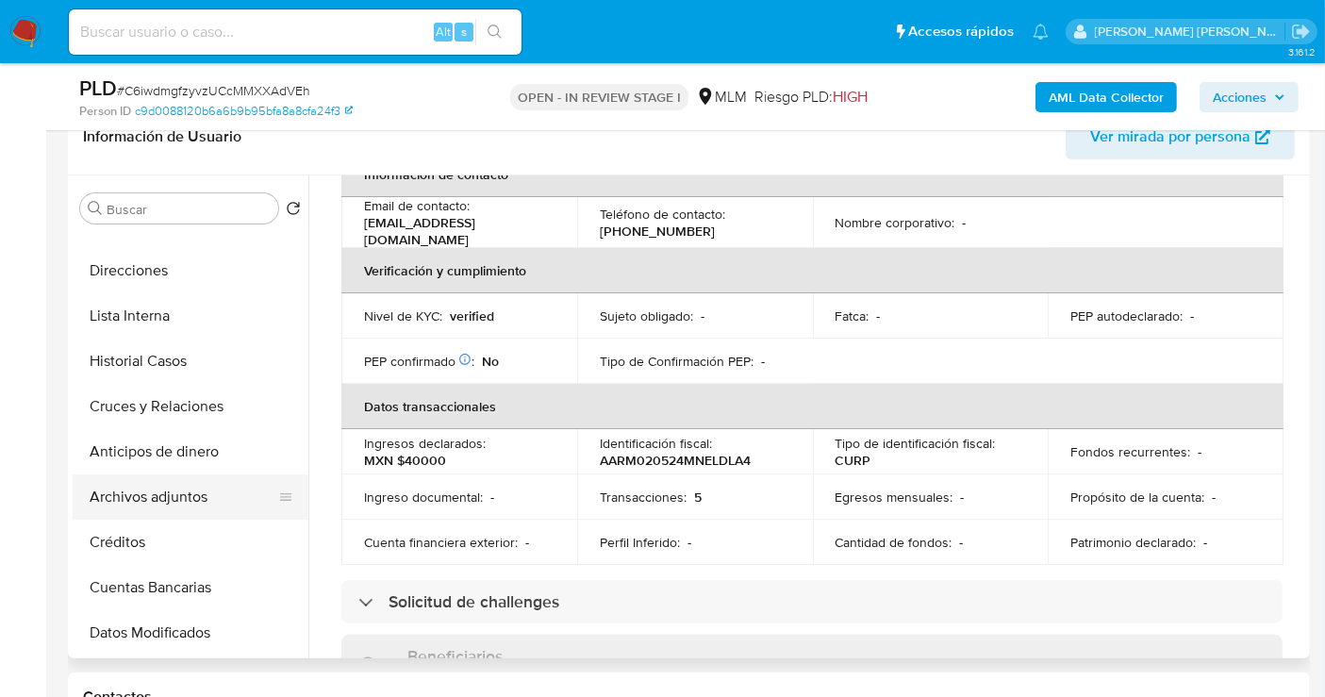
click at [161, 497] on button "Archivos adjuntos" at bounding box center [183, 496] width 221 height 45
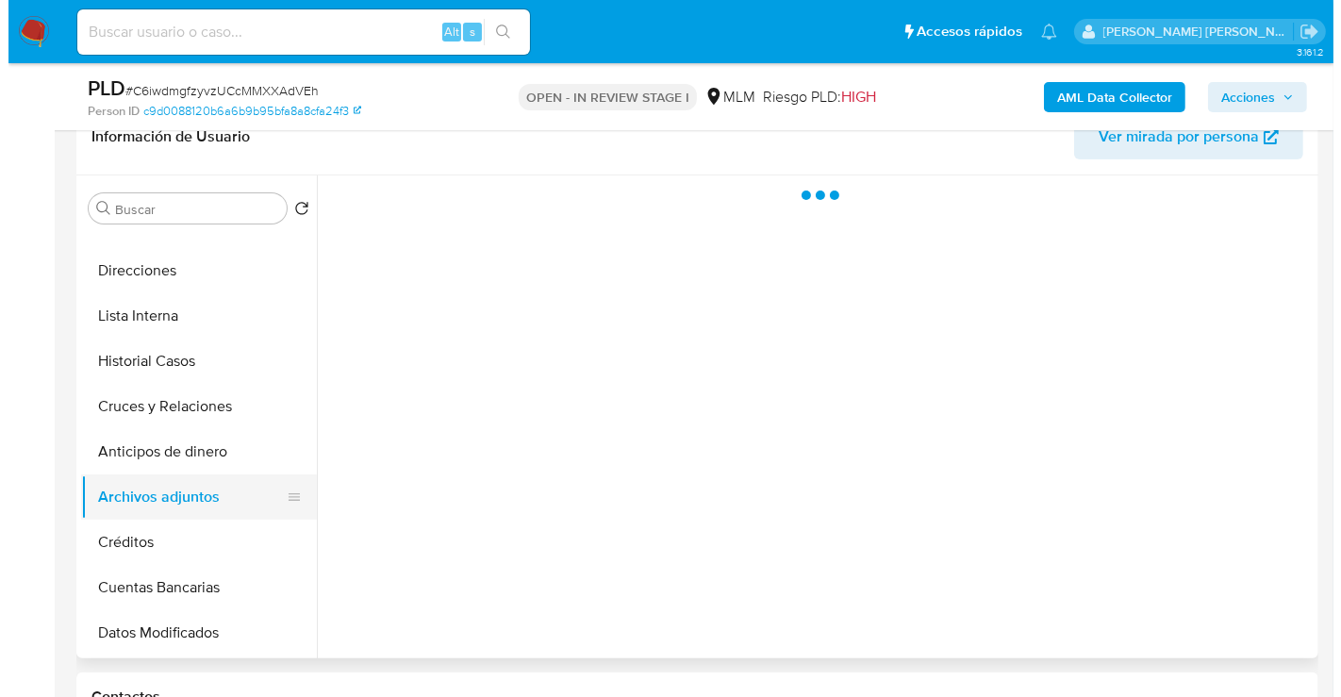
scroll to position [0, 0]
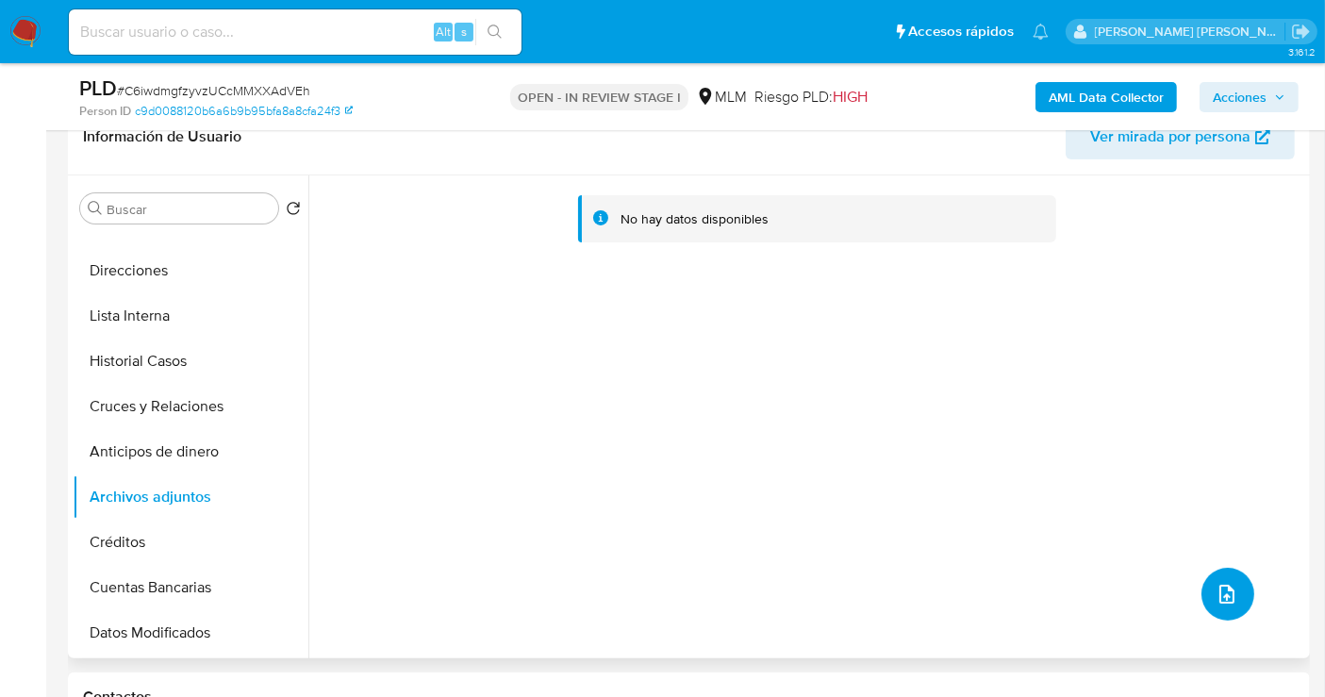
click at [1216, 586] on icon "upload-file" at bounding box center [1227, 594] width 23 height 23
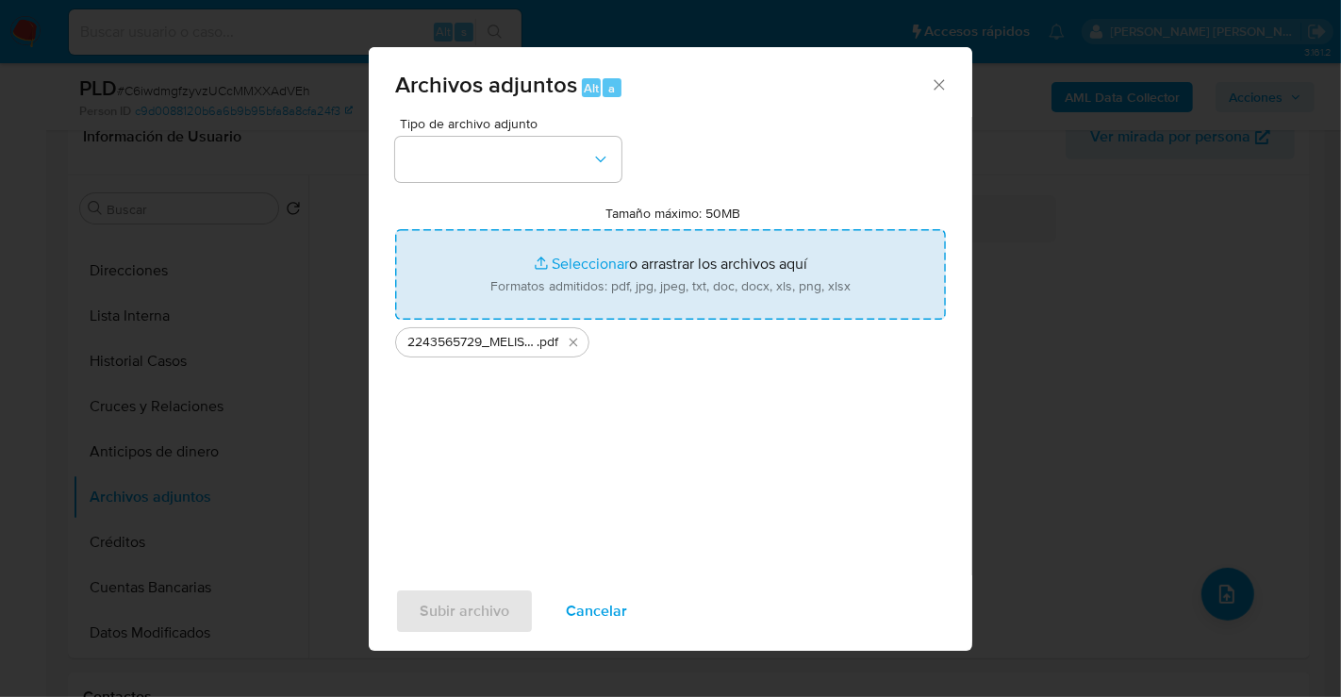
type input "C:\fakepath\2243565729_MELISSA [PERSON_NAME] RODRIGUEZ_SEP25.xlsx"
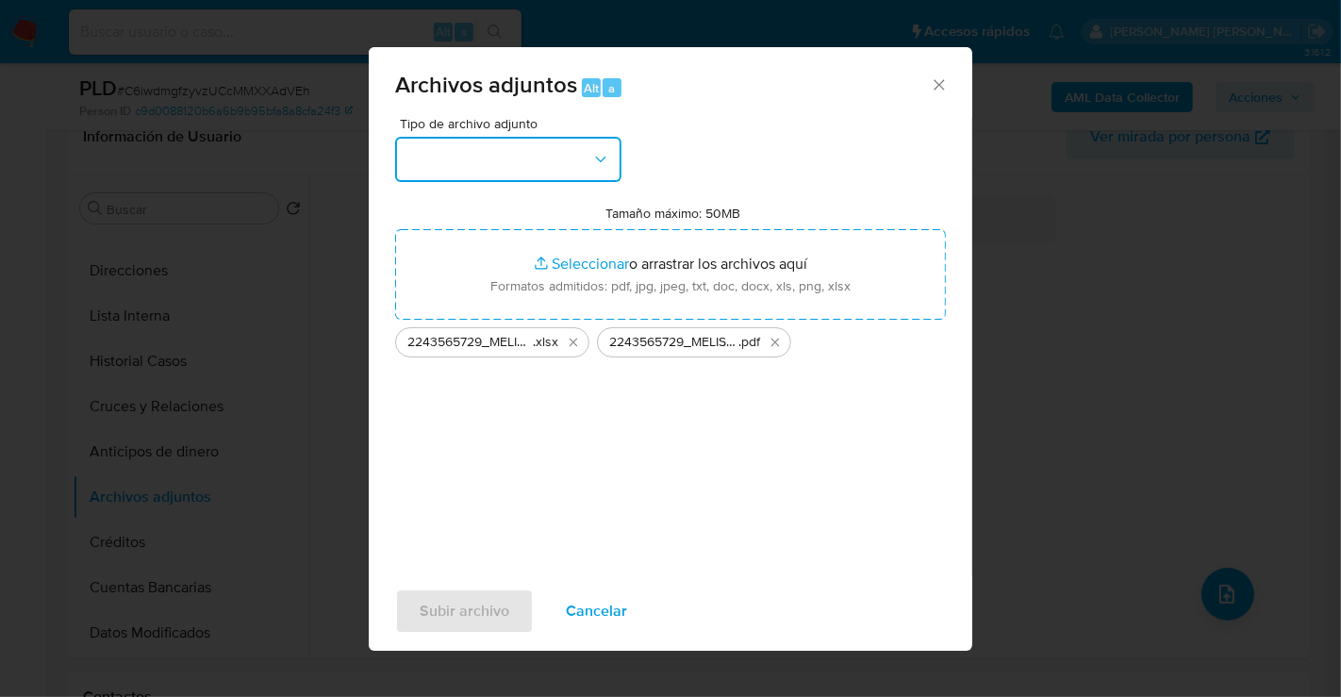
click at [513, 162] on button "button" at bounding box center [508, 159] width 226 height 45
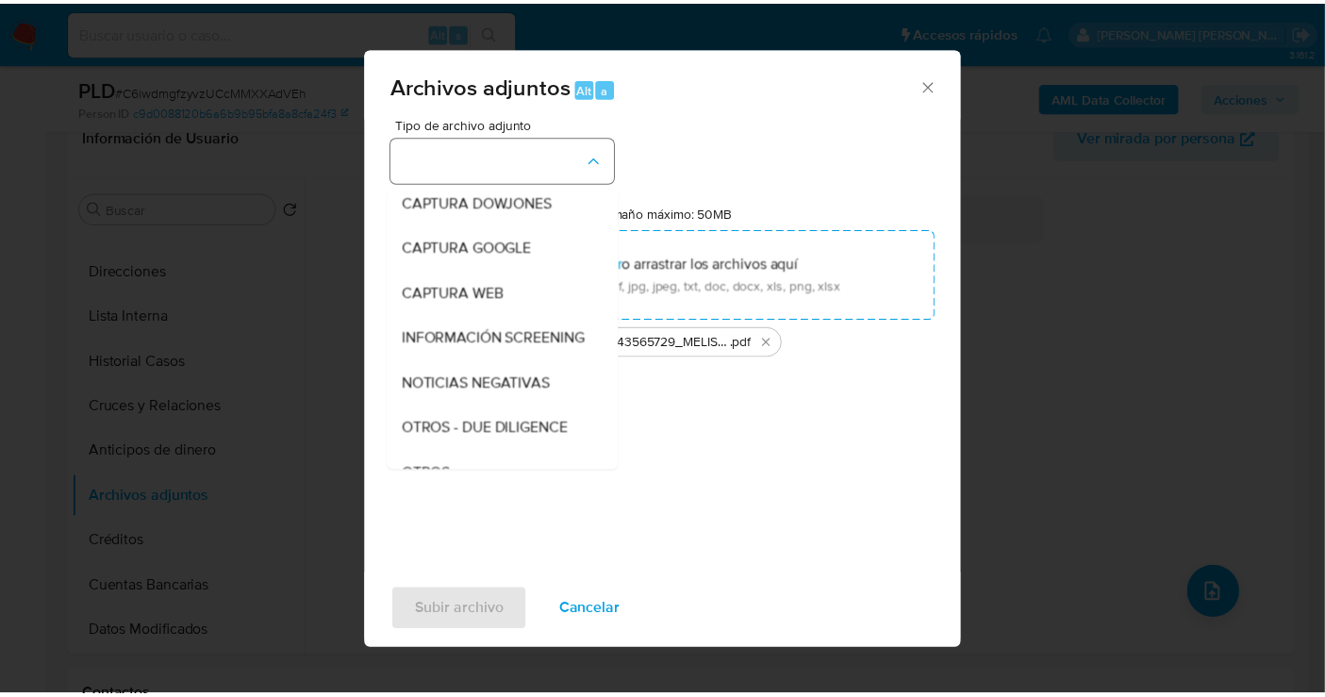
scroll to position [97, 0]
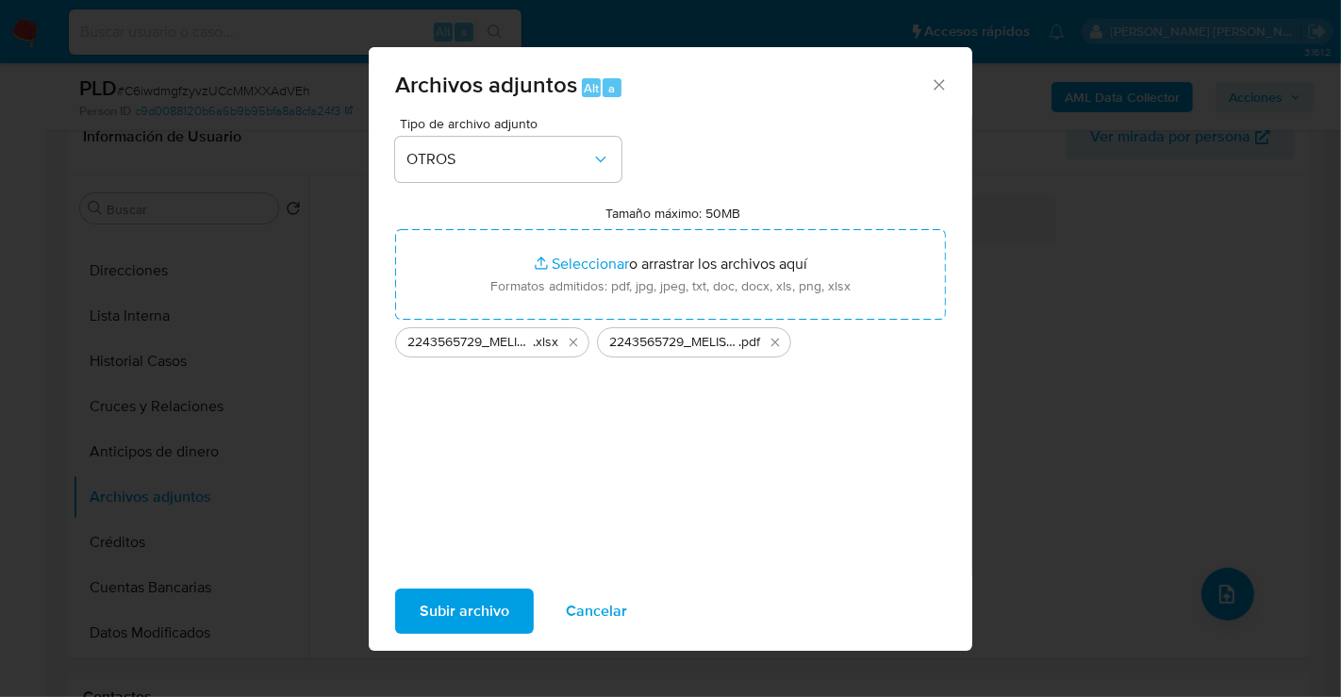
click at [485, 607] on span "Subir archivo" at bounding box center [465, 610] width 90 height 41
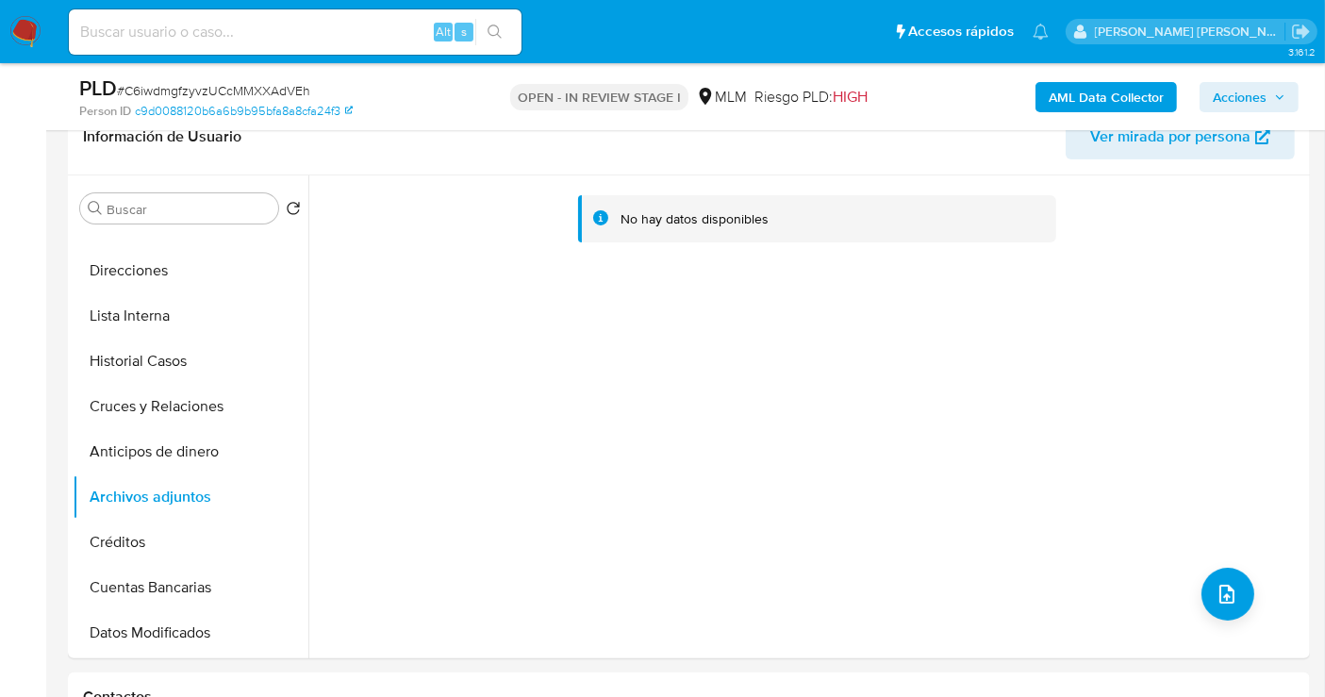
click at [1268, 103] on span "Acciones" at bounding box center [1249, 97] width 73 height 26
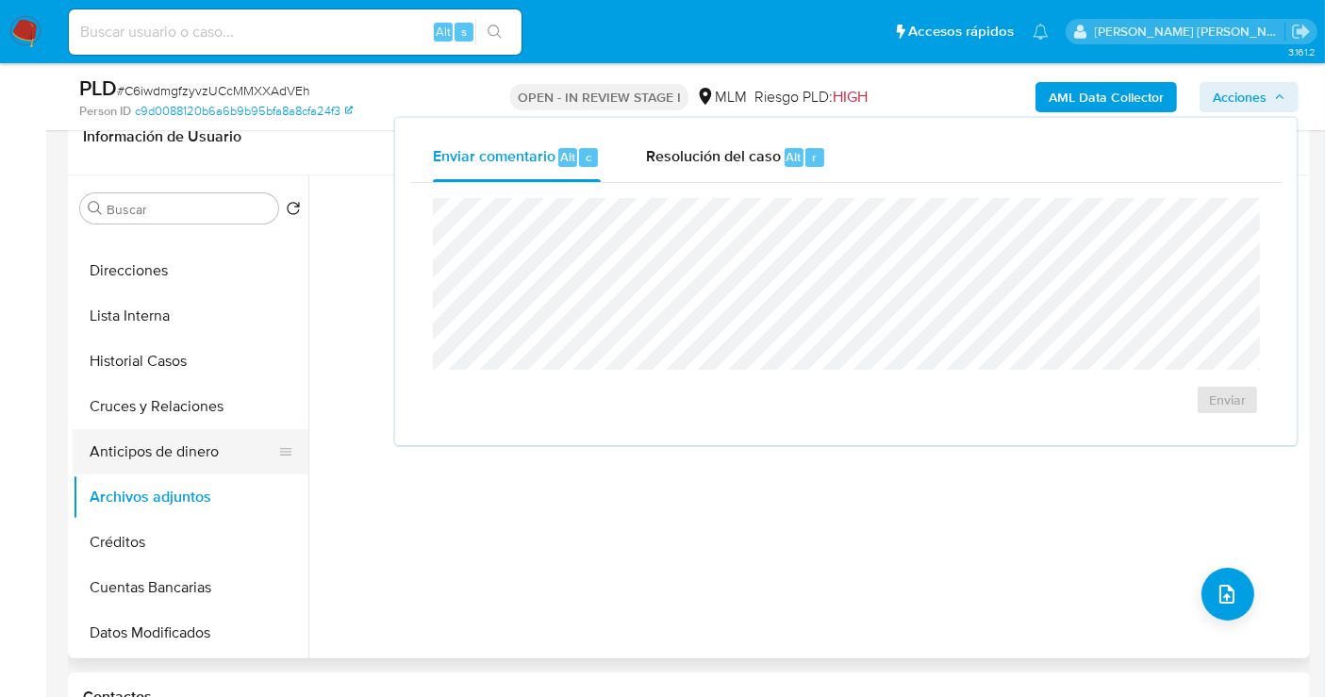
drag, startPoint x: 393, startPoint y: 583, endPoint x: 264, endPoint y: 462, distance: 176.8
click at [390, 575] on div "No hay datos disponibles" at bounding box center [806, 416] width 997 height 483
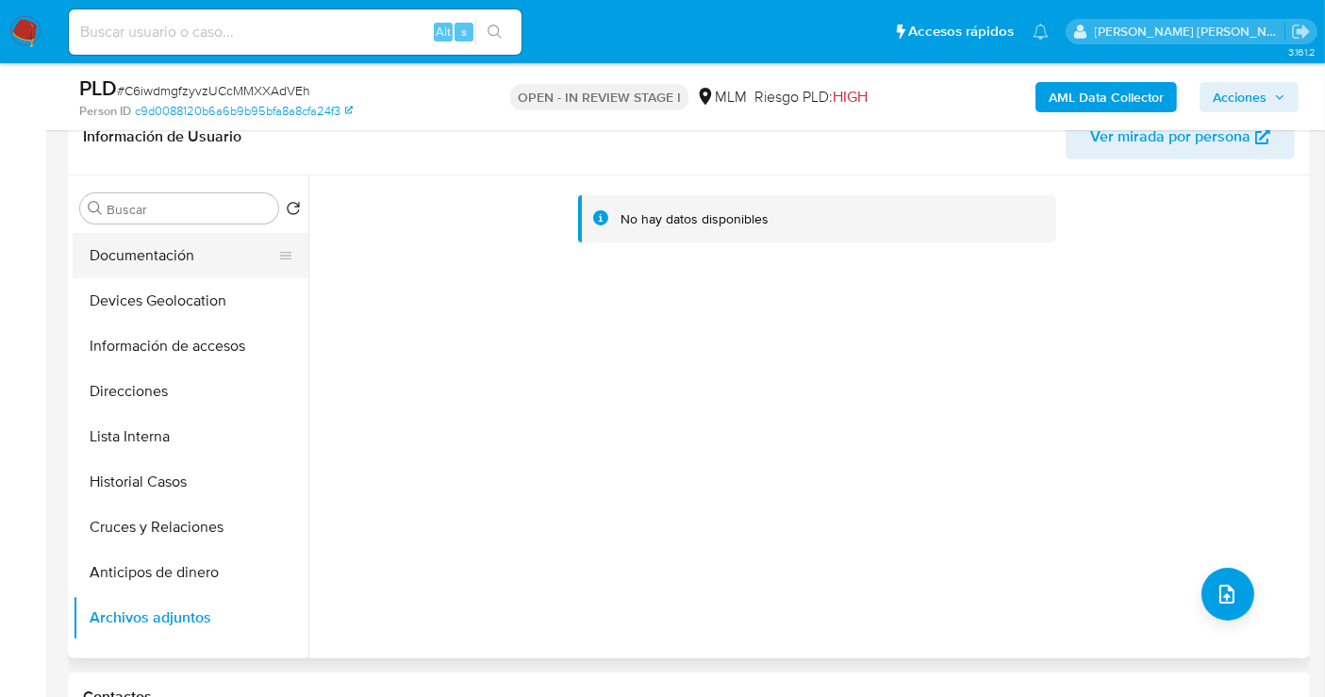
scroll to position [0, 0]
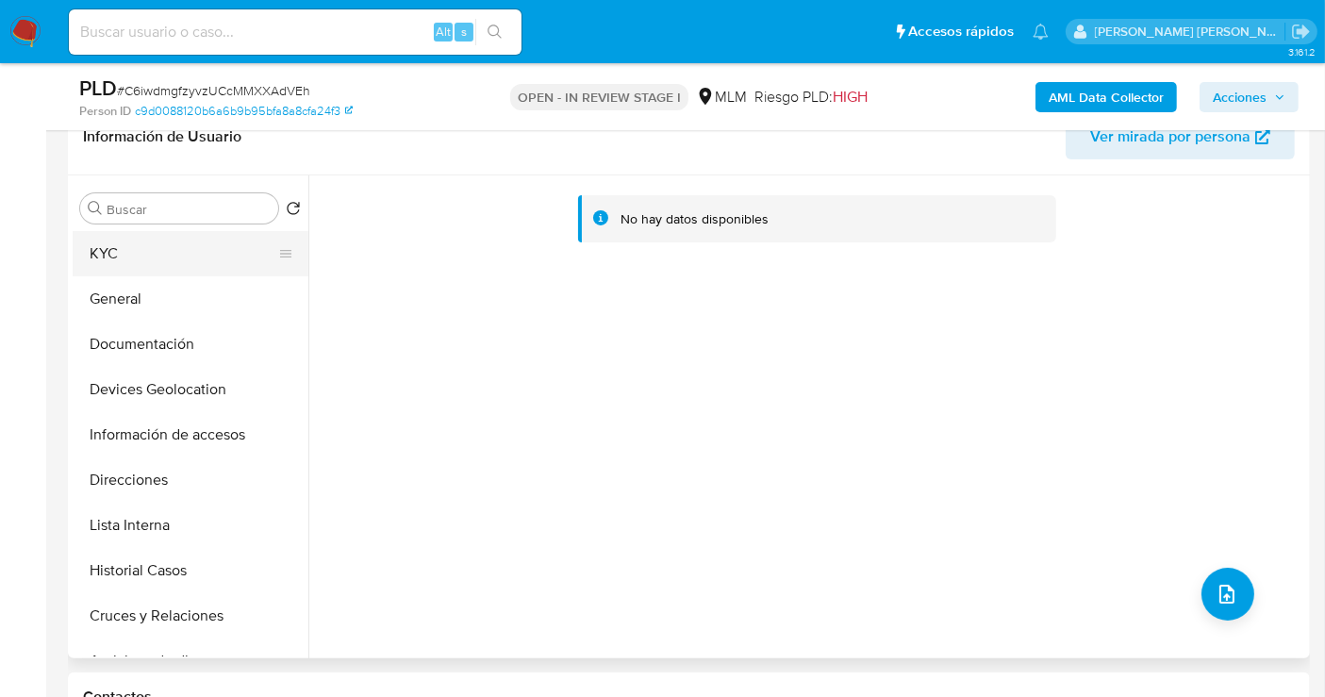
click at [126, 259] on button "KYC" at bounding box center [183, 253] width 221 height 45
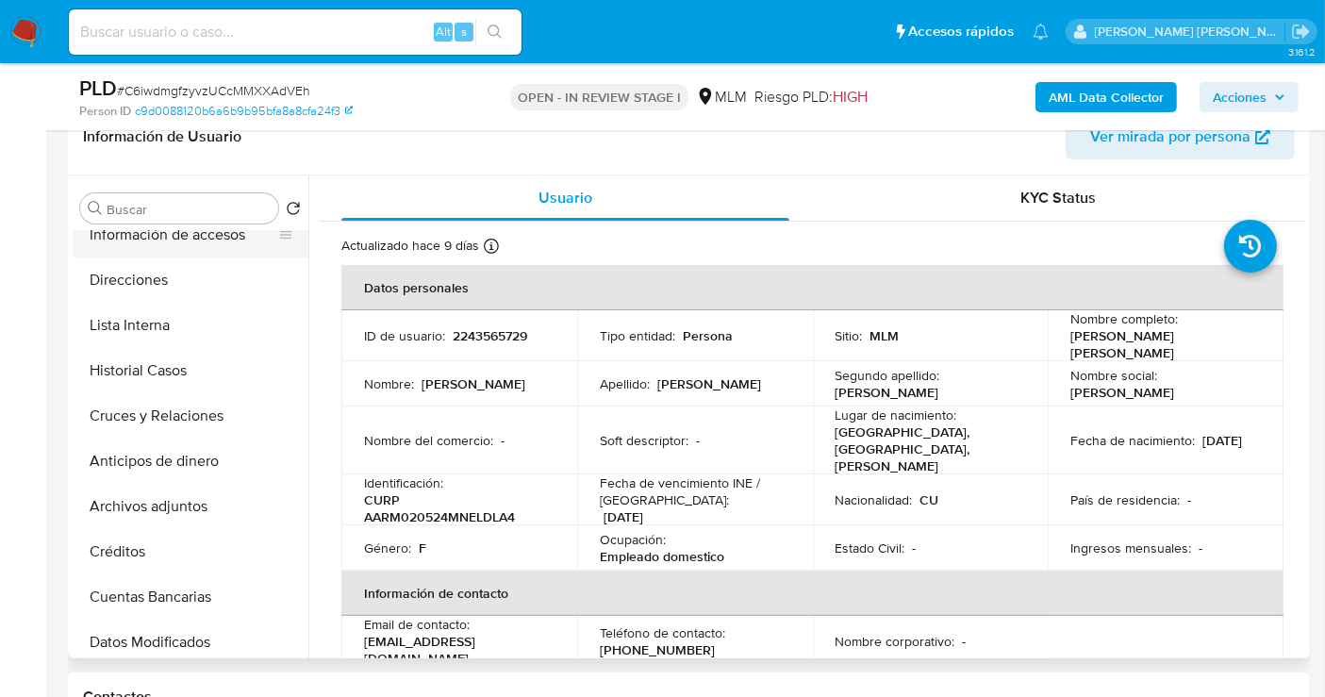
scroll to position [209, 0]
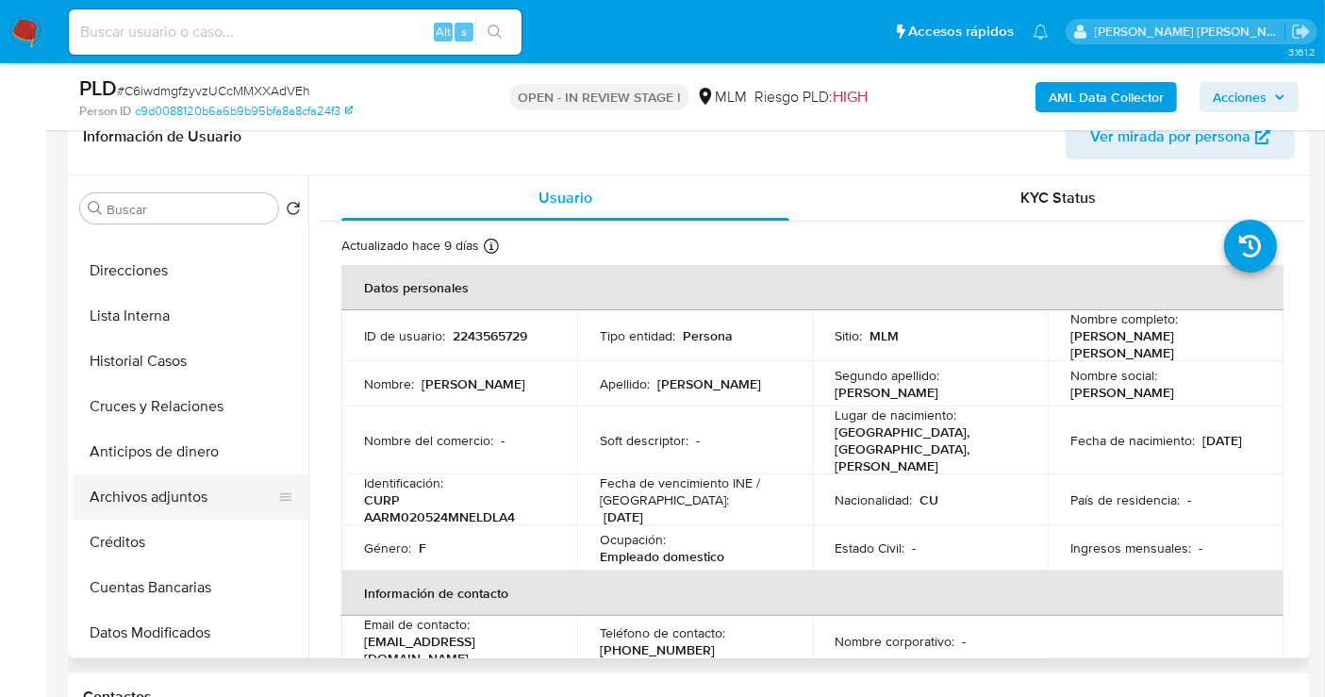
click at [154, 506] on button "Archivos adjuntos" at bounding box center [183, 496] width 221 height 45
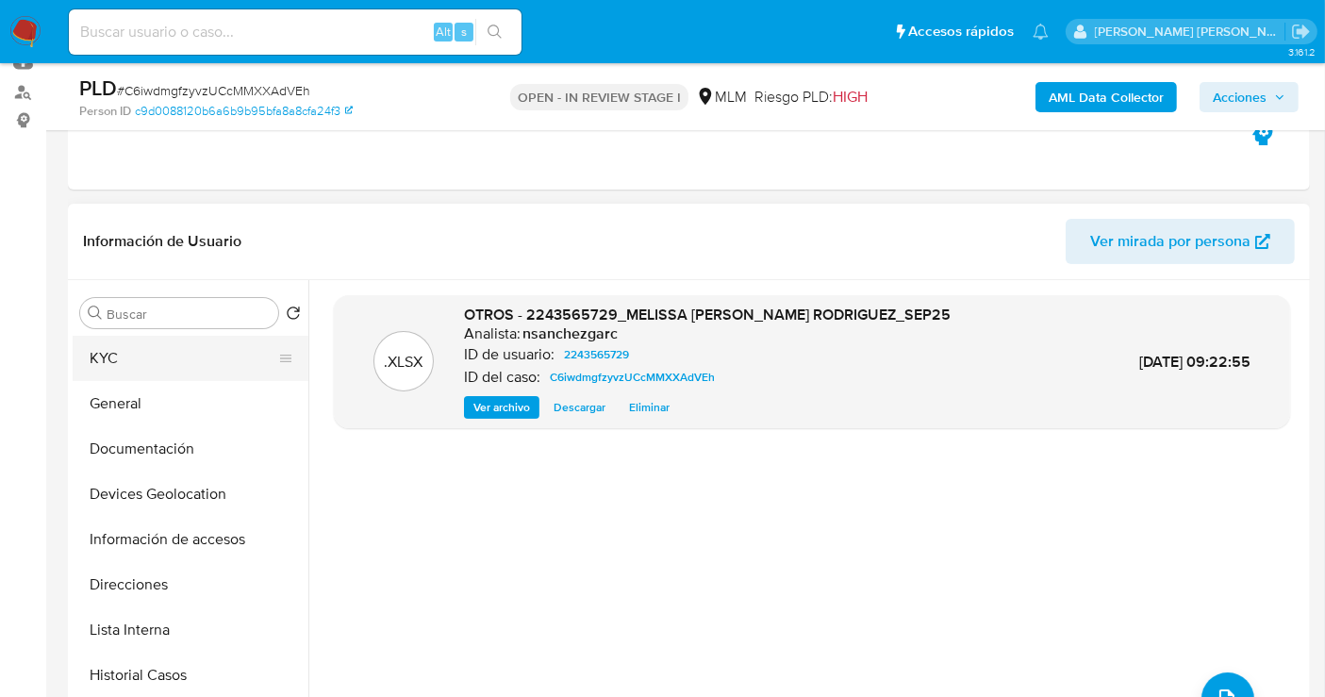
click at [140, 350] on button "KYC" at bounding box center [183, 358] width 221 height 45
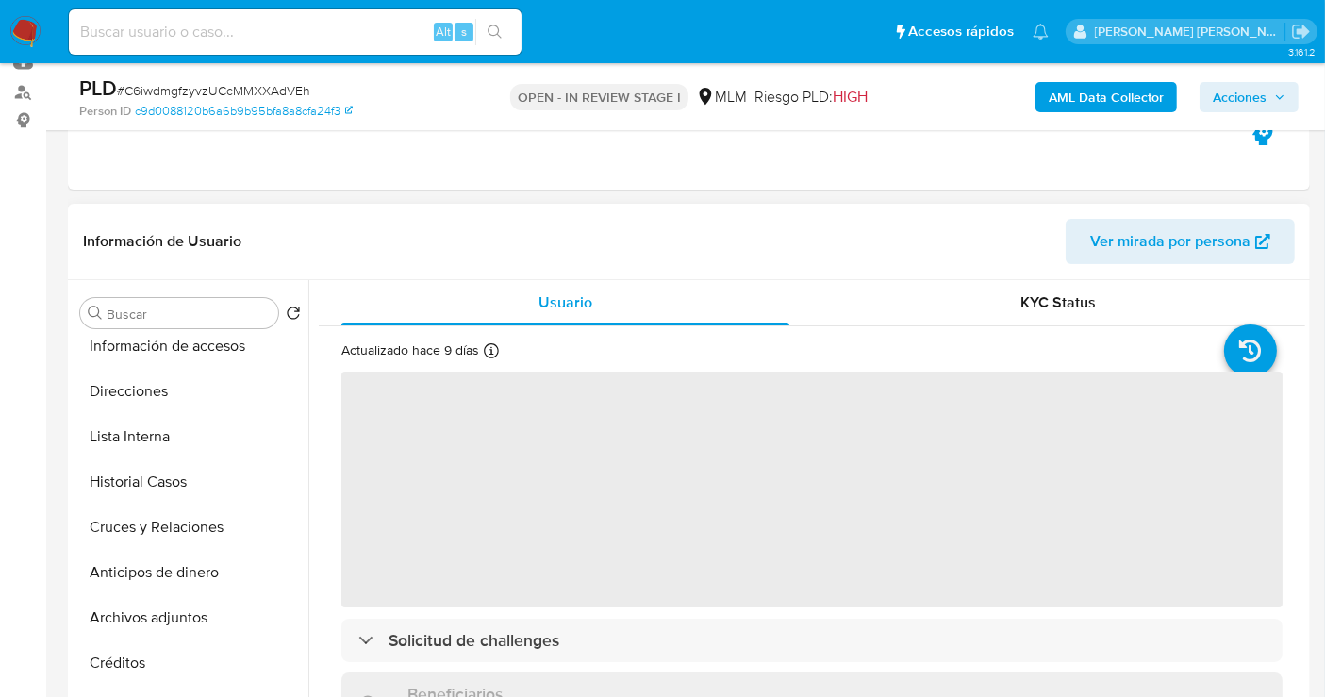
scroll to position [419, 0]
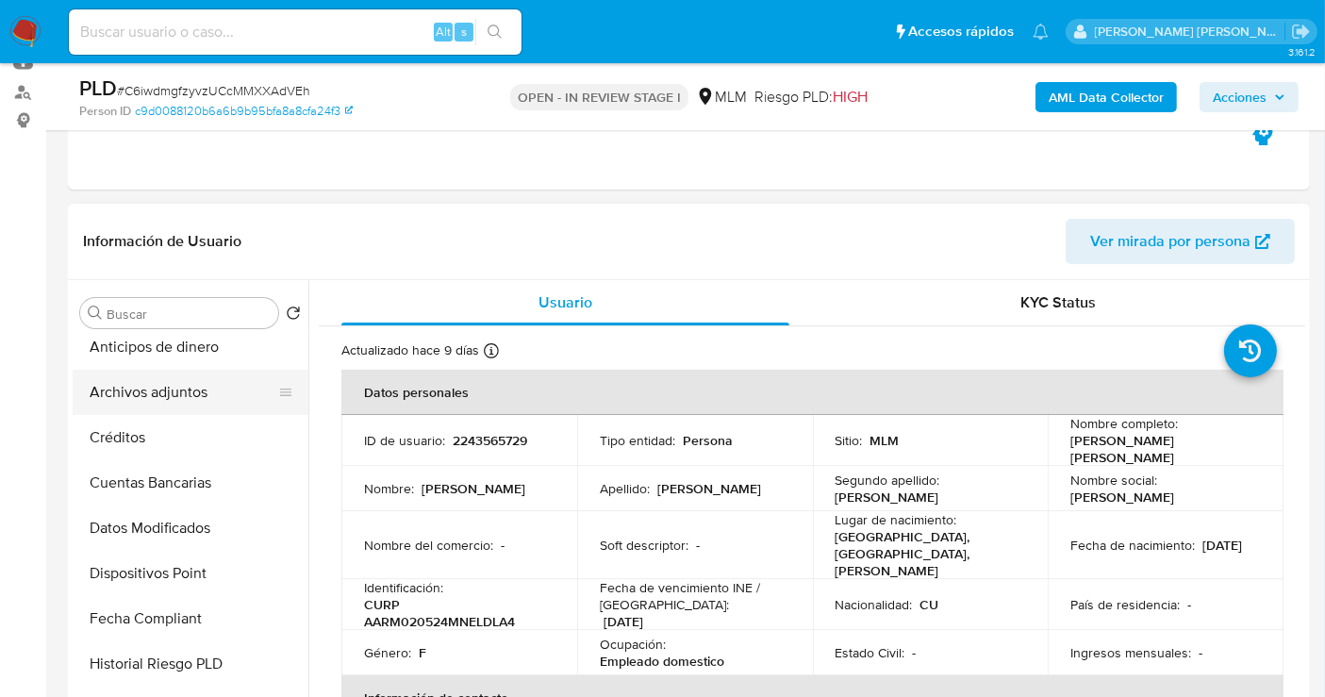
click at [148, 385] on button "Archivos adjuntos" at bounding box center [183, 392] width 221 height 45
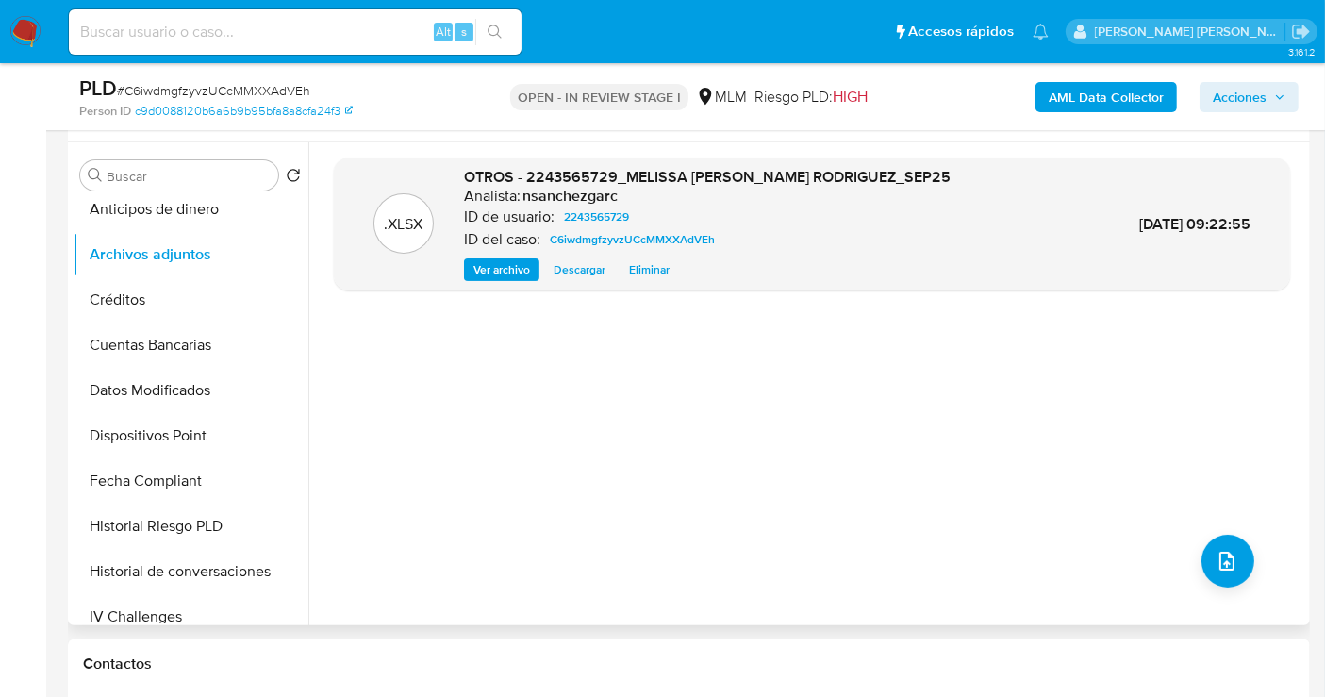
scroll to position [314, 0]
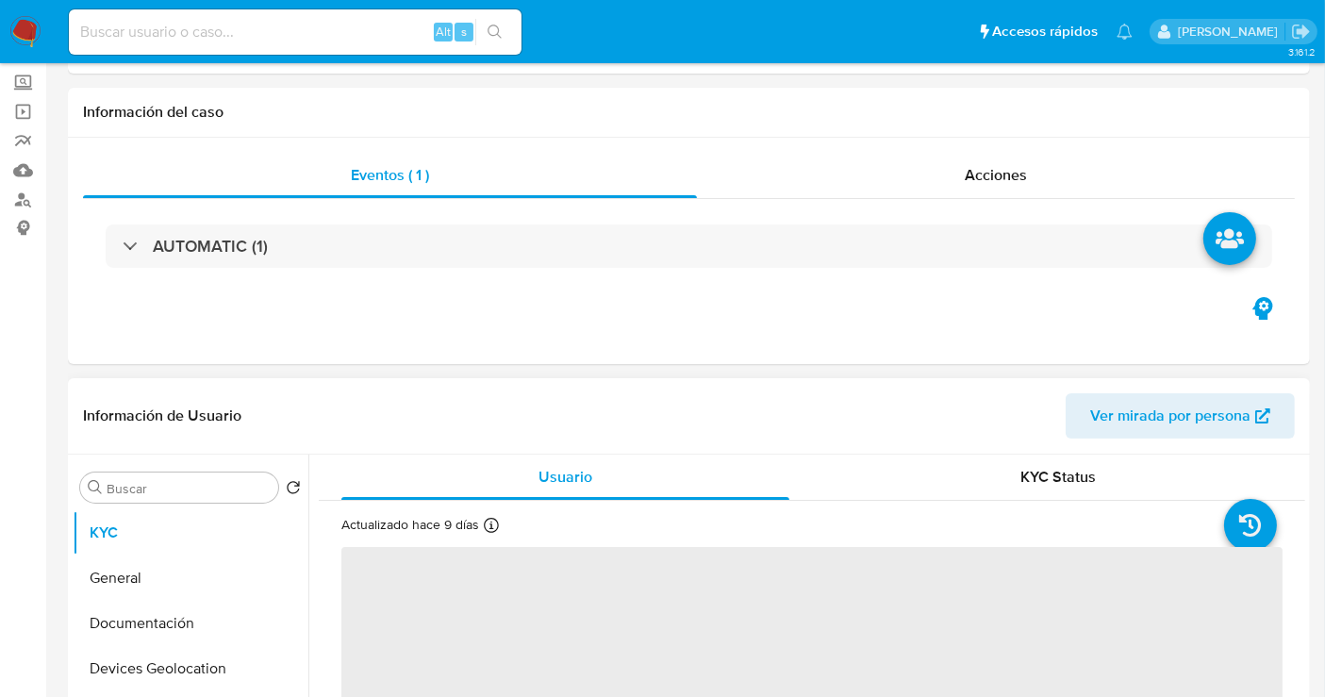
scroll to position [419, 0]
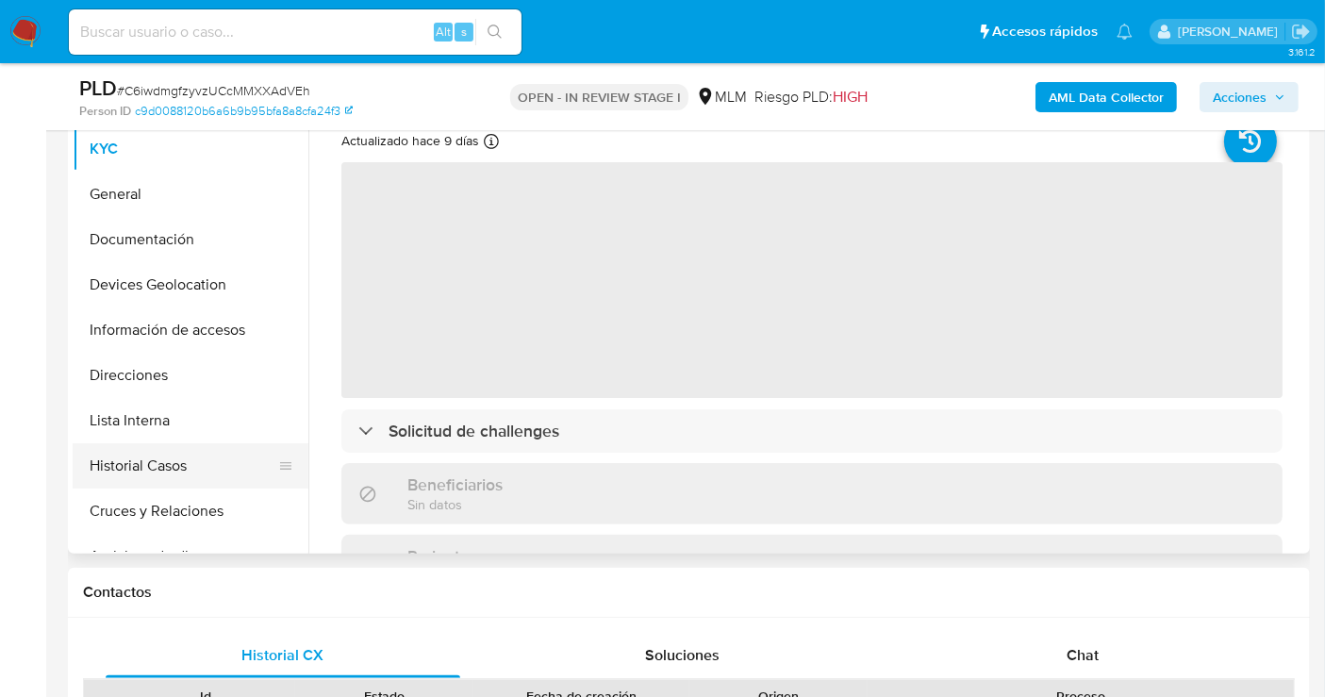
select select "10"
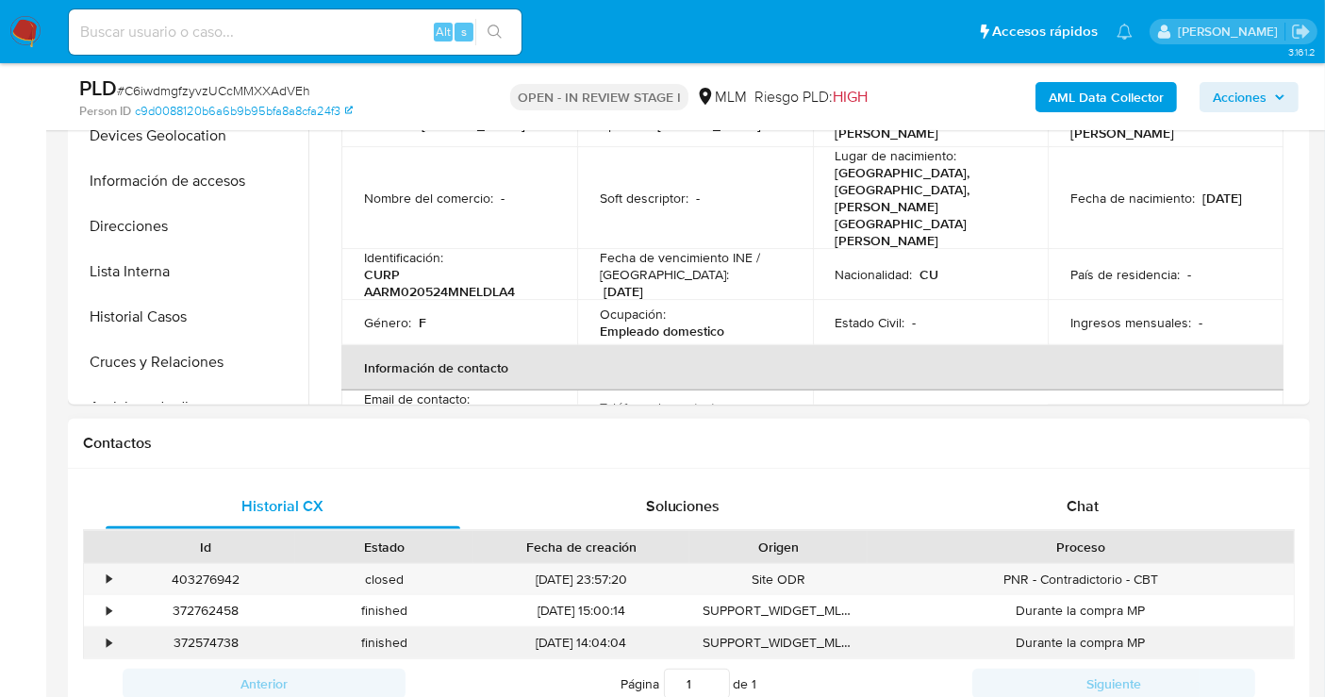
scroll to position [628, 0]
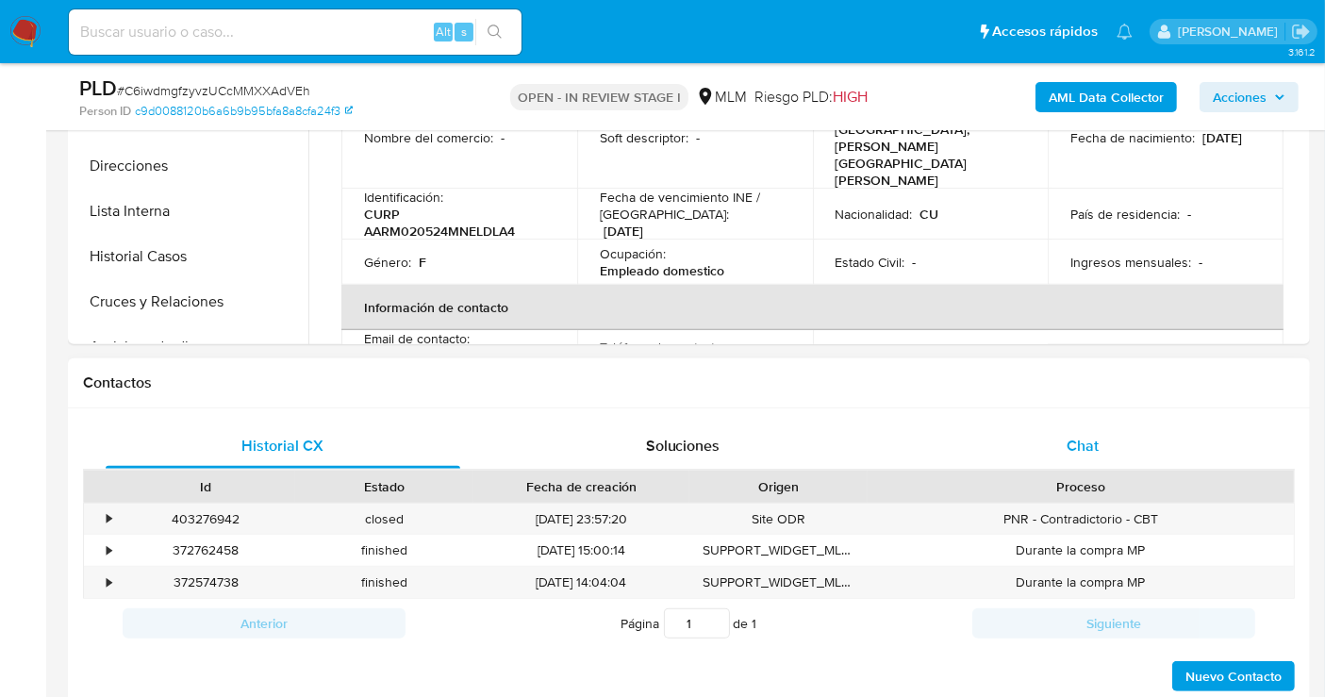
click at [1096, 438] on span "Chat" at bounding box center [1083, 446] width 32 height 22
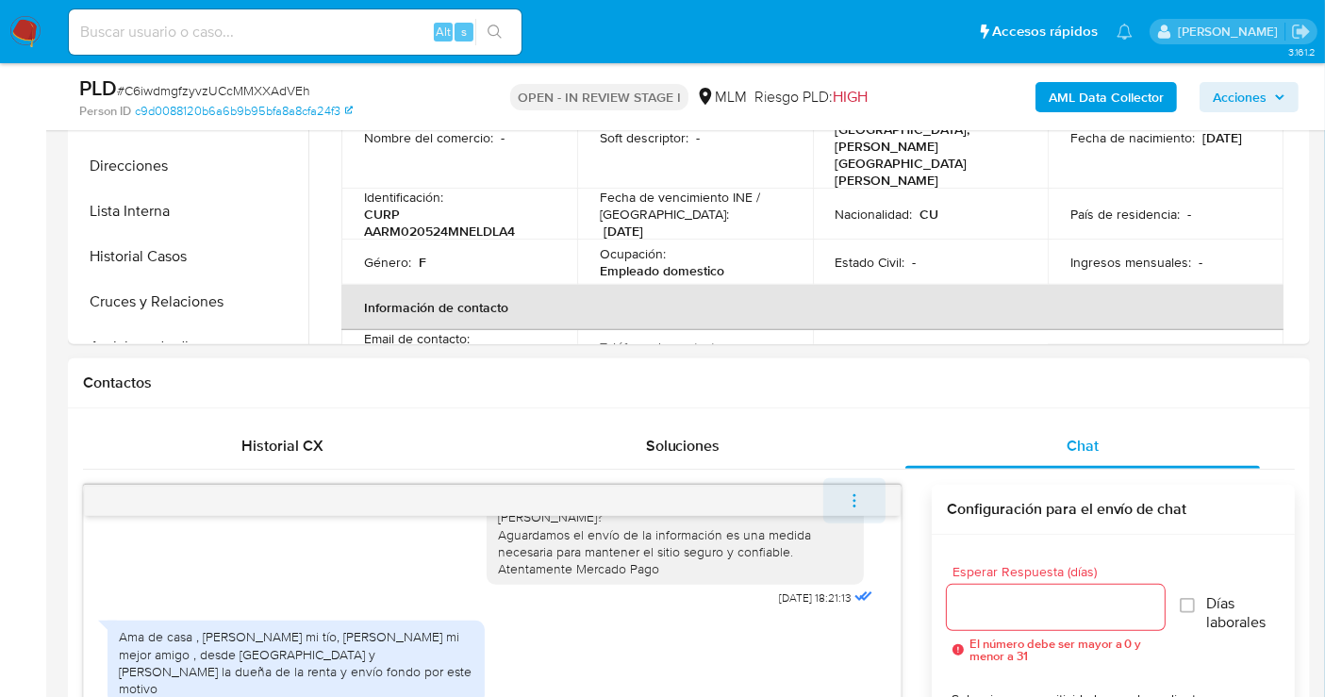
scroll to position [837, 0]
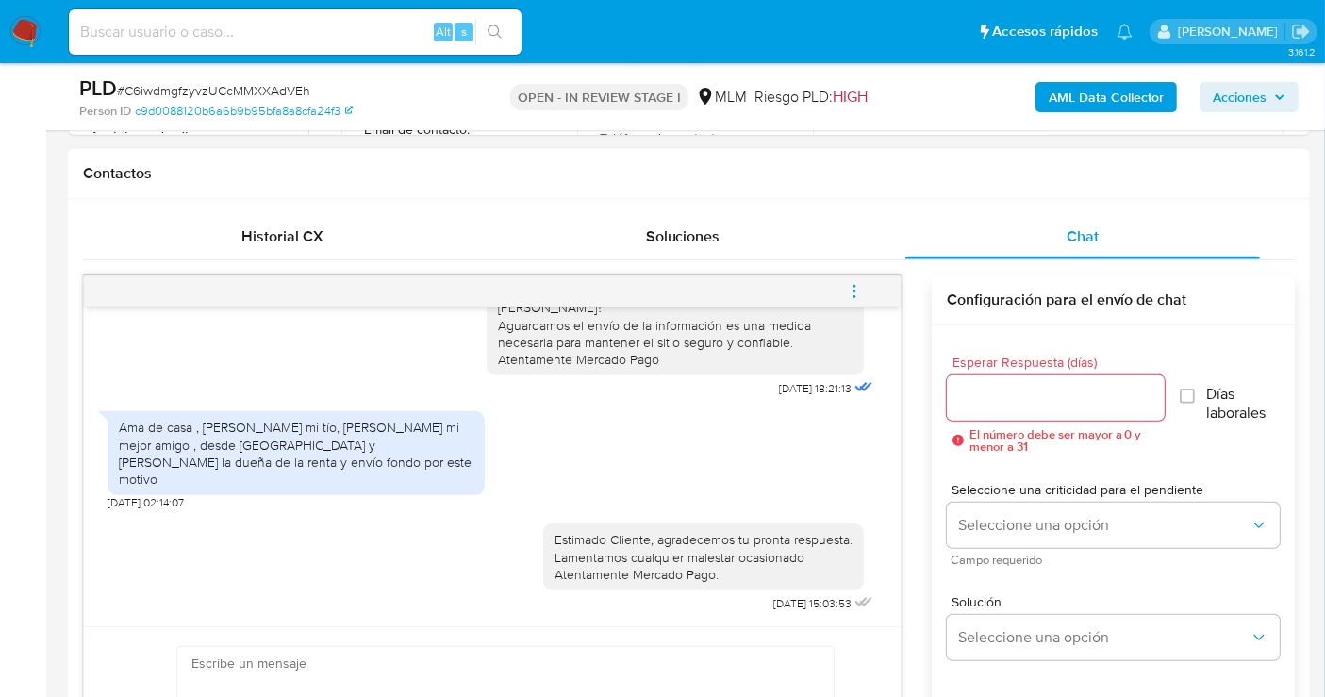
click at [847, 290] on icon "menu-action" at bounding box center [854, 291] width 17 height 17
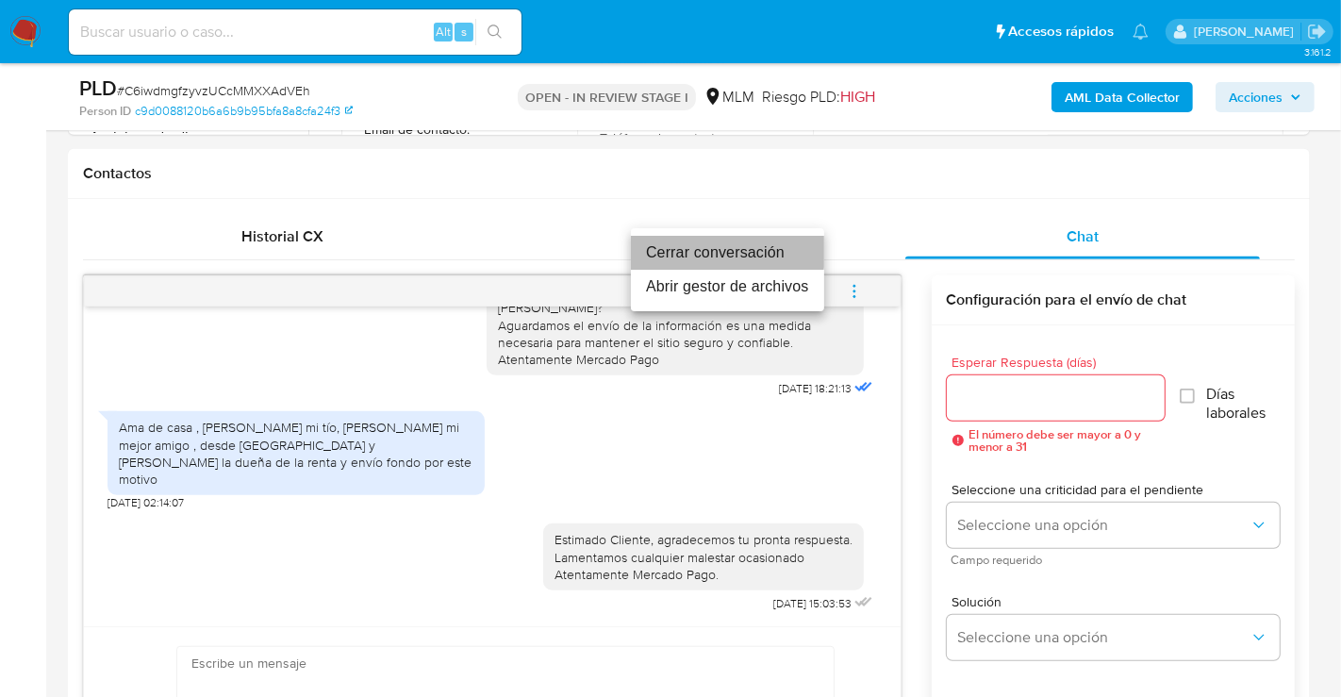
drag, startPoint x: 672, startPoint y: 251, endPoint x: 638, endPoint y: 276, distance: 43.2
click at [660, 252] on li "Cerrar conversación" at bounding box center [727, 253] width 193 height 34
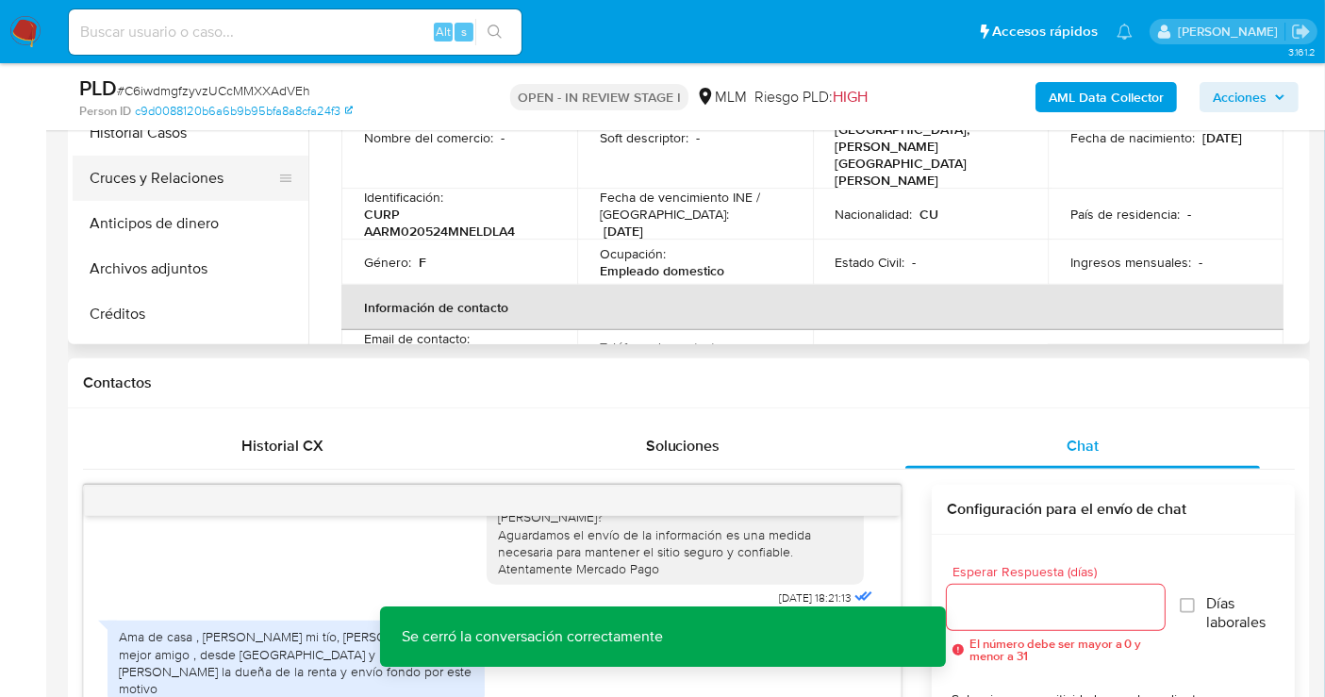
scroll to position [105, 0]
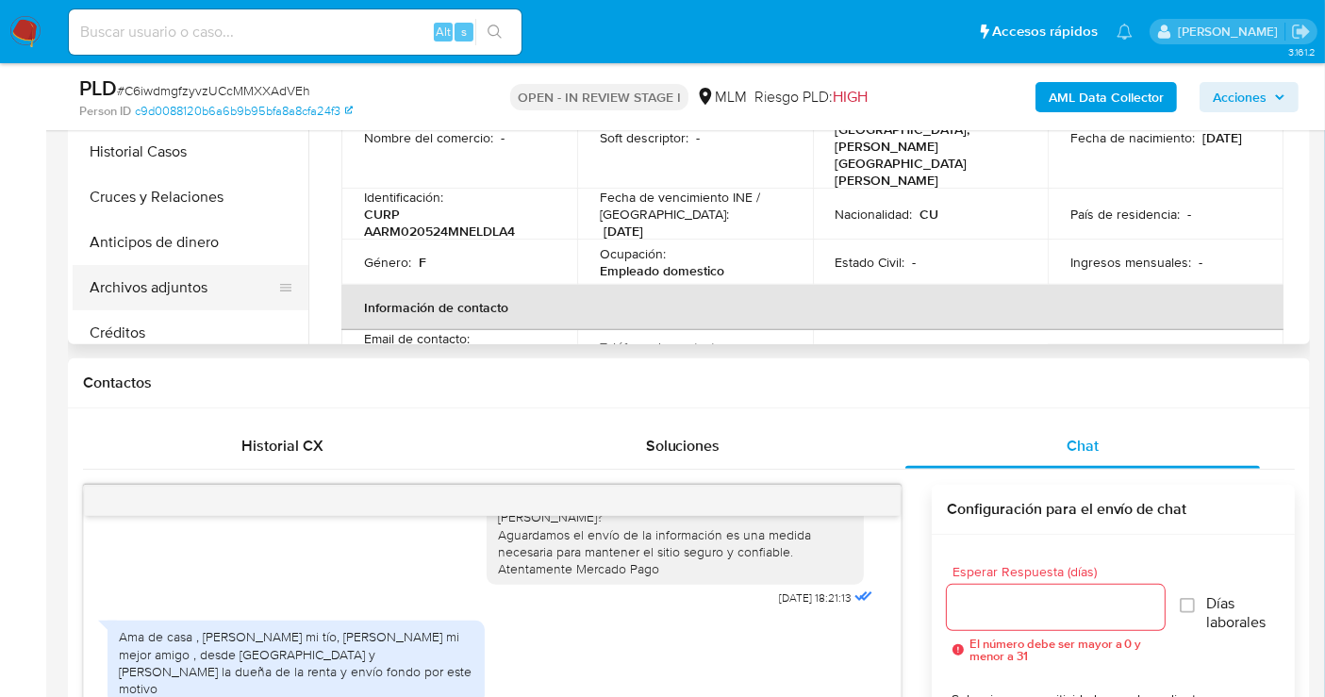
click at [145, 285] on button "Archivos adjuntos" at bounding box center [183, 287] width 221 height 45
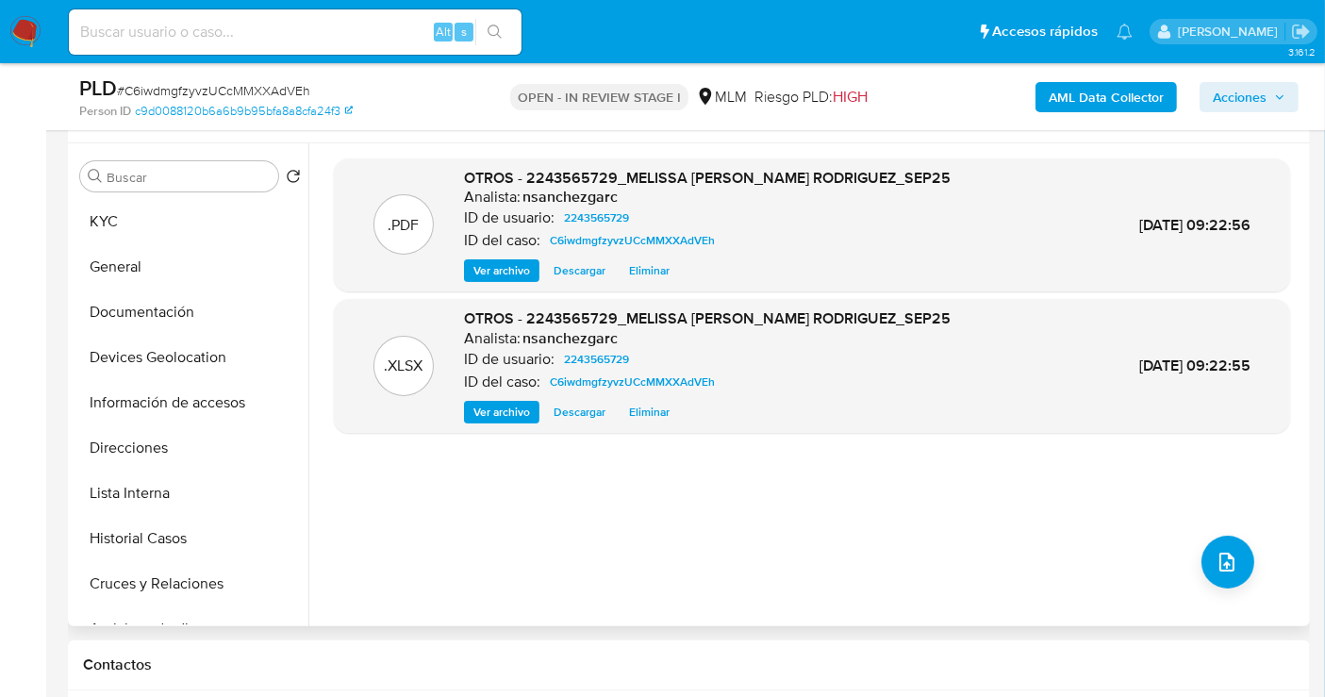
scroll to position [209, 0]
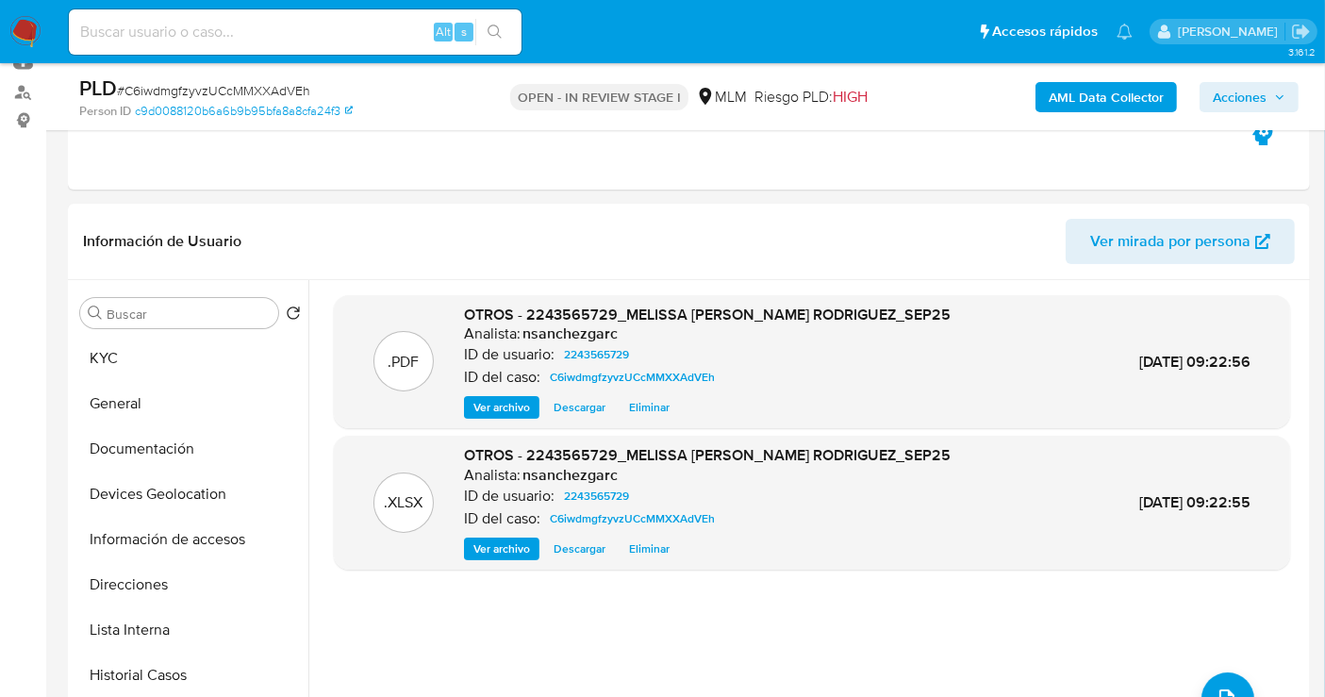
click at [1250, 91] on span "Acciones" at bounding box center [1240, 97] width 54 height 30
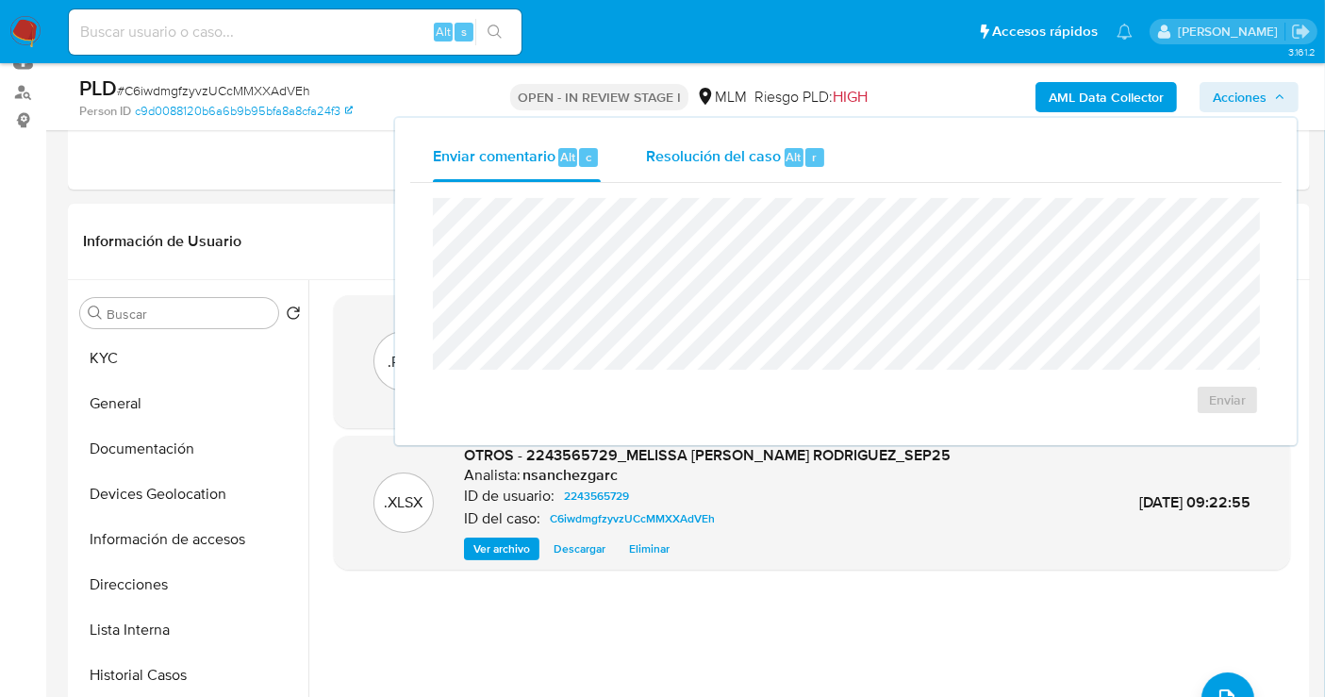
click at [703, 163] on span "Resolución del caso" at bounding box center [713, 156] width 135 height 22
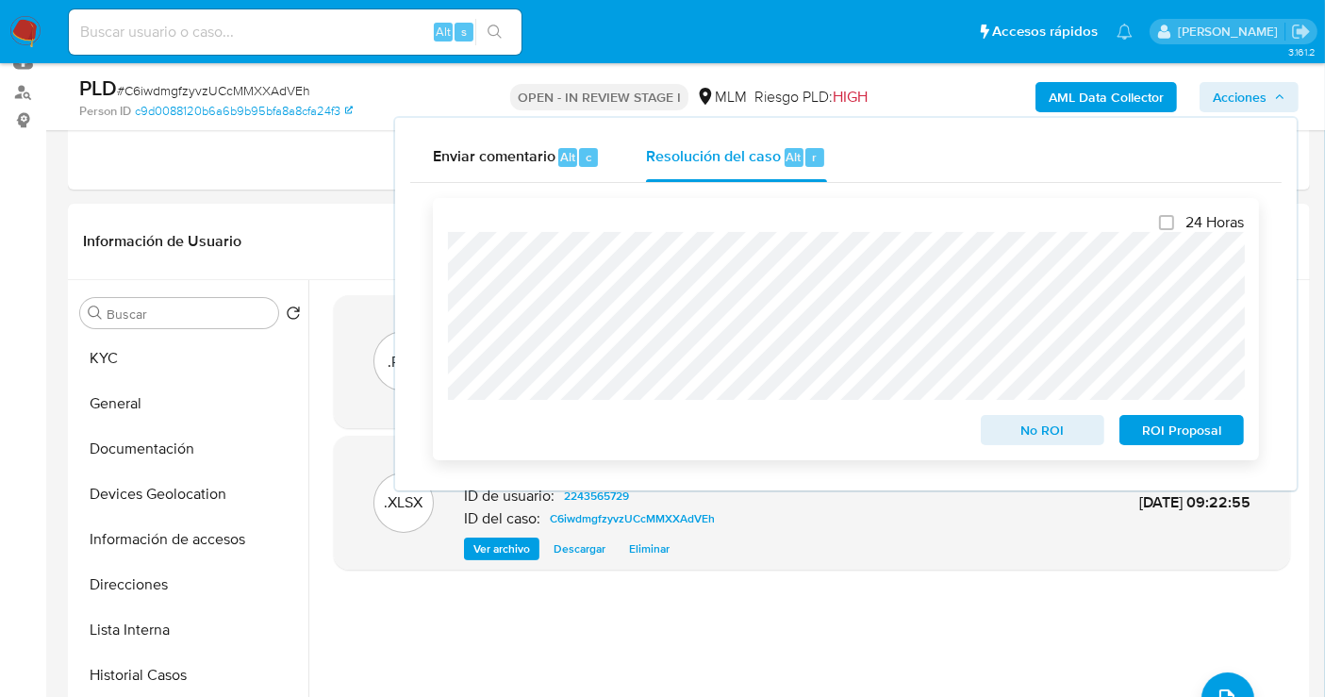
click at [1019, 434] on span "No ROI" at bounding box center [1043, 430] width 98 height 26
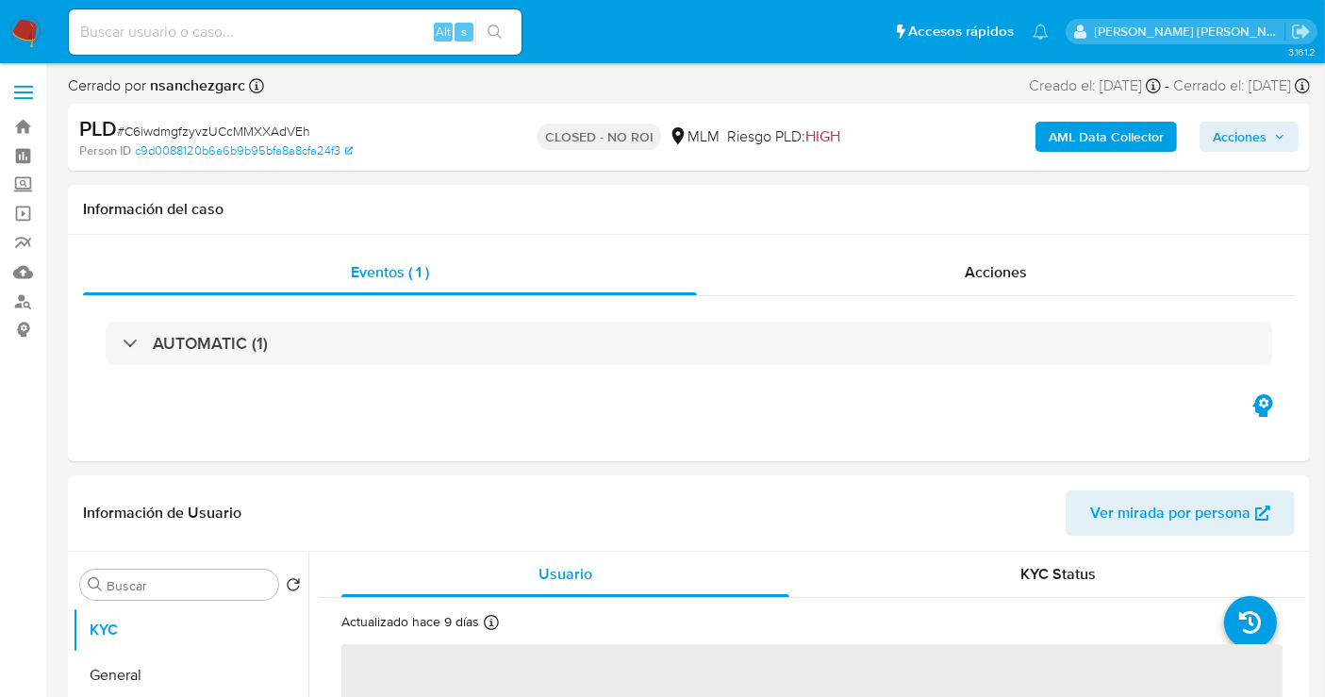
select select "10"
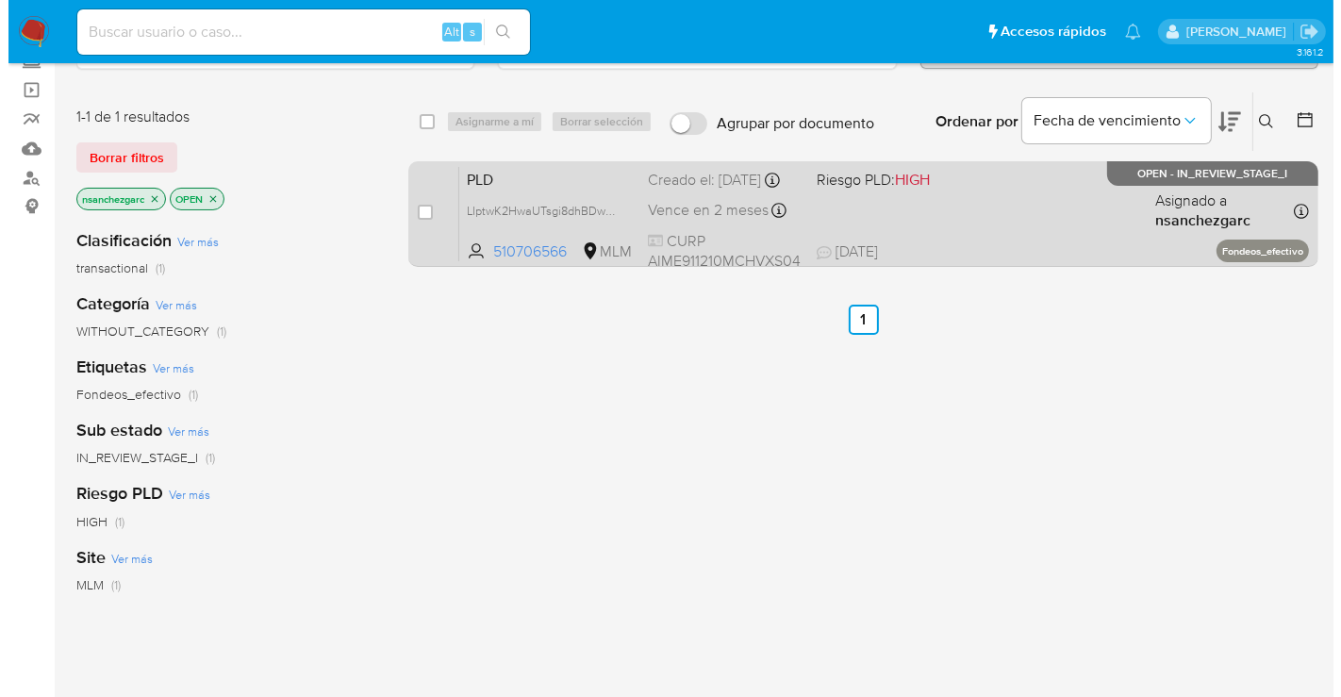
scroll to position [105, 0]
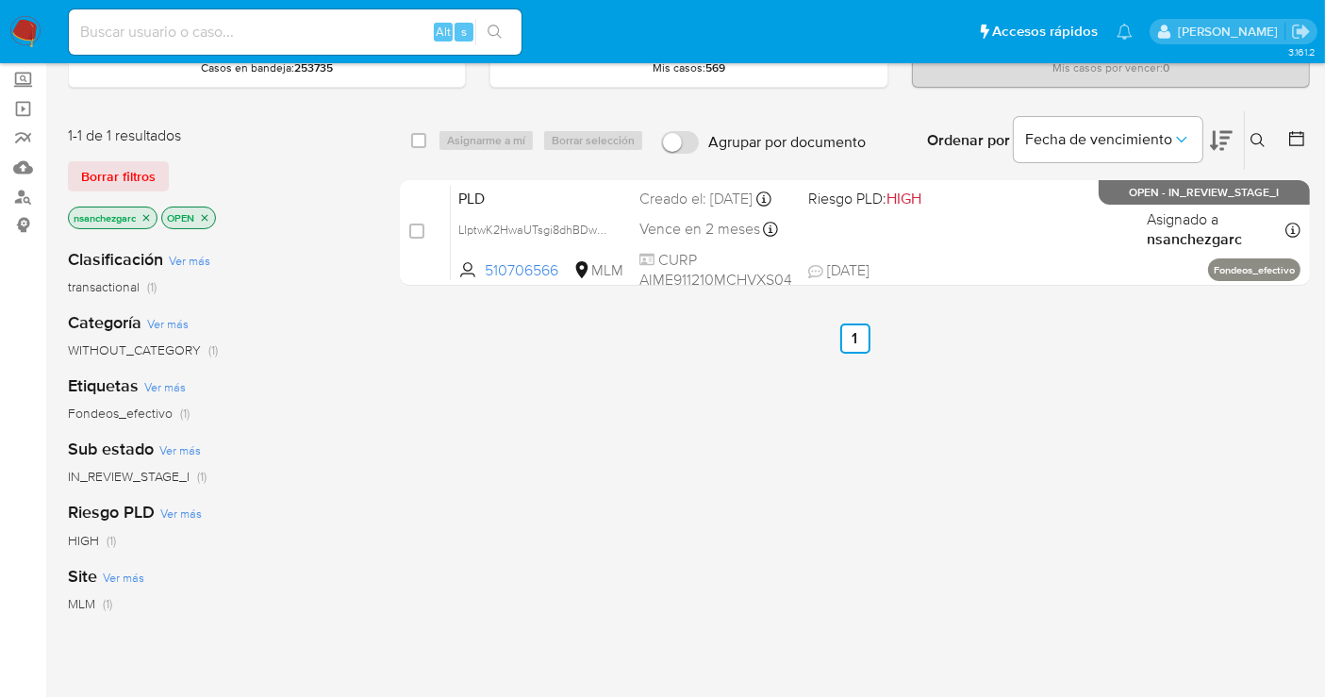
click at [1253, 133] on icon at bounding box center [1258, 140] width 14 height 14
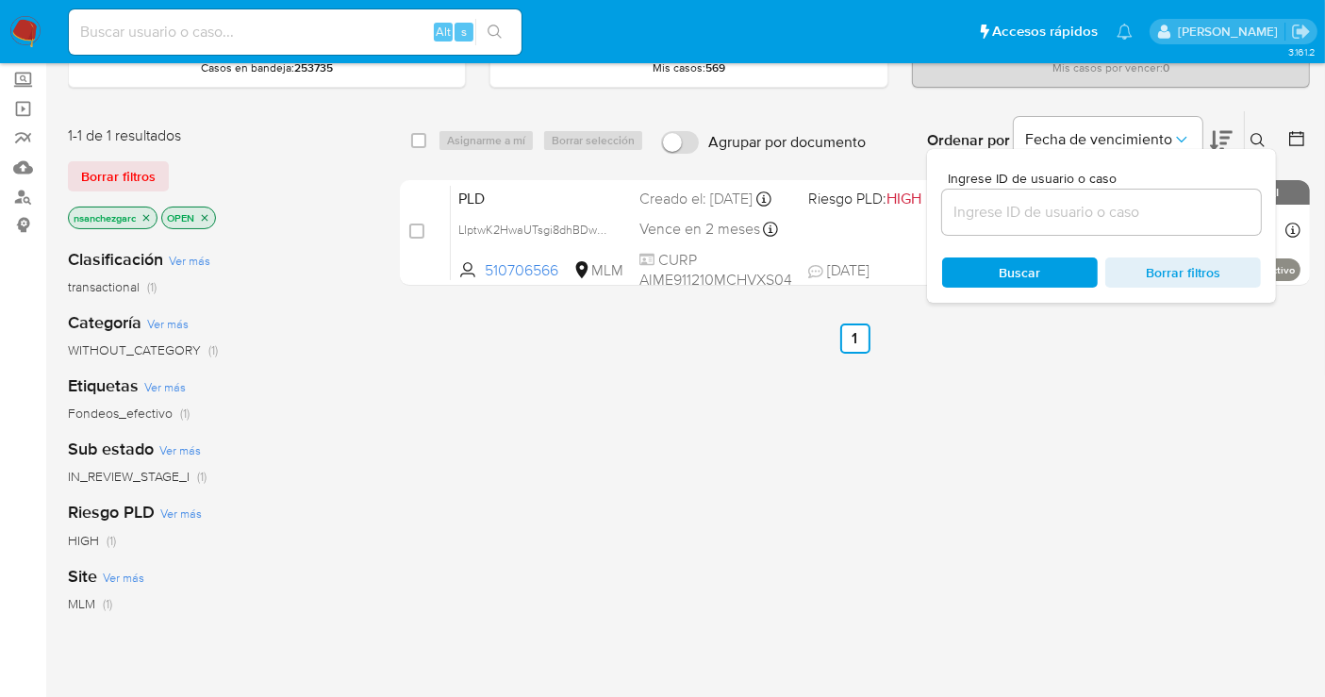
click at [1001, 224] on div at bounding box center [1101, 212] width 319 height 45
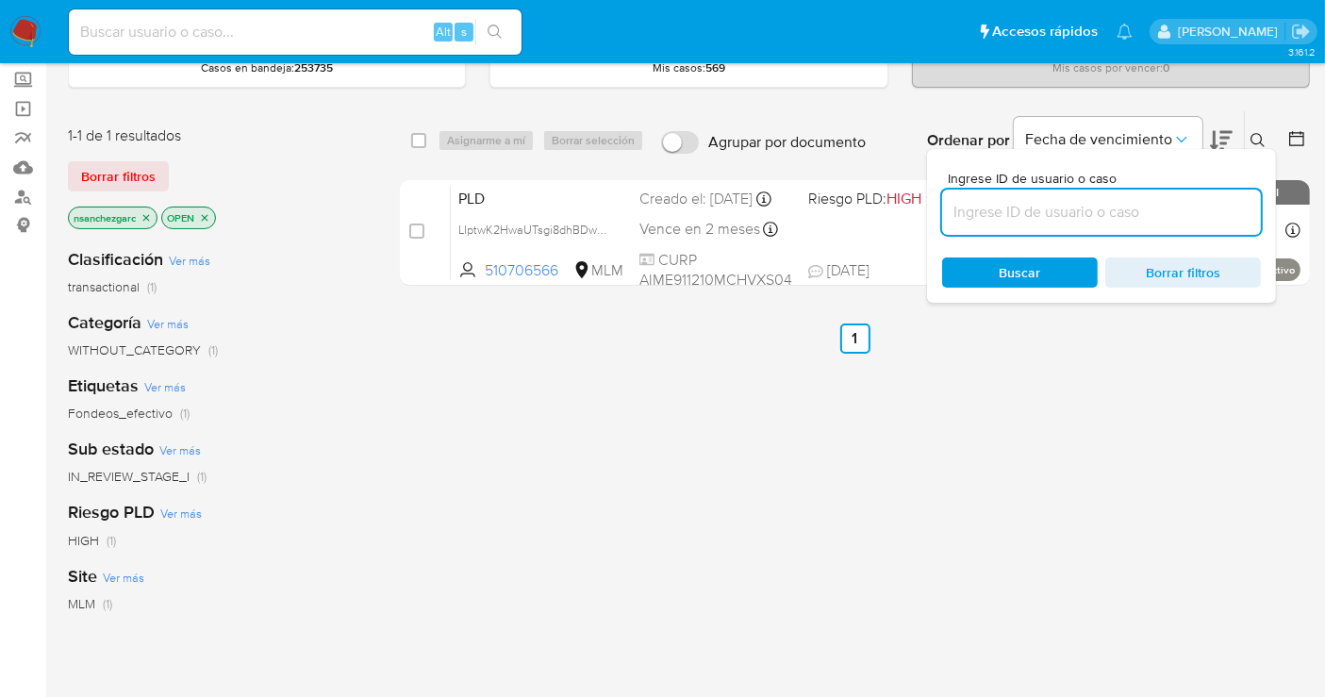
click at [991, 217] on input at bounding box center [1101, 212] width 319 height 25
paste input "194267571"
type input "194267571"
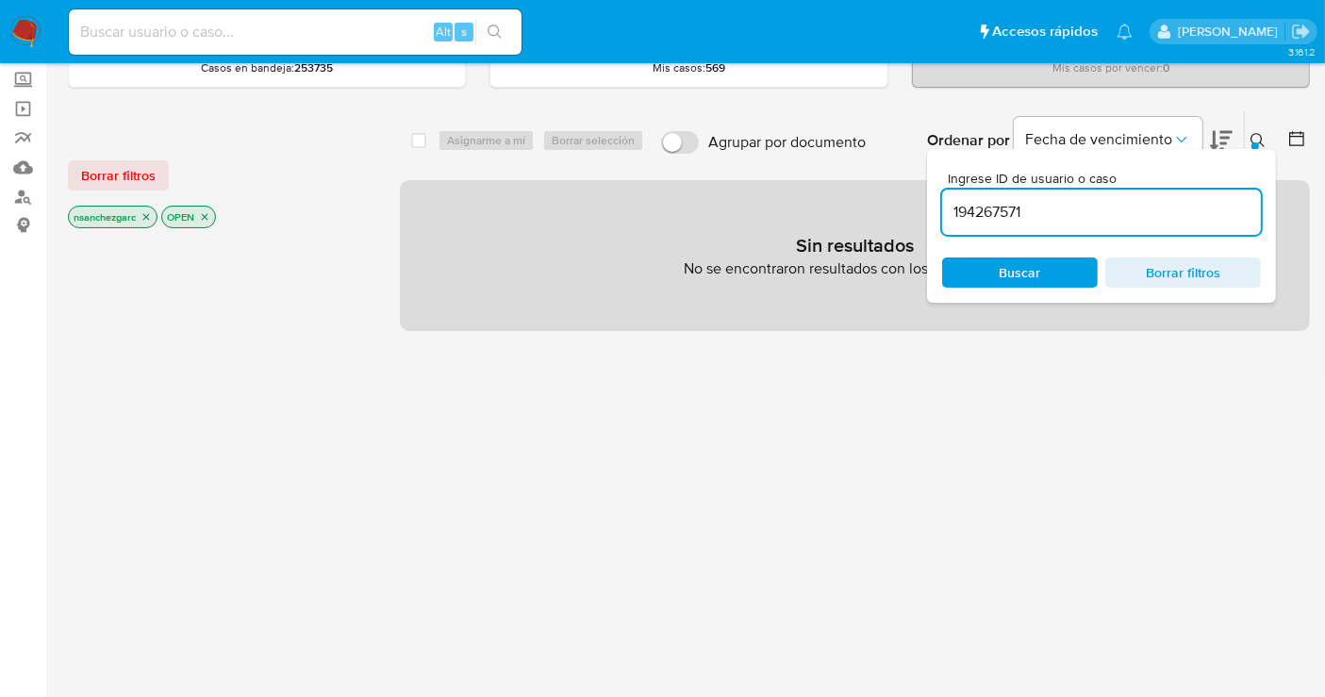
click at [149, 212] on icon "close-filter" at bounding box center [146, 216] width 11 height 11
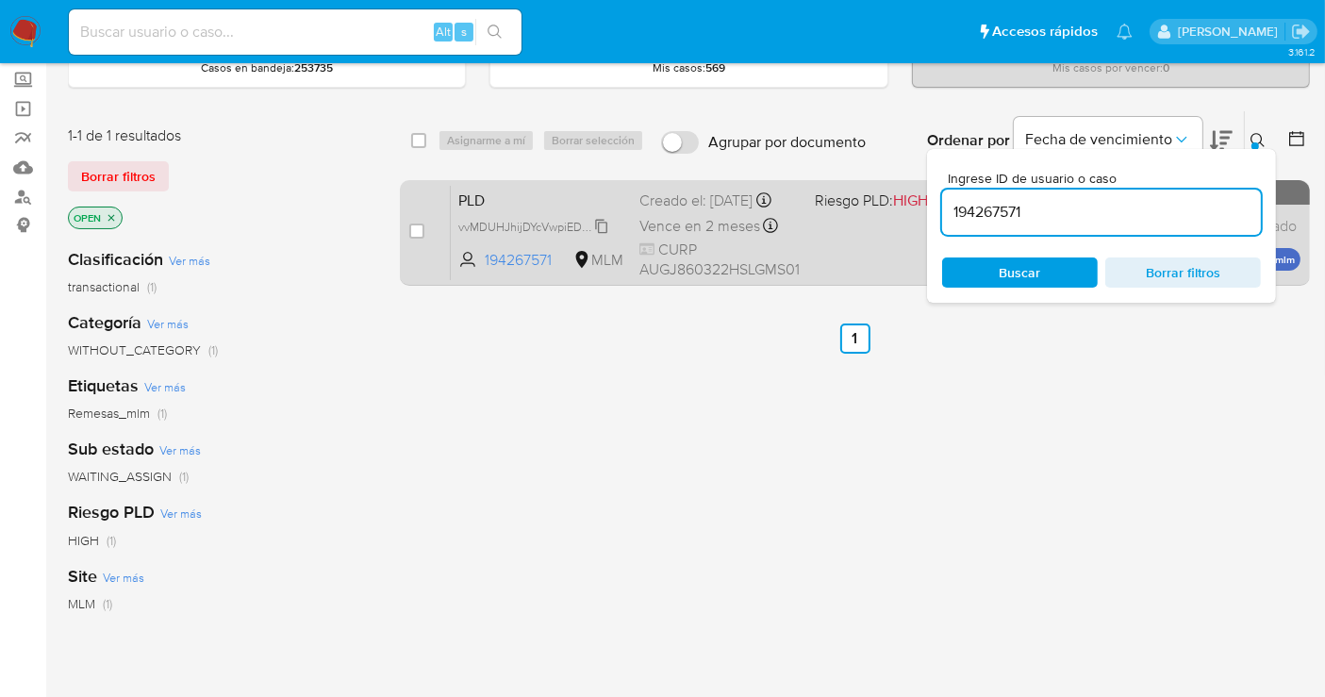
click at [599, 236] on span "vvMDUHJhijDYcVwpiEDvFtN0" at bounding box center [536, 225] width 156 height 21
click at [412, 235] on input "checkbox" at bounding box center [416, 231] width 15 height 15
checkbox input "true"
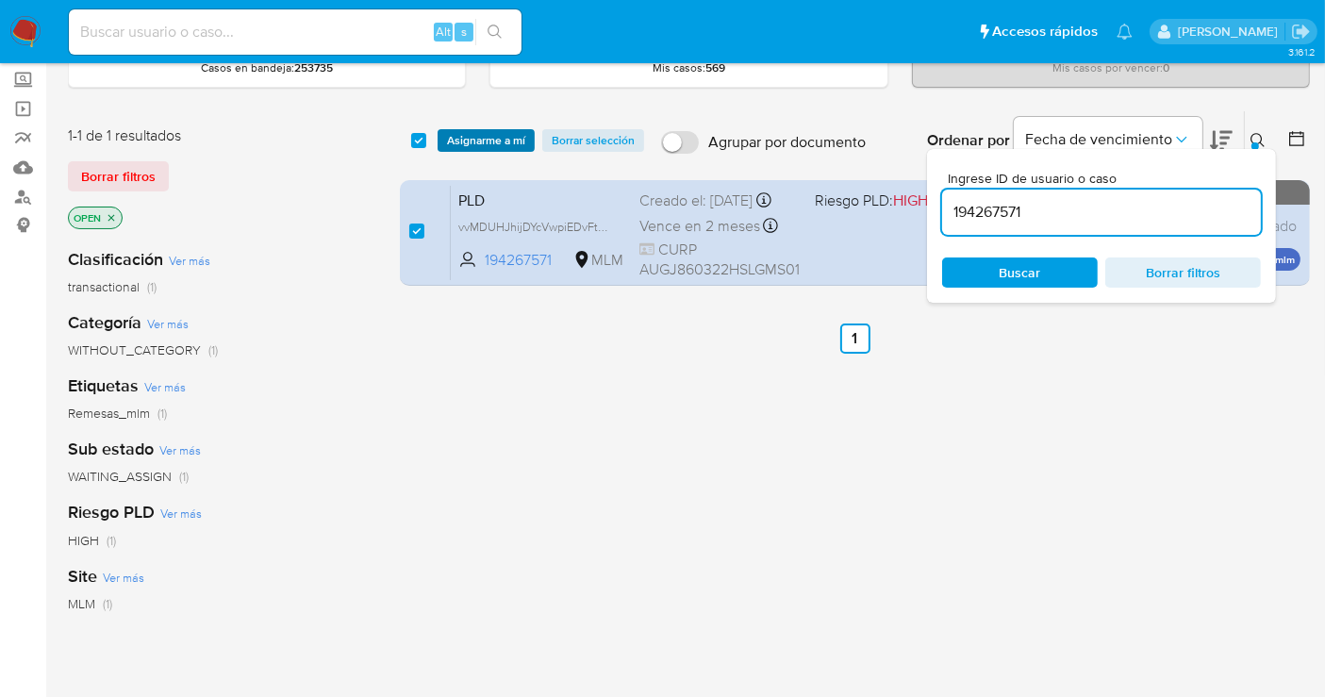
click at [473, 138] on span "Asignarme a mí" at bounding box center [486, 140] width 78 height 19
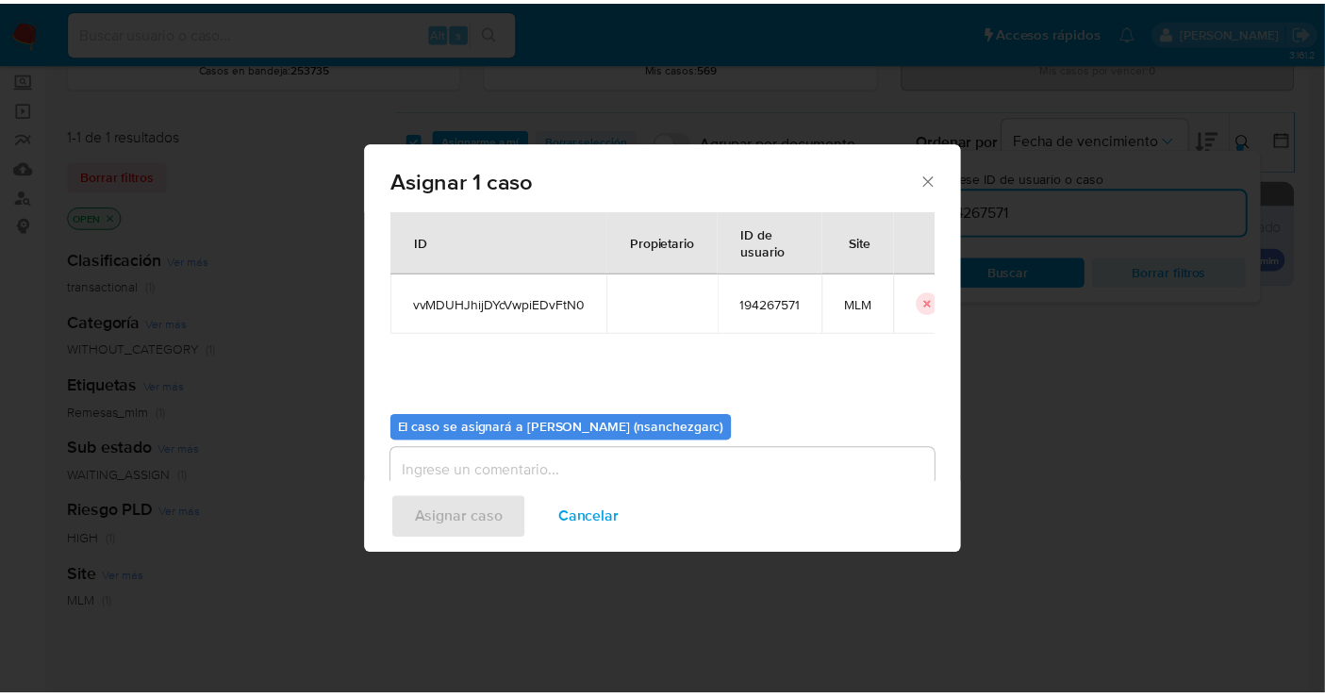
scroll to position [96, 0]
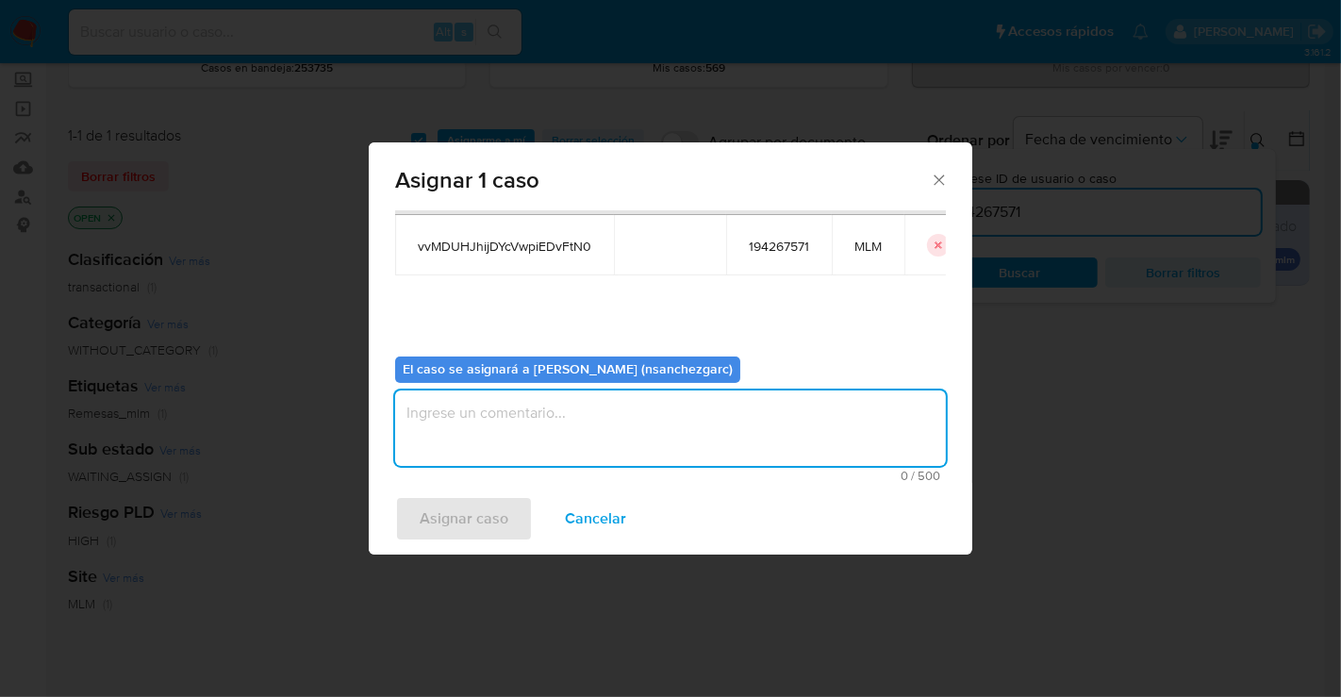
drag, startPoint x: 446, startPoint y: 427, endPoint x: 455, endPoint y: 400, distance: 28.6
click at [454, 403] on textarea "assign-modal" at bounding box center [670, 427] width 551 height 75
type textarea "nesg"
click at [460, 503] on span "Asignar caso" at bounding box center [464, 518] width 89 height 41
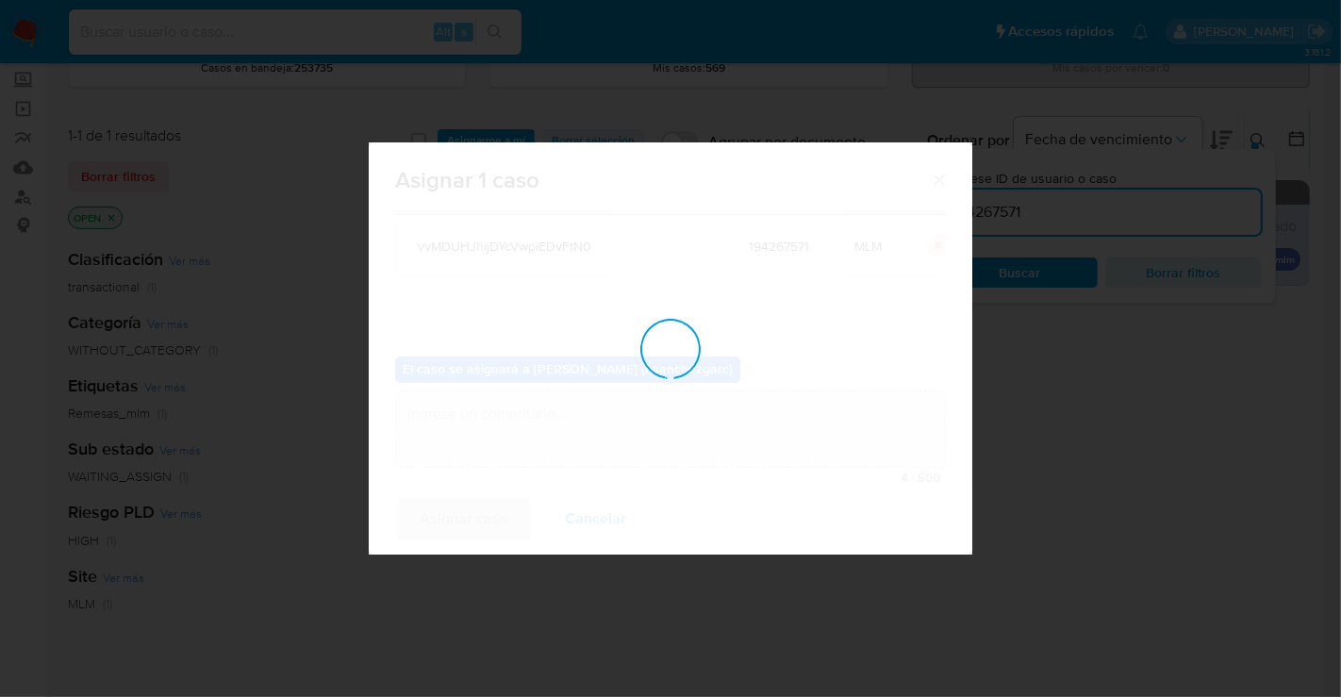
checkbox input "false"
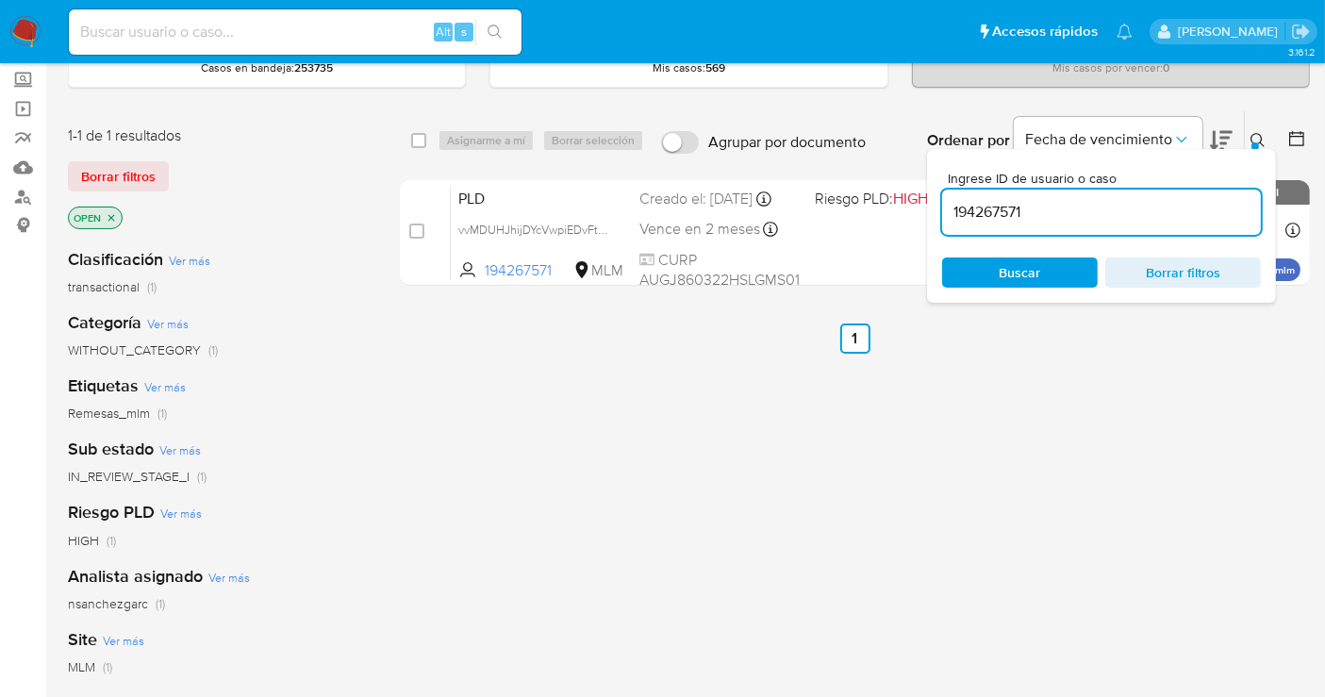
scroll to position [0, 0]
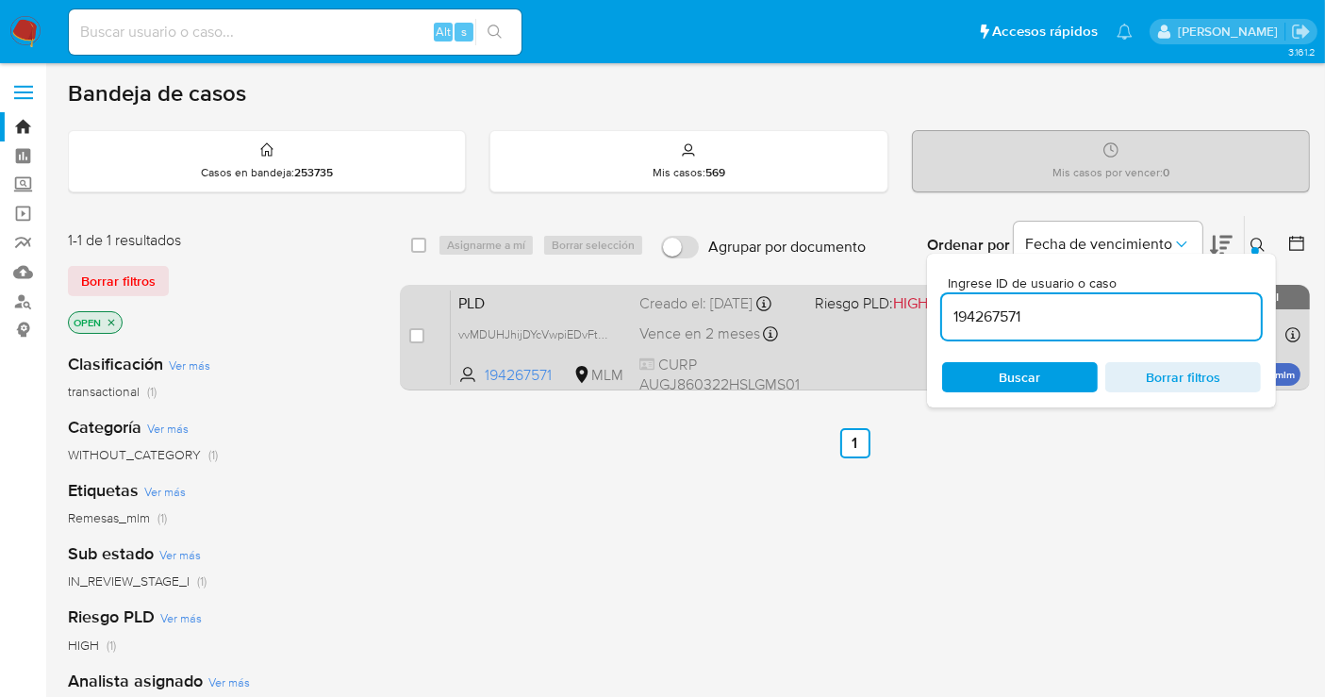
click at [668, 314] on div "Creado el: [DATE] Creado el: [DATE] 02:16:44" at bounding box center [719, 303] width 160 height 21
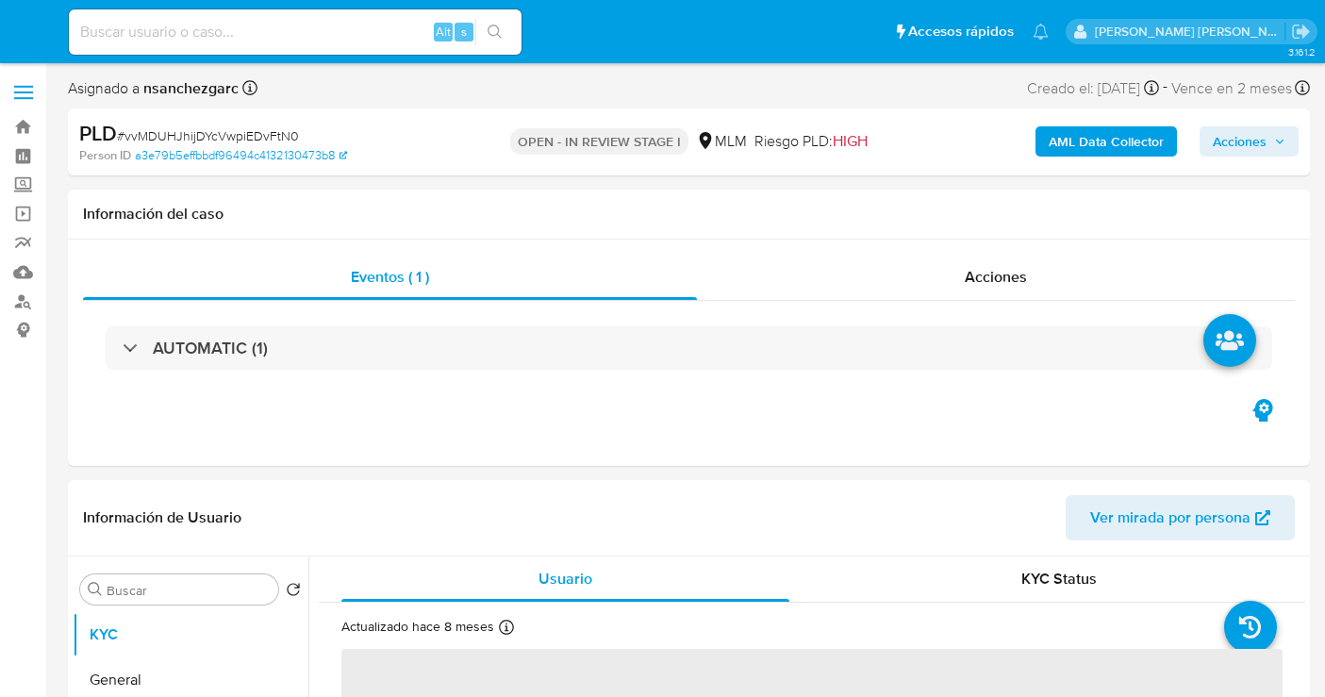
select select "10"
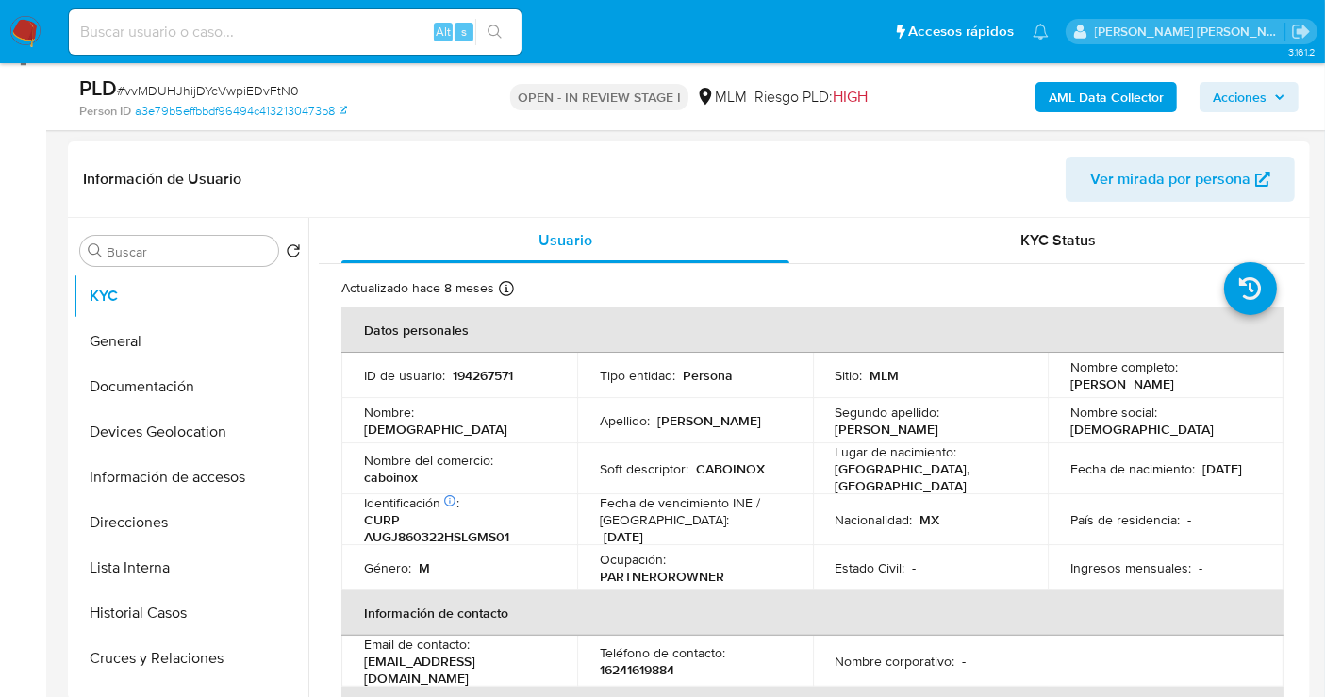
scroll to position [419, 0]
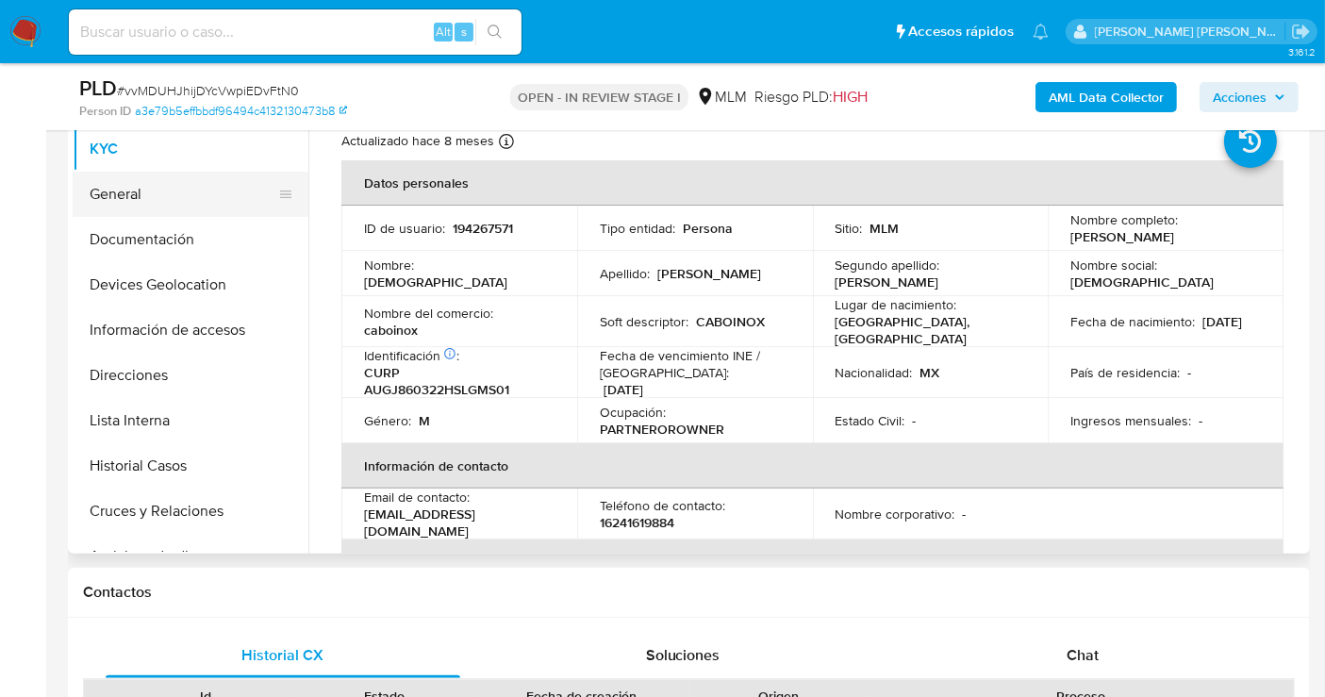
click at [129, 190] on button "General" at bounding box center [183, 194] width 221 height 45
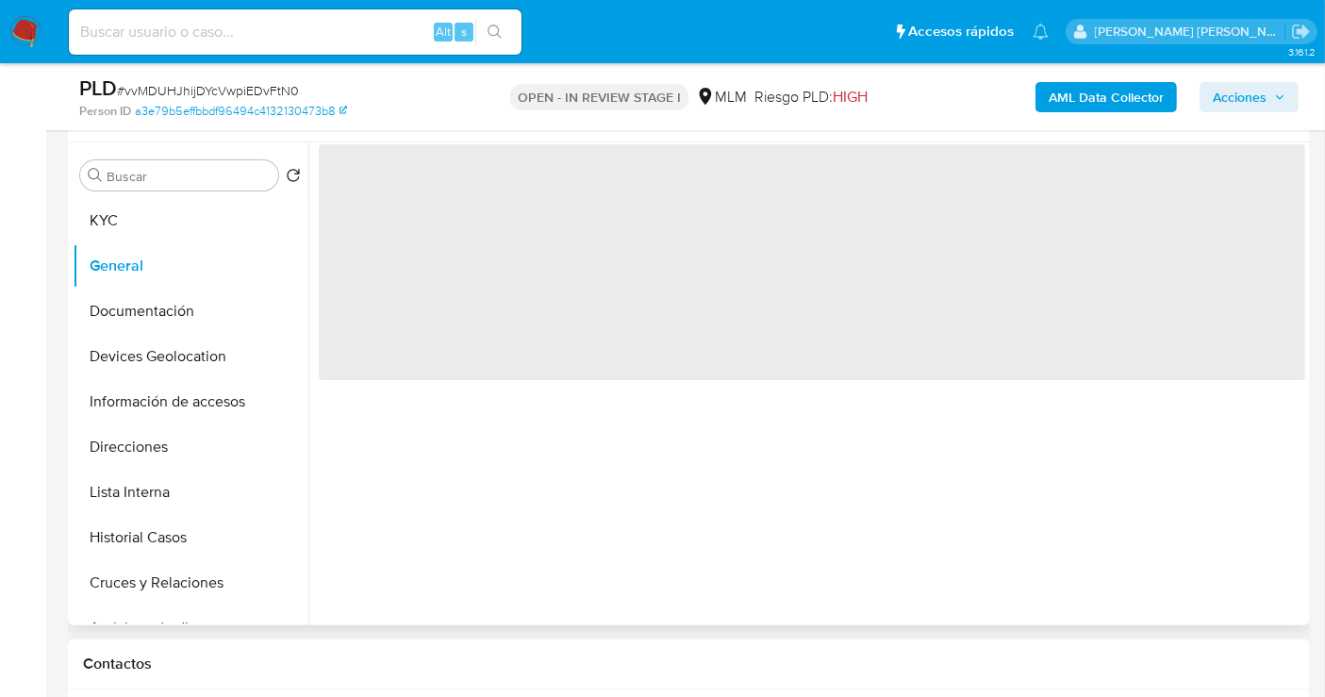
scroll to position [314, 0]
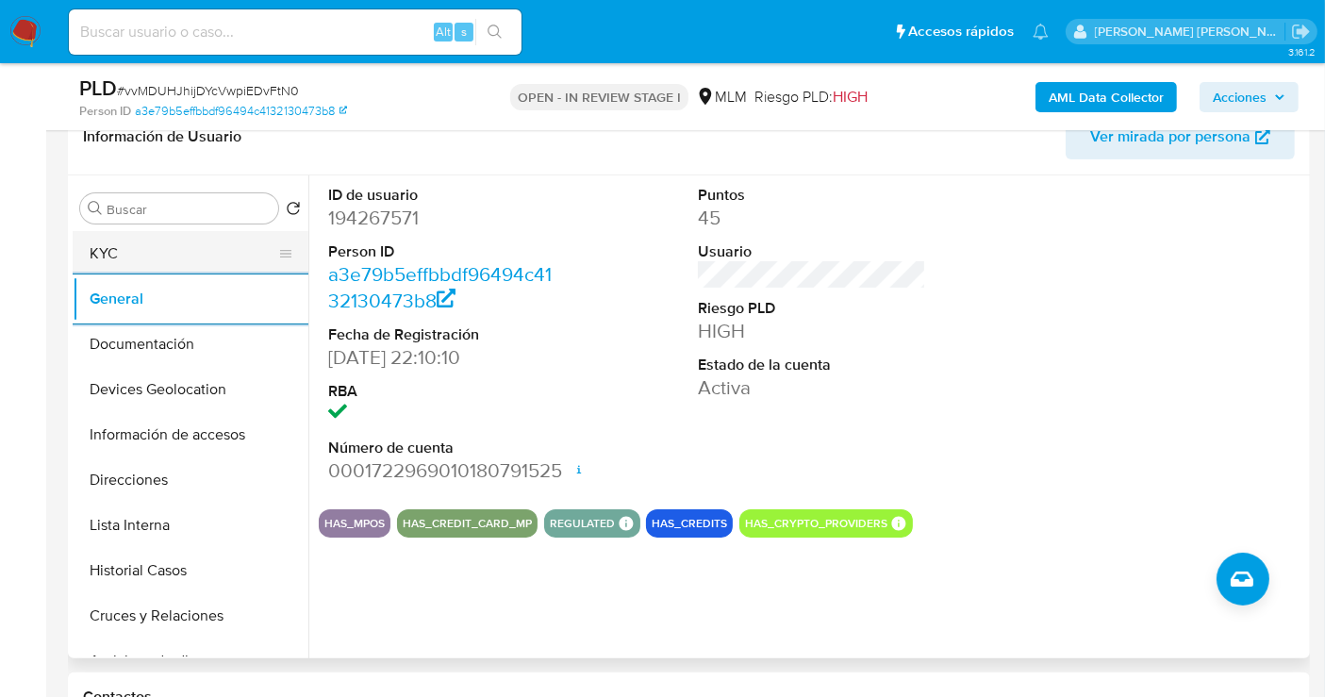
click at [108, 249] on button "KYC" at bounding box center [183, 253] width 221 height 45
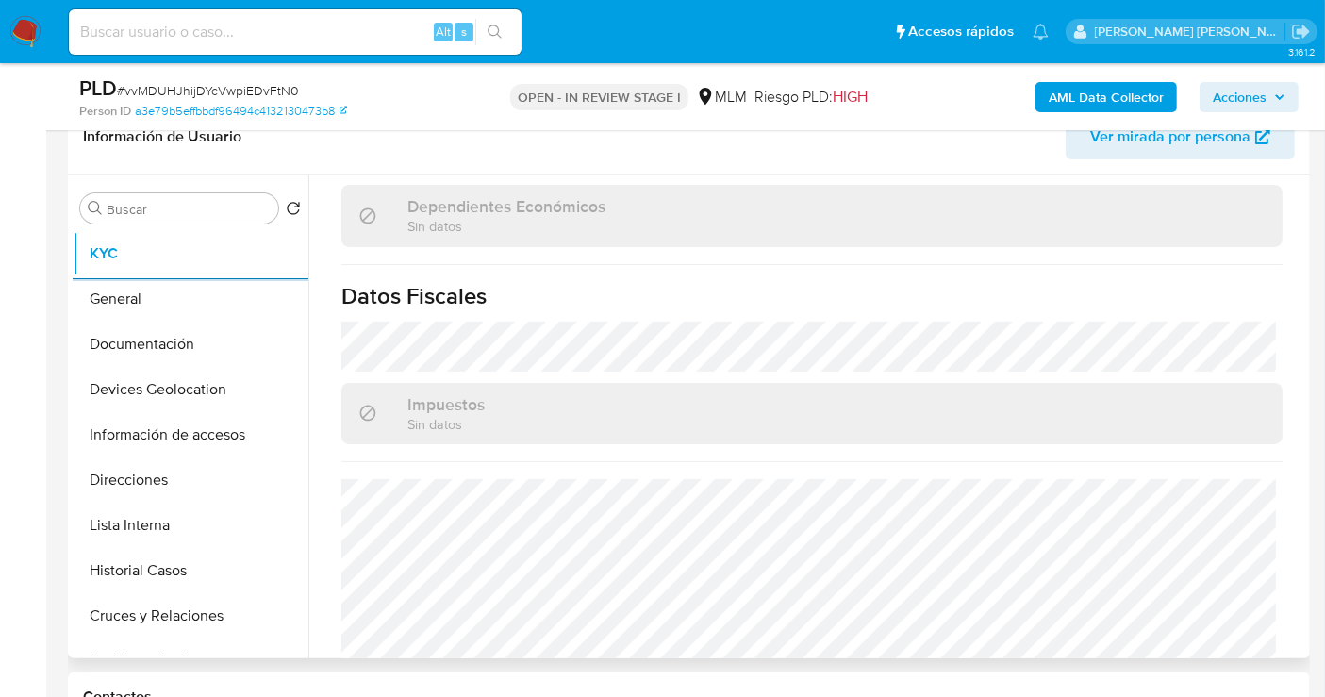
scroll to position [1159, 0]
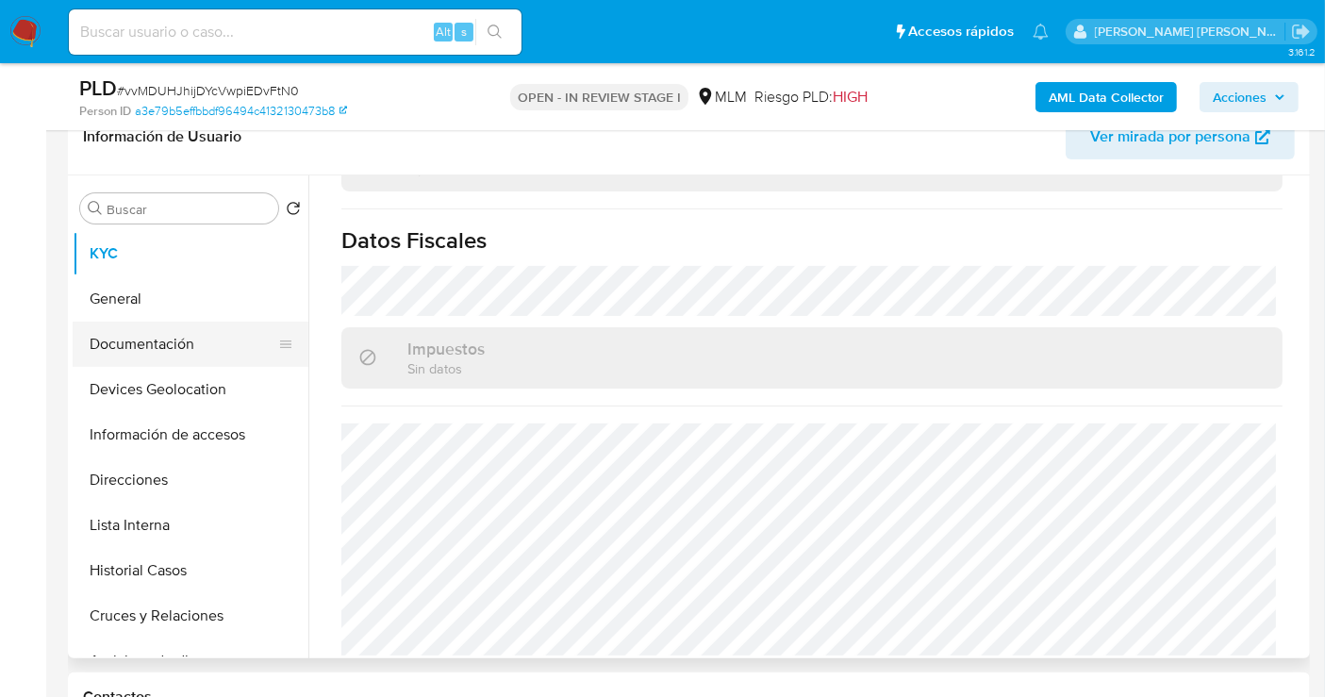
click at [135, 336] on button "Documentación" at bounding box center [183, 344] width 221 height 45
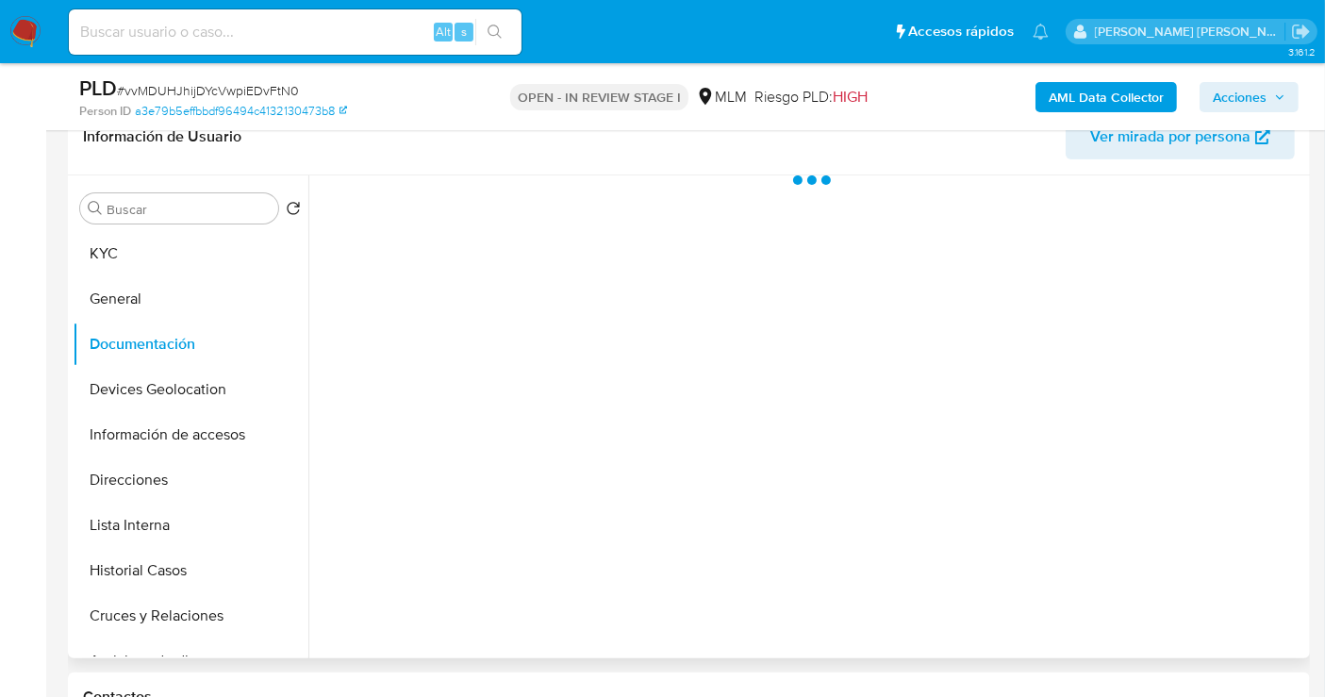
scroll to position [0, 0]
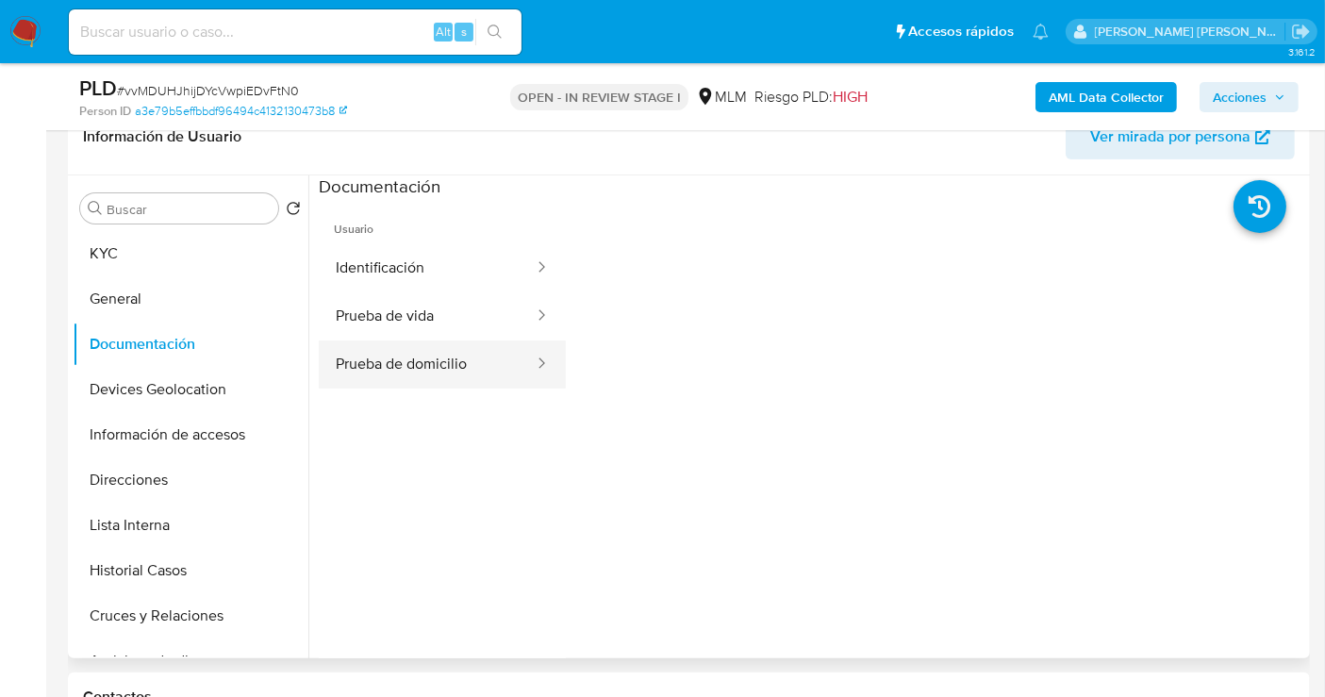
click at [423, 353] on button "Prueba de domicilio" at bounding box center [427, 364] width 217 height 48
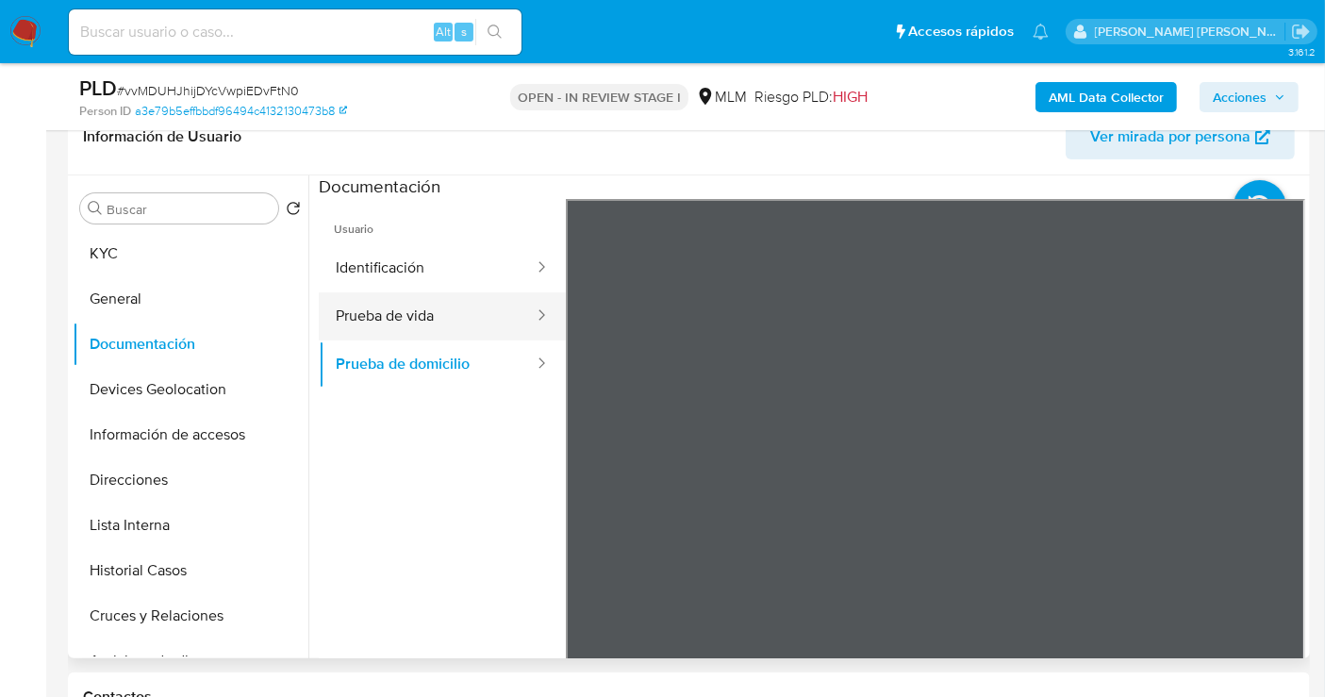
click at [417, 309] on button "Prueba de vida" at bounding box center [427, 316] width 217 height 48
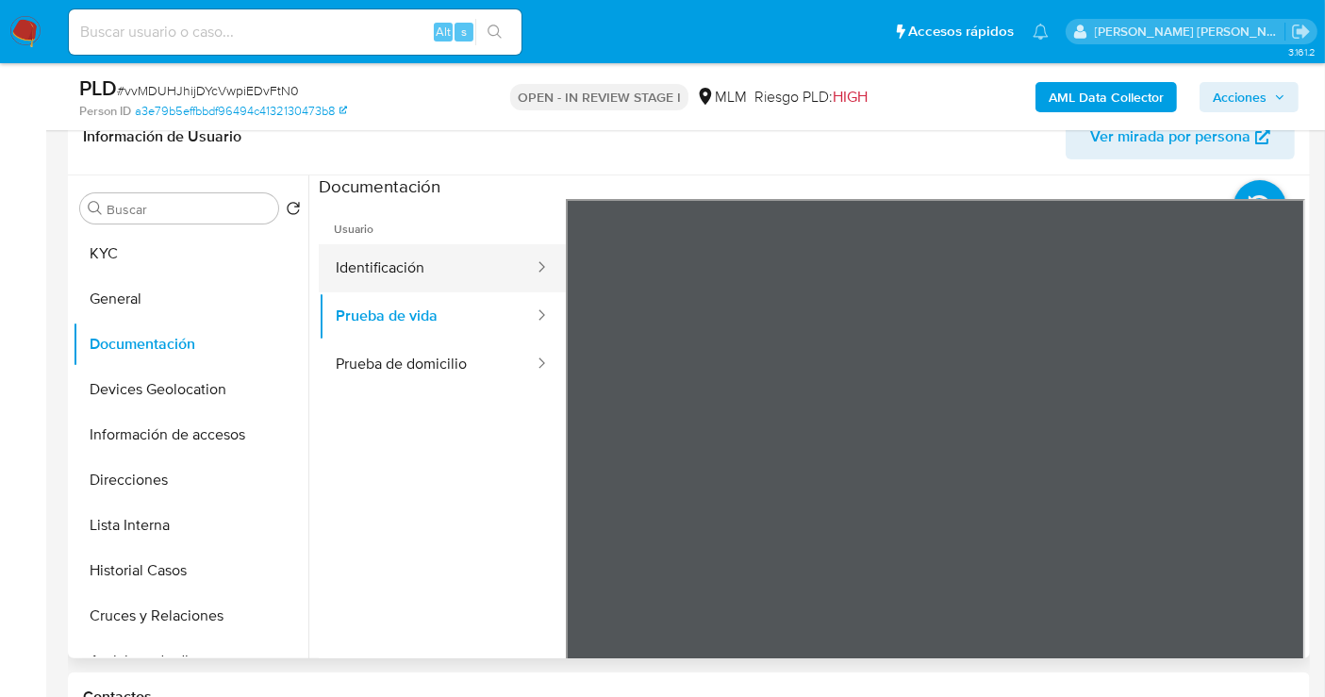
click at [387, 274] on button "Identificación" at bounding box center [427, 268] width 217 height 48
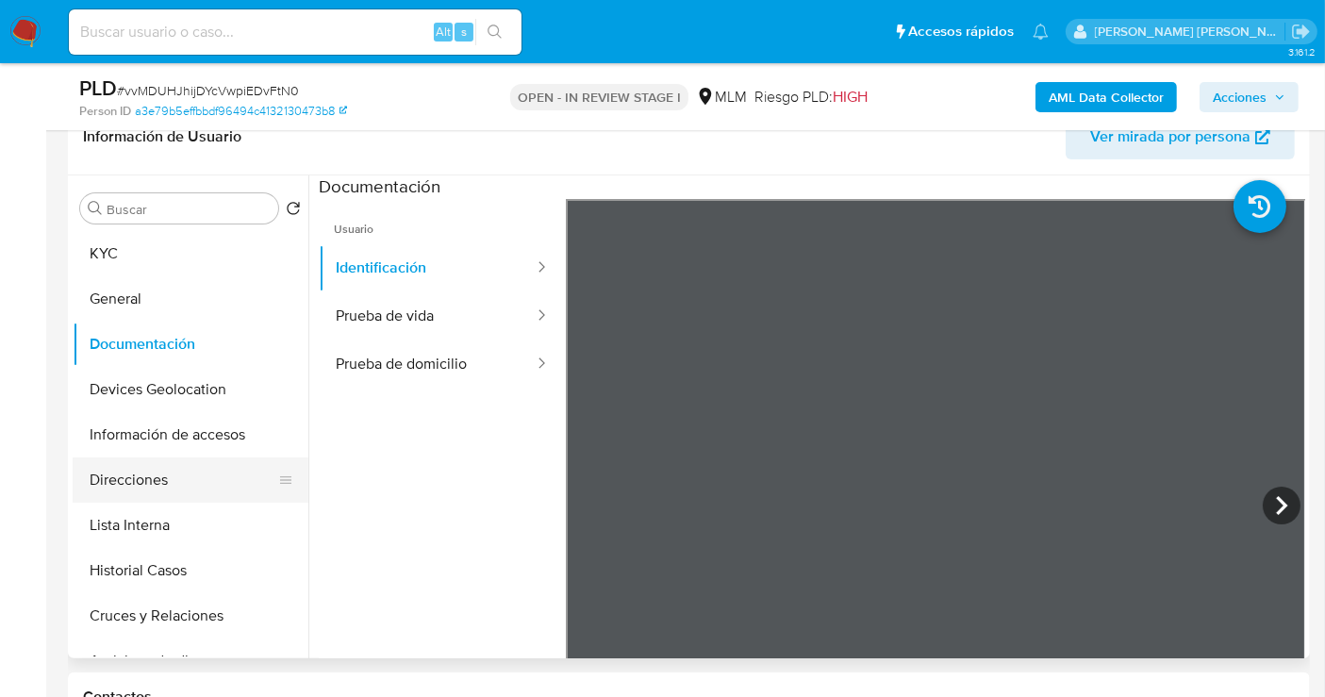
click at [139, 477] on button "Direcciones" at bounding box center [183, 479] width 221 height 45
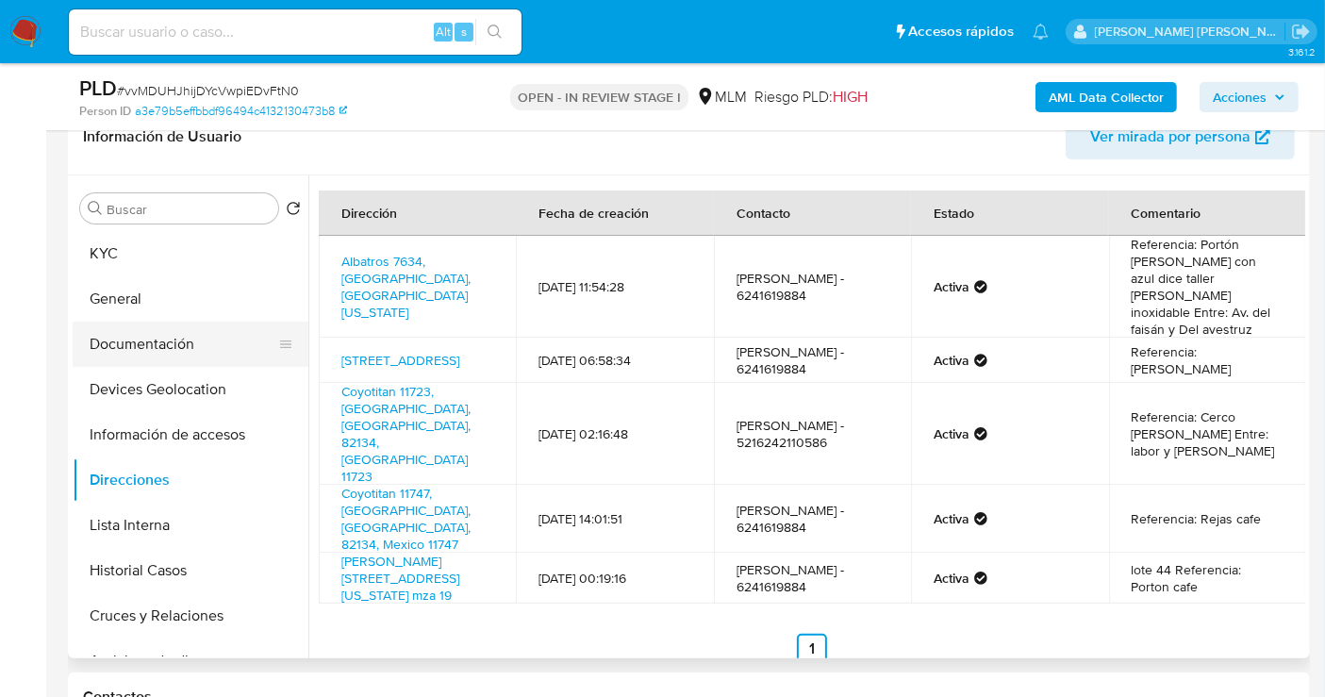
click at [156, 350] on button "Documentación" at bounding box center [183, 344] width 221 height 45
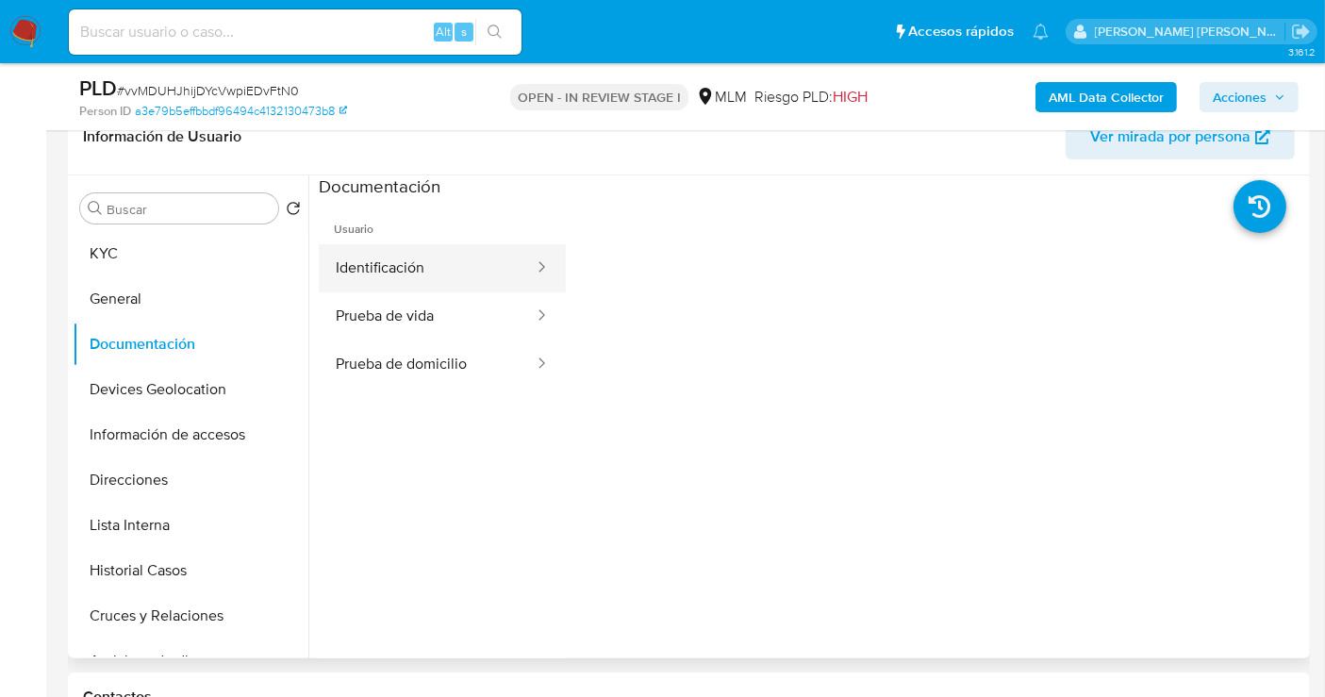
click at [424, 279] on button "Identificación" at bounding box center [427, 268] width 217 height 48
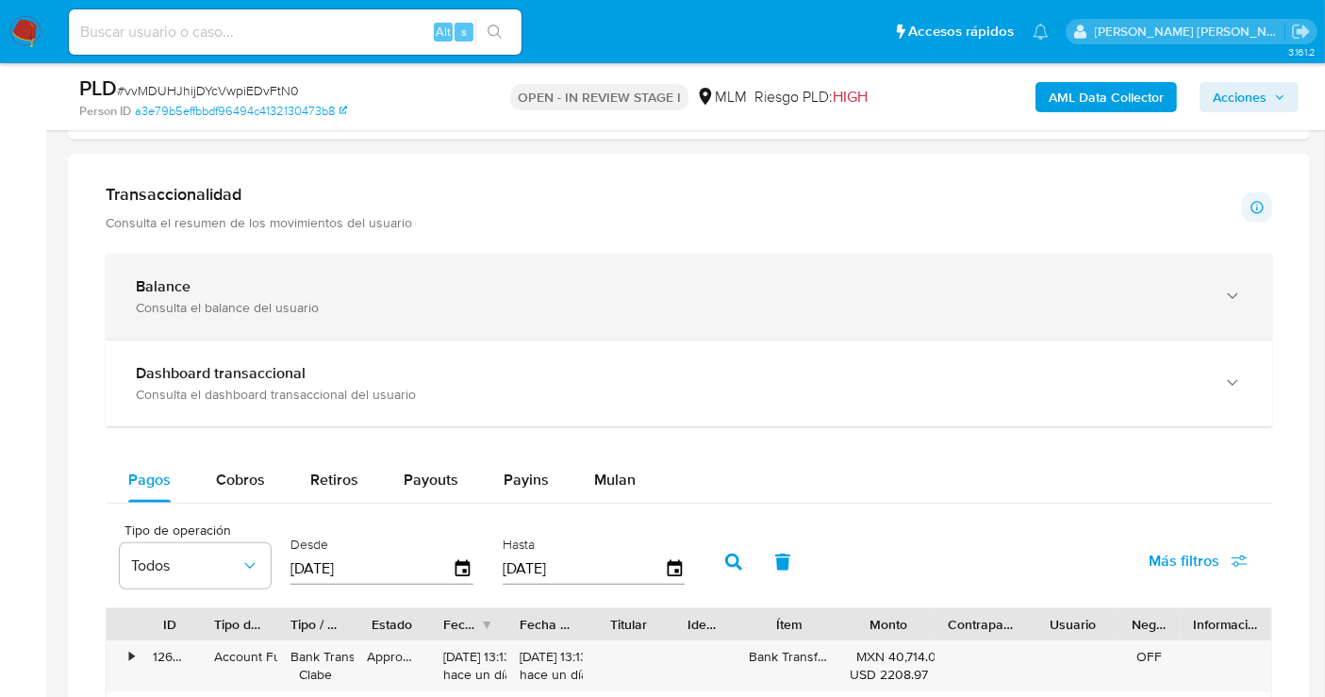
scroll to position [1257, 0]
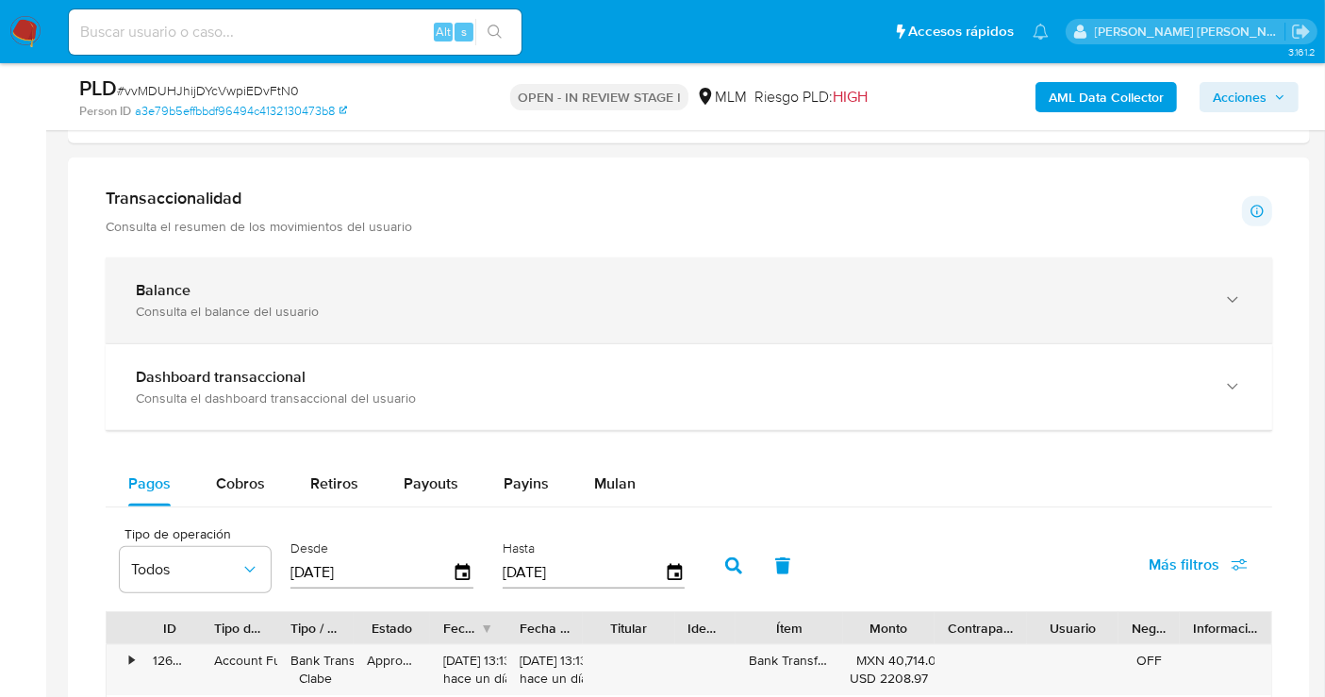
click at [293, 289] on div "Balance" at bounding box center [670, 290] width 1069 height 19
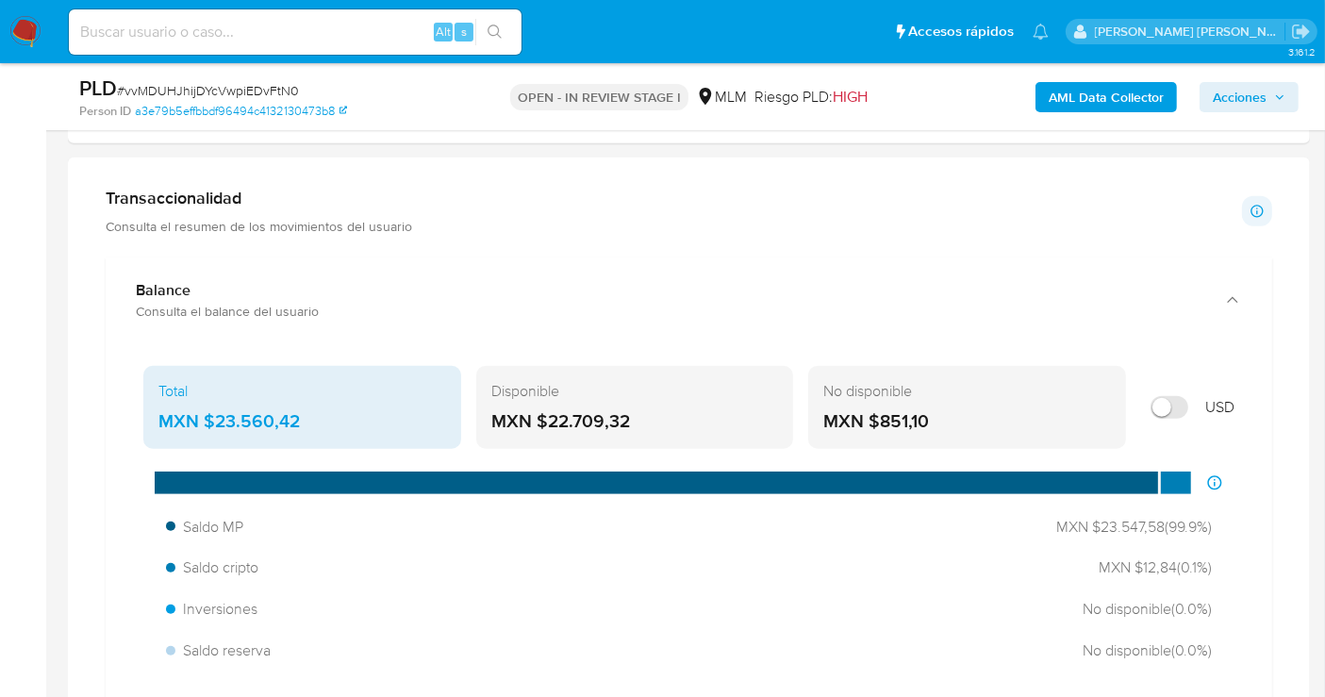
click at [224, 417] on div "MXN $23.560,42" at bounding box center [302, 421] width 288 height 25
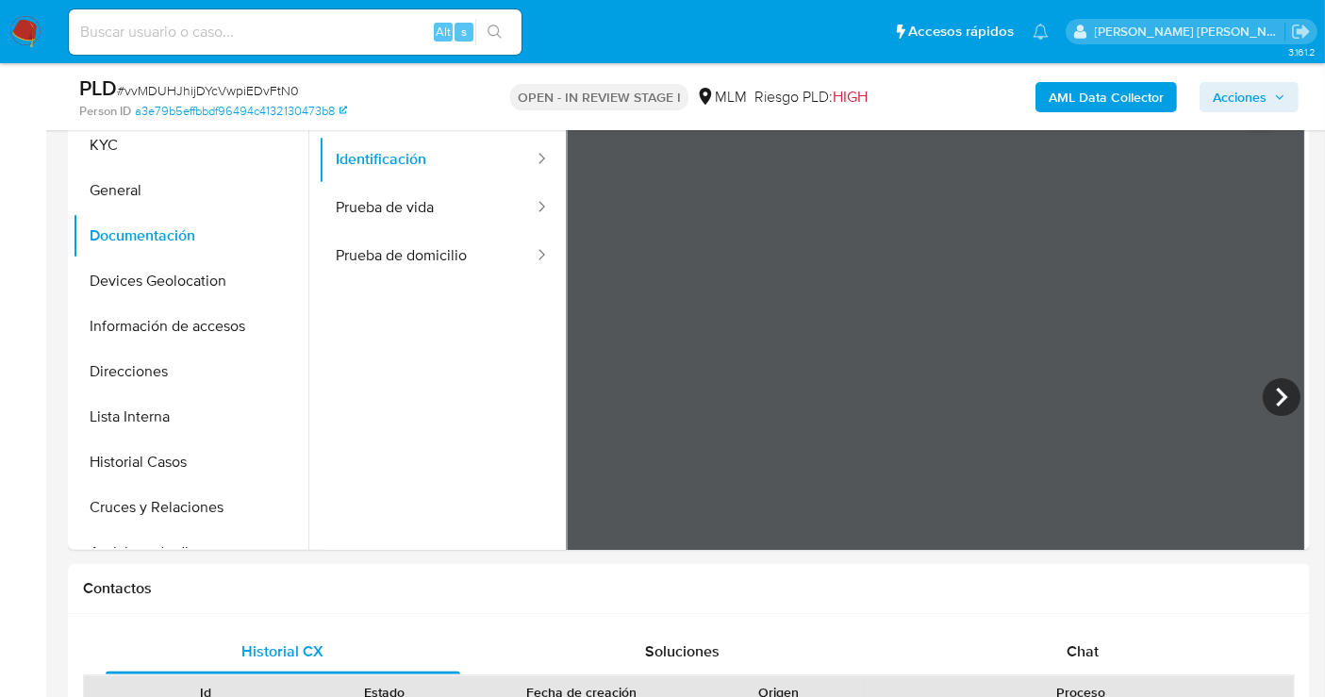
scroll to position [419, 0]
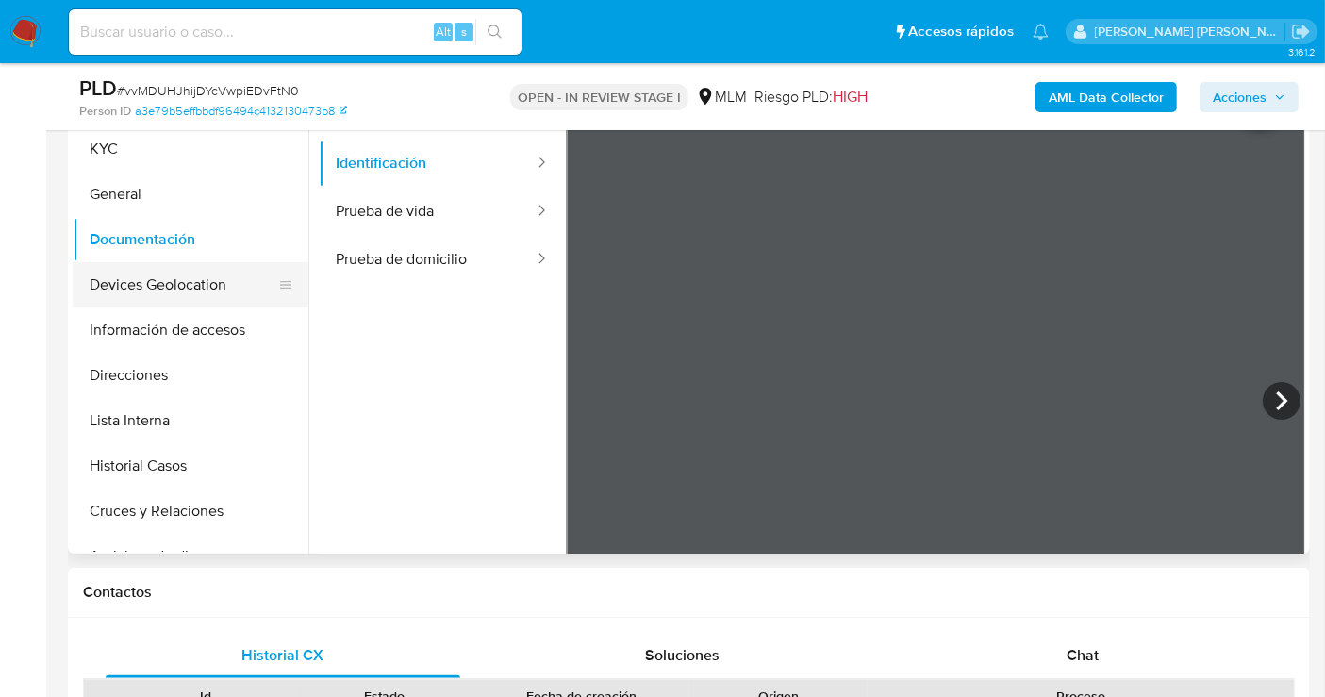
click at [121, 290] on button "Devices Geolocation" at bounding box center [183, 284] width 221 height 45
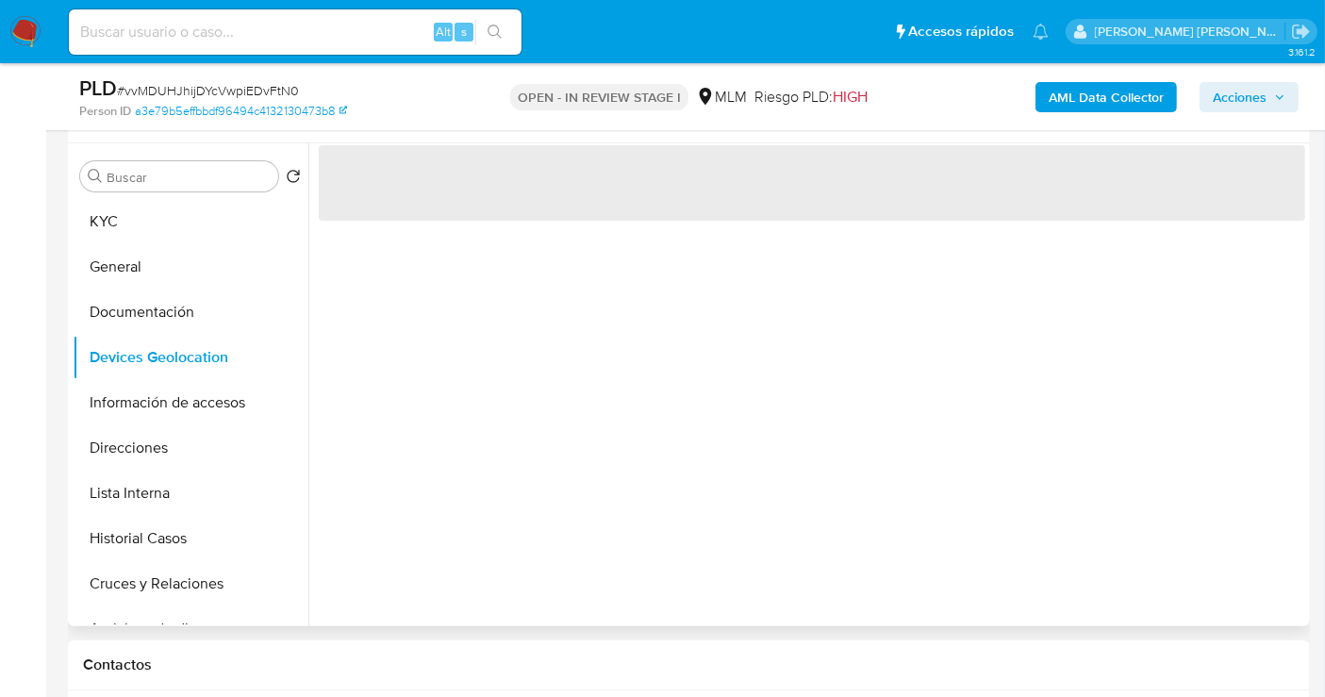
scroll to position [314, 0]
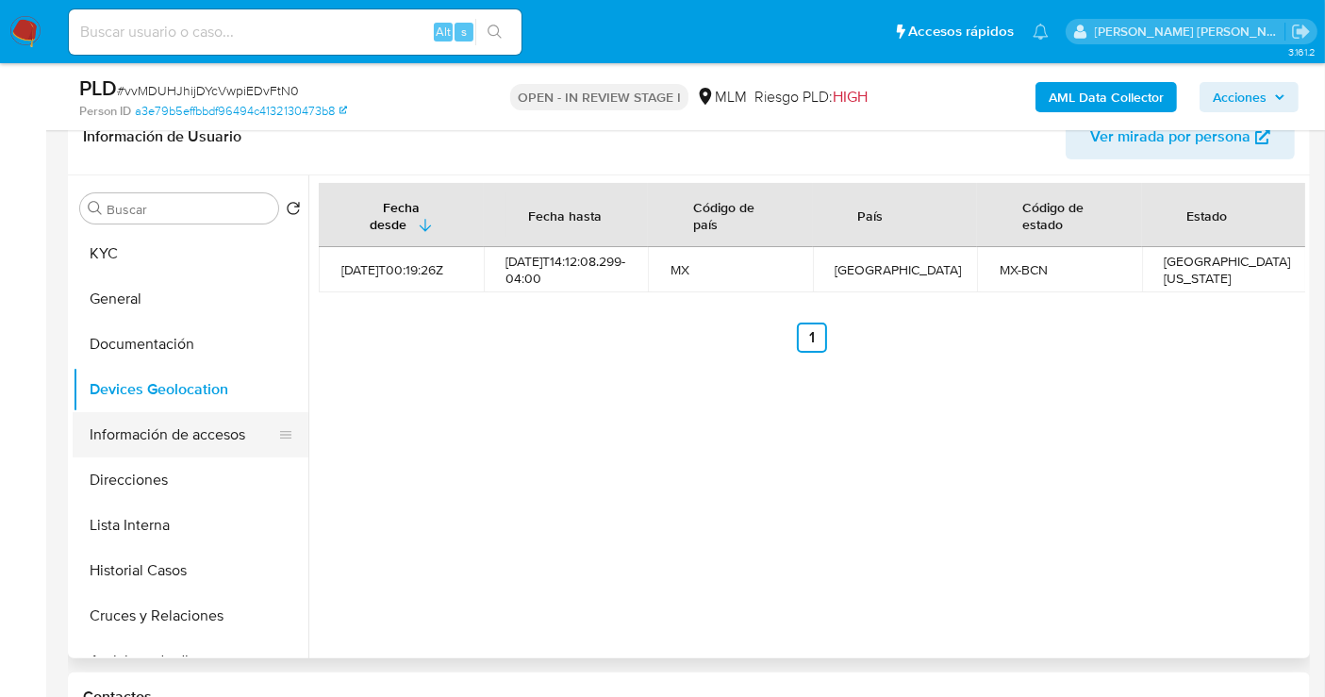
click at [145, 438] on button "Información de accesos" at bounding box center [183, 434] width 221 height 45
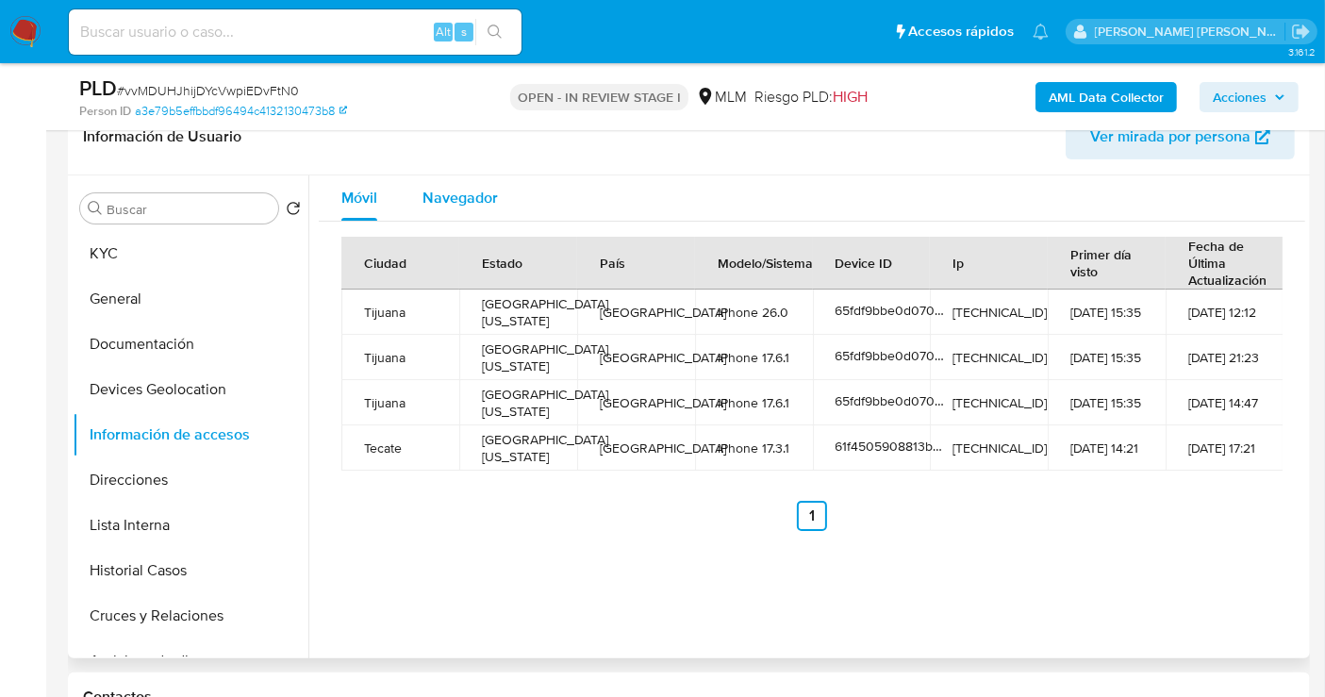
click at [449, 202] on span "Navegador" at bounding box center [460, 198] width 75 height 22
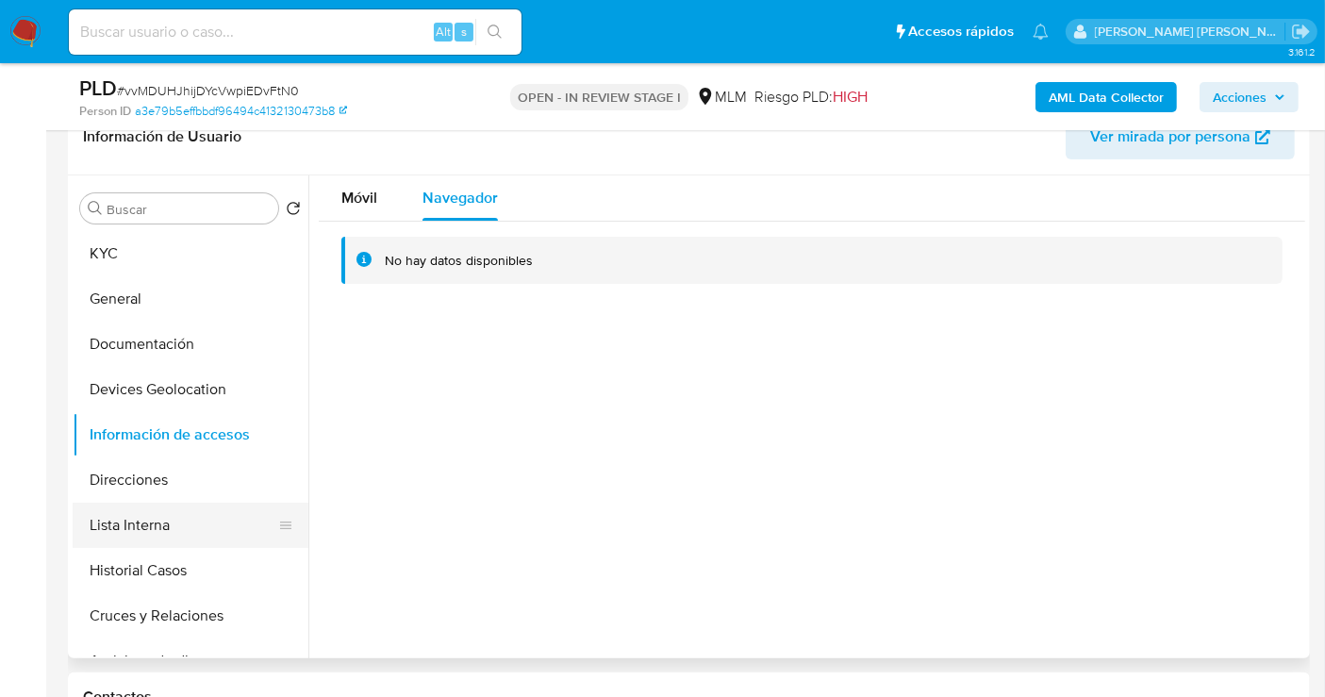
click at [105, 519] on button "Lista Interna" at bounding box center [183, 525] width 221 height 45
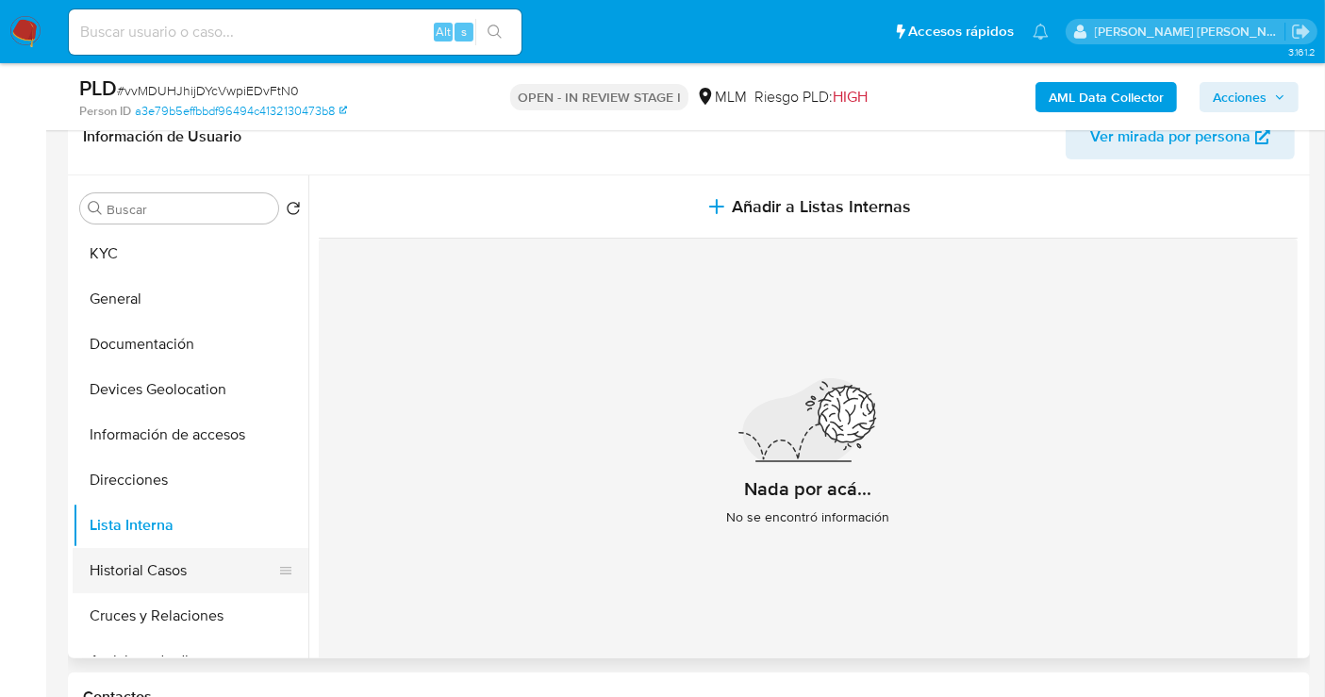
click at [142, 563] on button "Historial Casos" at bounding box center [183, 570] width 221 height 45
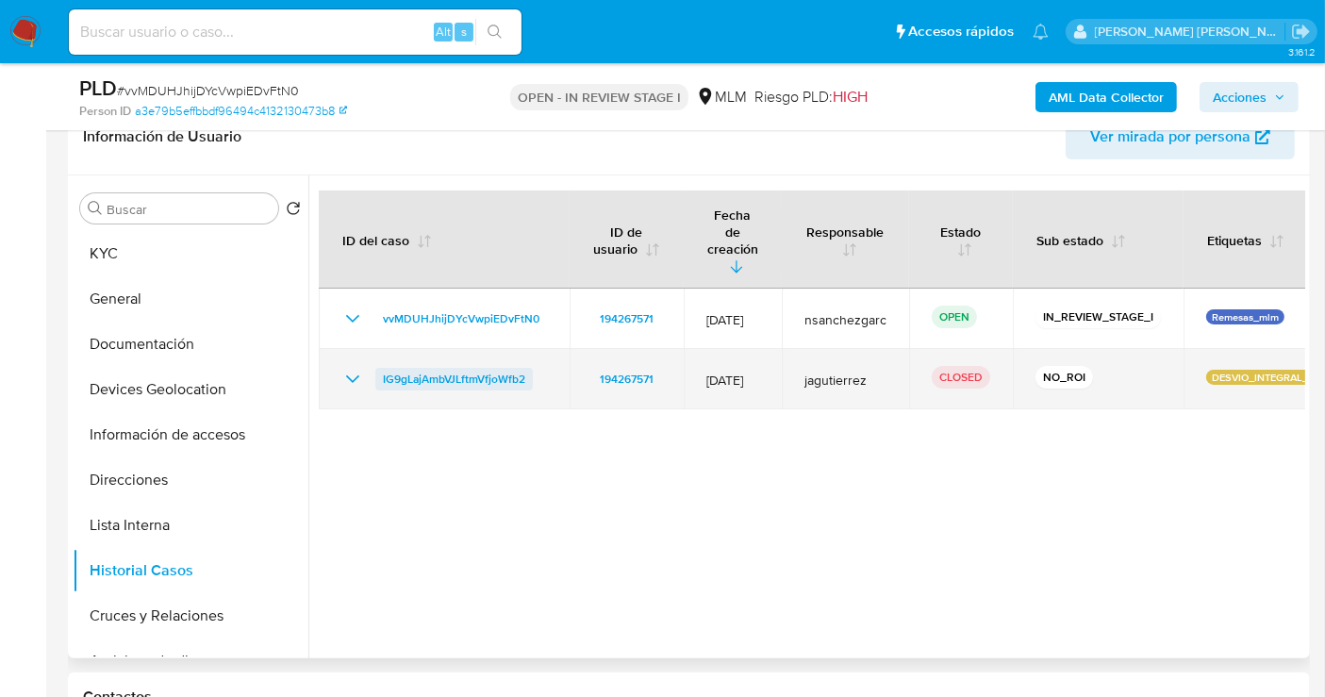
click at [426, 368] on span "IG9gLajAmbVJLftmVfjoWfb2" at bounding box center [454, 379] width 142 height 23
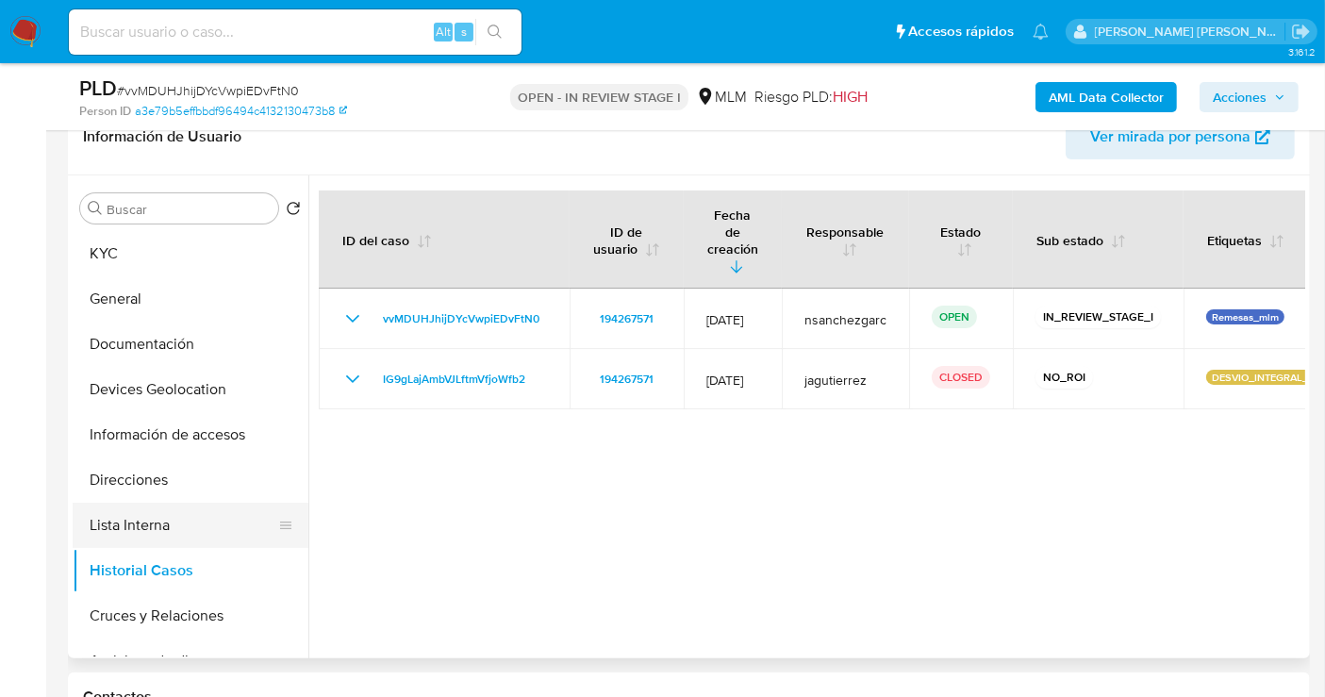
scroll to position [209, 0]
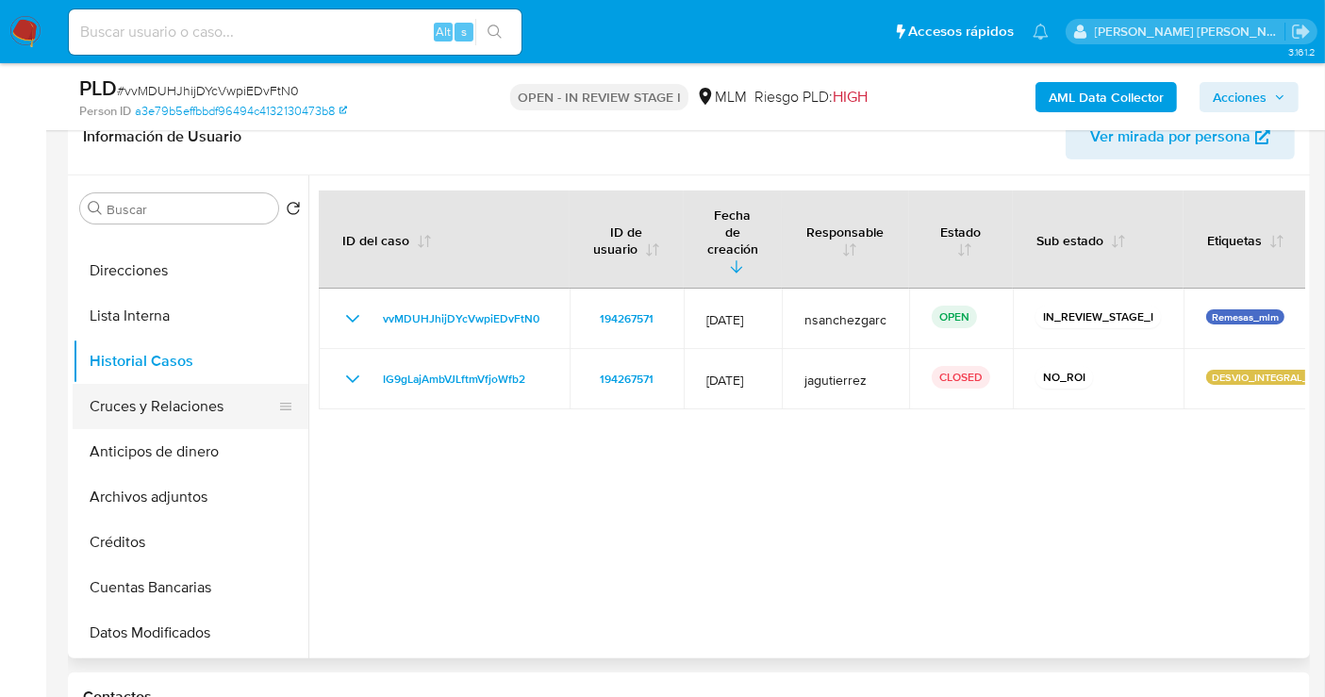
click at [157, 419] on button "Cruces y Relaciones" at bounding box center [183, 406] width 221 height 45
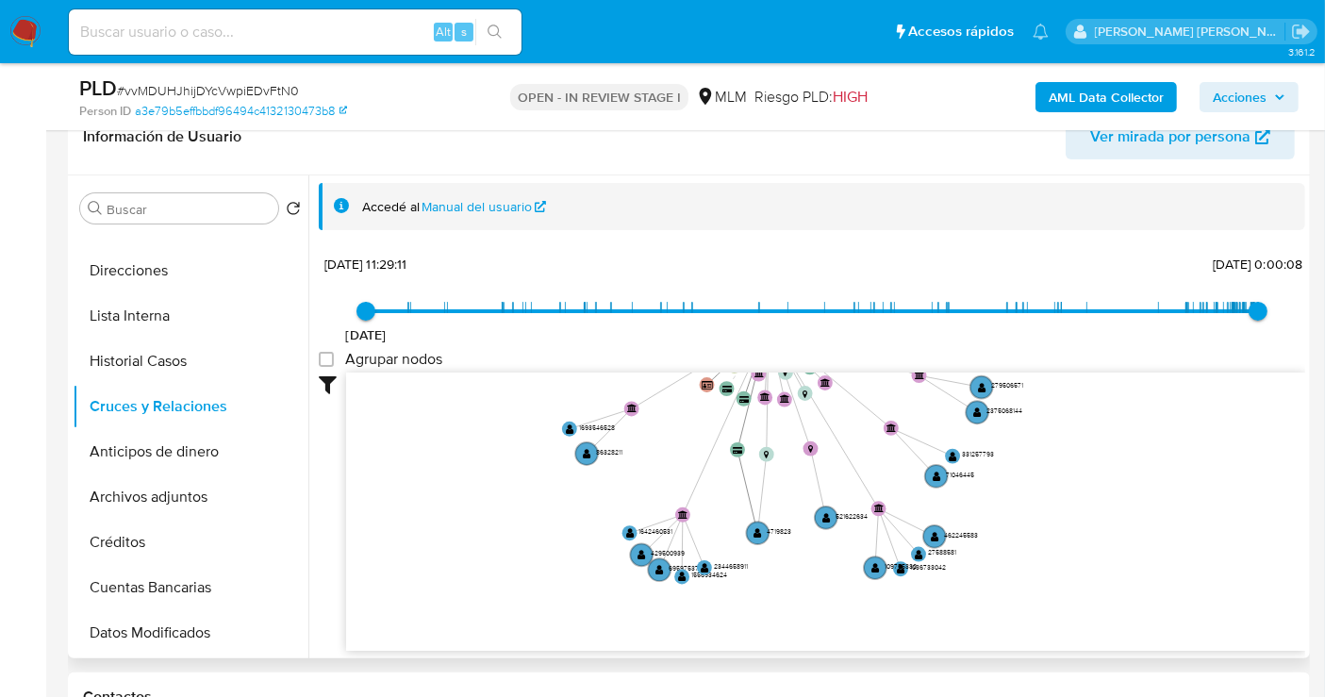
drag, startPoint x: 1077, startPoint y: 523, endPoint x: 1016, endPoint y: 338, distance: 195.6
click at [1016, 338] on div "[DATE] [DATE] 11:29:11 [DATE] 0:00:08 Agrupar nodos Filtros Confianza alta Devi…" at bounding box center [812, 484] width 986 height 469
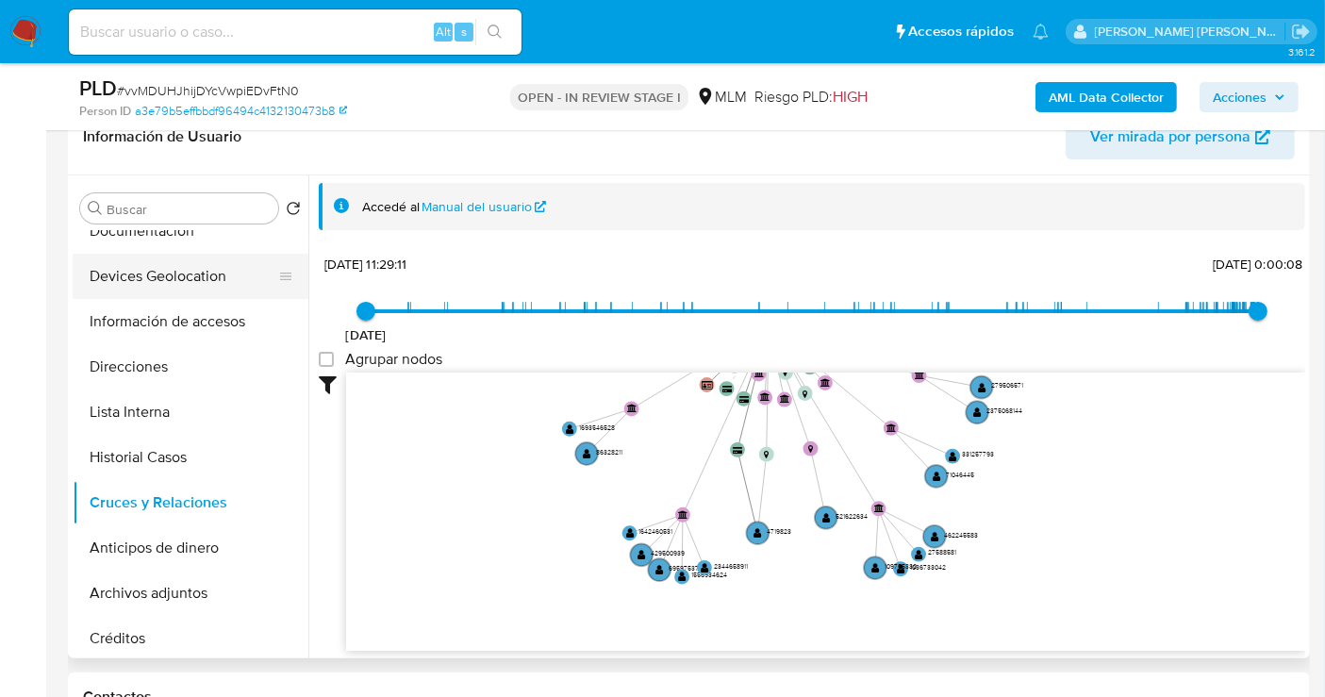
scroll to position [0, 0]
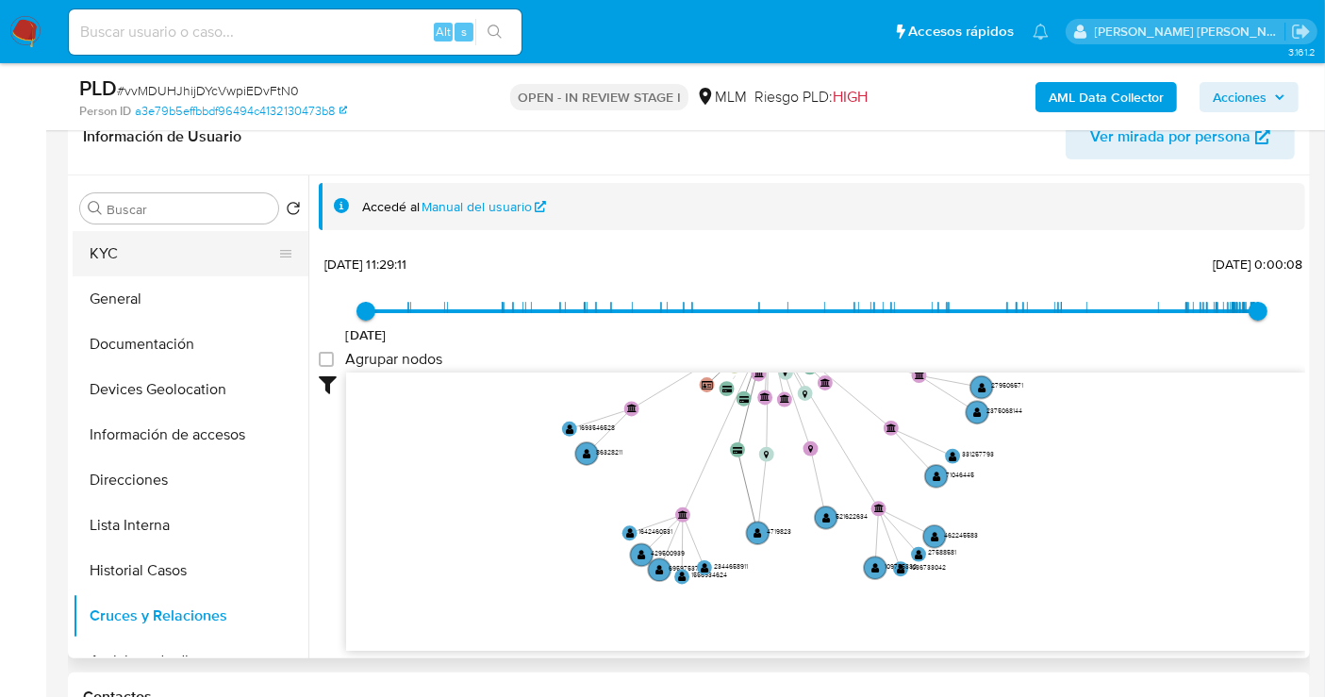
click at [121, 248] on button "KYC" at bounding box center [183, 253] width 221 height 45
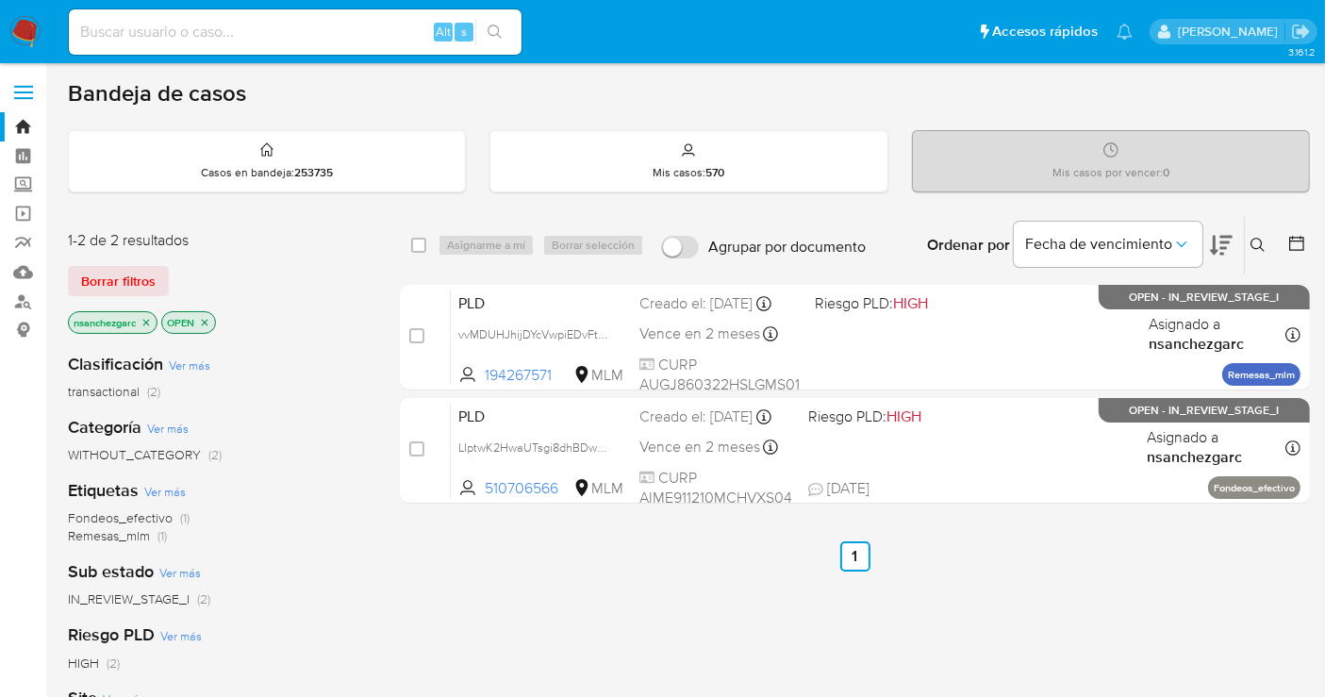
click at [21, 32] on img at bounding box center [25, 32] width 32 height 32
click at [18, 29] on img at bounding box center [25, 32] width 32 height 32
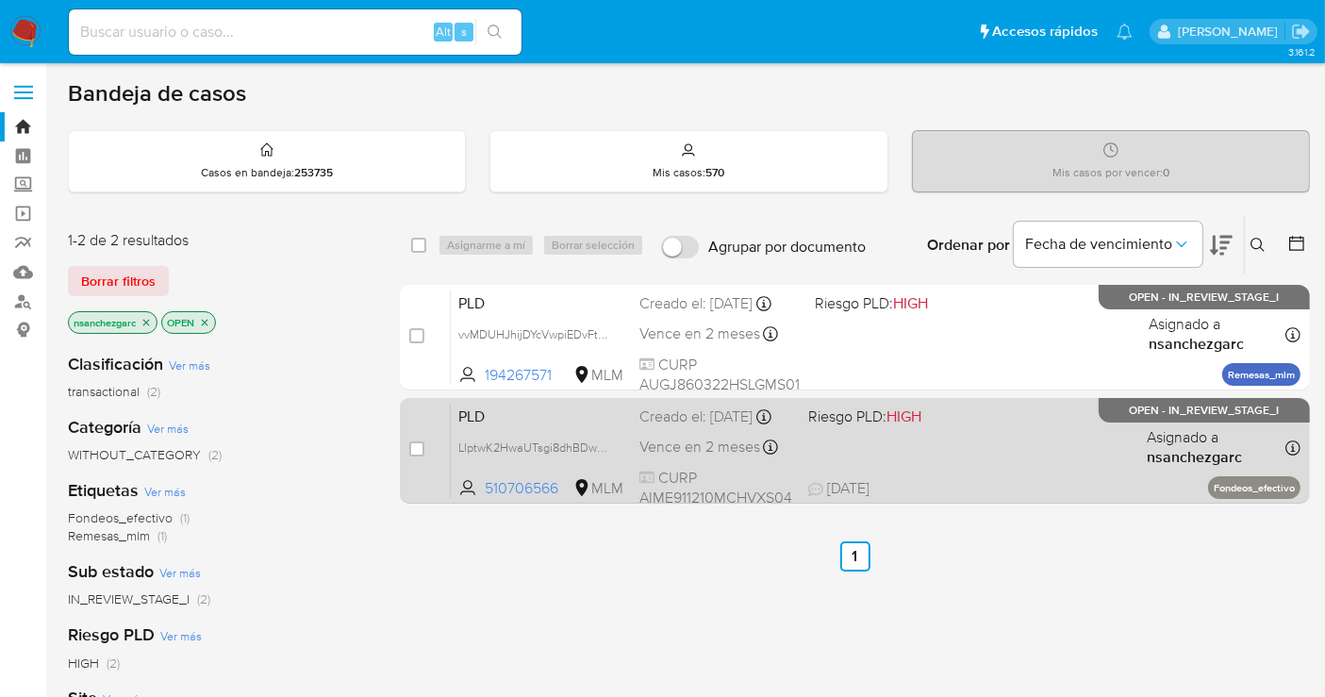
click at [705, 427] on div "Creado el: 12/09/2025 Creado el: 12/09/2025 02:16:17" at bounding box center [716, 416] width 154 height 21
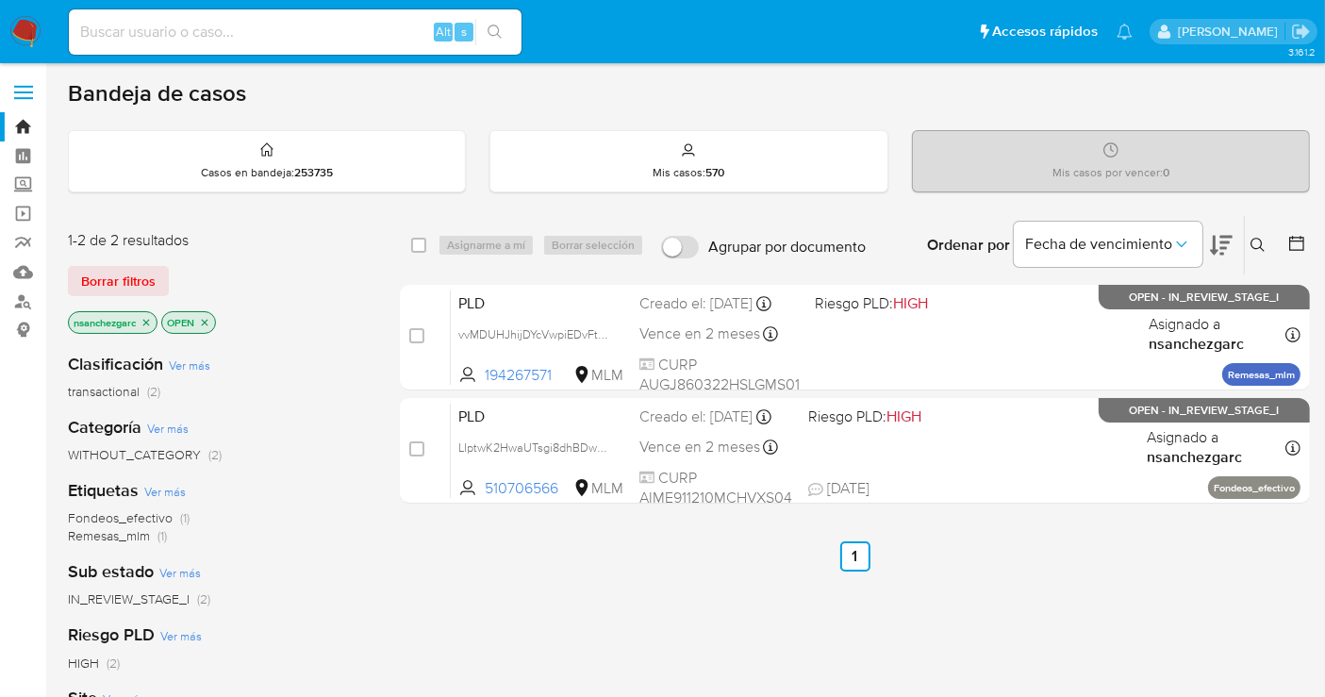
click at [39, 29] on img at bounding box center [25, 32] width 32 height 32
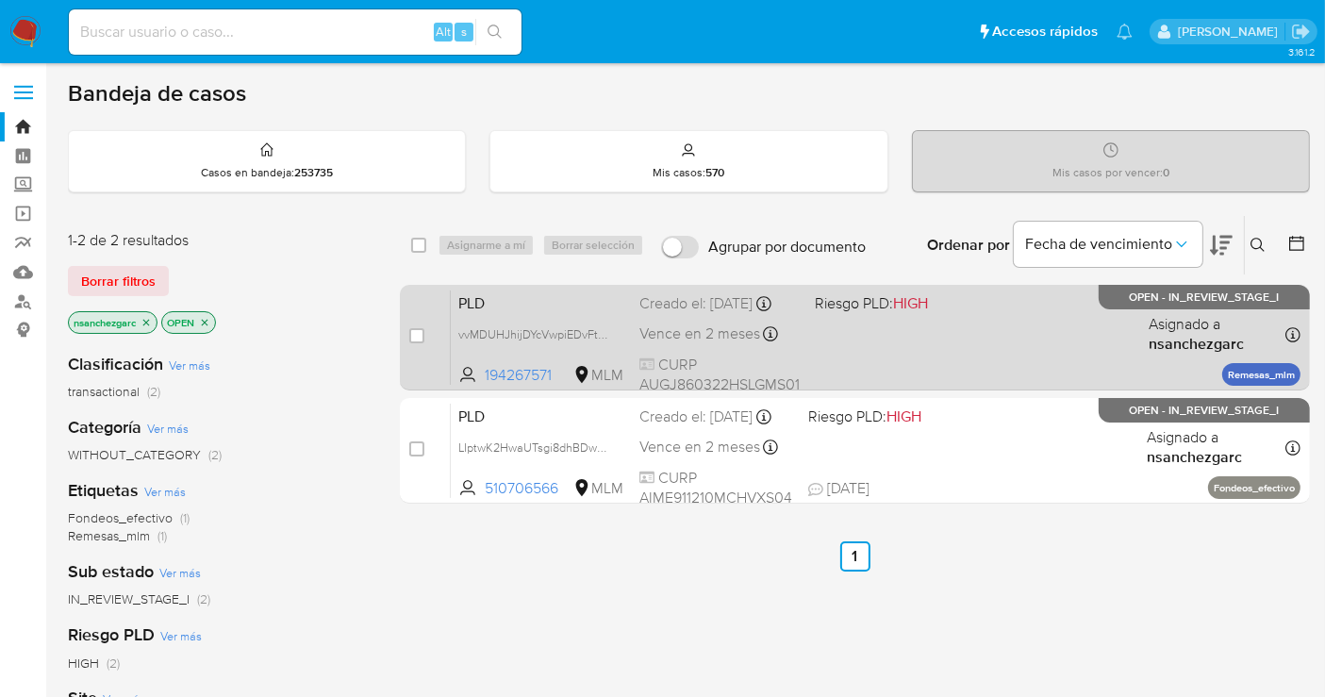
click at [691, 336] on div "PLD vvMDUHJhijDYcVwpiEDvFtN0 194267571 MLM Riesgo PLD: HIGH Creado el: 12/09/20…" at bounding box center [876, 337] width 850 height 95
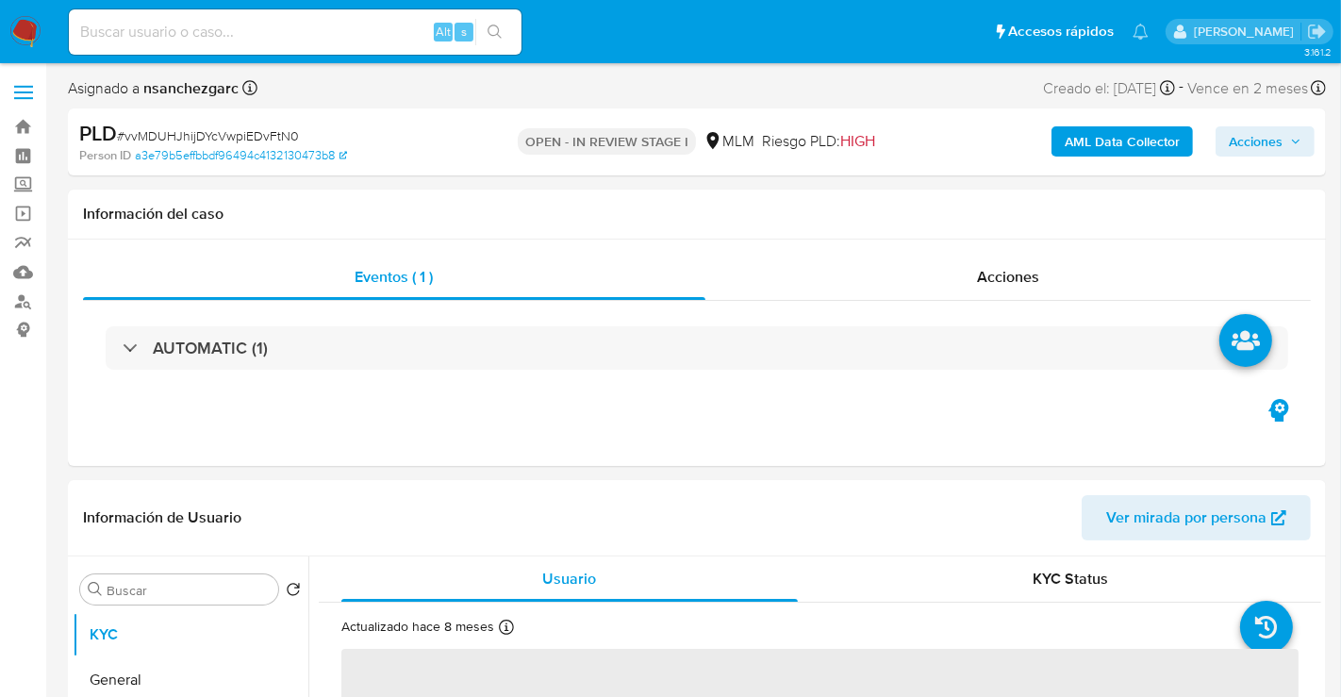
select select "10"
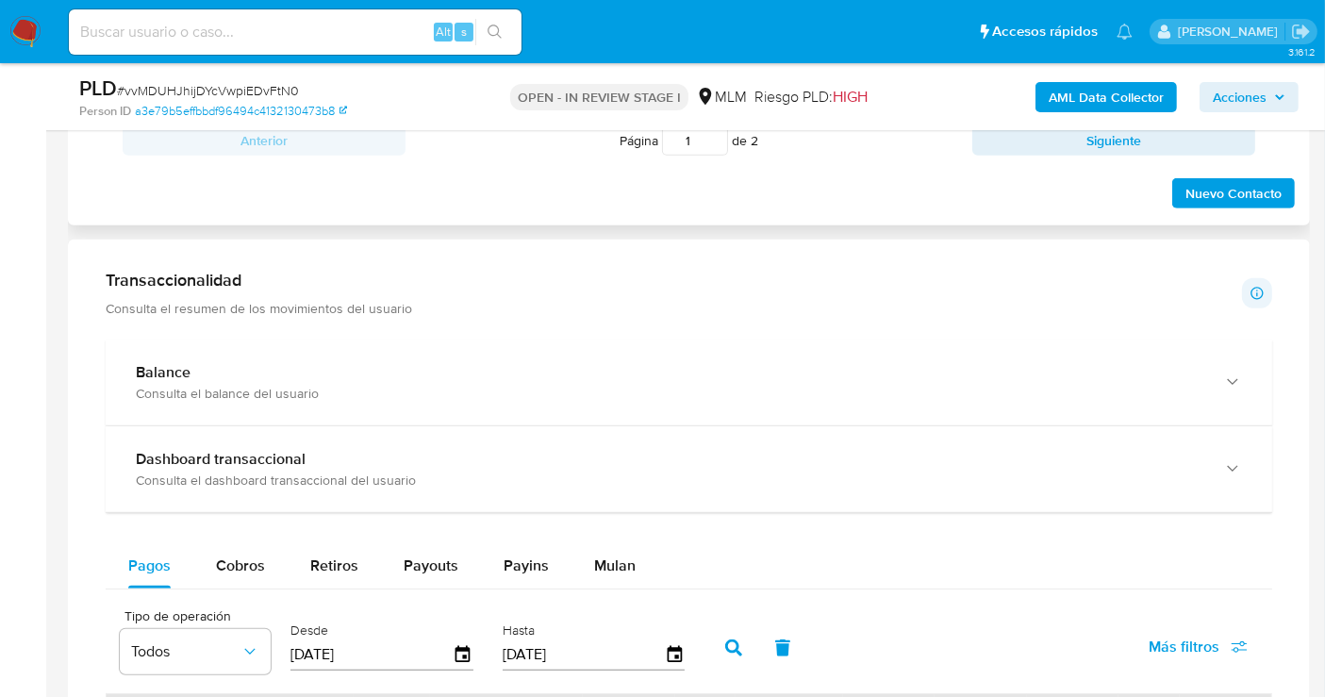
scroll to position [1257, 0]
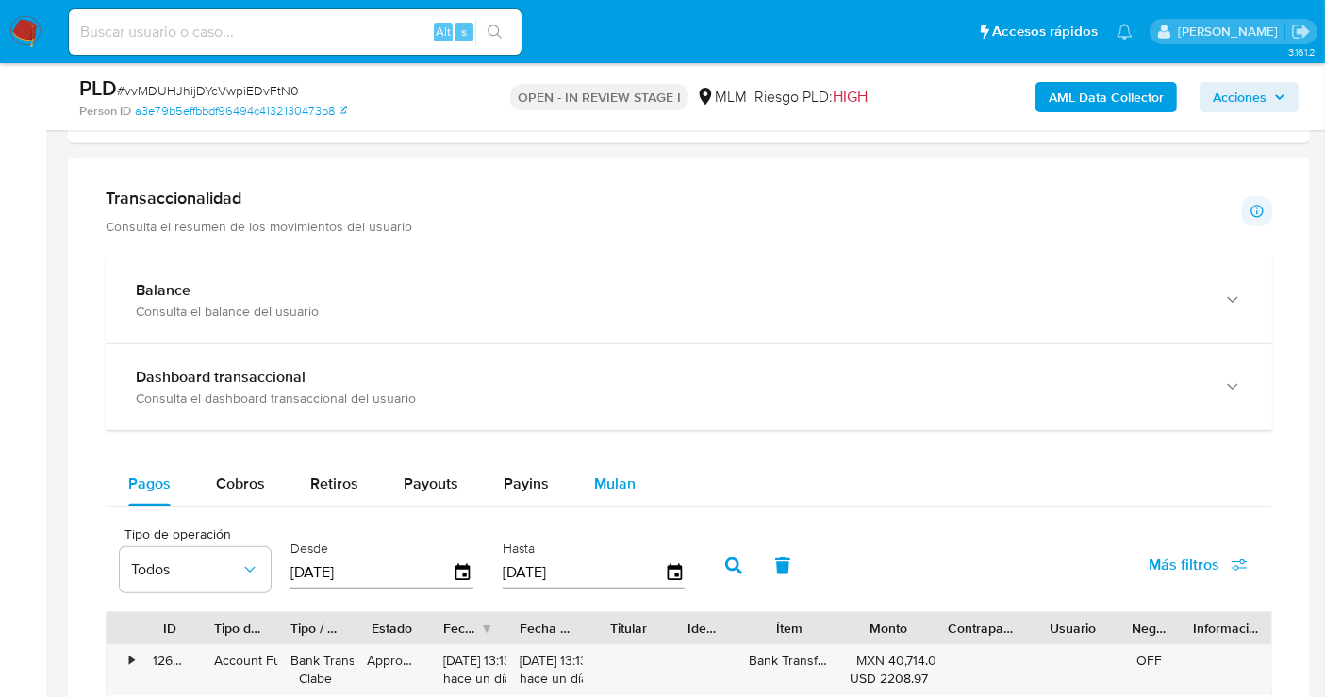
click at [582, 483] on button "Mulan" at bounding box center [615, 483] width 87 height 45
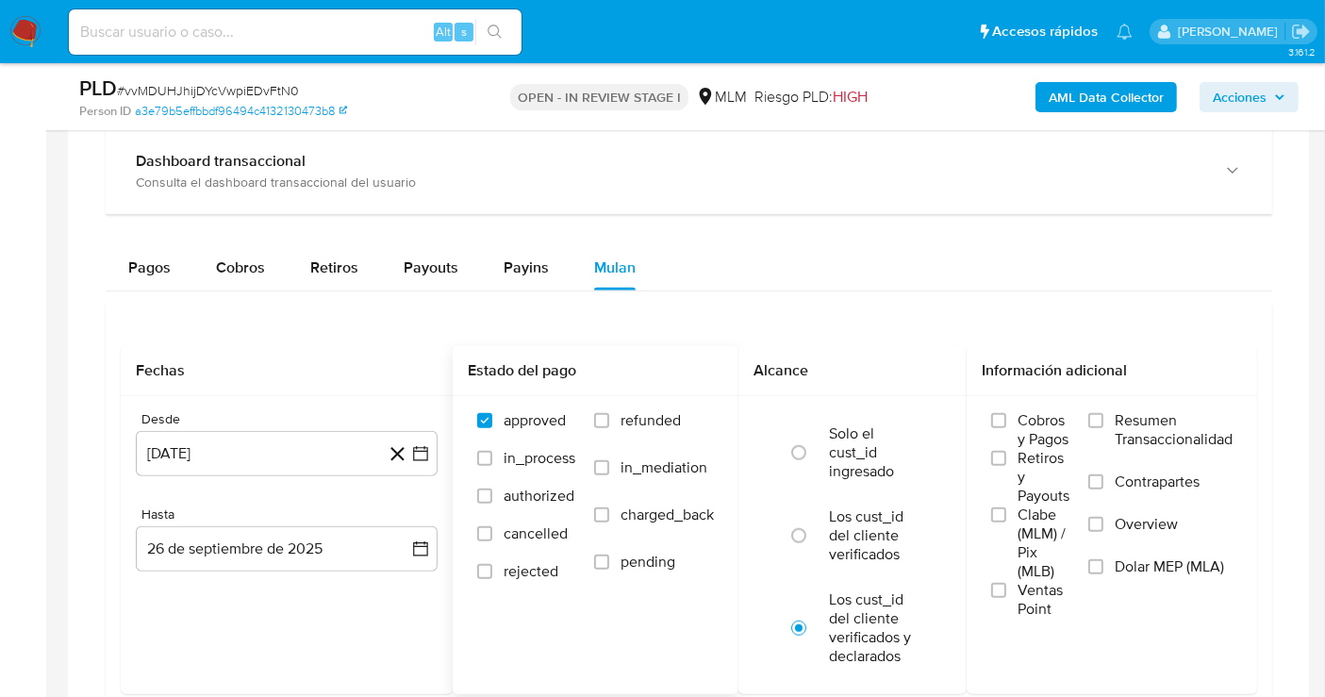
scroll to position [1467, 0]
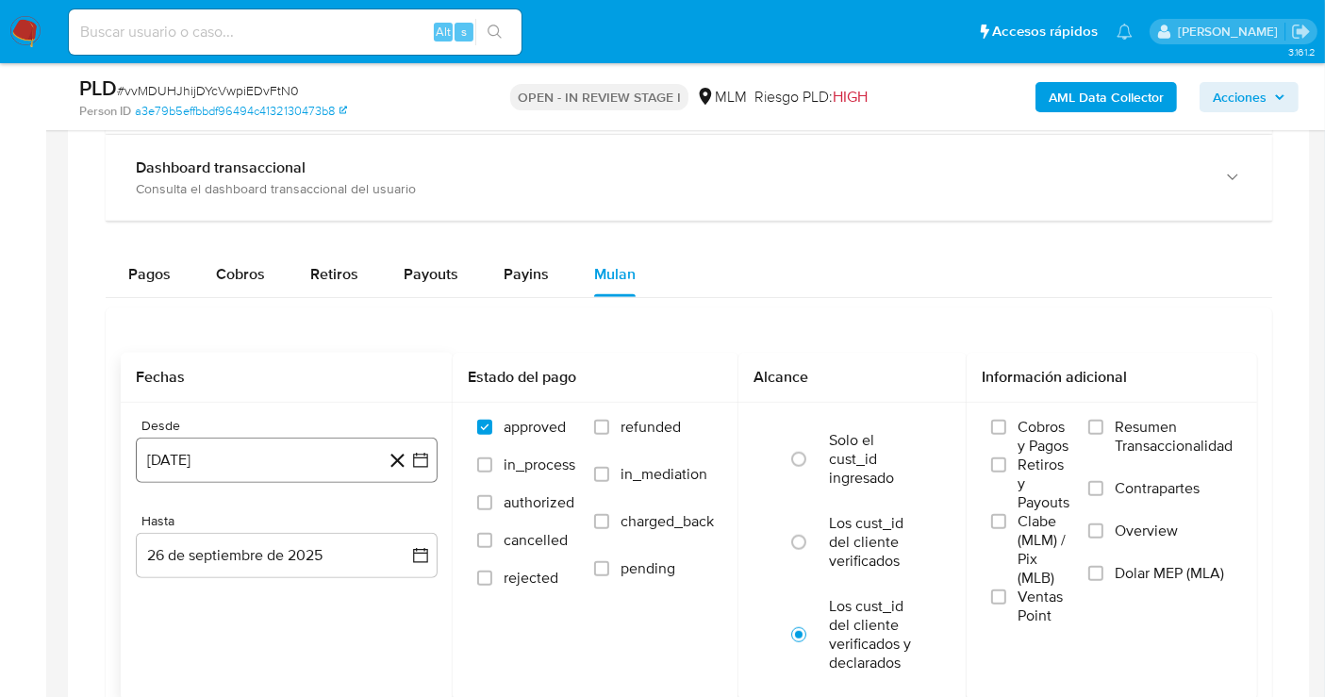
click at [304, 459] on button "[DATE]" at bounding box center [287, 460] width 302 height 45
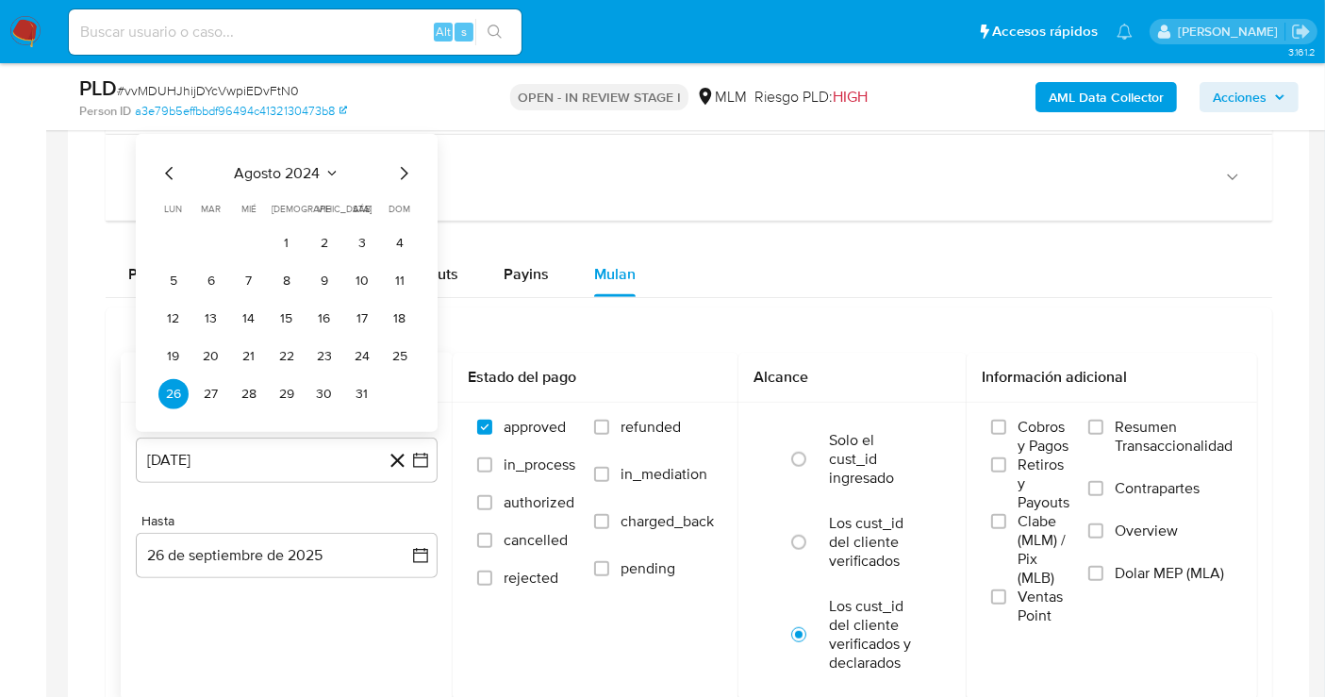
click at [401, 170] on icon "Mes siguiente" at bounding box center [403, 173] width 23 height 23
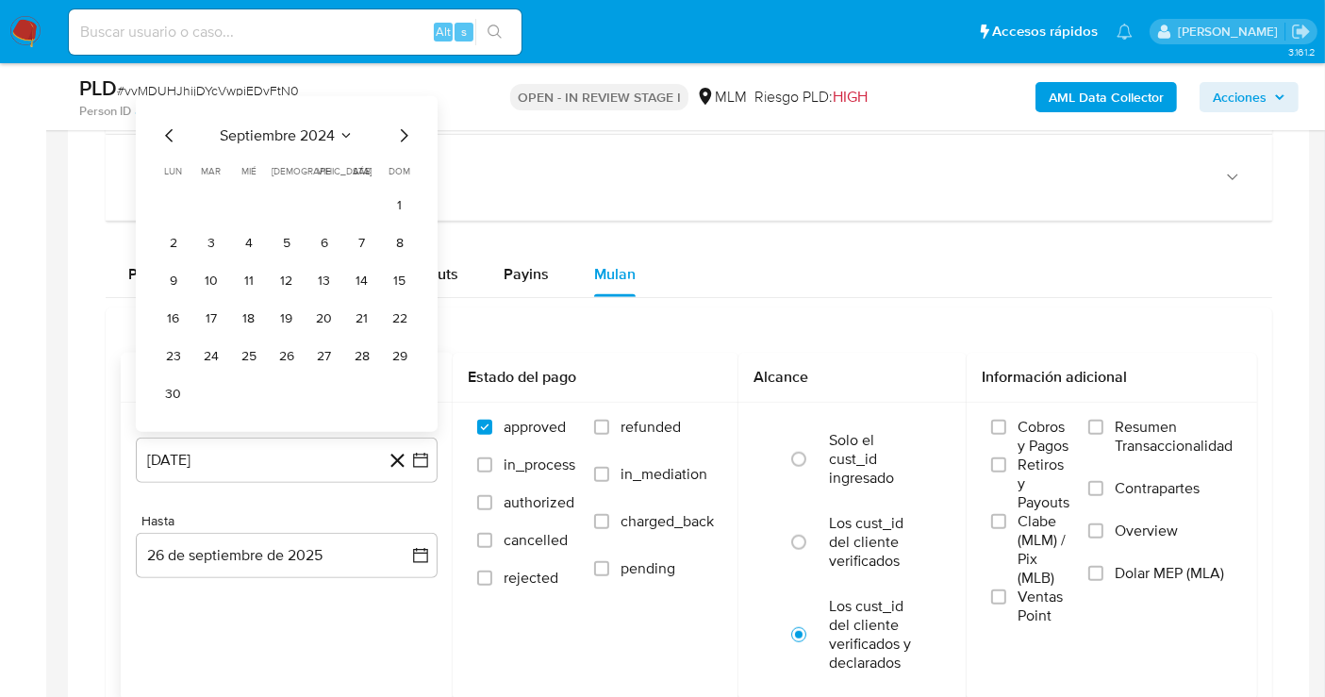
click at [401, 170] on span "dom" at bounding box center [401, 171] width 22 height 14
click at [405, 133] on icon "Mes siguiente" at bounding box center [405, 135] width 8 height 13
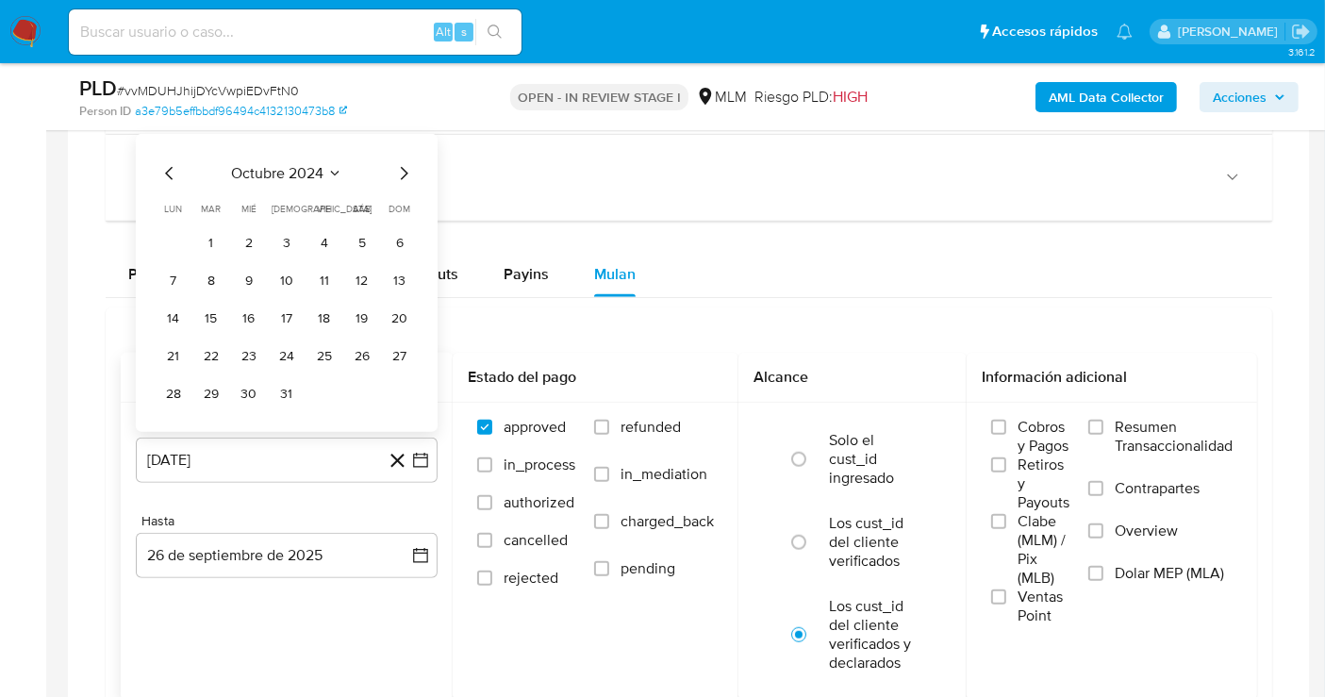
click at [405, 134] on div "[DATE] [DATE] lun lunes mar martes mié miércoles jue jueves vie viernes sáb sáb…" at bounding box center [287, 283] width 302 height 298
click at [401, 164] on icon "Mes siguiente" at bounding box center [403, 173] width 23 height 23
click at [401, 168] on icon "Mes siguiente" at bounding box center [403, 173] width 23 height 23
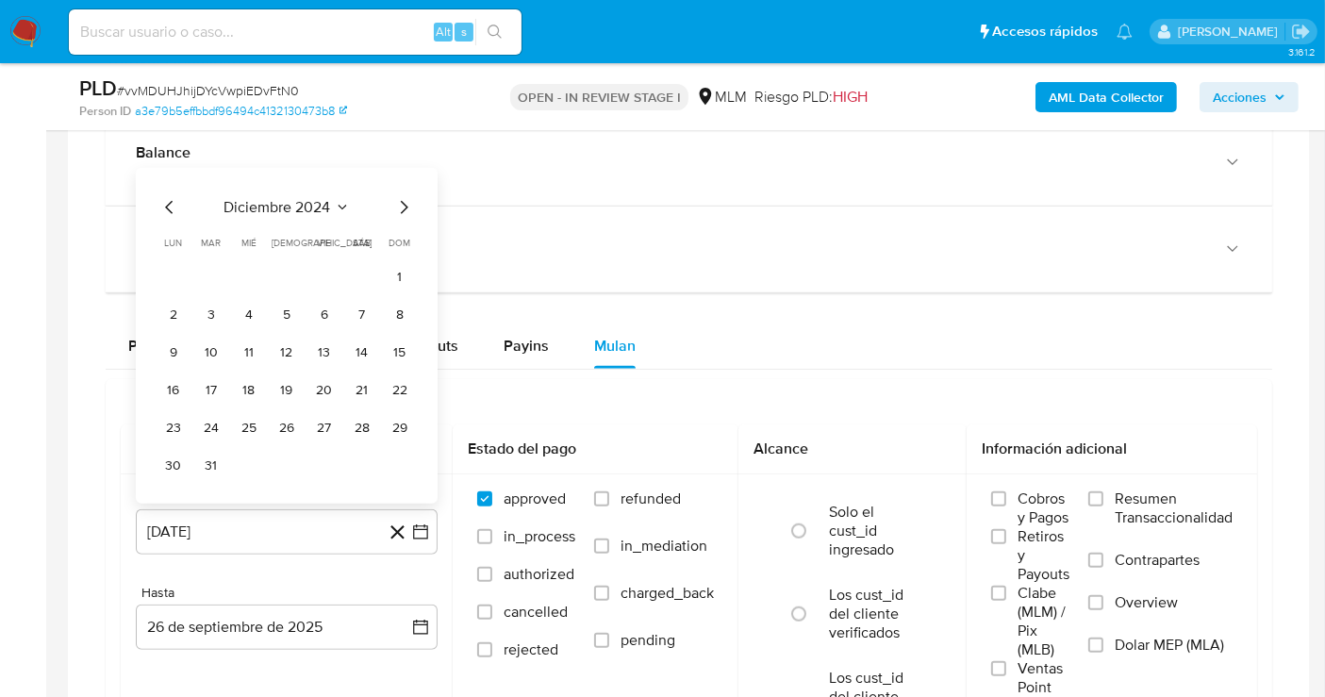
scroll to position [1362, 0]
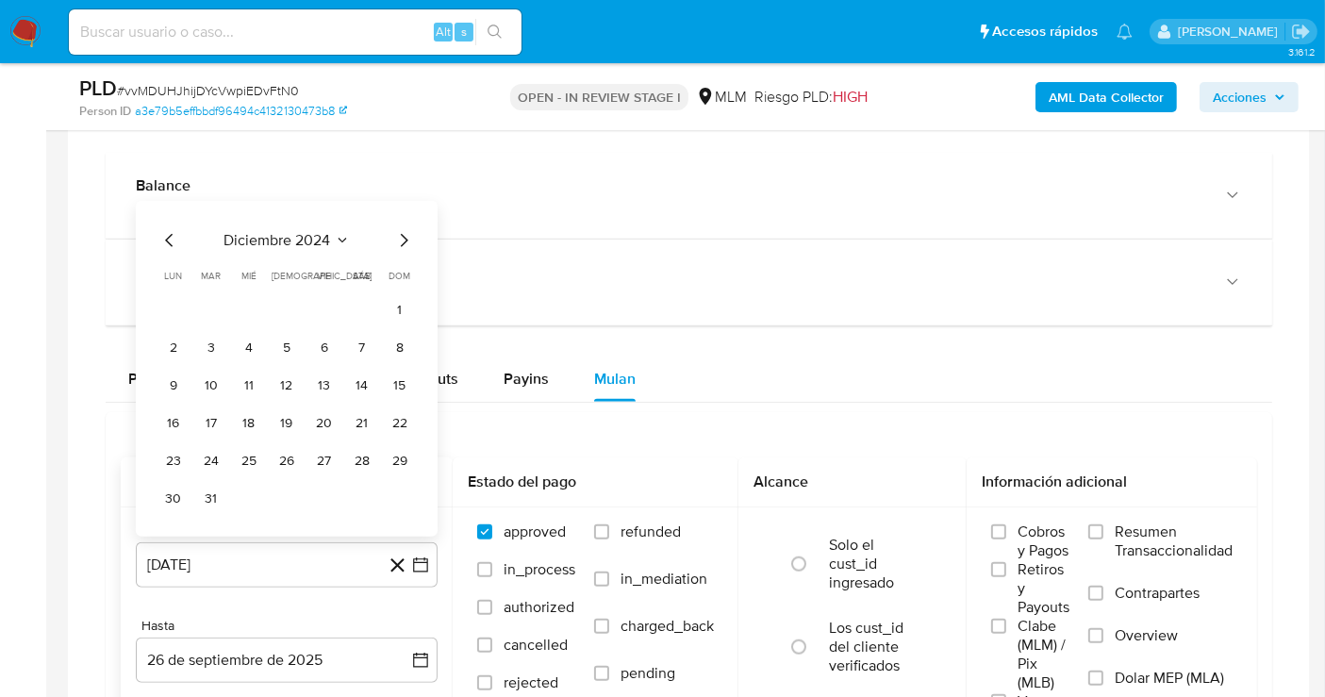
click at [409, 238] on icon "Mes siguiente" at bounding box center [403, 240] width 23 height 23
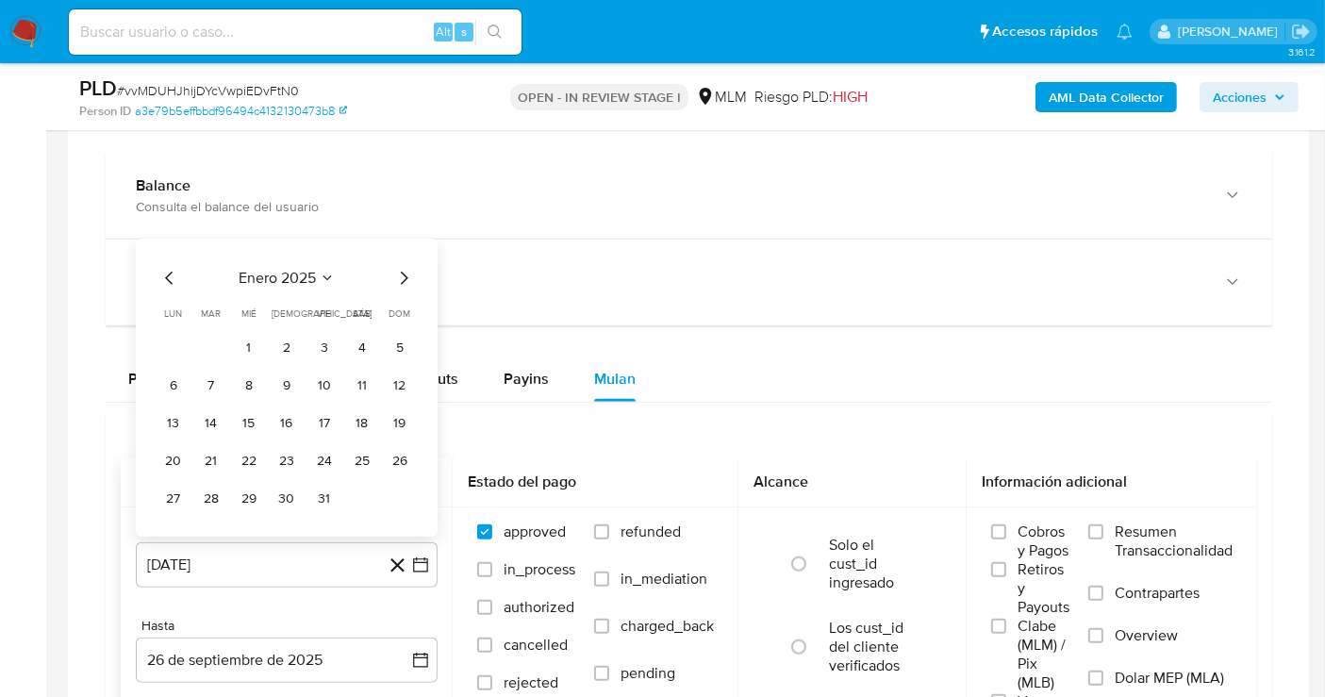
click at [404, 272] on icon "Mes siguiente" at bounding box center [405, 278] width 8 height 13
click at [404, 272] on icon "Mes siguiente" at bounding box center [403, 278] width 23 height 23
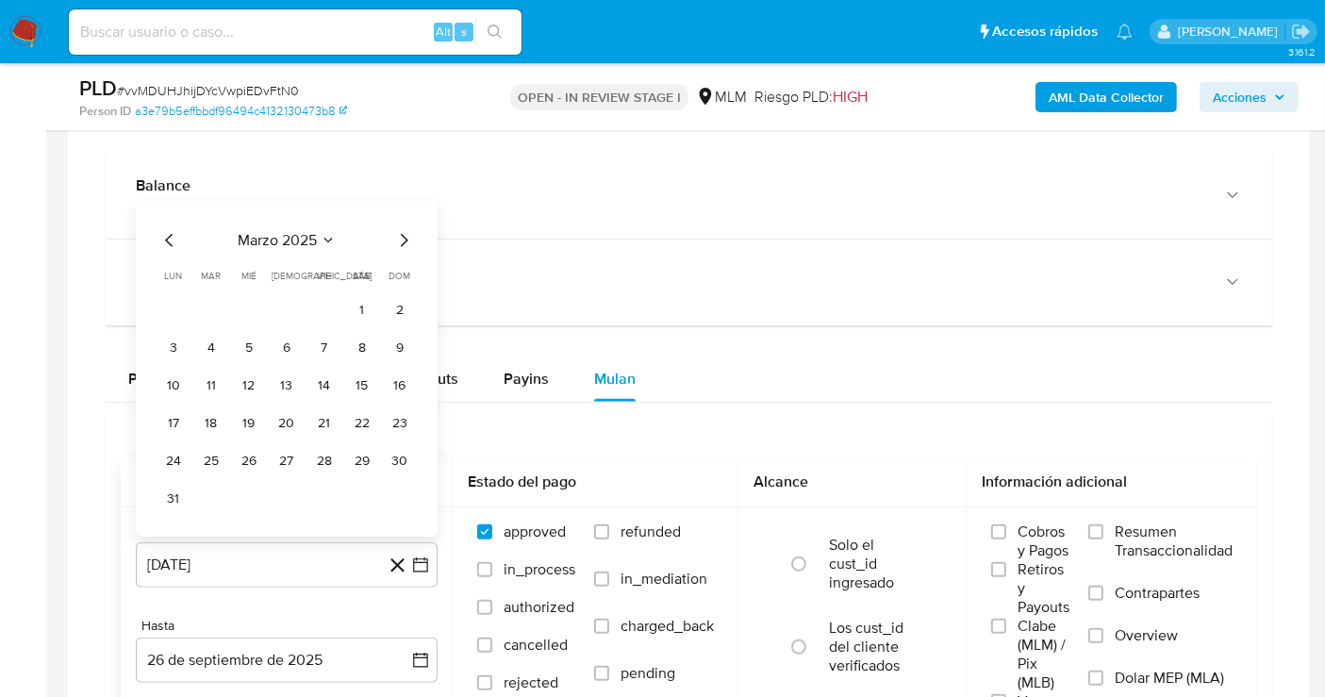
click at [402, 232] on icon "Mes siguiente" at bounding box center [403, 240] width 23 height 23
click at [399, 275] on icon "Mes siguiente" at bounding box center [403, 278] width 23 height 23
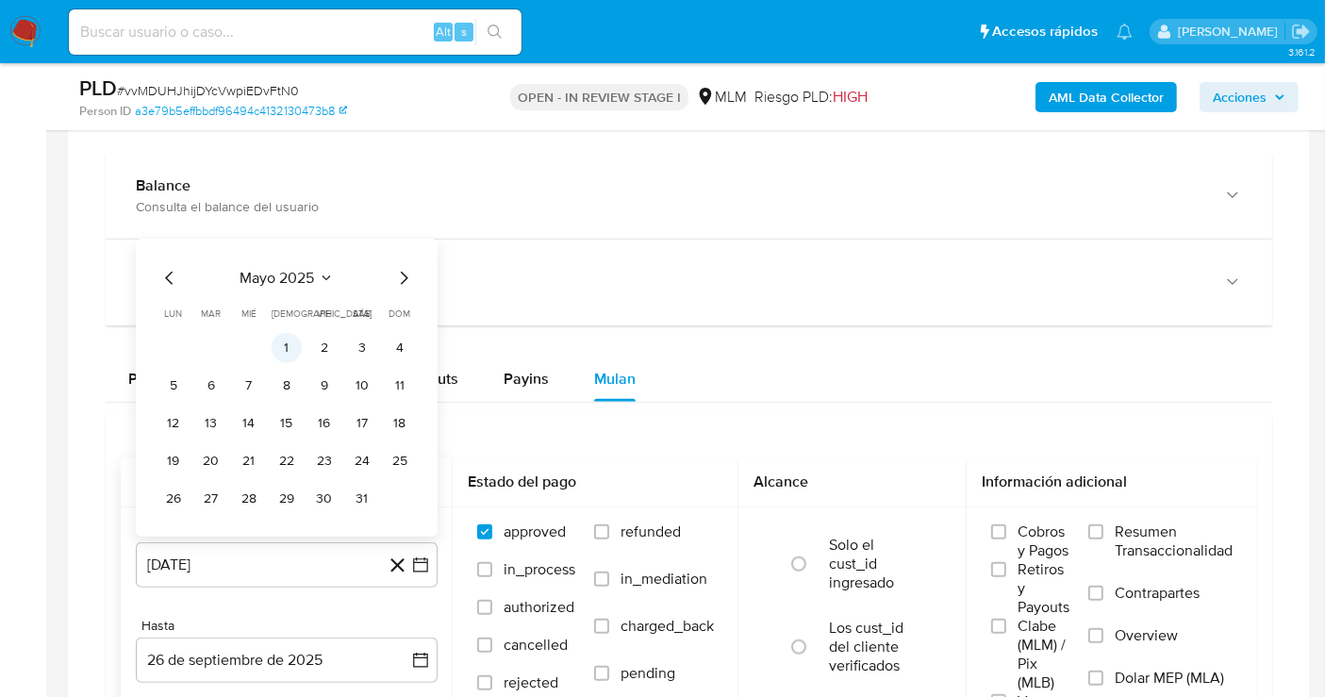
click at [290, 343] on button "1" at bounding box center [287, 348] width 30 height 30
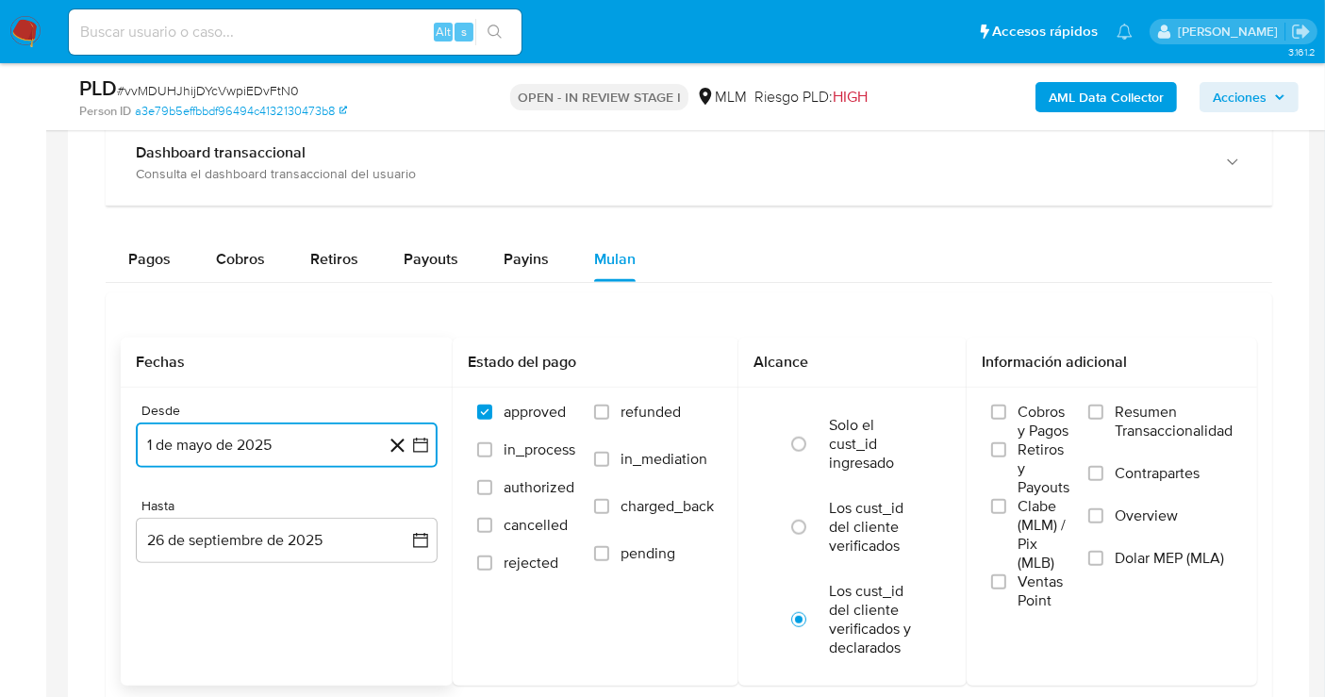
scroll to position [1571, 0]
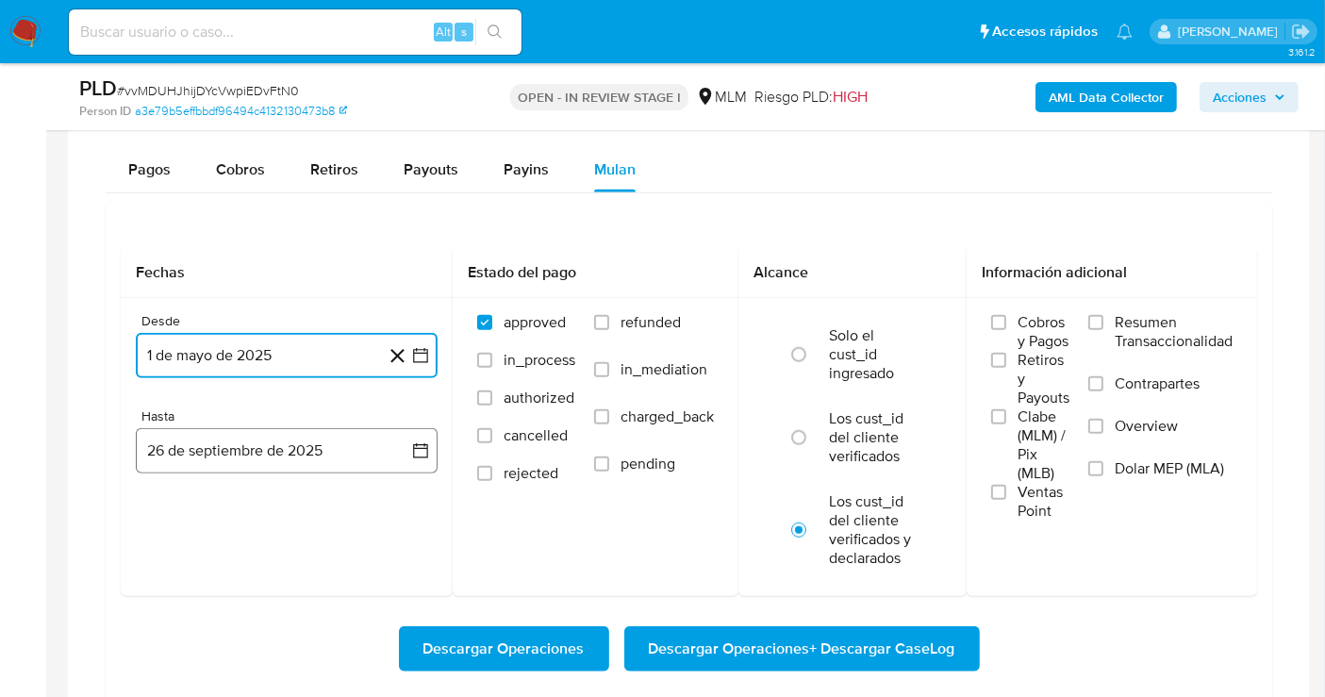
click at [252, 445] on button "26 de septiembre de 2025" at bounding box center [287, 450] width 302 height 45
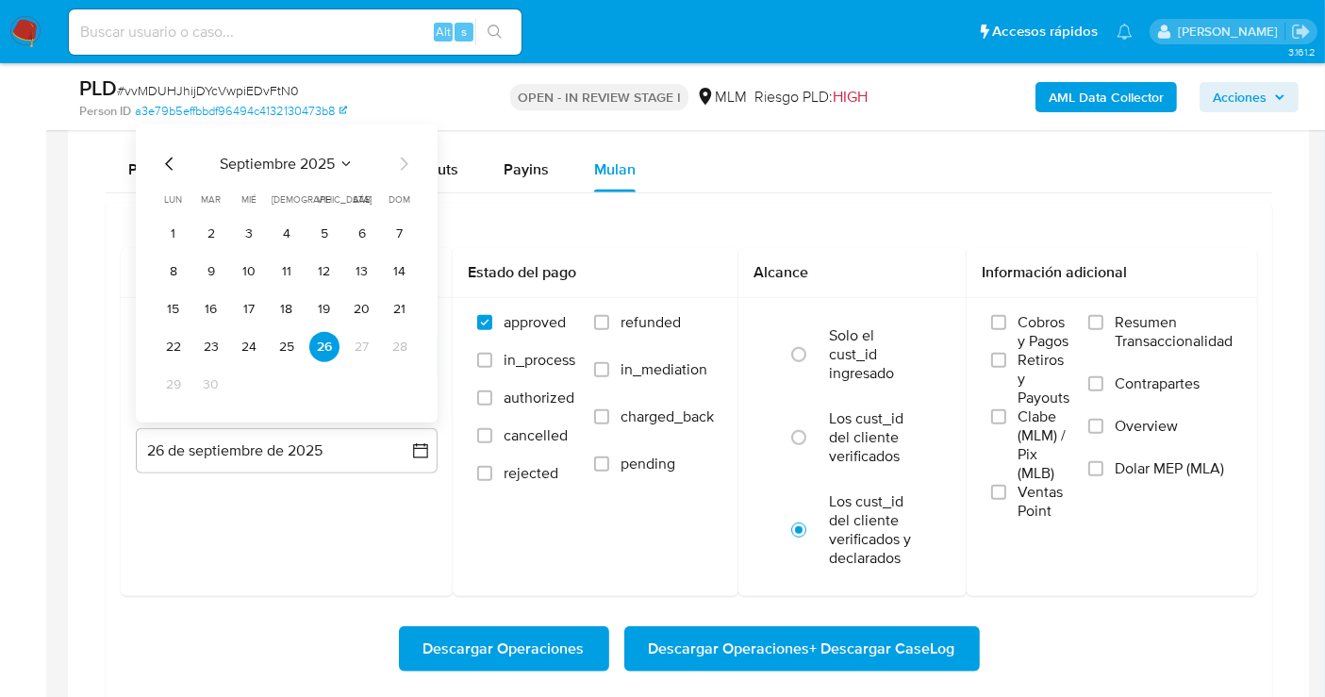
click at [164, 159] on icon "Mes anterior" at bounding box center [169, 164] width 23 height 23
click at [398, 387] on button "31" at bounding box center [400, 385] width 30 height 30
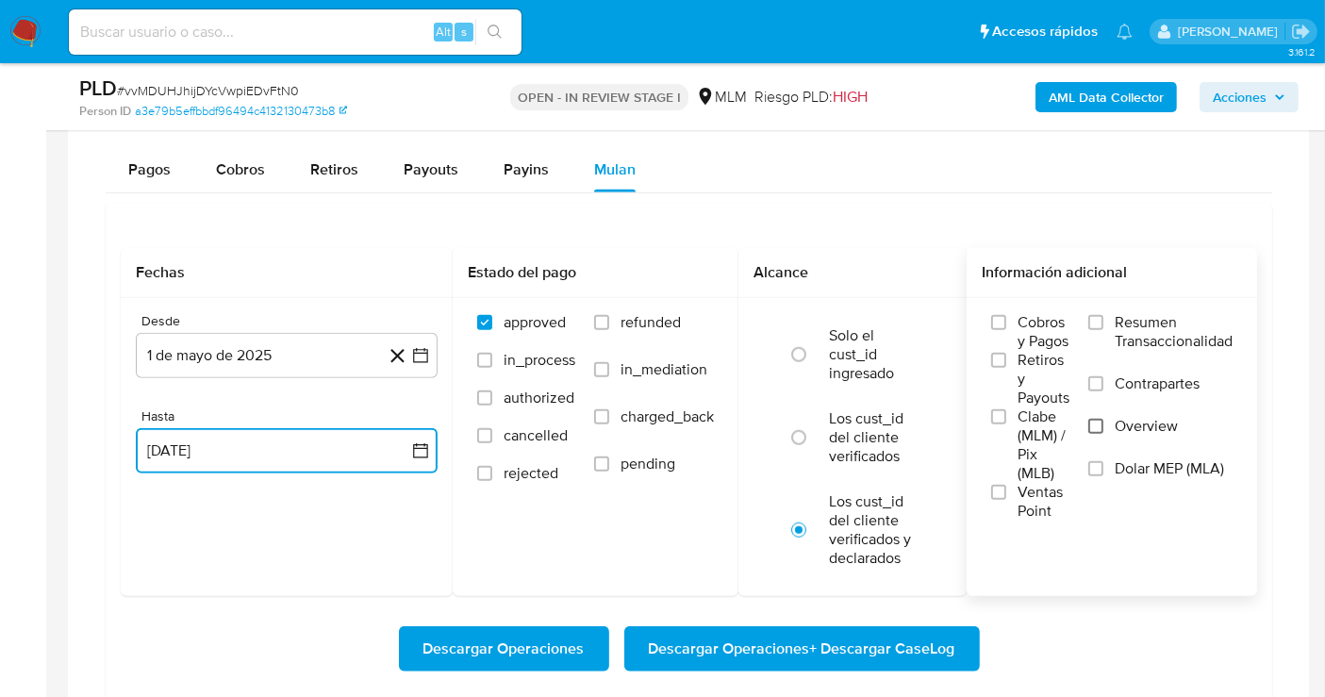
click at [1101, 426] on input "Overview" at bounding box center [1095, 426] width 15 height 15
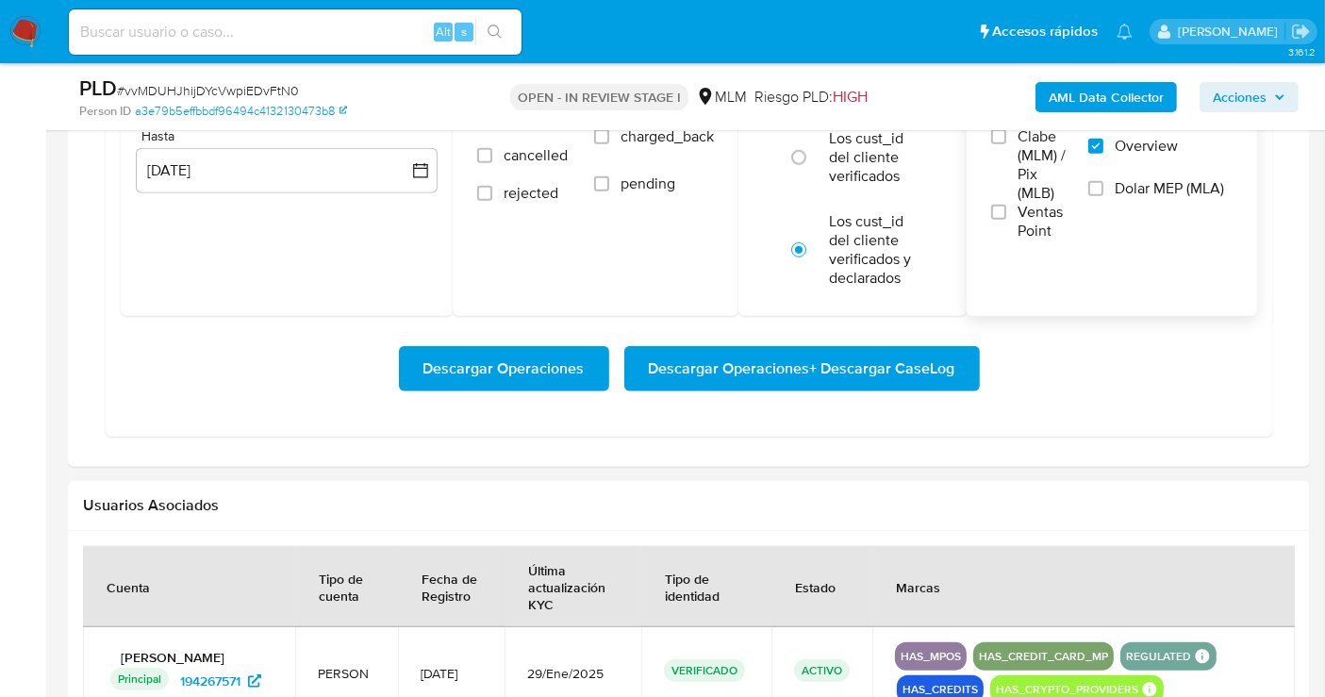
scroll to position [1991, 0]
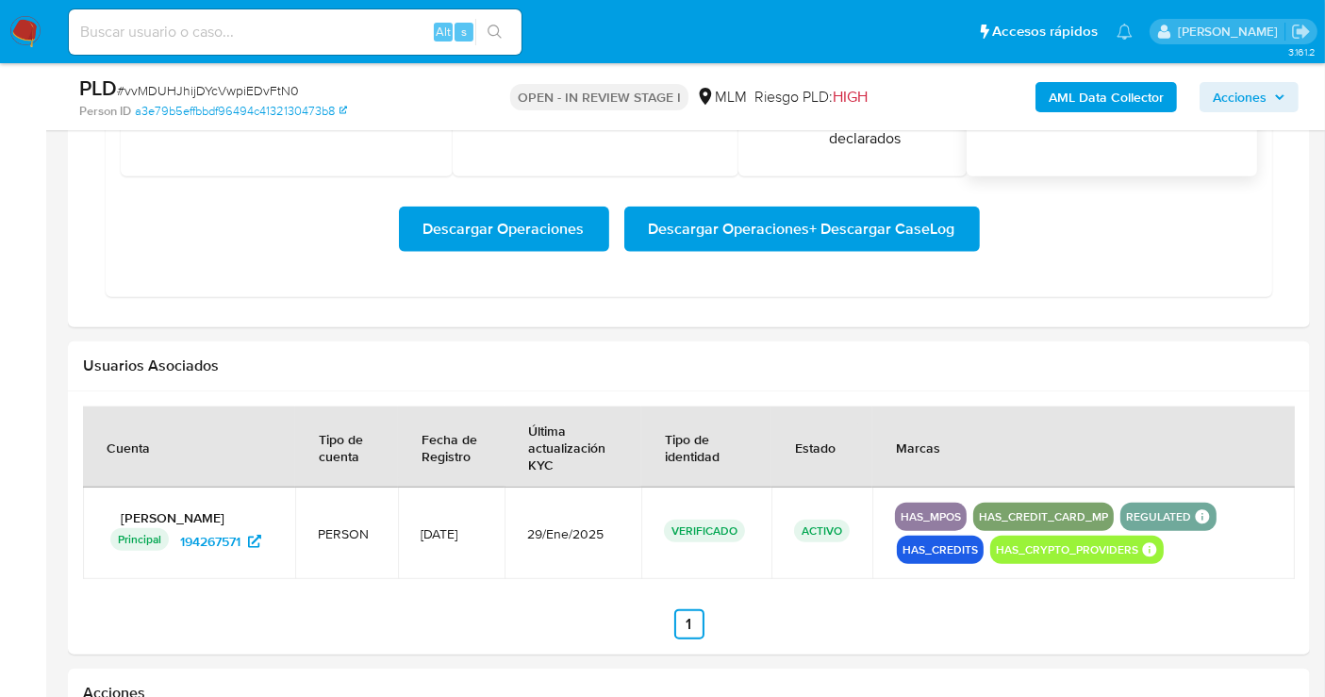
click at [704, 237] on span "Descargar Operaciones + Descargar CaseLog" at bounding box center [802, 228] width 307 height 41
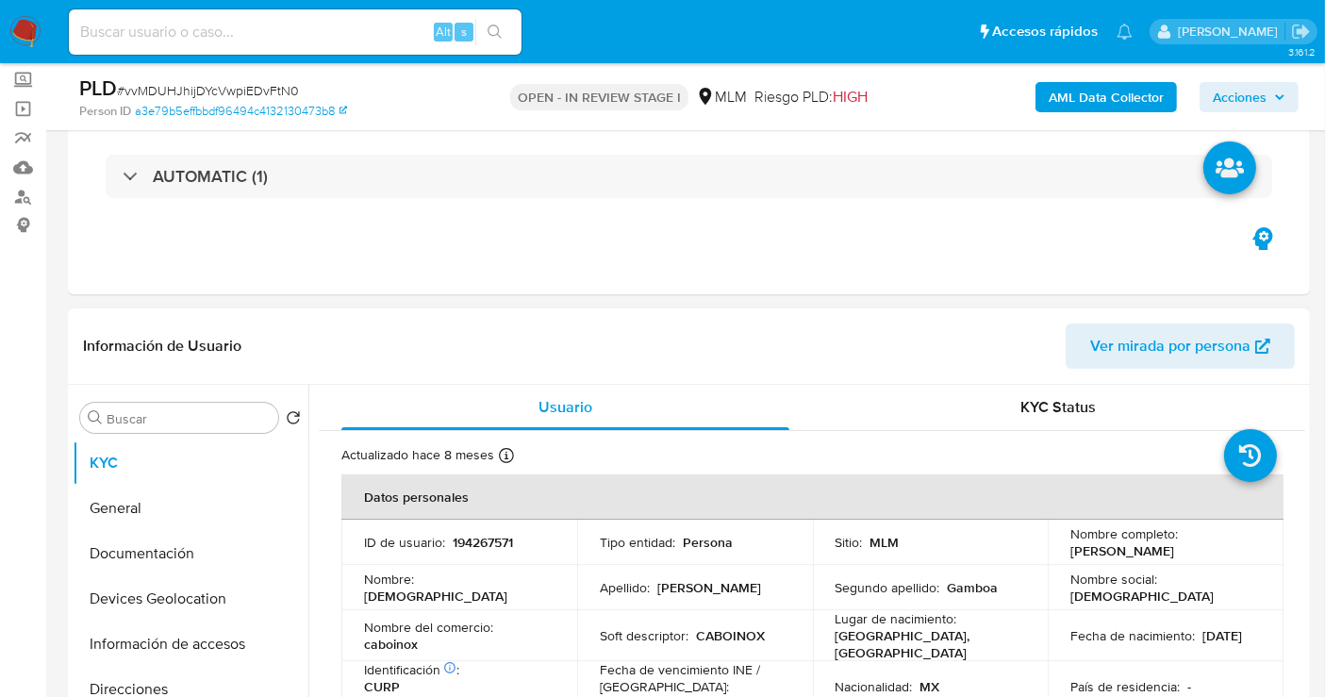
scroll to position [209, 0]
